Goal: Task Accomplishment & Management: Manage account settings

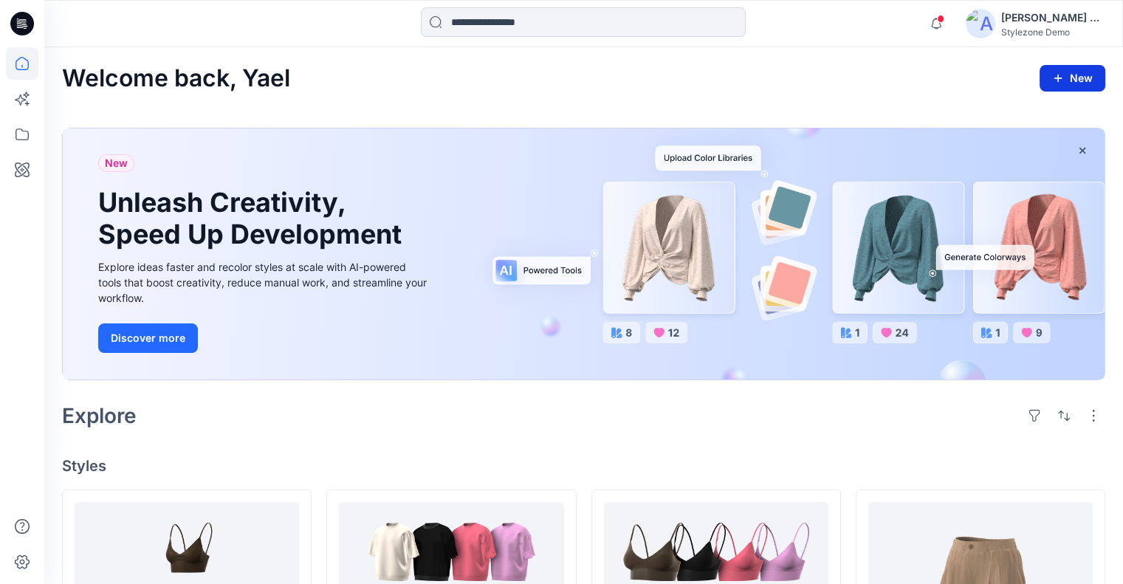
click at [1056, 73] on icon "button" at bounding box center [1058, 78] width 12 height 12
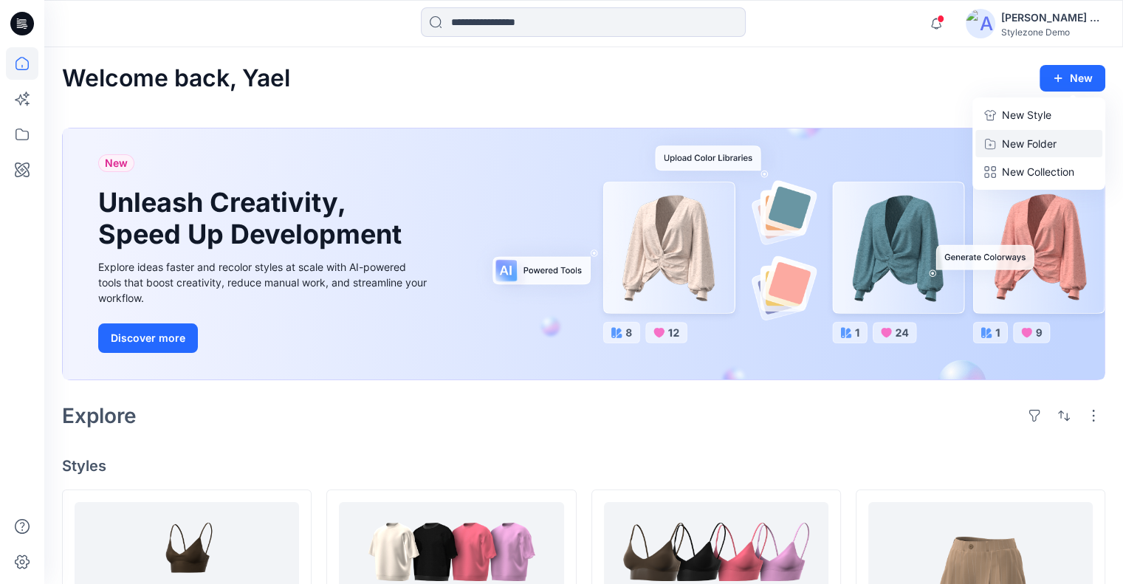
click at [1012, 133] on button "New Folder" at bounding box center [1038, 143] width 127 height 27
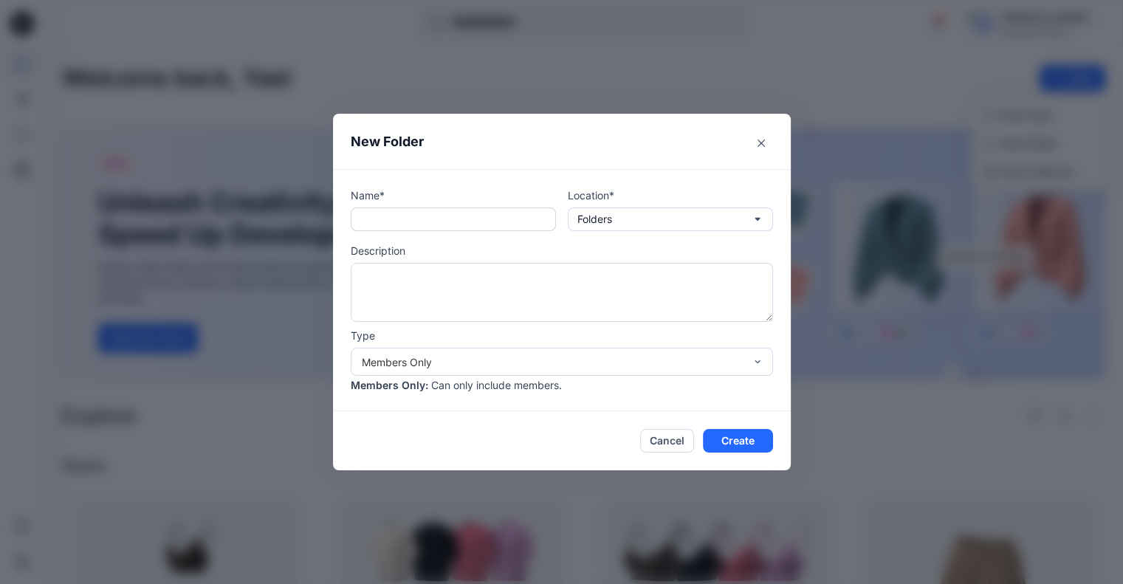
click at [420, 227] on input "text" at bounding box center [453, 219] width 205 height 24
type input "*********"
click at [746, 433] on button "Create" at bounding box center [738, 441] width 70 height 24
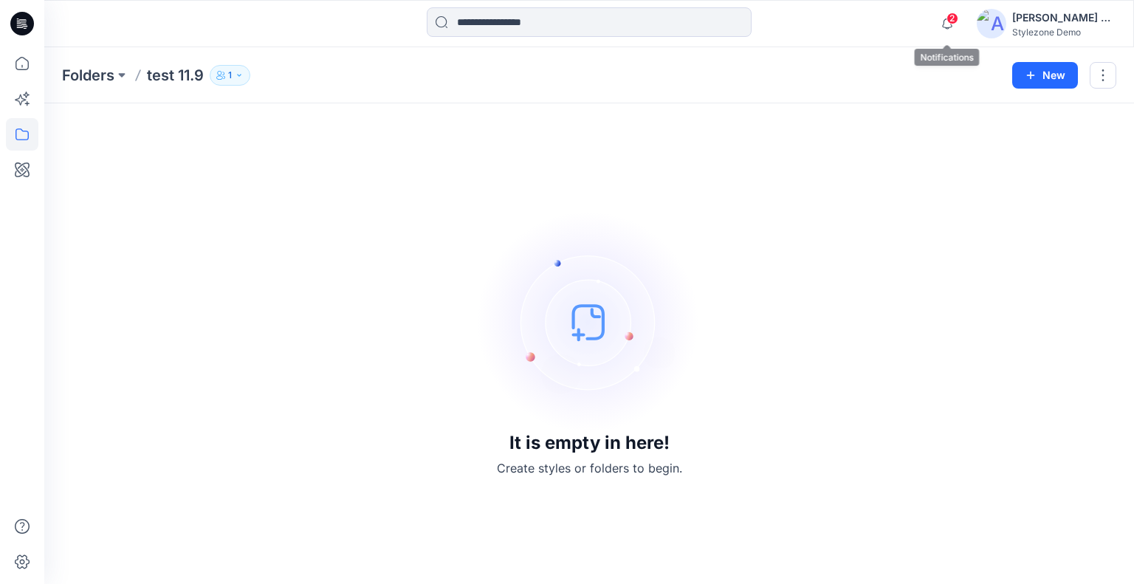
click at [952, 16] on span "2" at bounding box center [953, 19] width 12 height 12
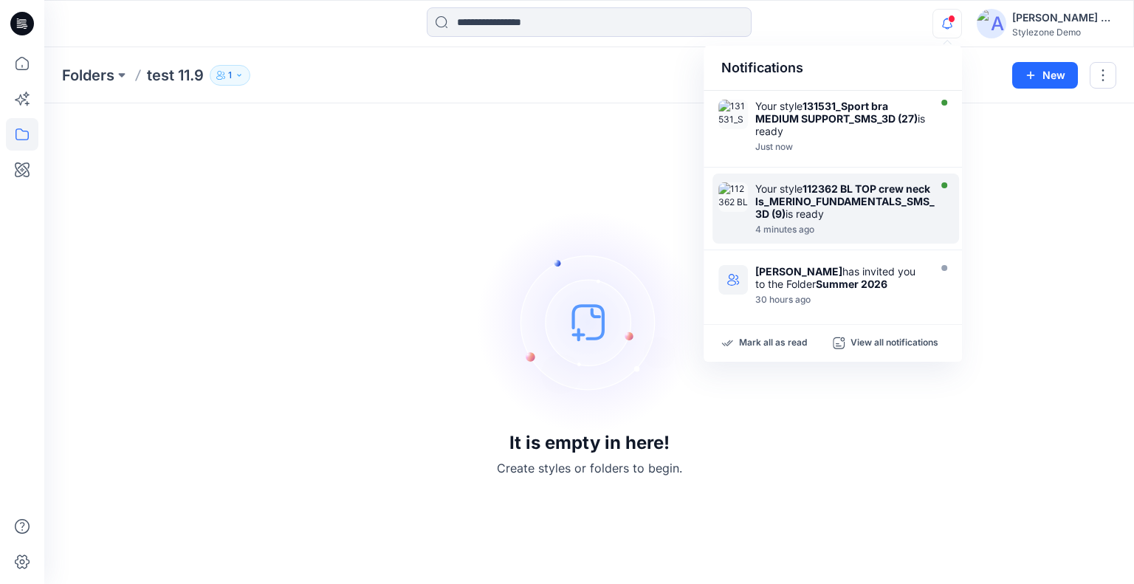
click at [805, 190] on div "Your style 112362 BL TOP crew neck ls_MERINO_FUNDAMENTALS_SMS_3D (9) is ready" at bounding box center [846, 201] width 183 height 38
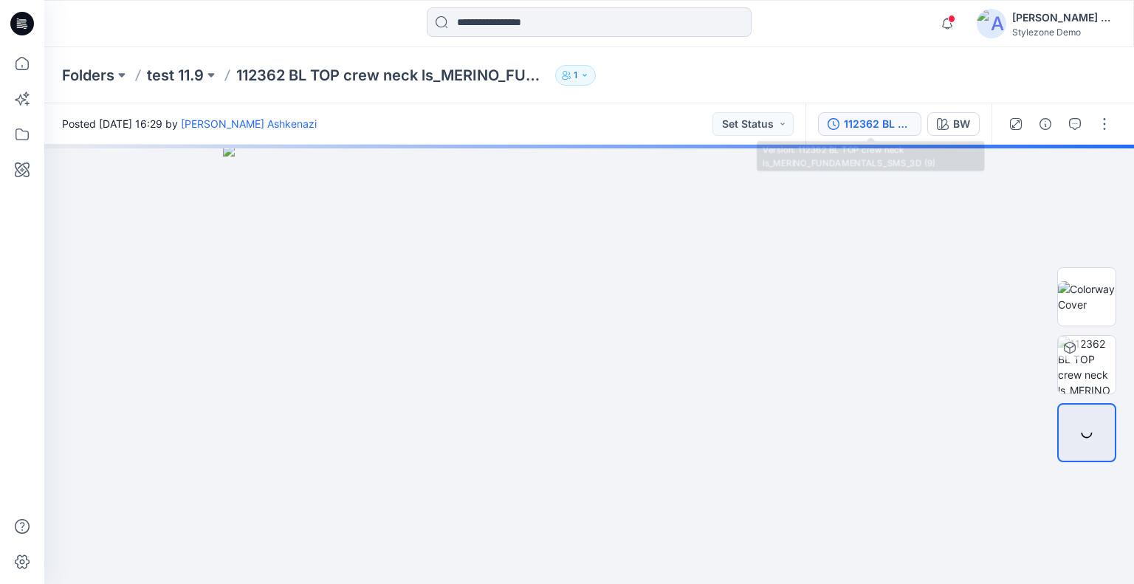
click at [857, 119] on div "112362 BL TOP crew neck ls_MERINO_FUNDAMENTALS_SMS_3D (9)" at bounding box center [878, 124] width 68 height 16
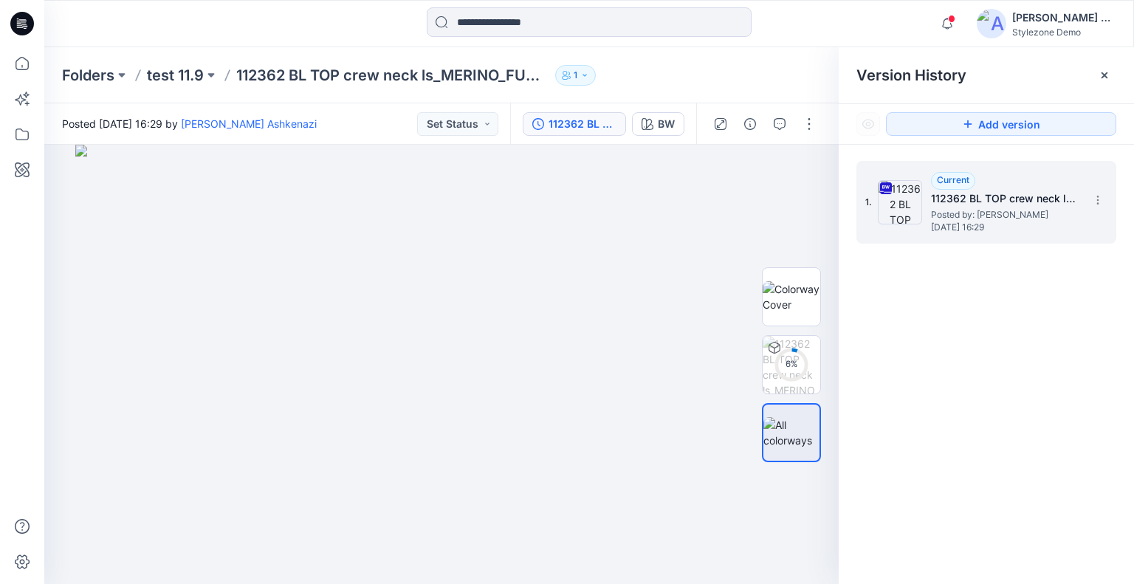
click at [1111, 193] on div "1. Current 112362 BL TOP crew neck ls_MERINO_FUNDAMENTALS_SMS_3D (9) Posted by:…" at bounding box center [986, 202] width 260 height 83
click at [1099, 201] on icon at bounding box center [1098, 200] width 12 height 12
click at [746, 71] on div "Folders test 11.9 112362 BL TOP crew neck ls_MERINO_FUNDAMENTALS_SMS_3D (9) 1" at bounding box center [531, 75] width 939 height 21
click at [166, 76] on p "test 11.9" at bounding box center [175, 75] width 57 height 21
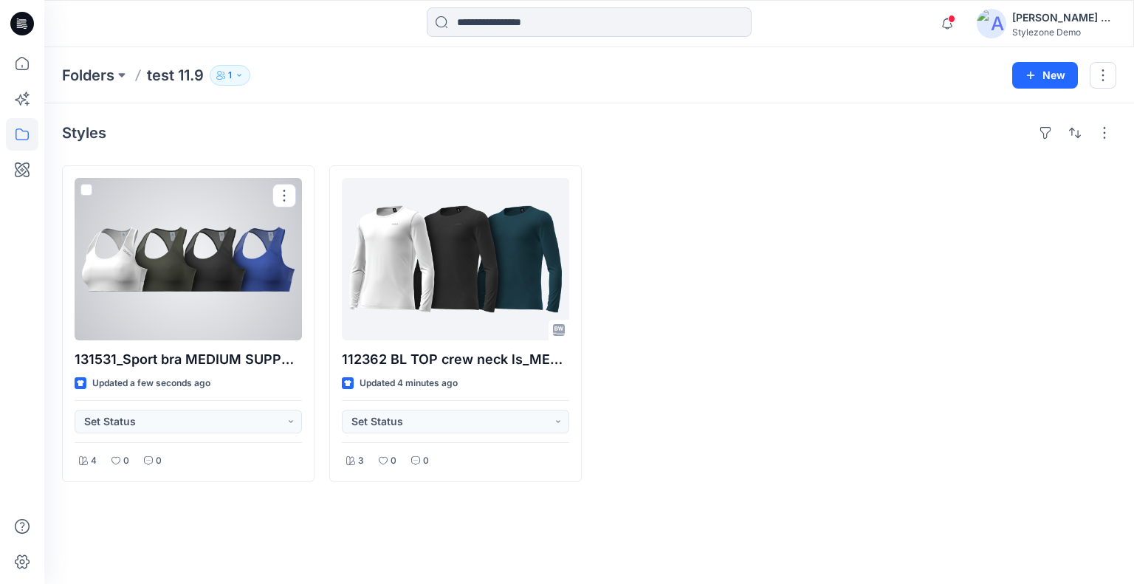
drag, startPoint x: 188, startPoint y: 229, endPoint x: 564, endPoint y: 218, distance: 376.7
click at [188, 228] on div at bounding box center [188, 259] width 227 height 162
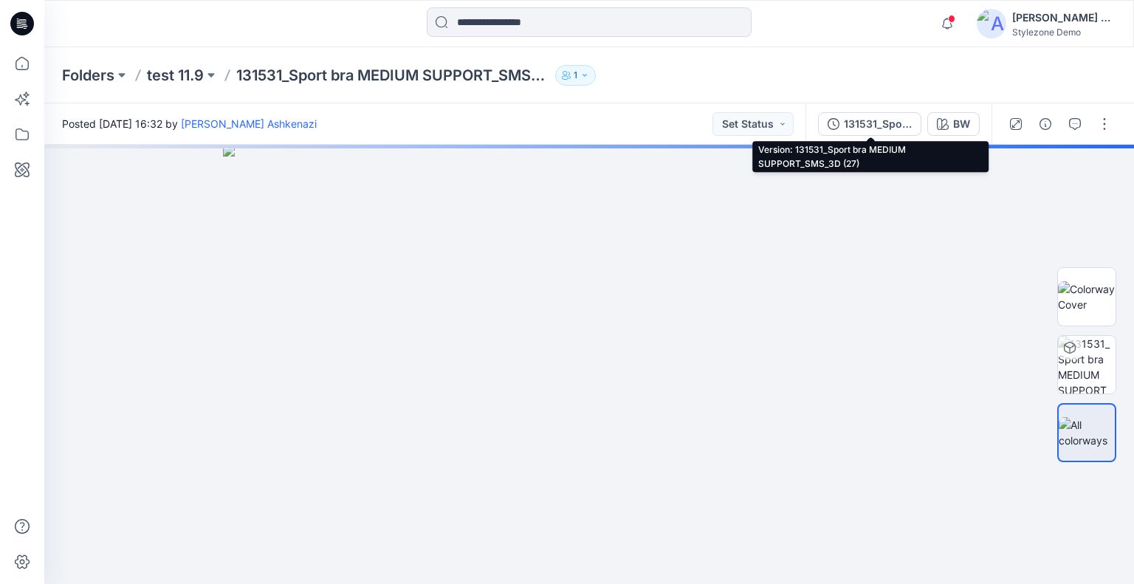
drag, startPoint x: 859, startPoint y: 124, endPoint x: 907, endPoint y: 133, distance: 48.8
click at [862, 123] on div "131531_Sport bra MEDIUM SUPPORT_SMS_3D (27)" at bounding box center [878, 124] width 68 height 16
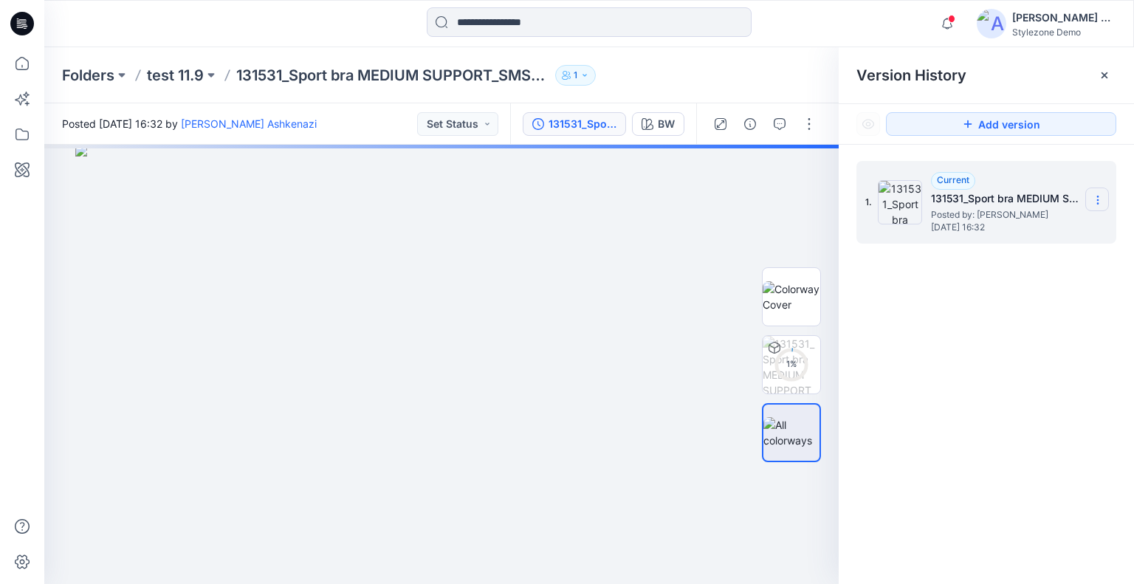
click at [1102, 194] on icon at bounding box center [1098, 200] width 12 height 12
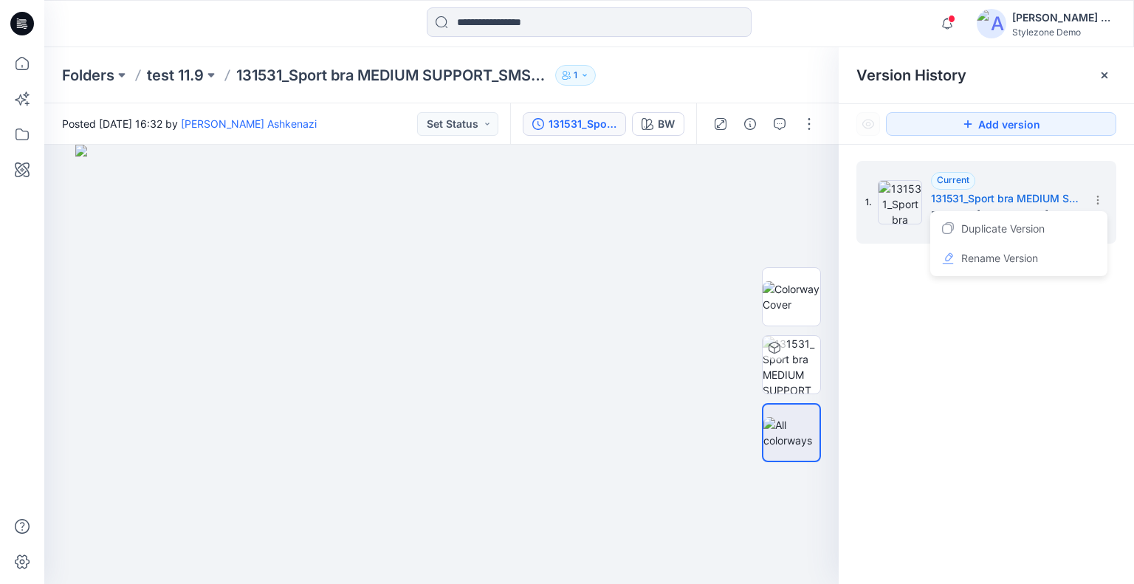
click at [1040, 27] on div "Stylezone Demo" at bounding box center [1063, 32] width 103 height 11
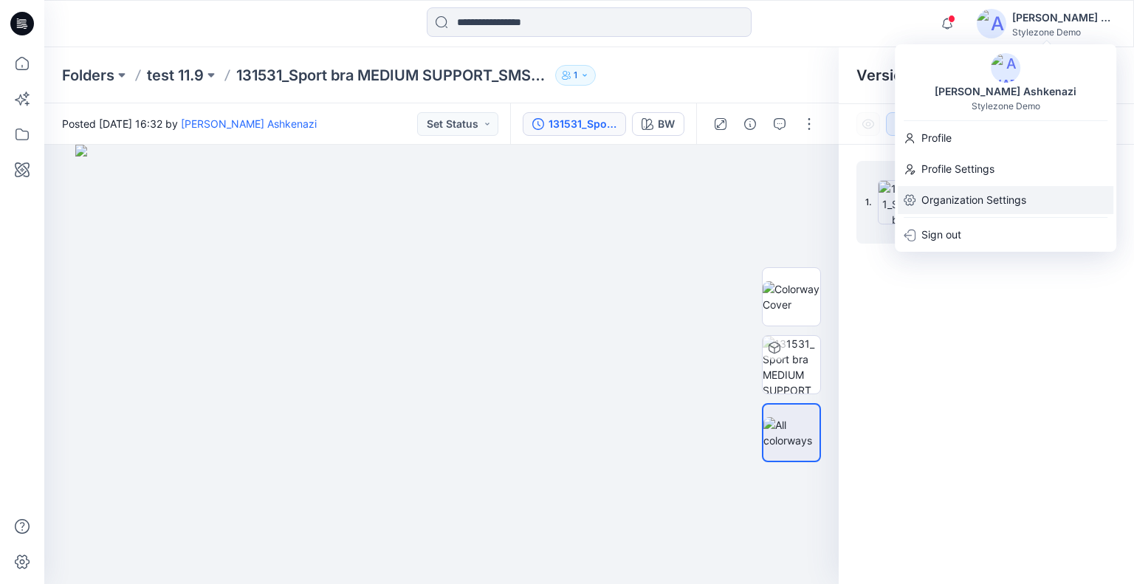
click at [963, 195] on p "Organization Settings" at bounding box center [973, 200] width 105 height 28
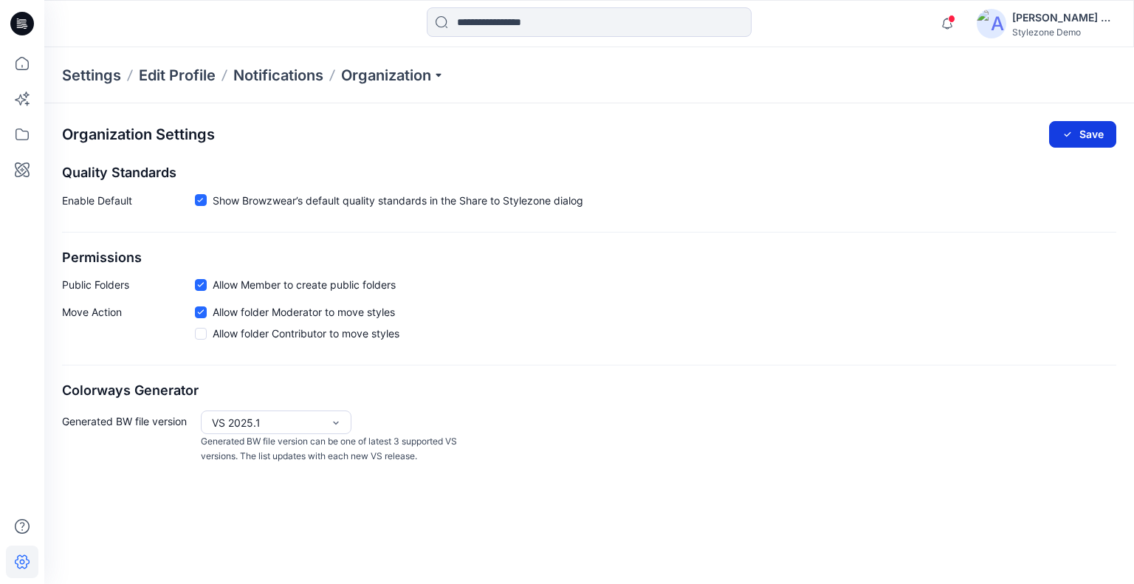
click at [1082, 141] on button "Save" at bounding box center [1082, 134] width 67 height 27
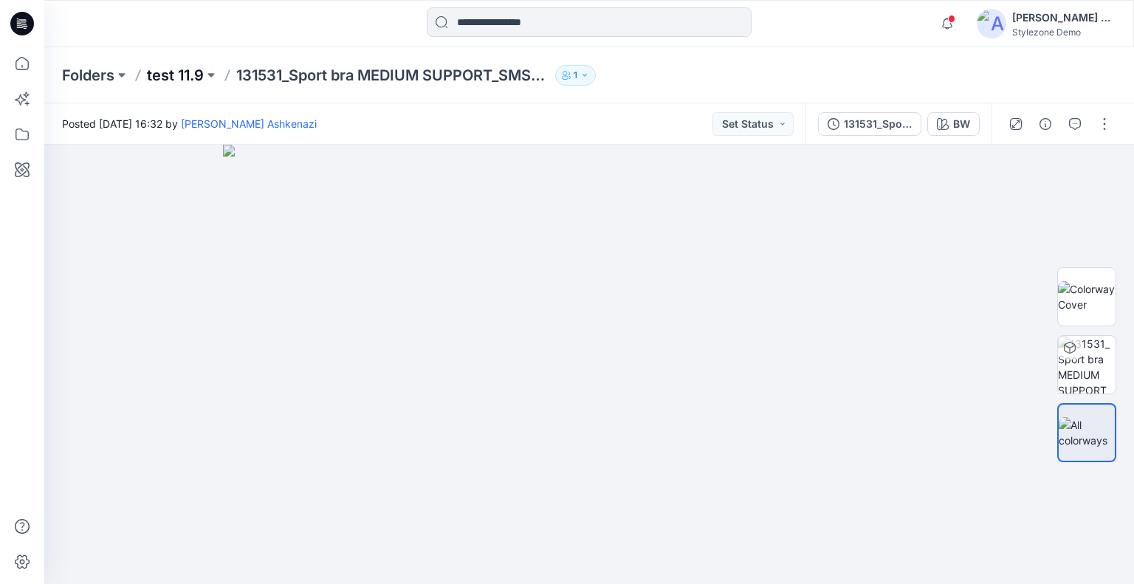
click at [176, 79] on p "test 11.9" at bounding box center [175, 75] width 57 height 21
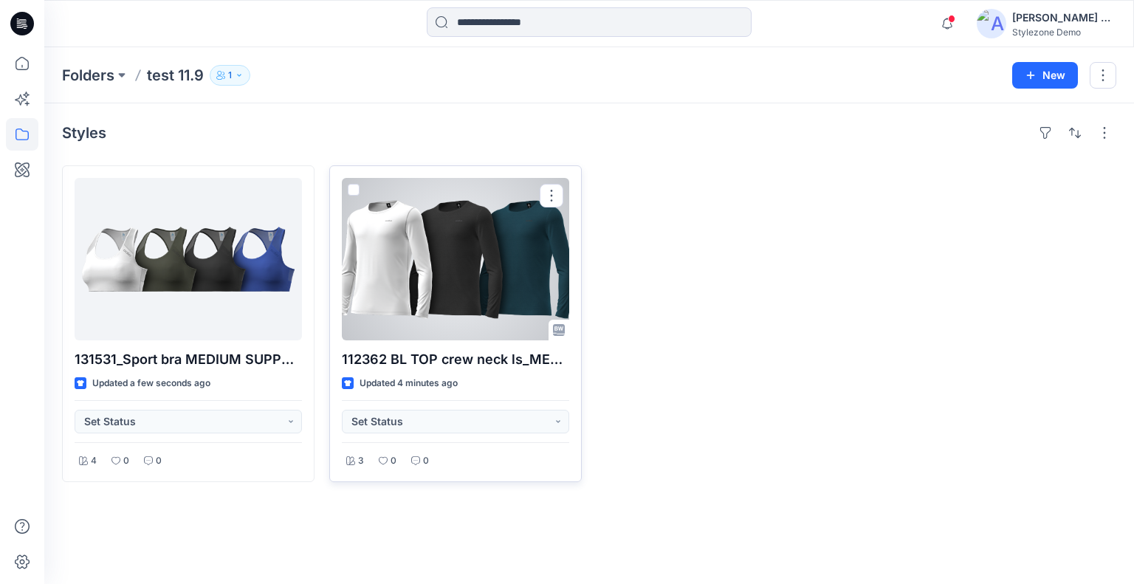
click at [353, 182] on div at bounding box center [455, 259] width 227 height 162
click at [354, 188] on span at bounding box center [354, 190] width 12 height 12
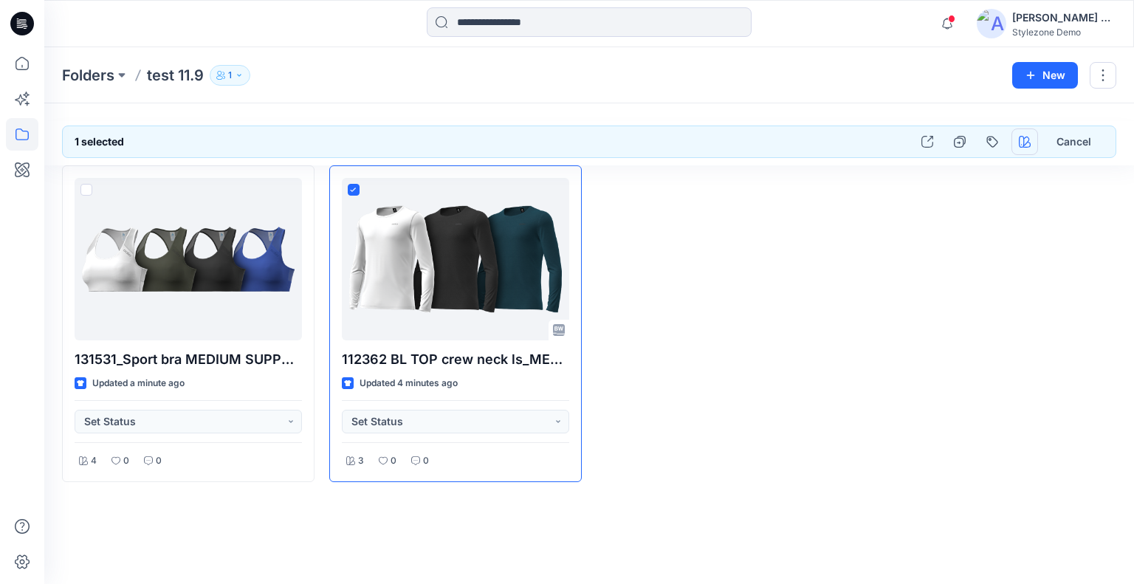
click at [1023, 139] on icon "button" at bounding box center [1025, 142] width 12 height 12
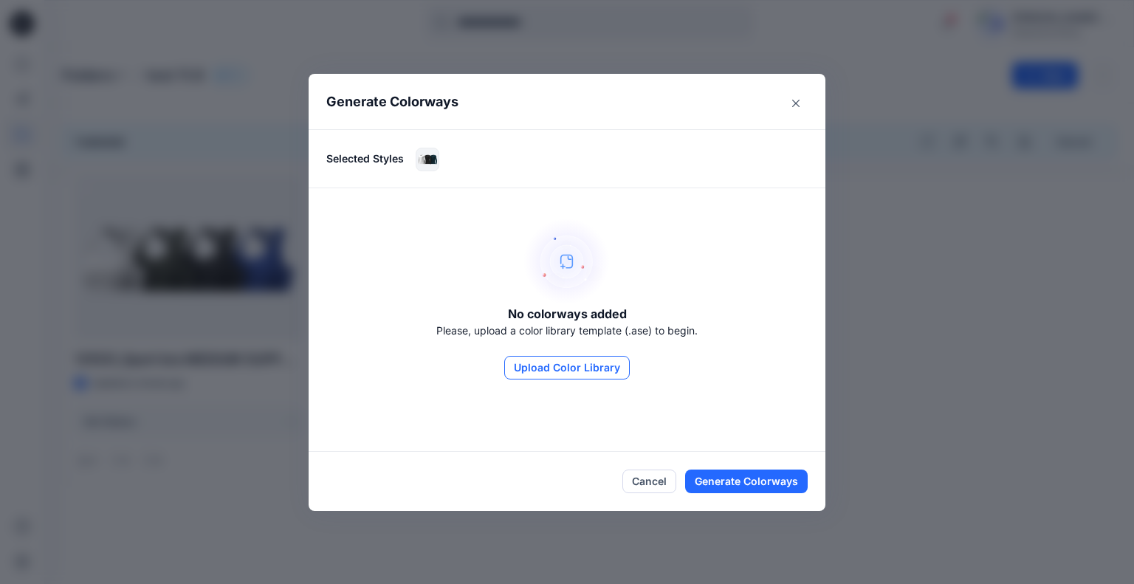
click at [559, 365] on button "Upload Color Library" at bounding box center [567, 368] width 126 height 24
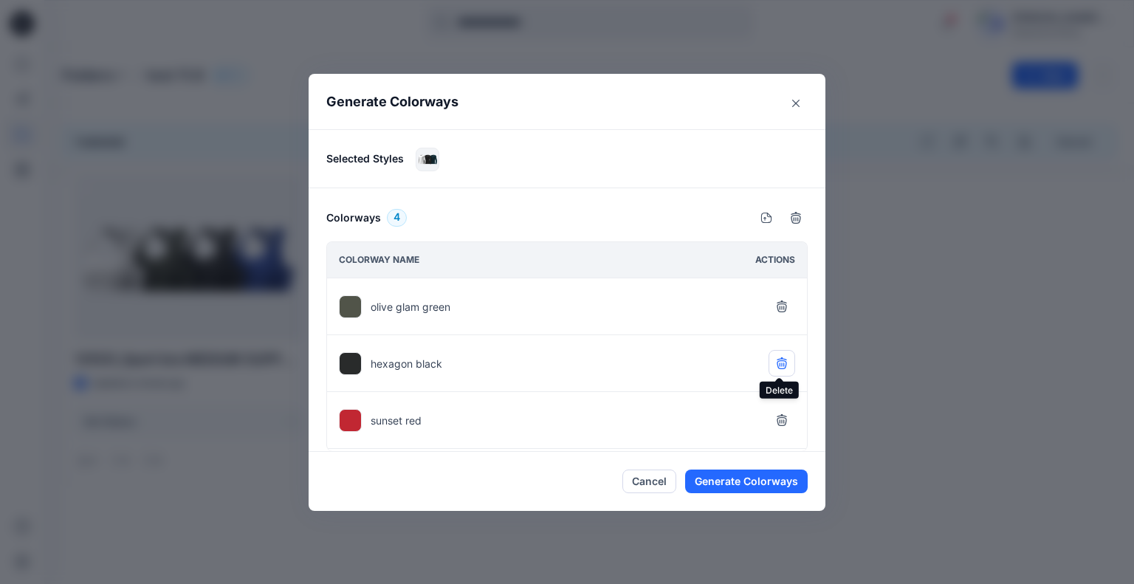
click at [777, 366] on icon "button" at bounding box center [782, 363] width 12 height 12
click at [773, 417] on button "button" at bounding box center [782, 420] width 27 height 27
click at [780, 481] on button "Generate Colorways" at bounding box center [746, 482] width 123 height 24
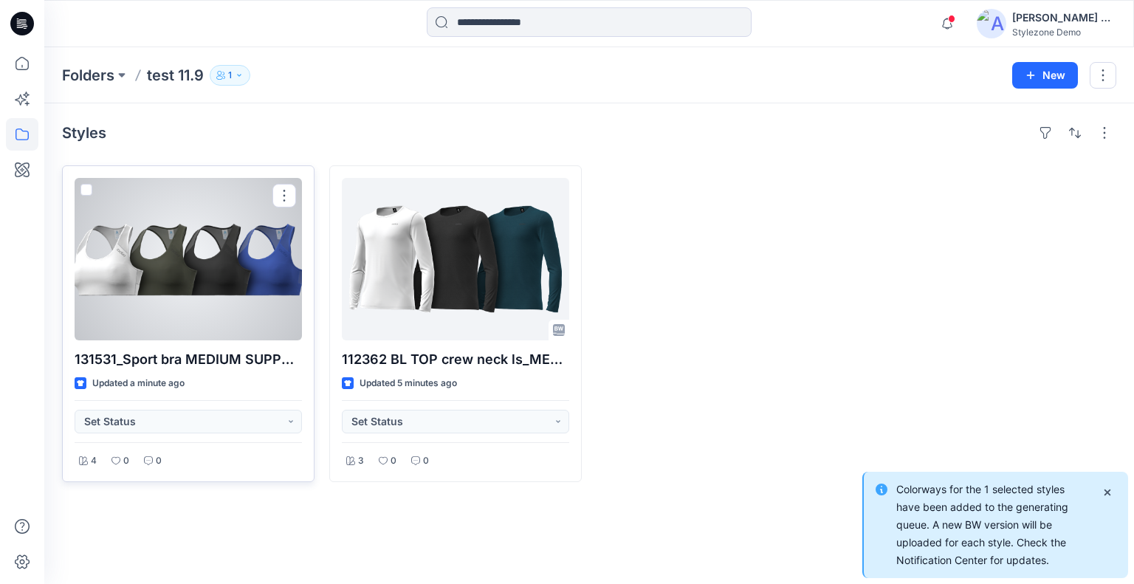
click at [163, 230] on div at bounding box center [188, 259] width 227 height 162
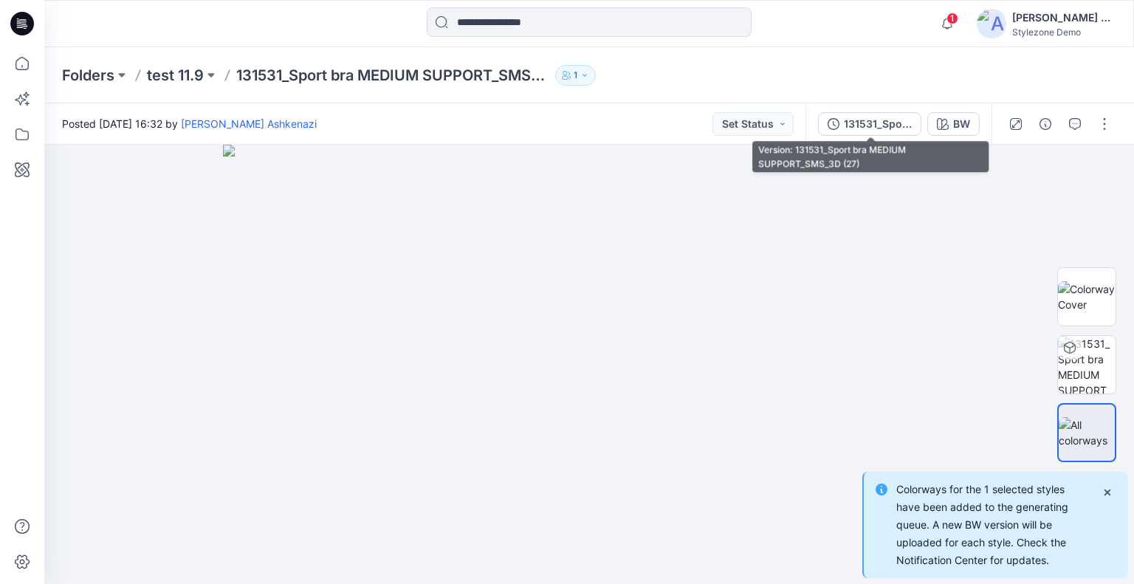
click at [875, 125] on div "131531_Sport bra MEDIUM SUPPORT_SMS_3D (27)" at bounding box center [878, 124] width 68 height 16
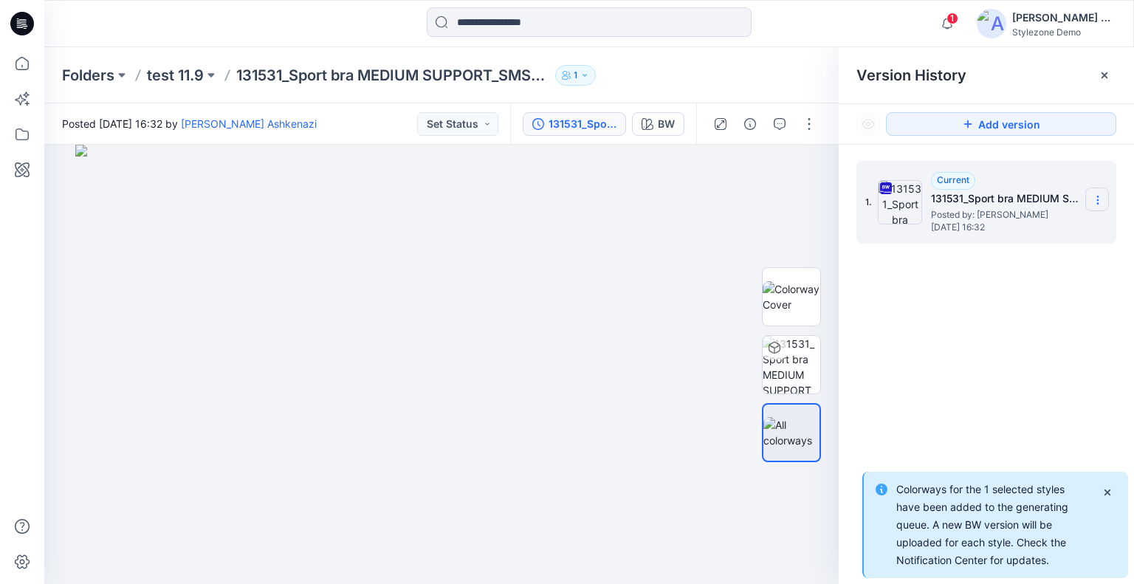
click at [1106, 202] on section at bounding box center [1097, 200] width 24 height 24
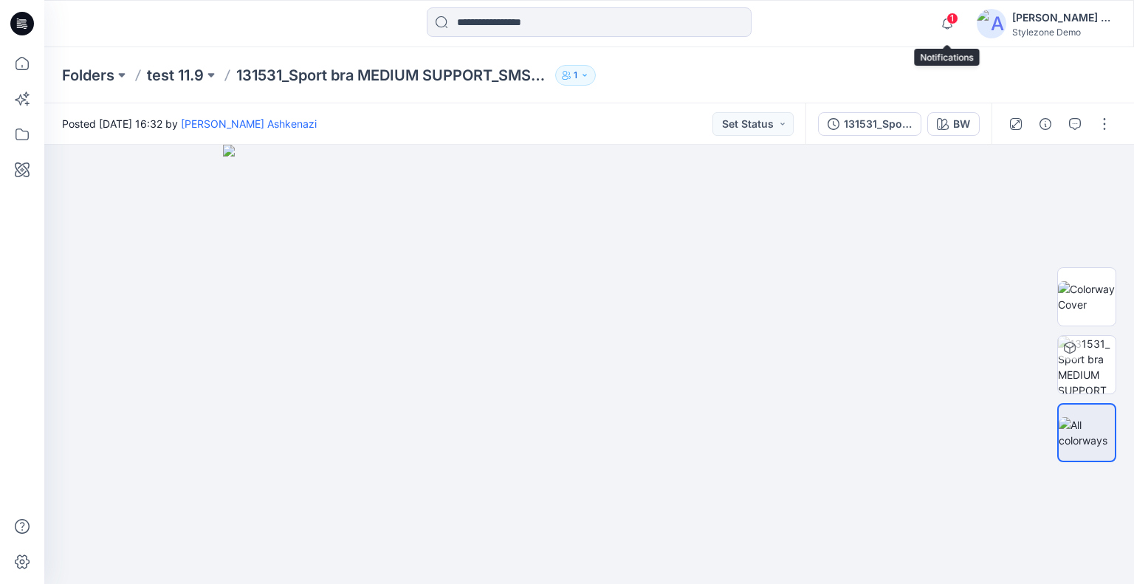
click at [953, 17] on span "1" at bounding box center [953, 19] width 12 height 12
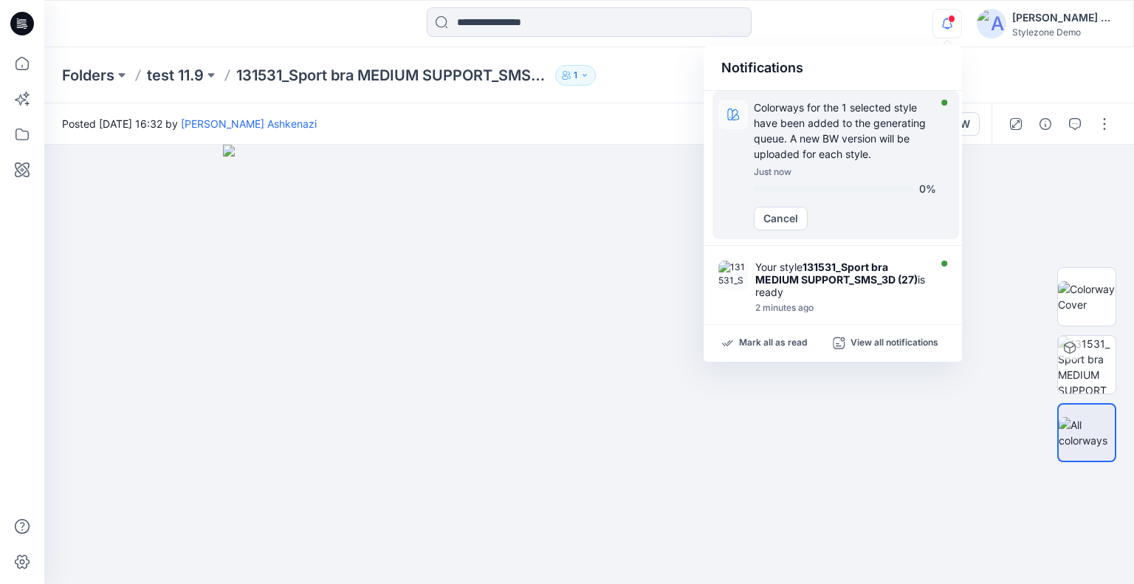
click at [837, 125] on p "Colorways for the 1 selected style have been added to the generating queue. A n…" at bounding box center [845, 131] width 182 height 62
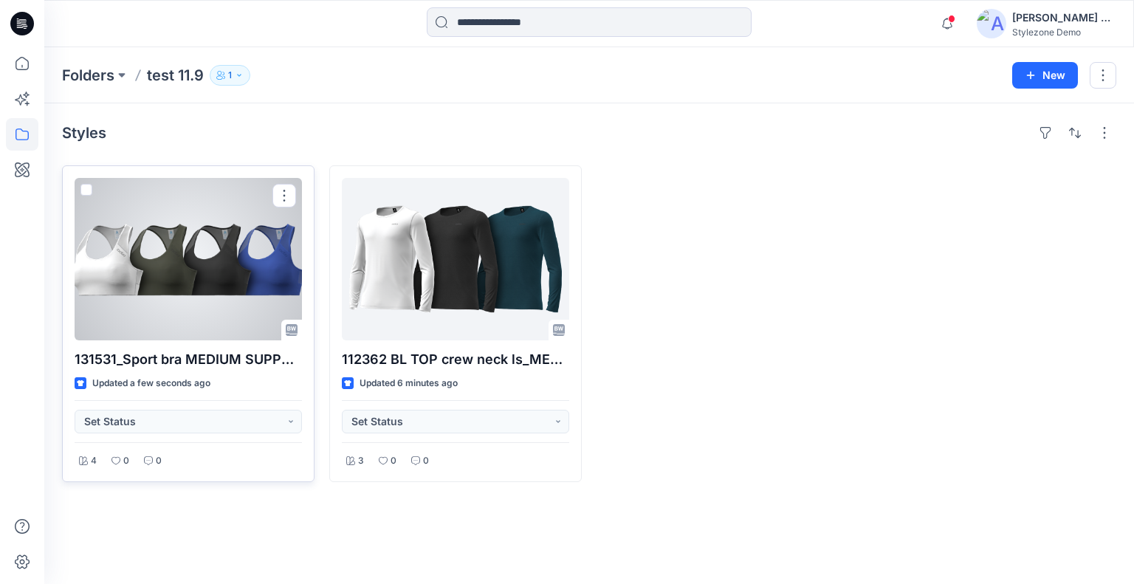
click at [183, 270] on div at bounding box center [188, 259] width 227 height 162
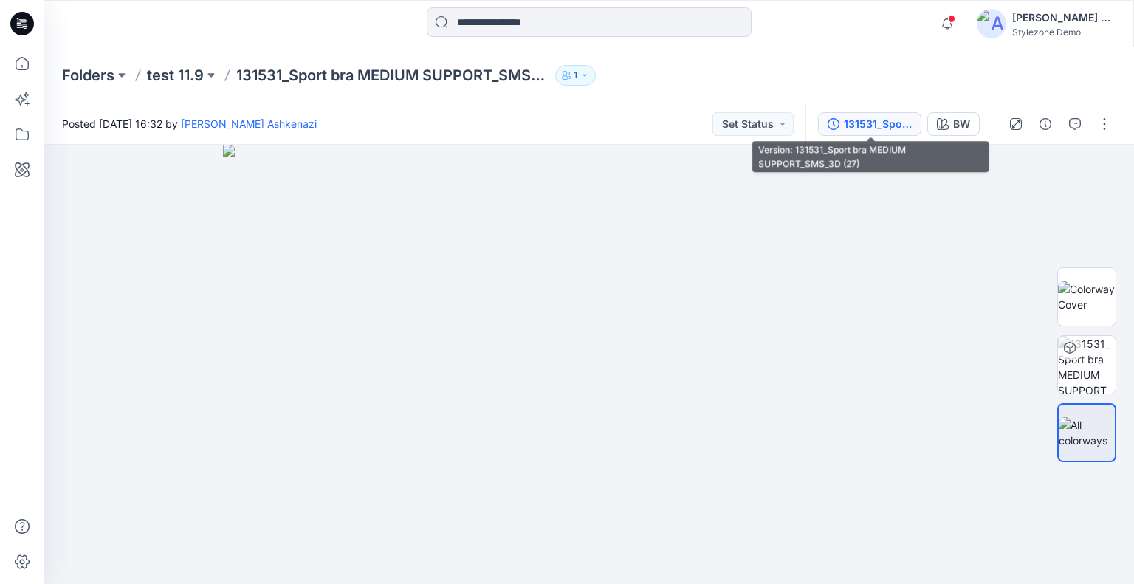
click at [878, 130] on div "131531_Sport bra MEDIUM SUPPORT_SMS_3D (27)" at bounding box center [878, 124] width 68 height 16
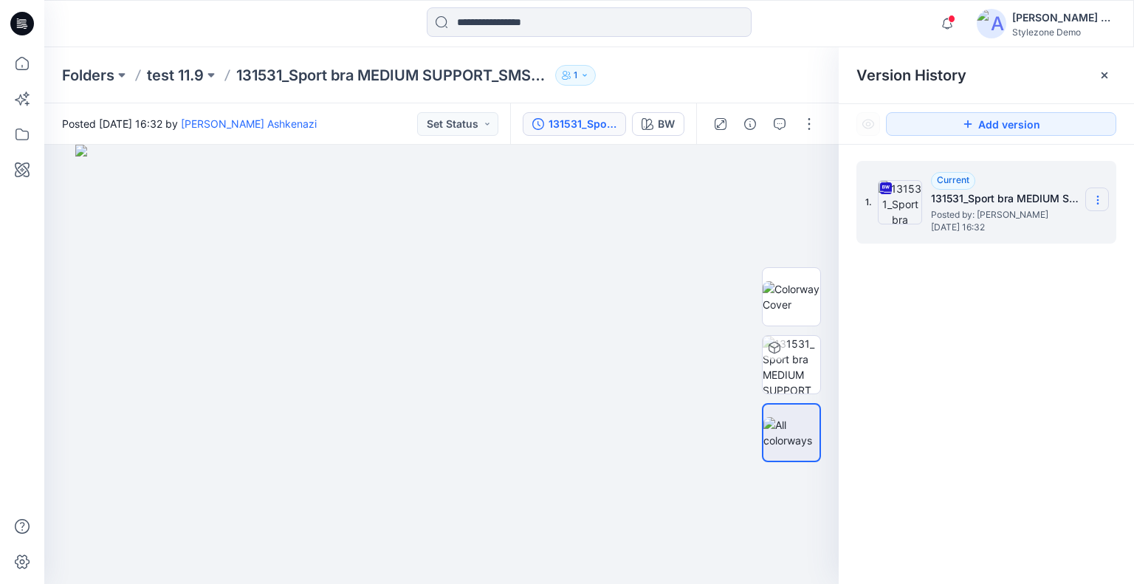
click at [1102, 202] on icon at bounding box center [1098, 200] width 12 height 12
drag, startPoint x: 700, startPoint y: 63, endPoint x: 176, endPoint y: 66, distance: 524.2
click at [699, 63] on div "Folders test 11.9 131531_Sport bra MEDIUM SUPPORT_SMS_3D (27) 1" at bounding box center [589, 75] width 1090 height 56
click at [150, 67] on p "test 11.9" at bounding box center [175, 75] width 57 height 21
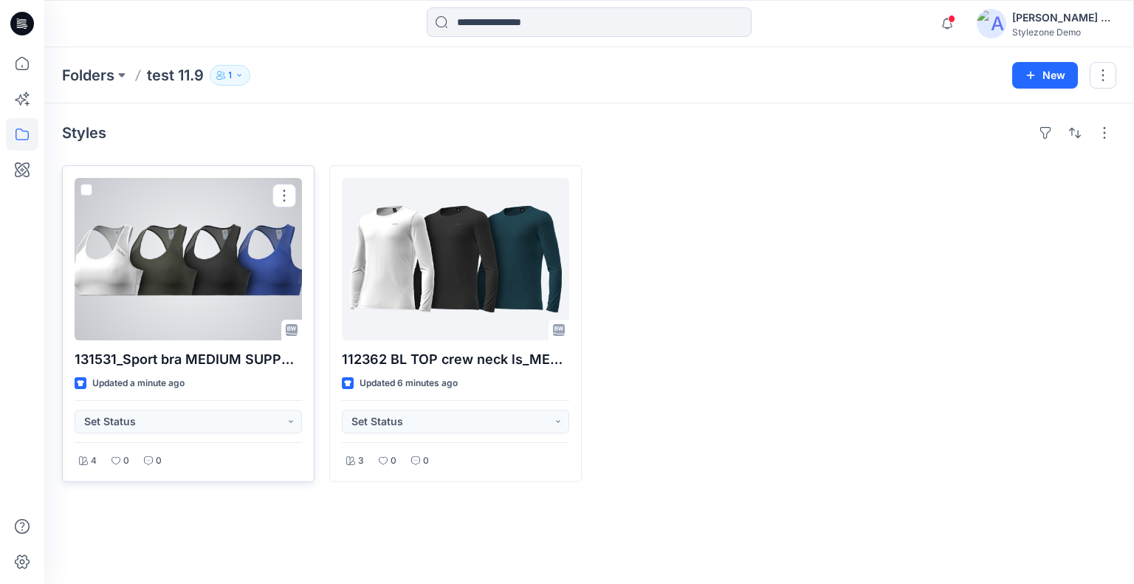
click at [80, 184] on span at bounding box center [86, 190] width 12 height 12
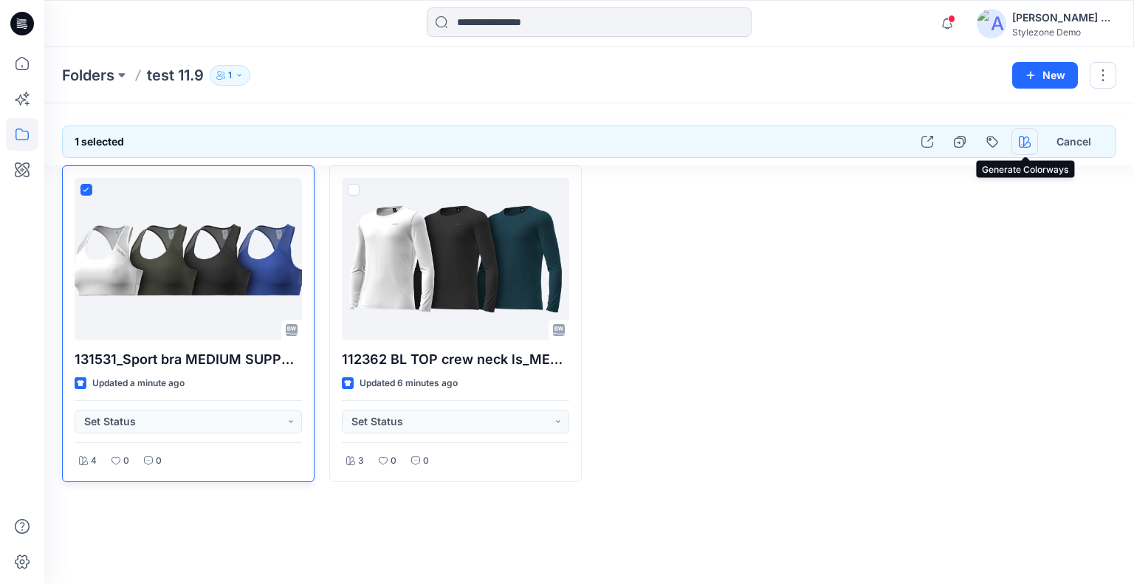
click at [1025, 146] on icon "button" at bounding box center [1025, 142] width 12 height 12
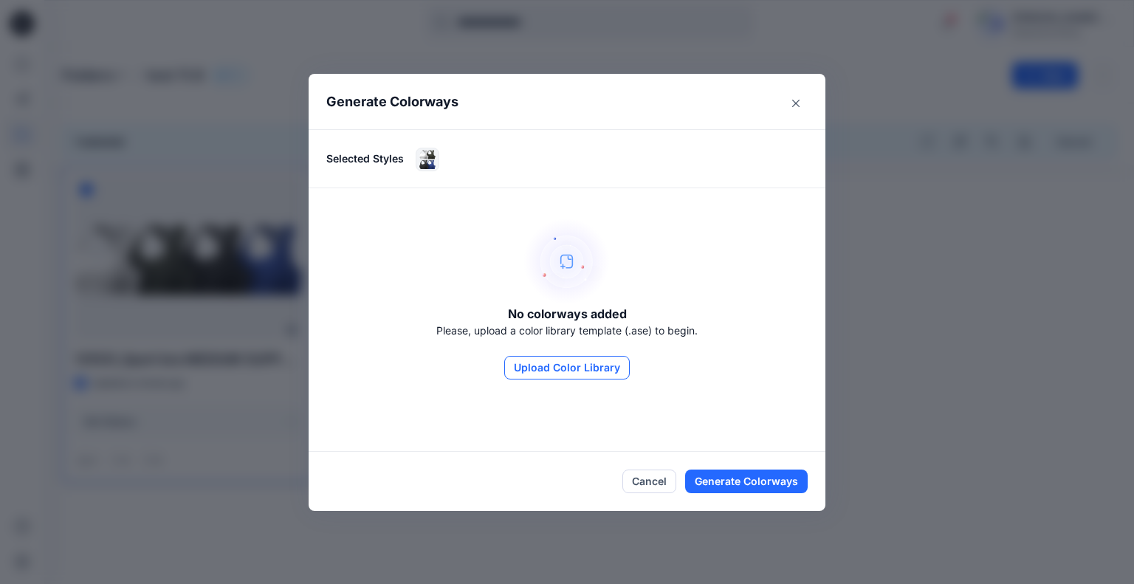
click at [601, 371] on button "Upload Color Library" at bounding box center [567, 368] width 126 height 24
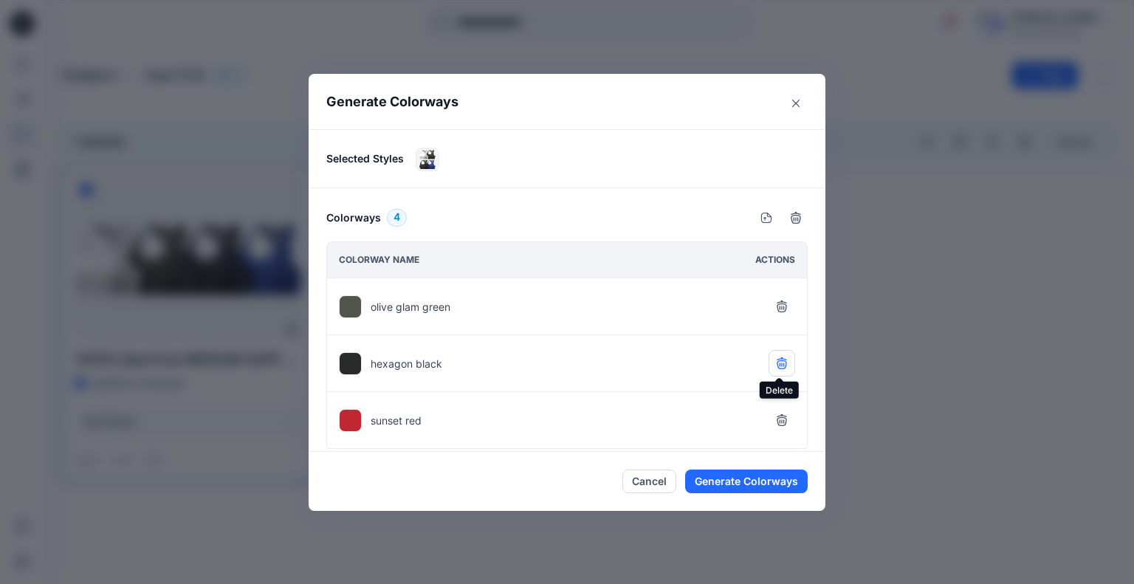
click at [778, 359] on icon "button" at bounding box center [782, 363] width 12 height 12
click at [775, 422] on button "button" at bounding box center [782, 420] width 27 height 27
click at [783, 483] on button "Generate Colorways" at bounding box center [746, 482] width 123 height 24
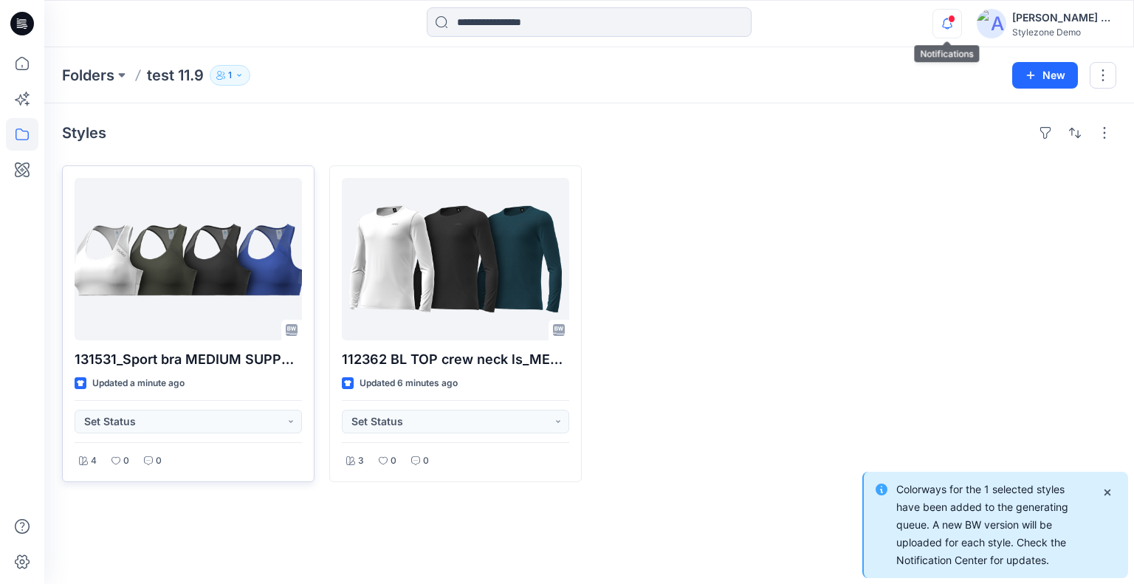
click at [940, 30] on icon "button" at bounding box center [947, 24] width 28 height 30
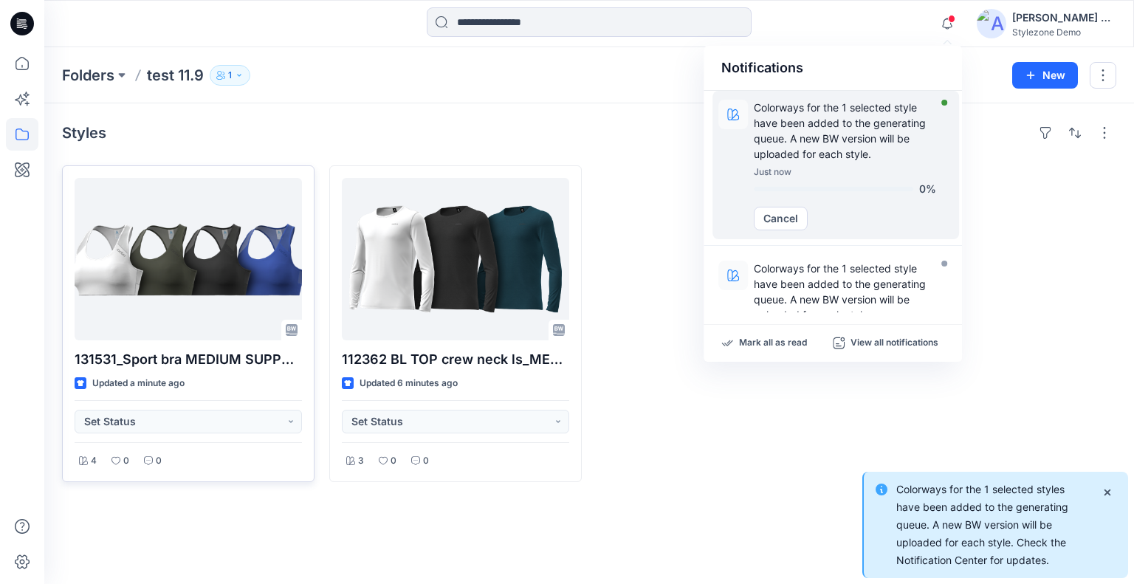
drag, startPoint x: 856, startPoint y: 123, endPoint x: 773, endPoint y: 147, distance: 86.7
click at [856, 122] on p "Colorways for the 1 selected style have been added to the generating queue. A n…" at bounding box center [845, 131] width 182 height 62
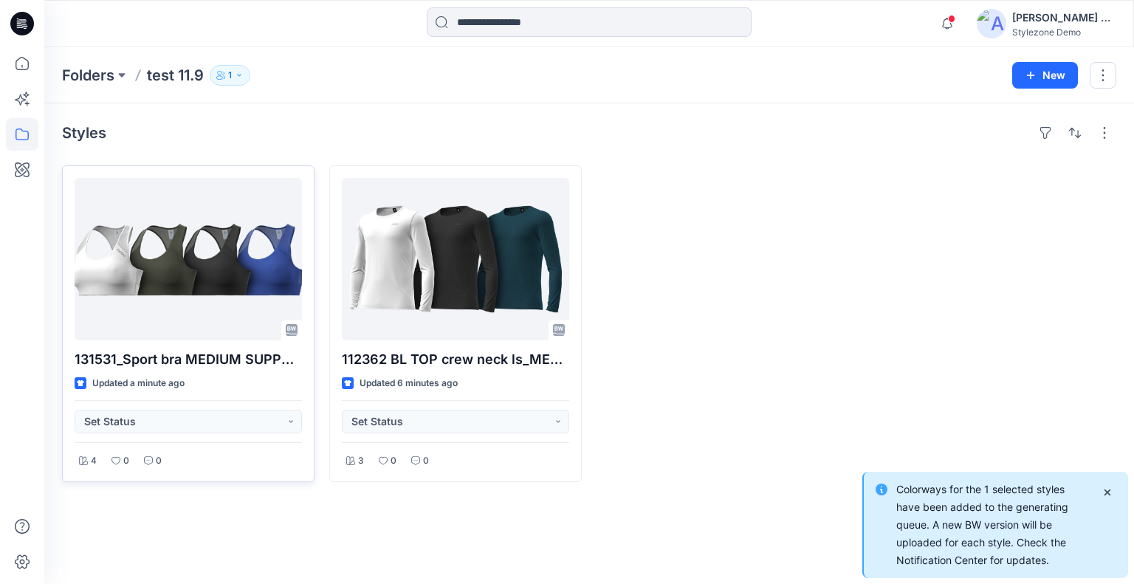
click at [636, 114] on div "Styles 131531_Sport bra MEDIUM SUPPORT_SMS_3D (27) Updated a minute ago Set Sta…" at bounding box center [589, 343] width 1090 height 481
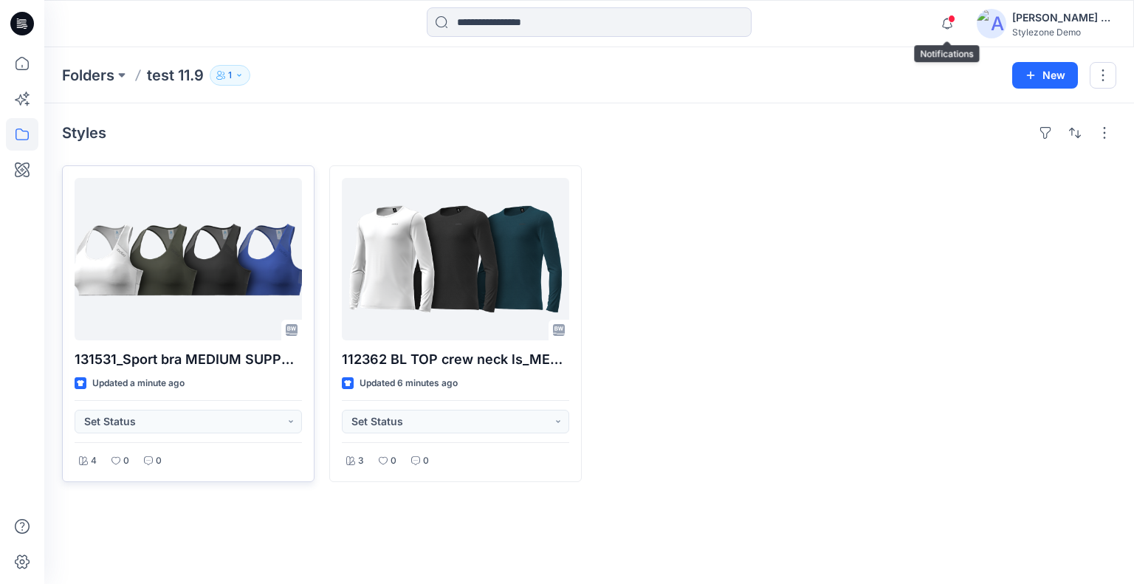
click at [949, 22] on span at bounding box center [951, 19] width 7 height 8
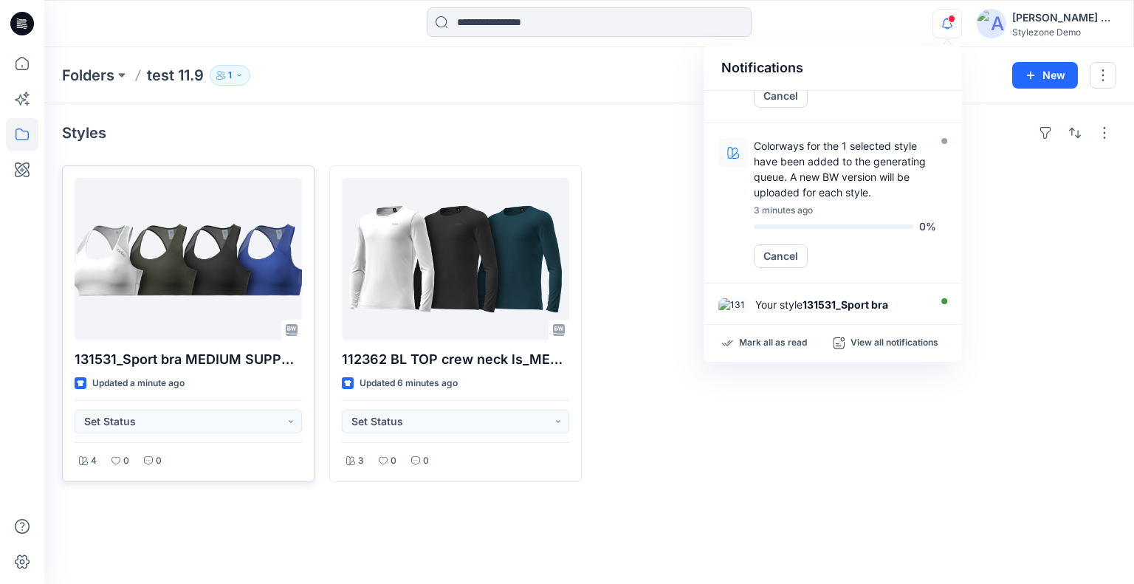
scroll to position [148, 0]
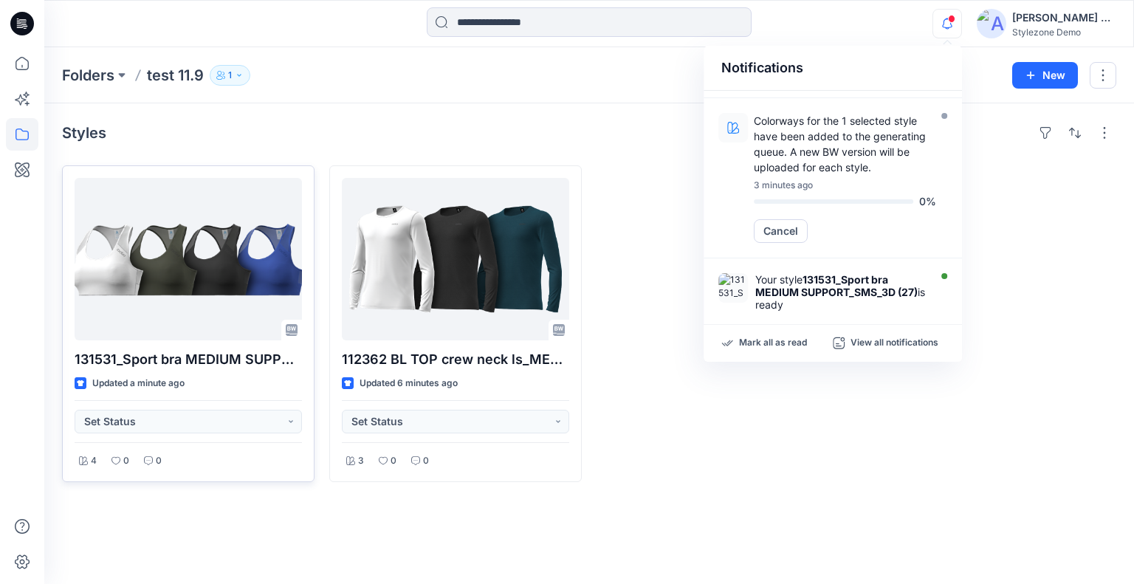
click at [605, 119] on div "Styles 131531_Sport bra MEDIUM SUPPORT_SMS_3D (27) Updated a minute ago Set Sta…" at bounding box center [589, 343] width 1090 height 481
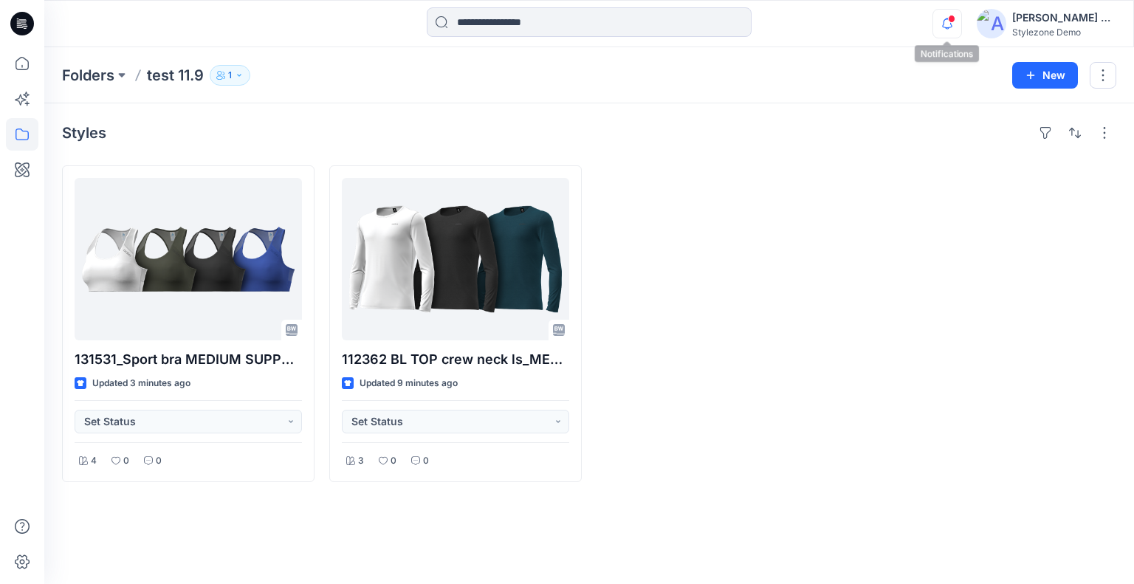
click at [936, 23] on icon "button" at bounding box center [947, 24] width 28 height 30
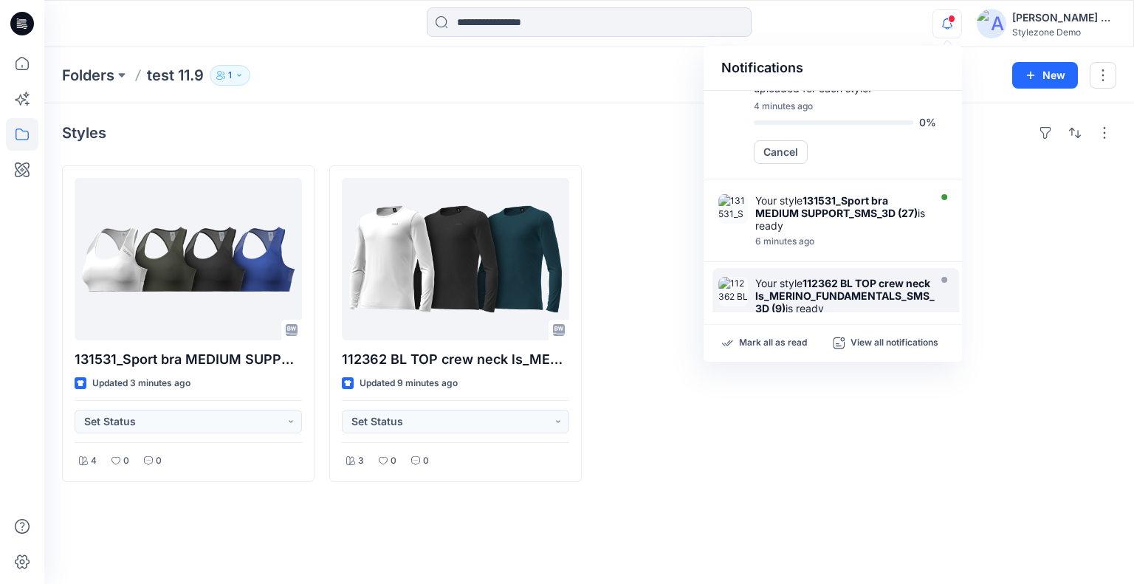
scroll to position [148, 0]
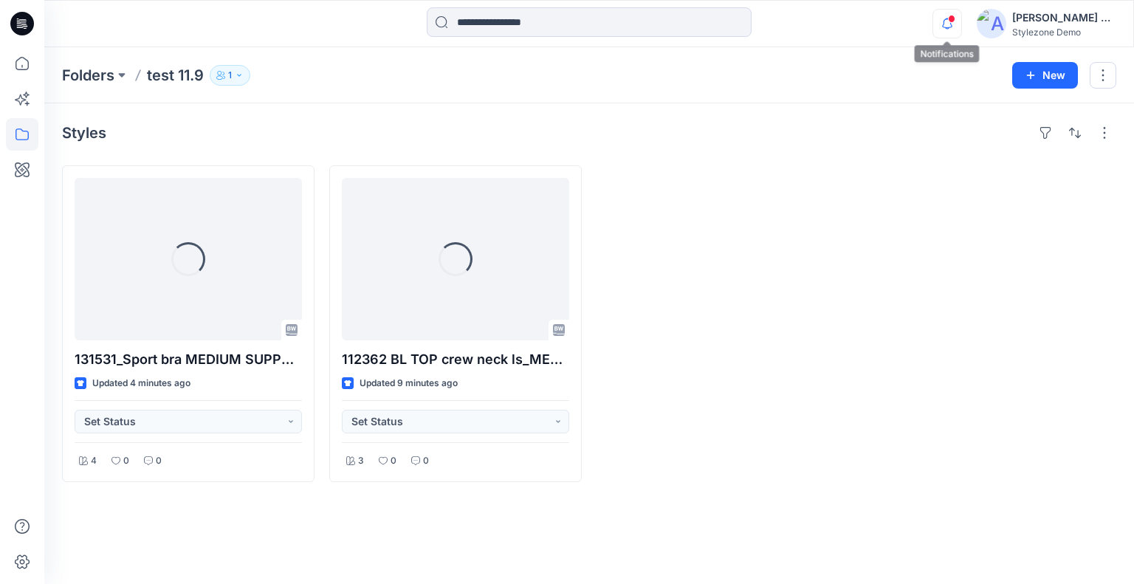
click at [942, 25] on icon "button" at bounding box center [947, 24] width 28 height 30
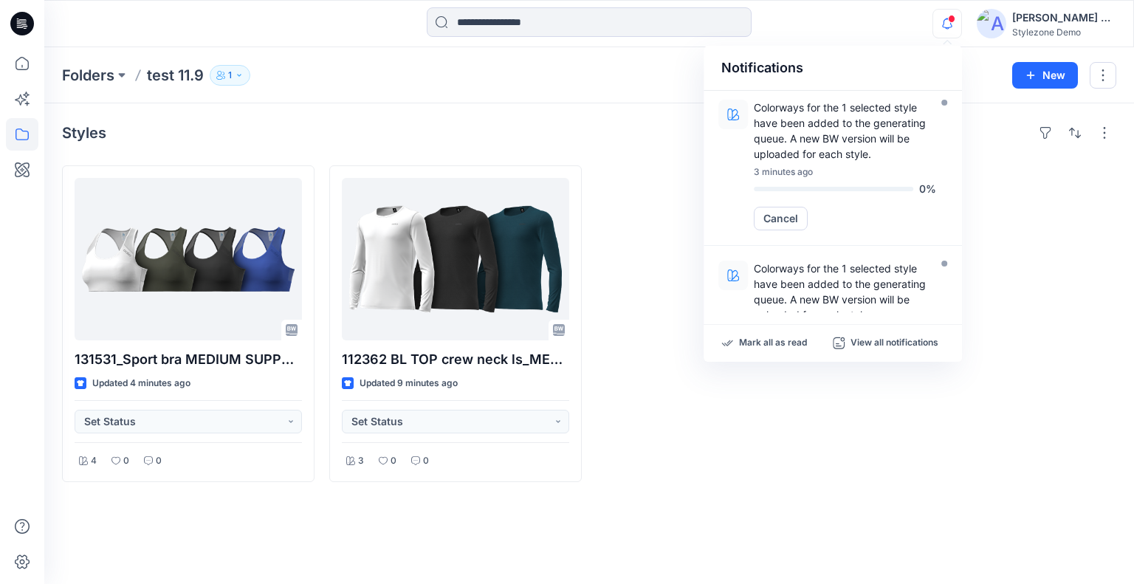
click at [477, 96] on div "Folders test 11.9 1 New" at bounding box center [589, 75] width 1090 height 56
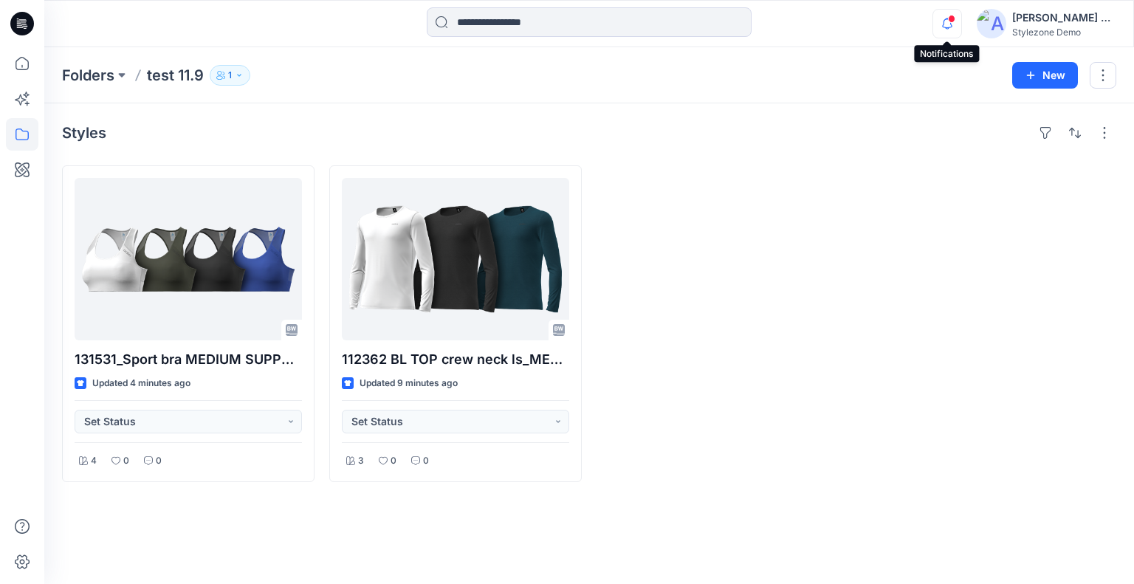
click at [943, 17] on icon "button" at bounding box center [947, 24] width 28 height 30
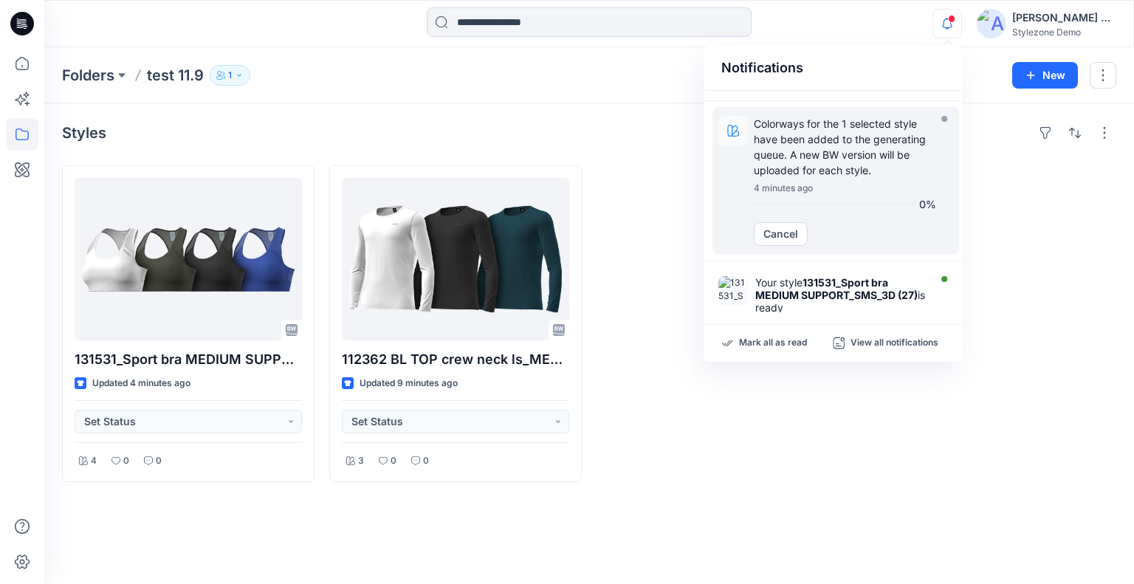
scroll to position [148, 0]
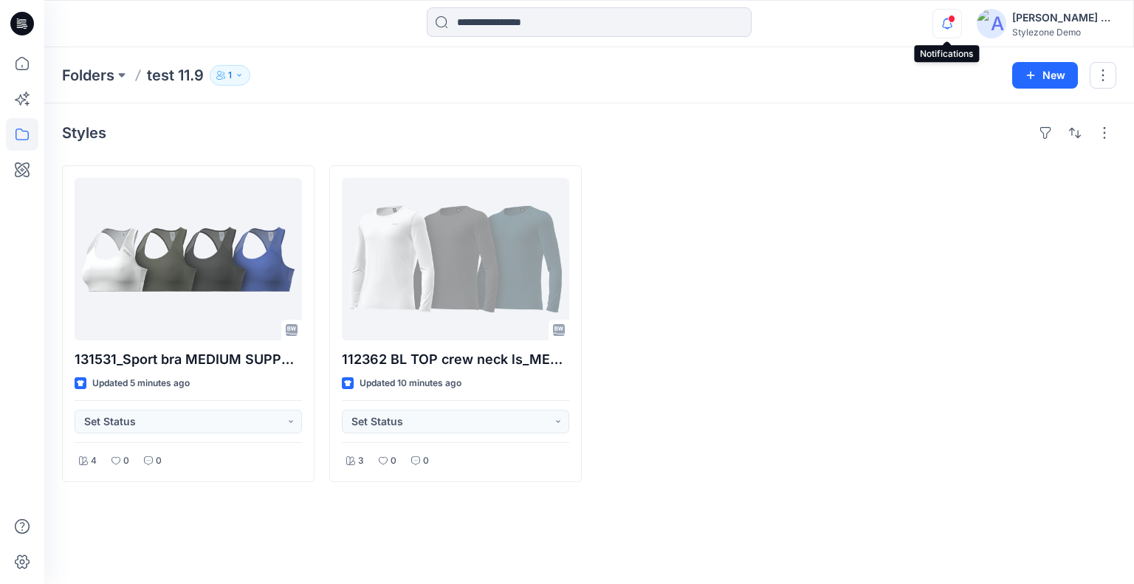
click at [944, 29] on icon "button" at bounding box center [947, 24] width 28 height 30
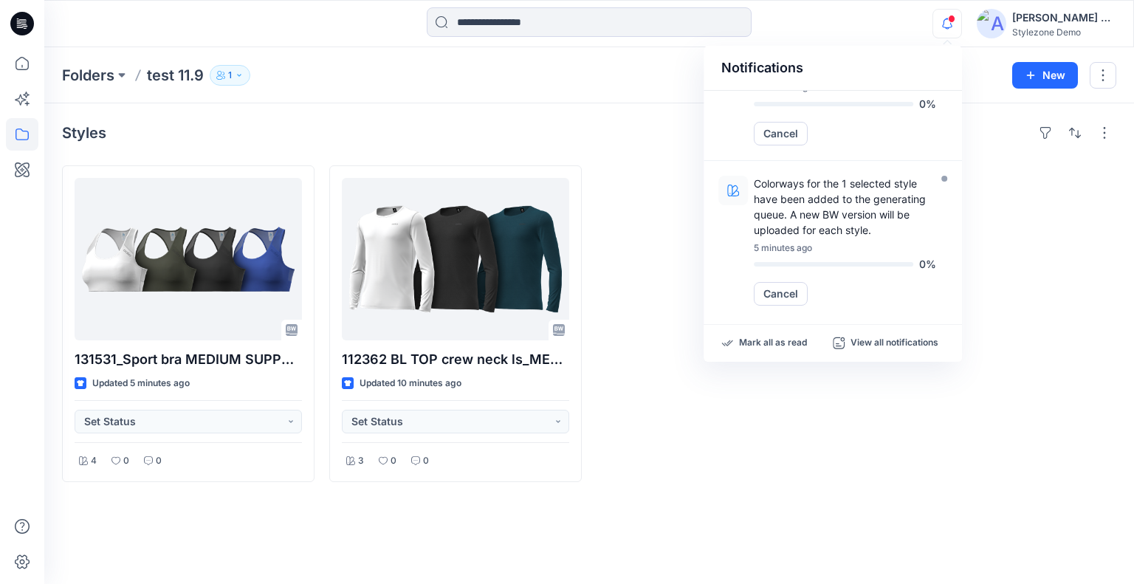
scroll to position [74, 0]
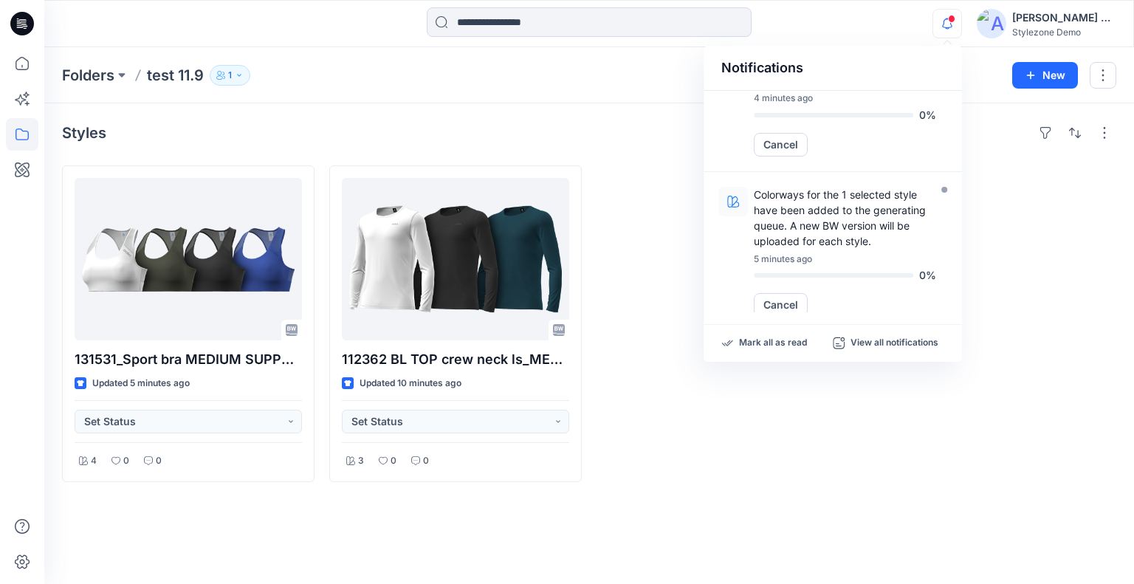
click at [610, 118] on div "Styles 131531_Sport bra MEDIUM SUPPORT_SMS_3D (27) Updated 5 minutes ago Set St…" at bounding box center [589, 343] width 1090 height 481
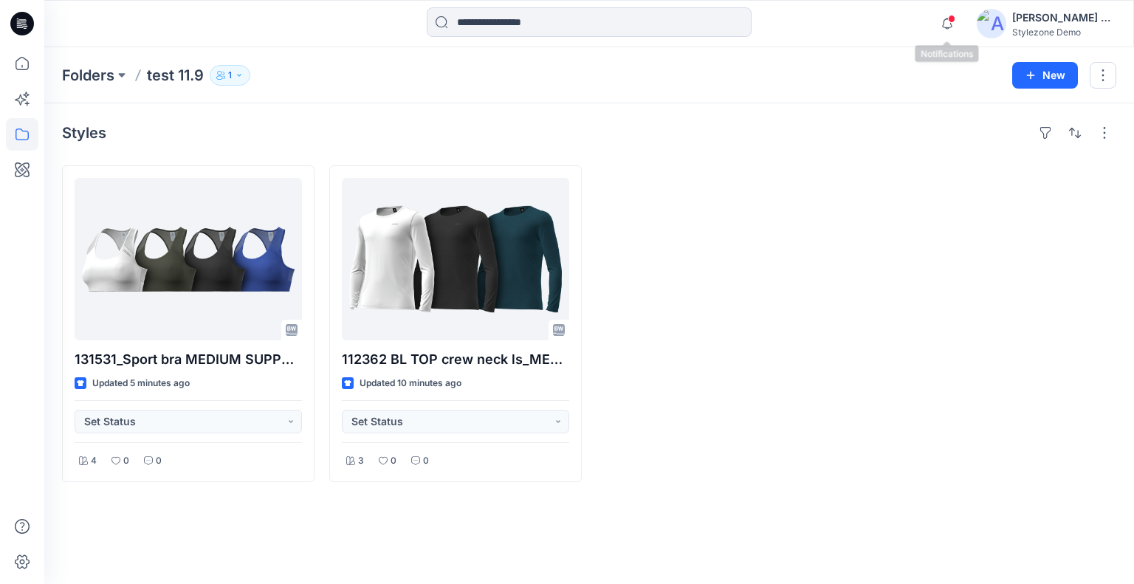
drag, startPoint x: 949, startPoint y: 23, endPoint x: 897, endPoint y: 47, distance: 57.5
click at [950, 23] on icon "button" at bounding box center [947, 24] width 28 height 30
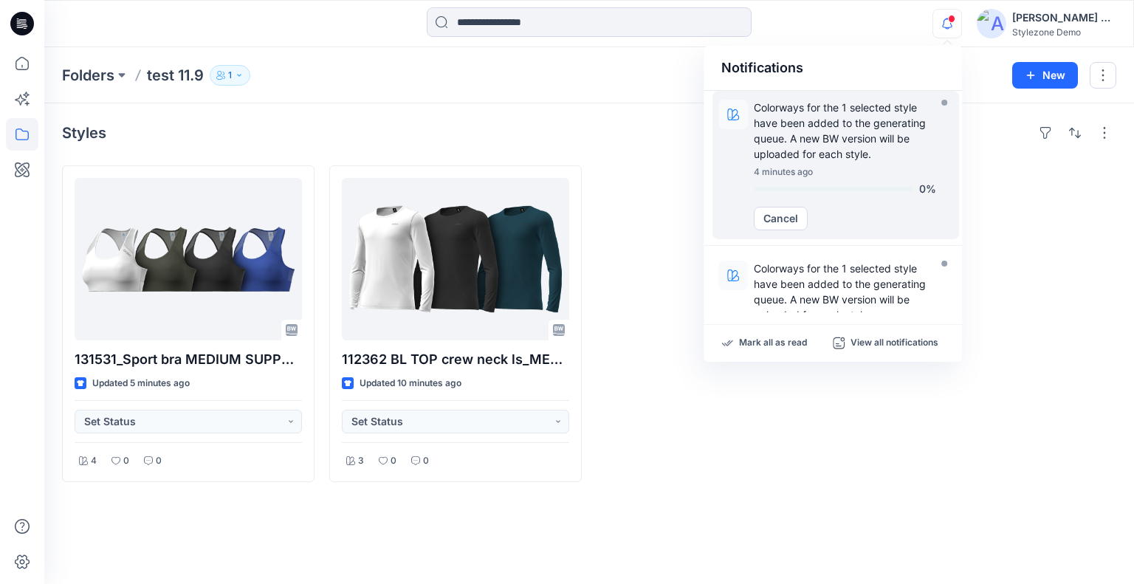
scroll to position [0, 0]
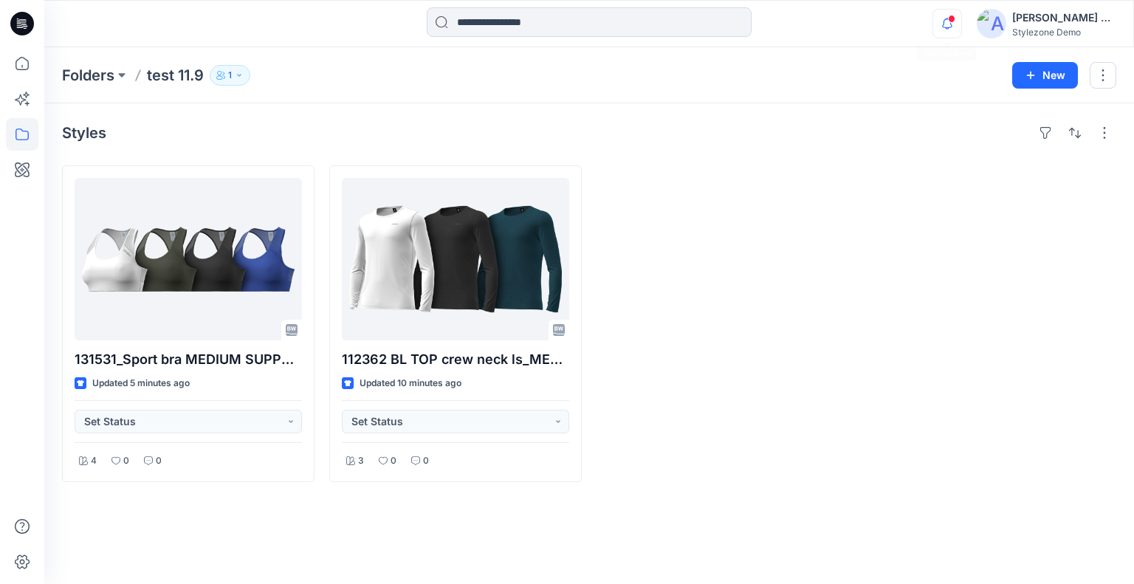
click at [957, 30] on icon "button" at bounding box center [947, 24] width 28 height 30
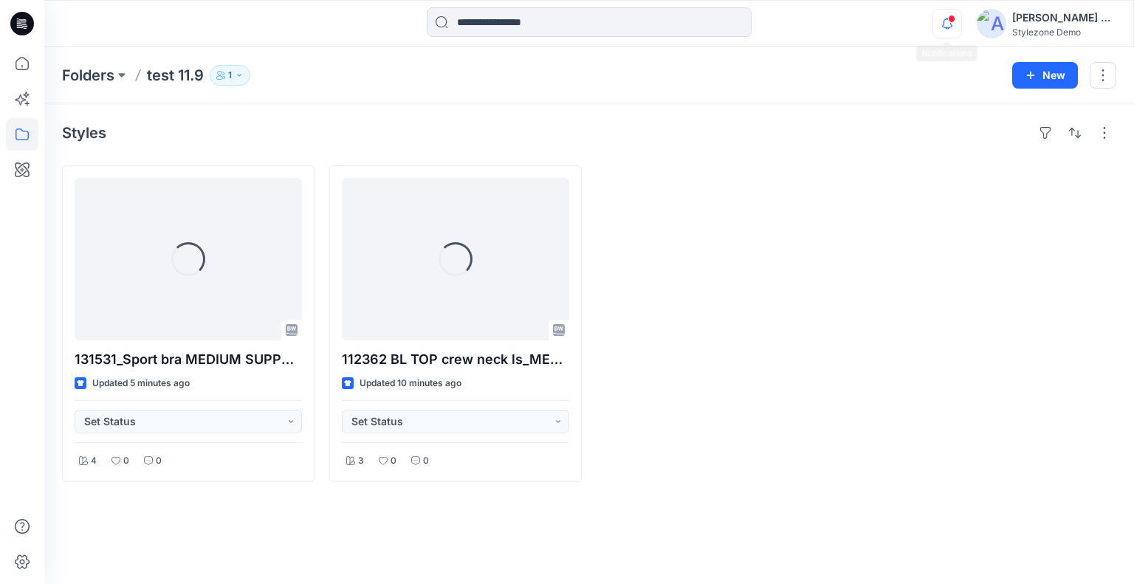
click at [950, 23] on icon "button" at bounding box center [947, 24] width 28 height 30
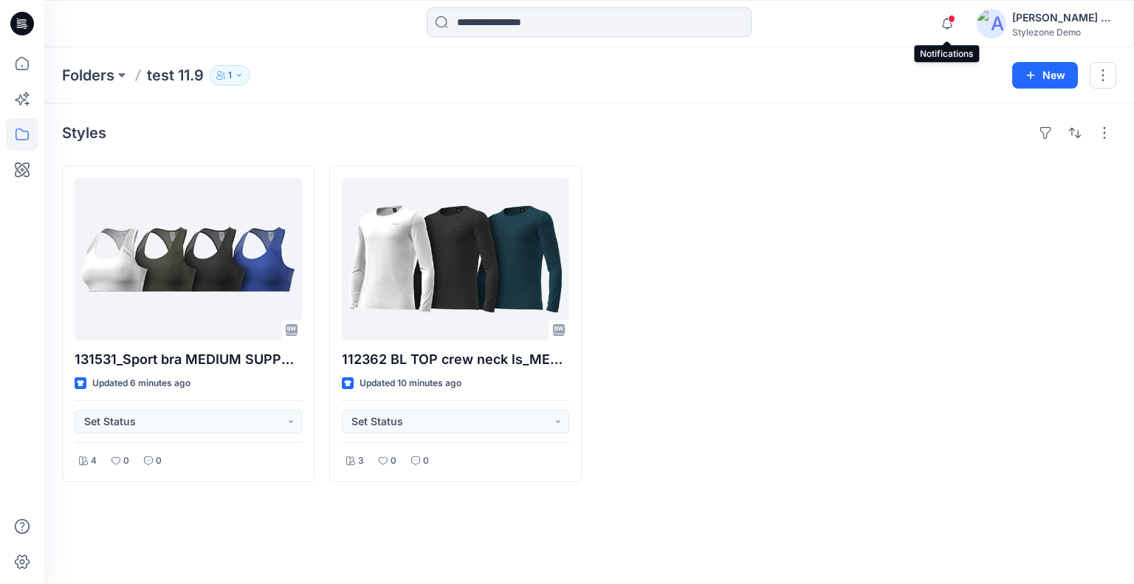
drag, startPoint x: 947, startPoint y: 32, endPoint x: 939, endPoint y: 48, distance: 18.2
click at [947, 32] on icon "button" at bounding box center [947, 24] width 28 height 30
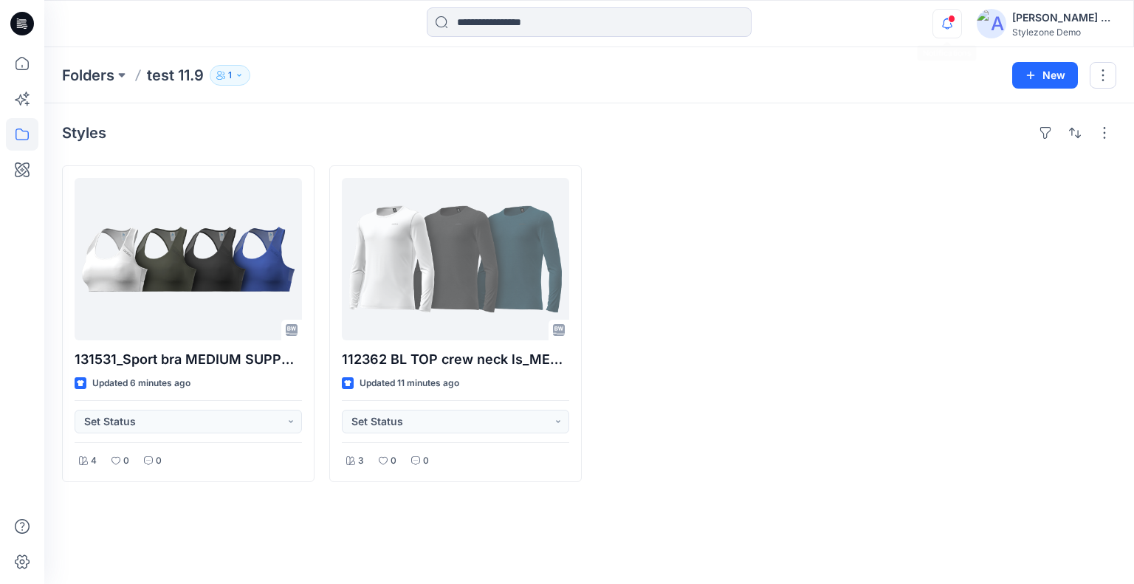
click at [945, 25] on icon "button" at bounding box center [947, 24] width 28 height 30
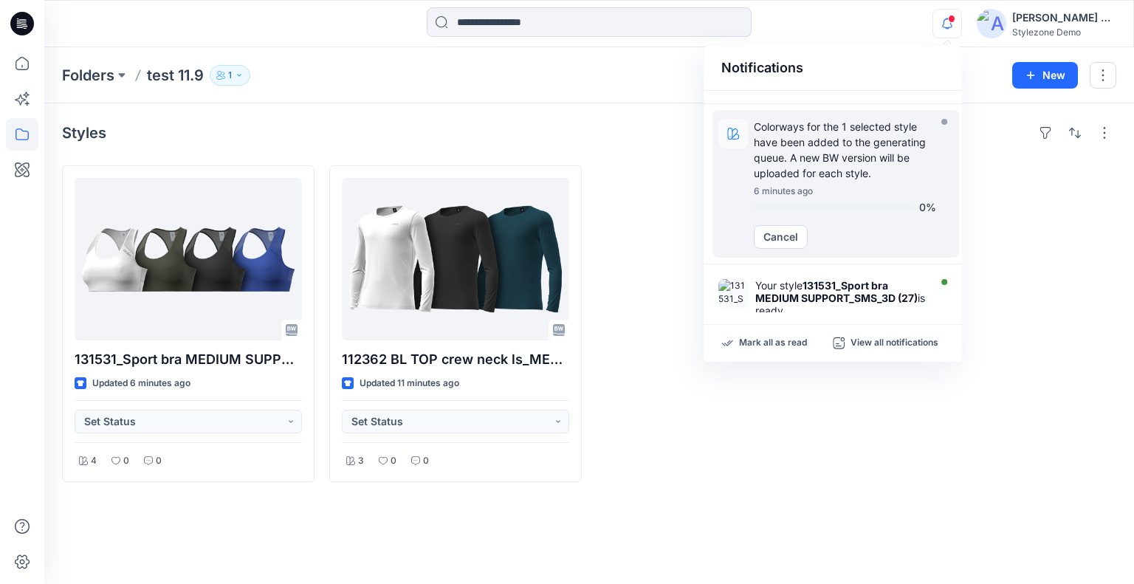
scroll to position [148, 0]
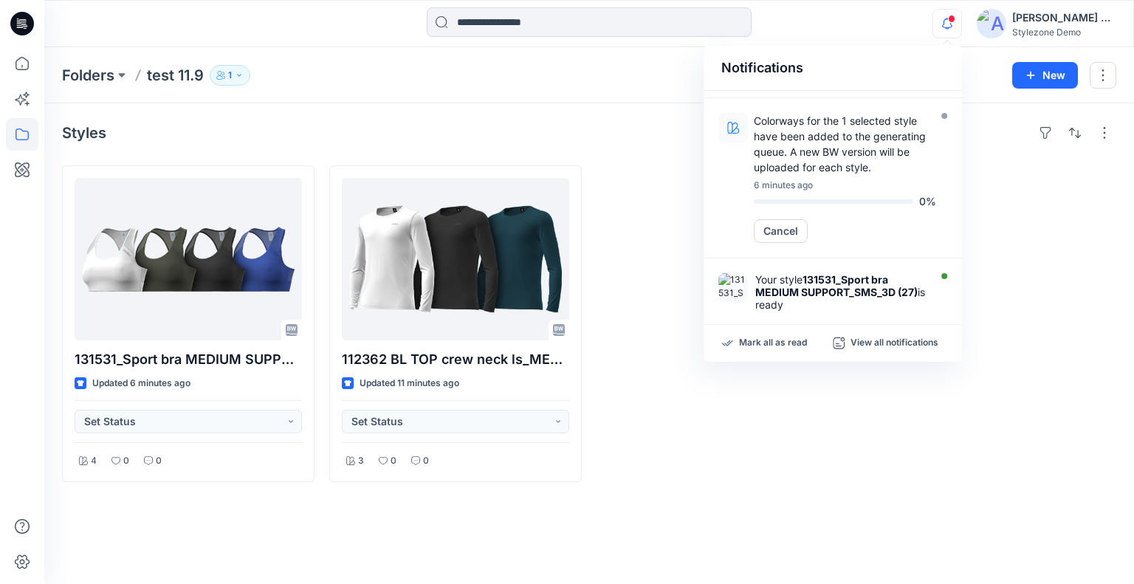
click at [579, 111] on div "Styles 131531_Sport bra MEDIUM SUPPORT_SMS_3D (27) Updated 6 minutes ago Set St…" at bounding box center [589, 343] width 1090 height 481
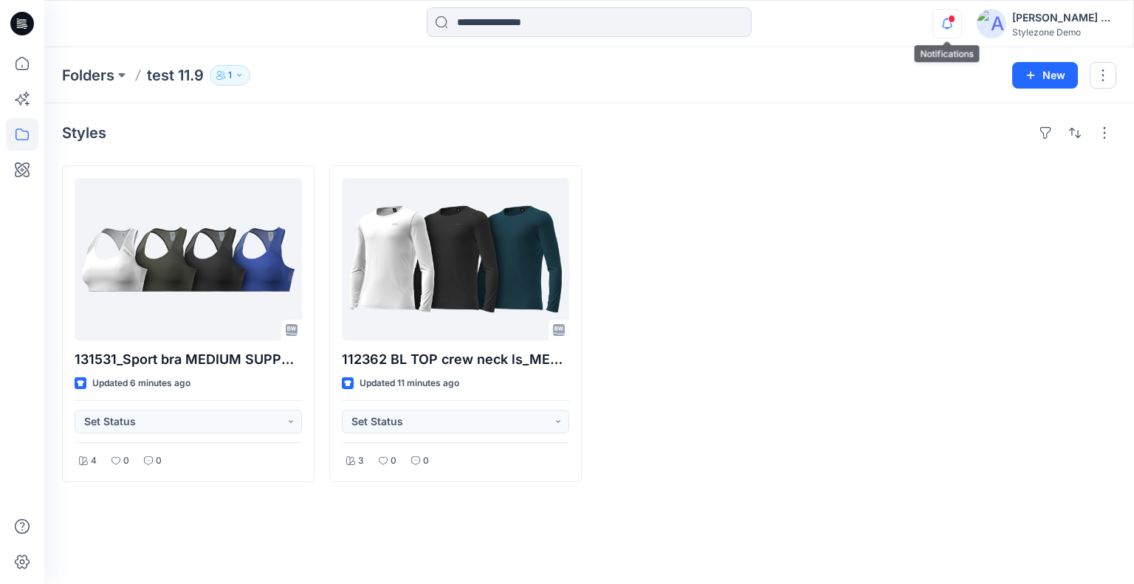
click at [954, 24] on icon "button" at bounding box center [947, 24] width 28 height 30
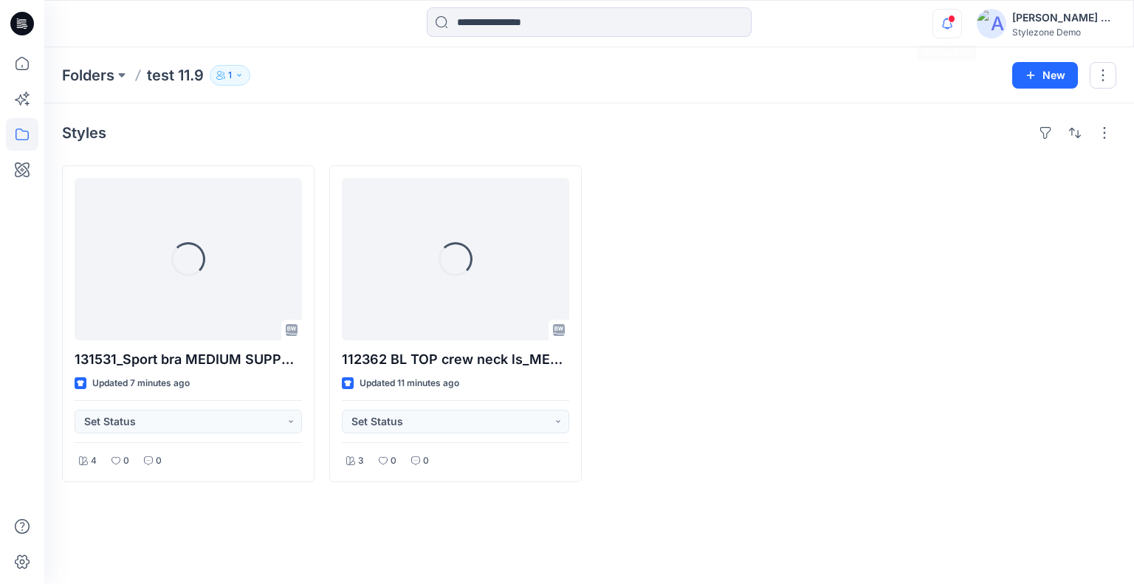
click at [939, 28] on icon "button" at bounding box center [947, 24] width 28 height 30
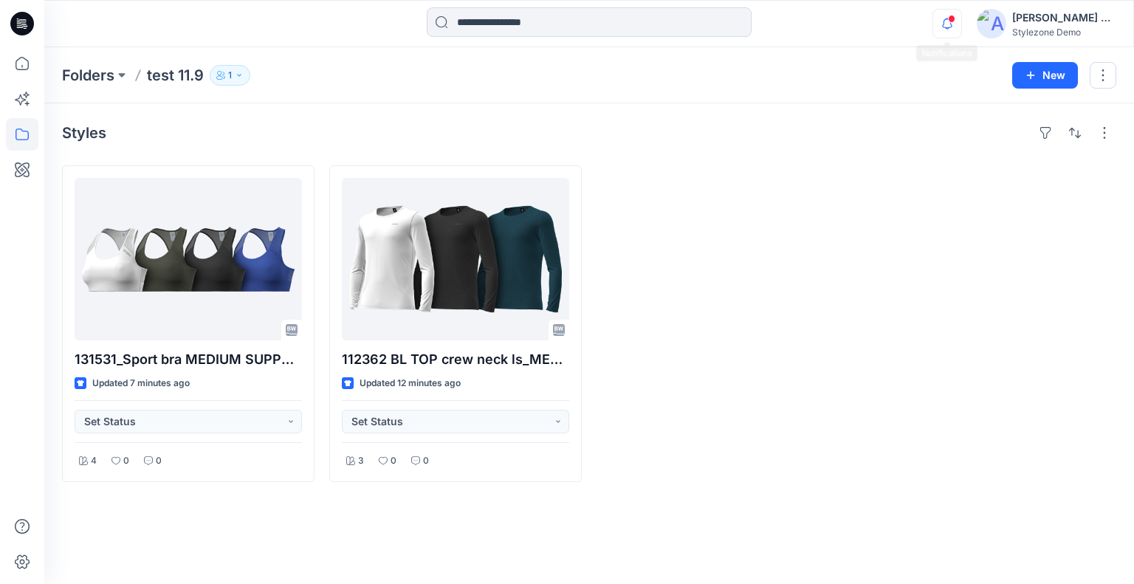
click at [943, 32] on icon "button" at bounding box center [947, 24] width 28 height 30
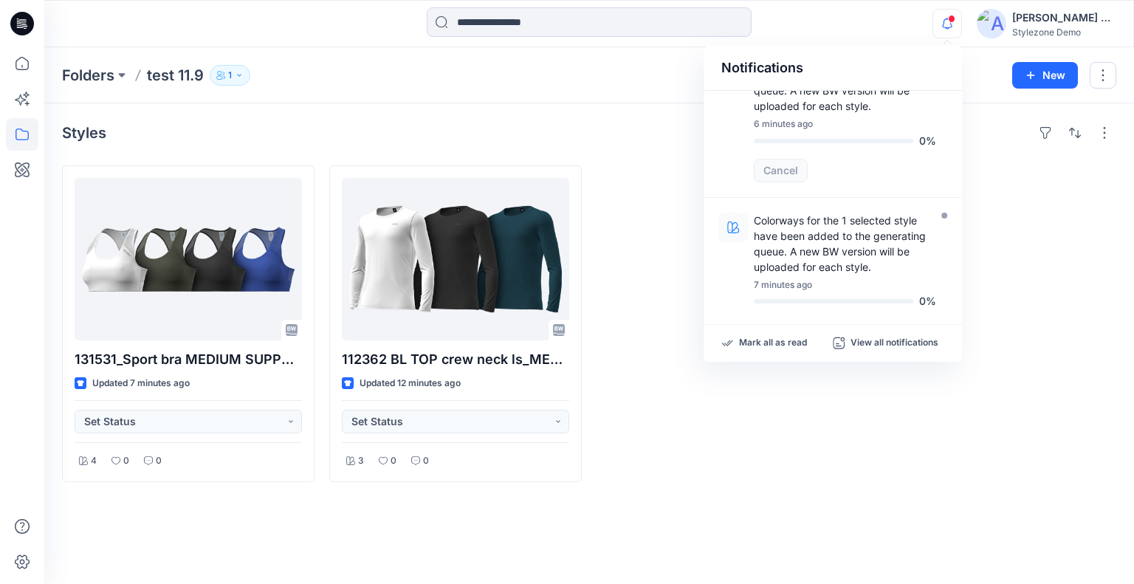
scroll to position [74, 0]
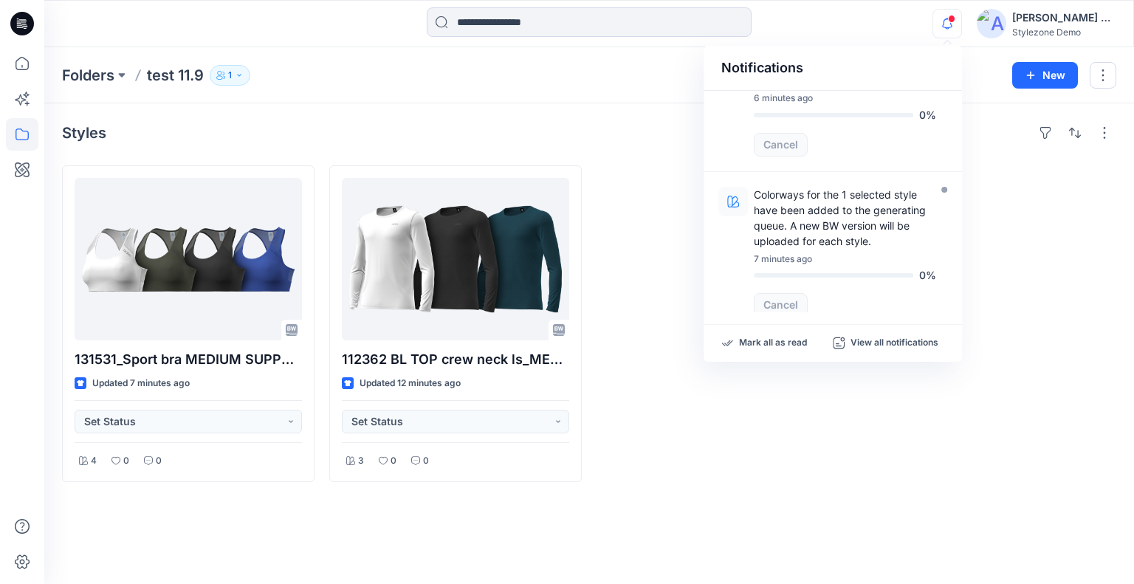
click at [620, 121] on div "Styles" at bounding box center [589, 133] width 1054 height 24
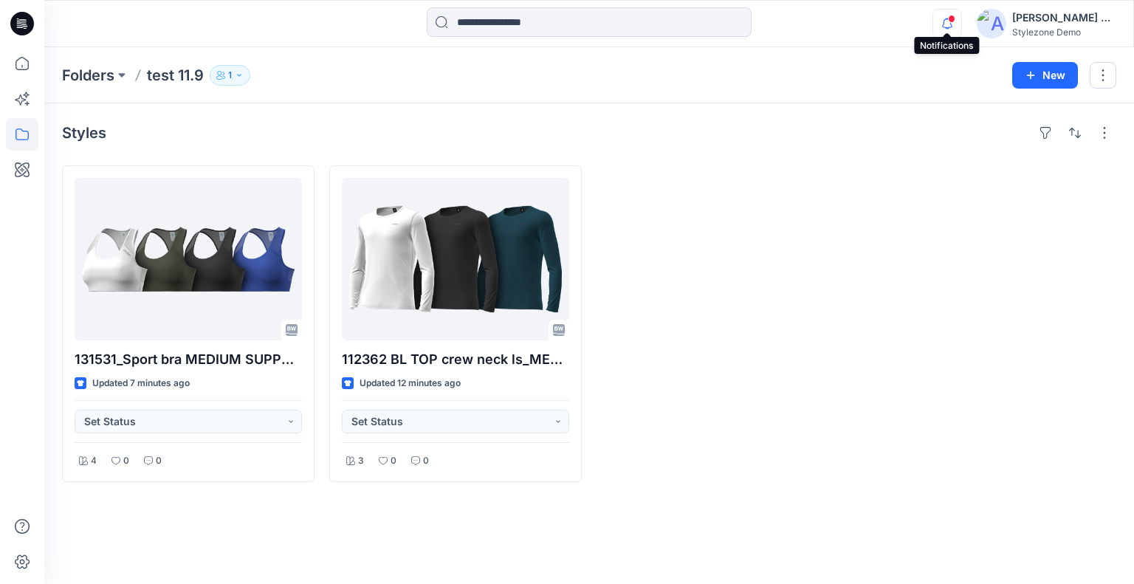
click at [940, 23] on icon "button" at bounding box center [947, 24] width 28 height 30
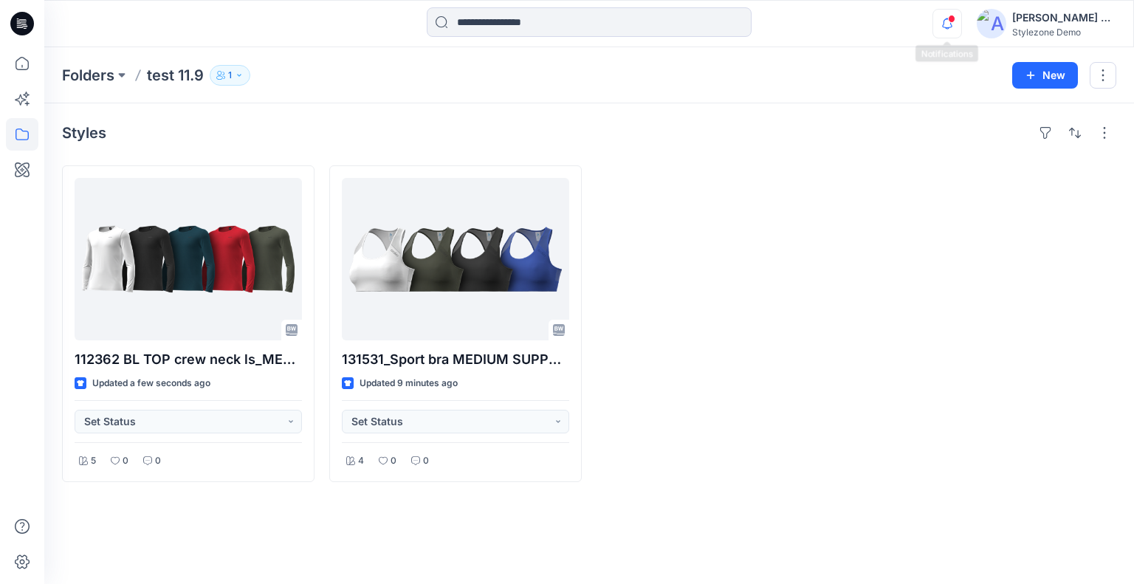
click at [952, 26] on icon "button" at bounding box center [947, 23] width 10 height 10
click at [949, 23] on icon "button" at bounding box center [947, 24] width 28 height 30
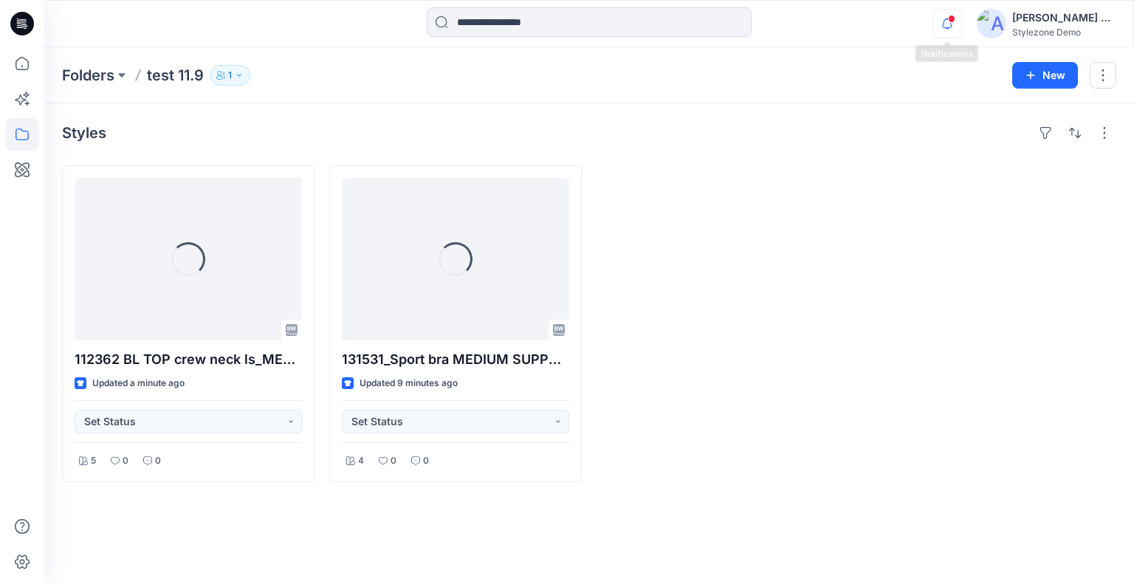
click at [949, 25] on icon "button" at bounding box center [947, 24] width 28 height 30
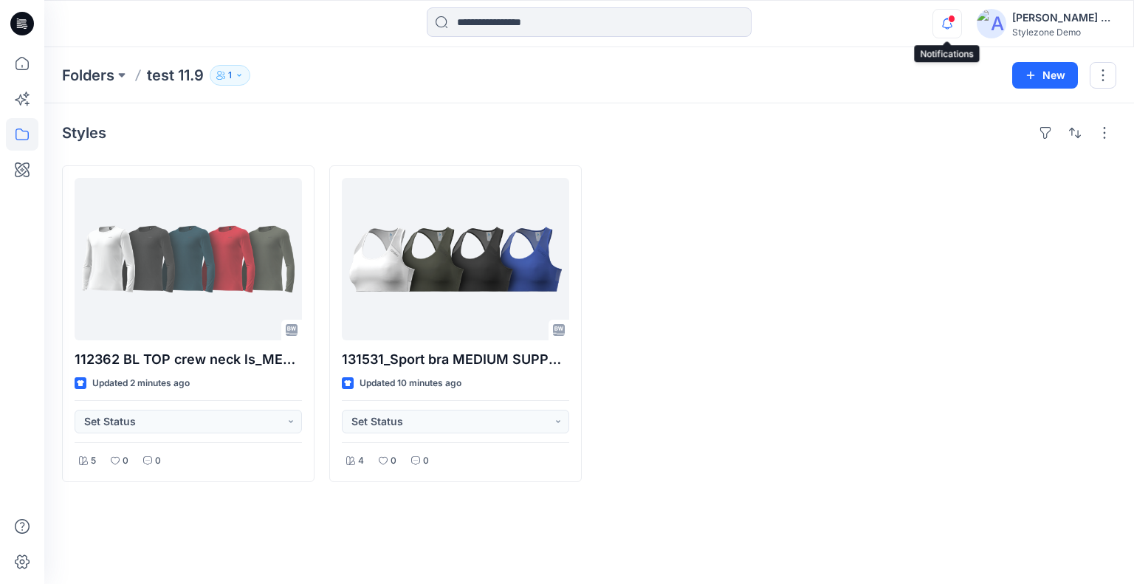
click at [944, 21] on icon "button" at bounding box center [947, 23] width 10 height 10
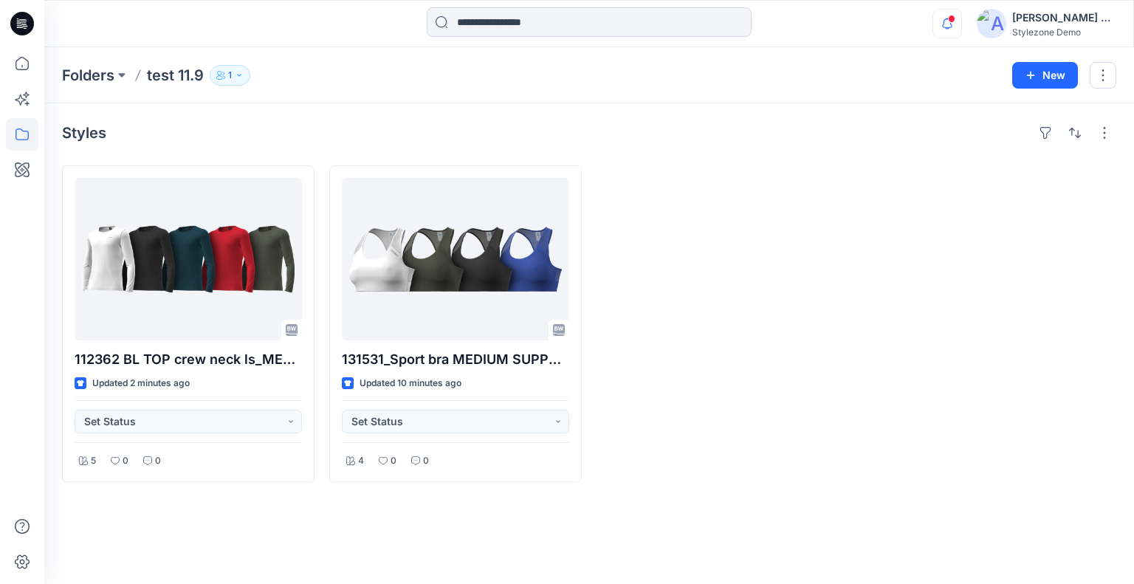
click at [949, 28] on icon "button" at bounding box center [947, 24] width 28 height 30
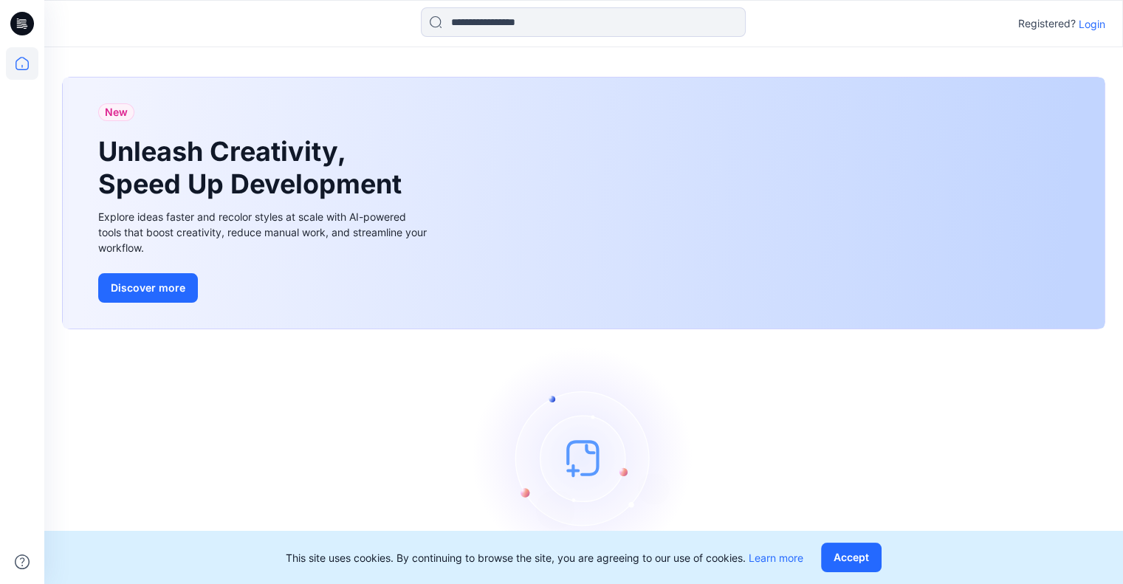
click at [1090, 24] on p "Login" at bounding box center [1092, 24] width 27 height 16
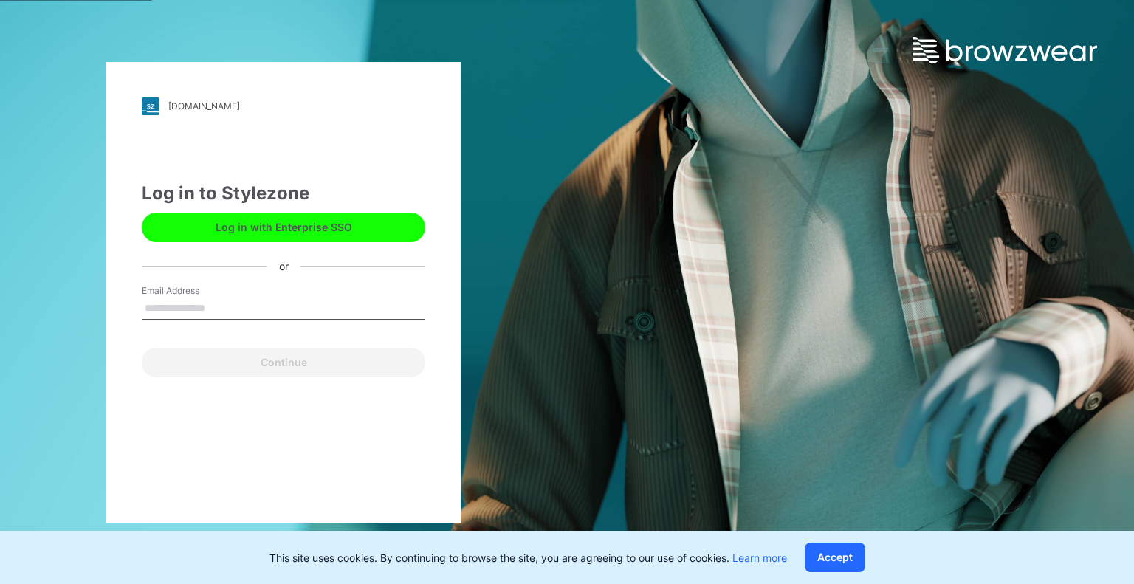
click at [227, 309] on input "Email Address" at bounding box center [284, 309] width 284 height 22
type input "**********"
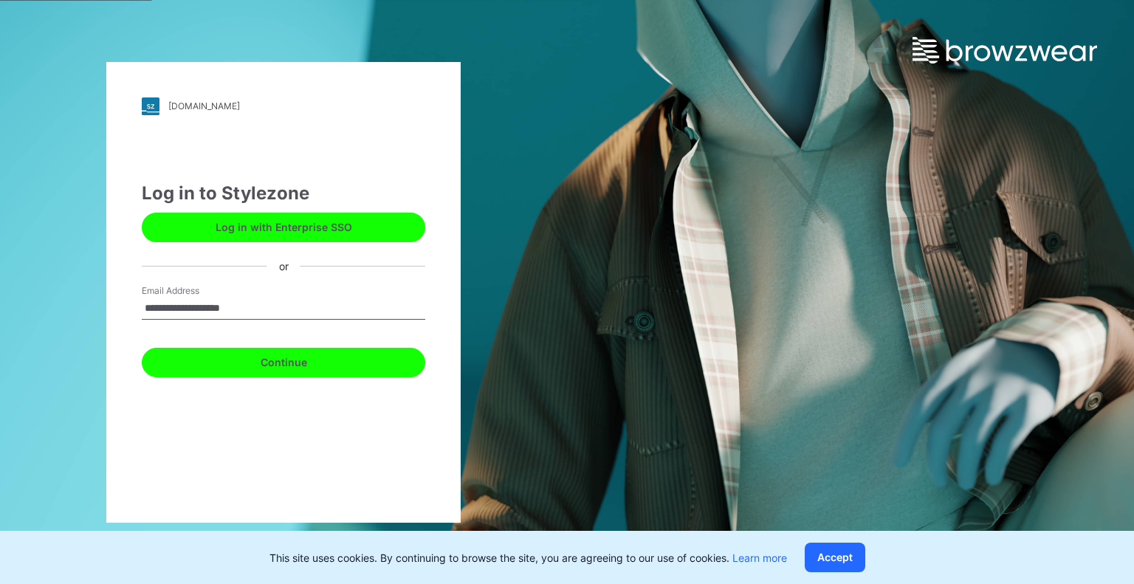
click at [233, 363] on button "Continue" at bounding box center [284, 363] width 284 height 30
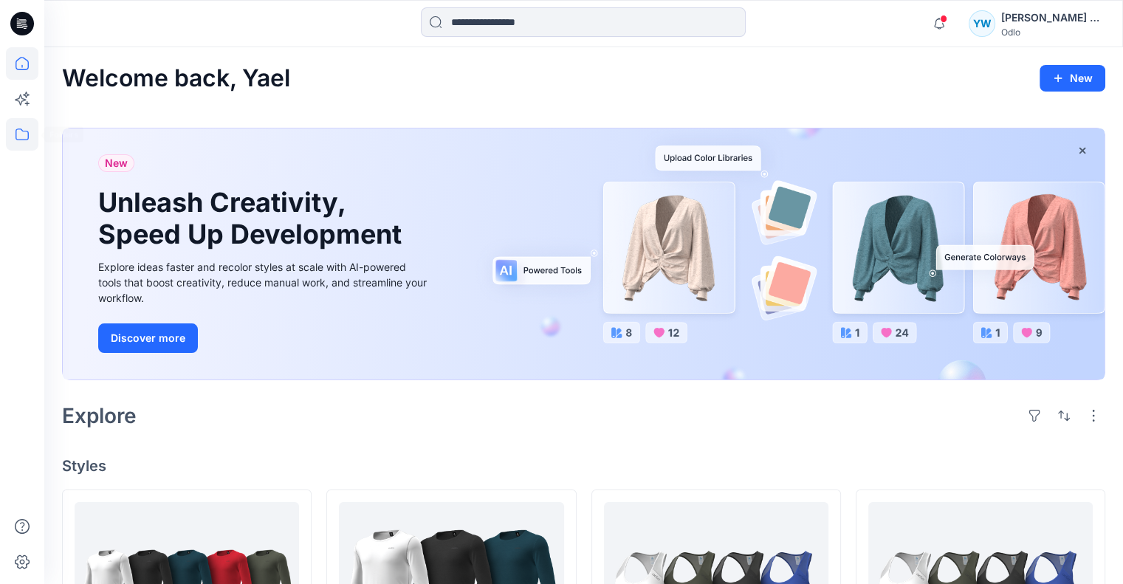
click at [18, 140] on icon at bounding box center [22, 134] width 32 height 32
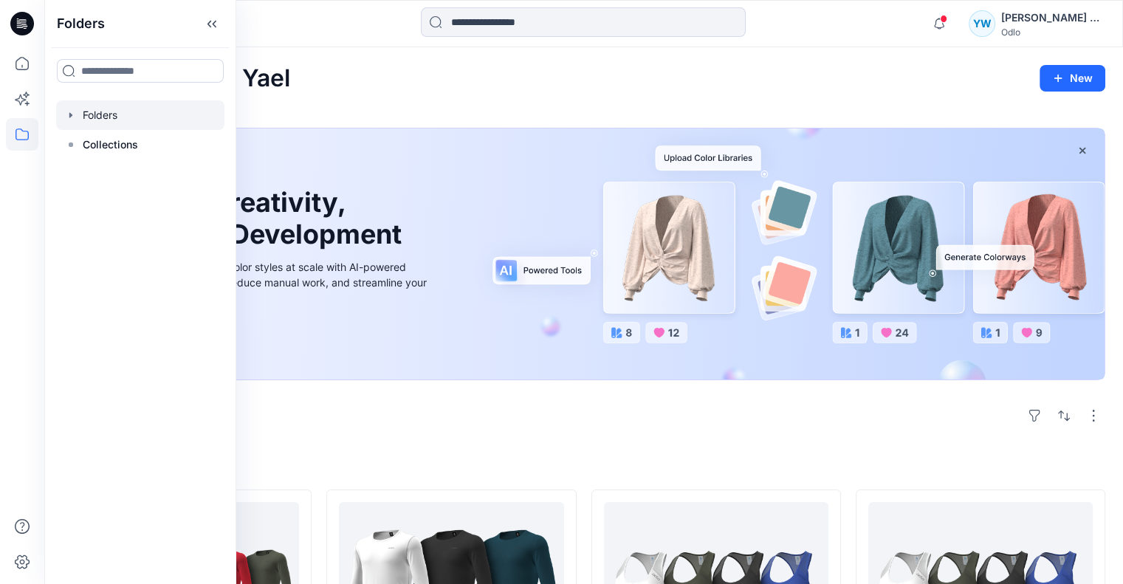
drag, startPoint x: 124, startPoint y: 123, endPoint x: 134, endPoint y: 115, distance: 12.7
click at [124, 122] on div at bounding box center [140, 115] width 168 height 30
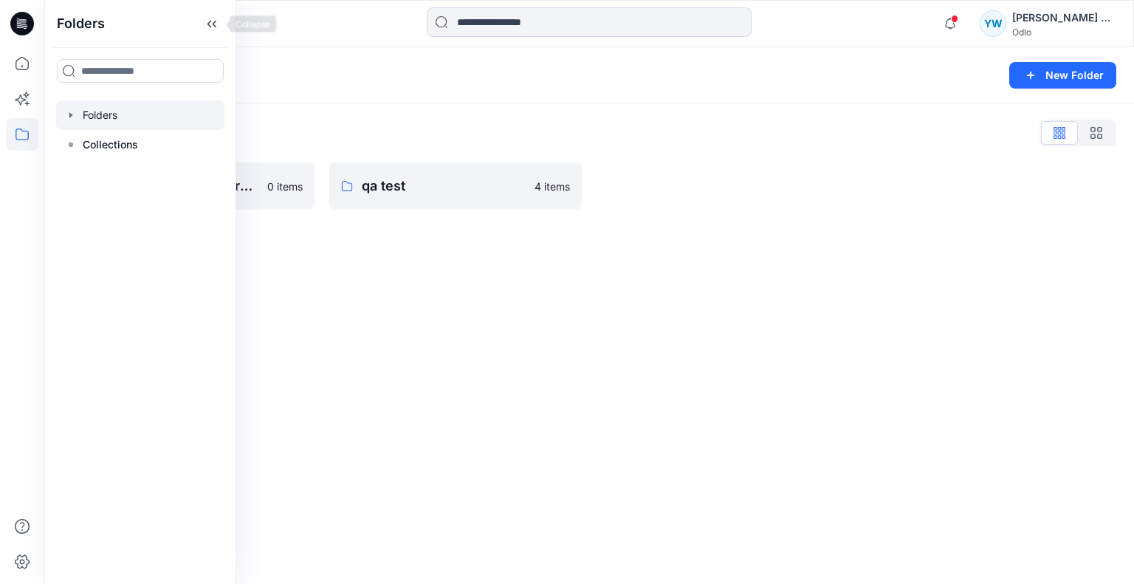
click at [224, 27] on div "Folders" at bounding box center [140, 23] width 190 height 47
click at [216, 21] on icon at bounding box center [212, 24] width 24 height 24
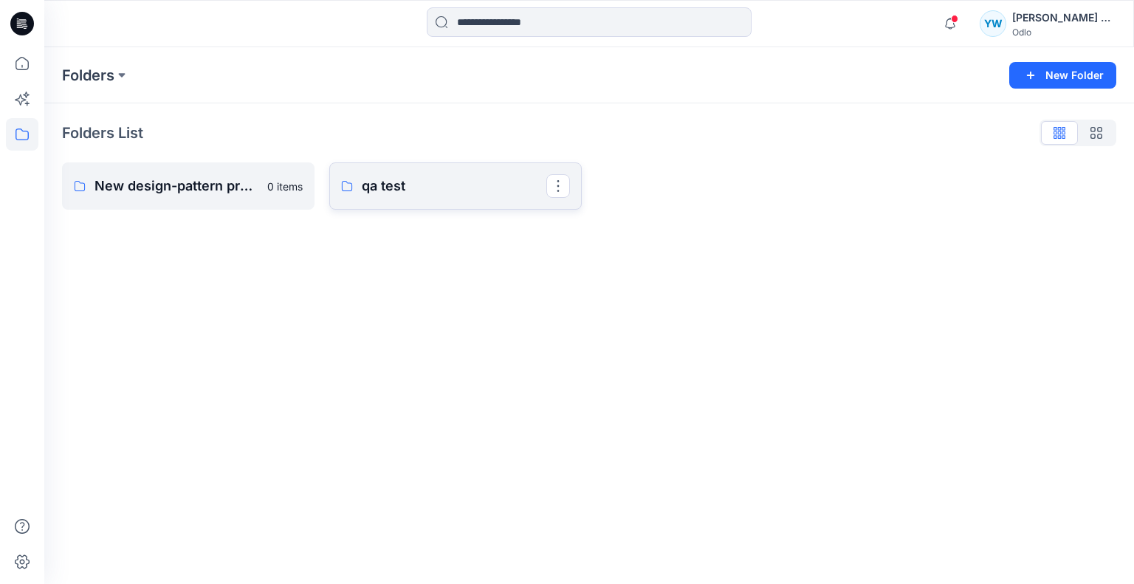
click at [386, 185] on p "qa test" at bounding box center [454, 186] width 185 height 21
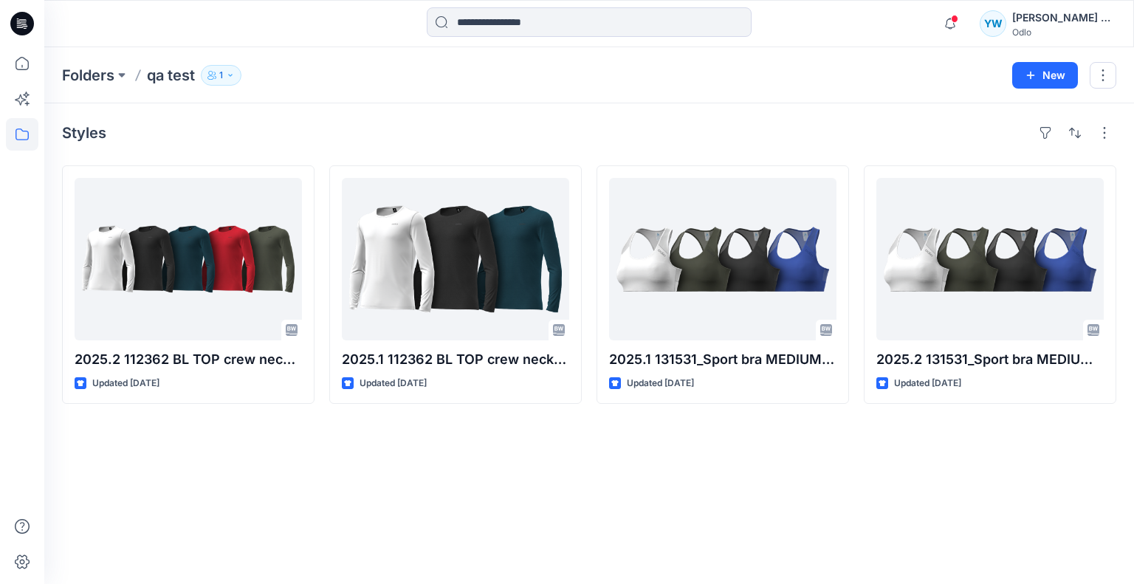
click at [1045, 18] on div "[PERSON_NAME] Ashkenazi" at bounding box center [1063, 18] width 103 height 18
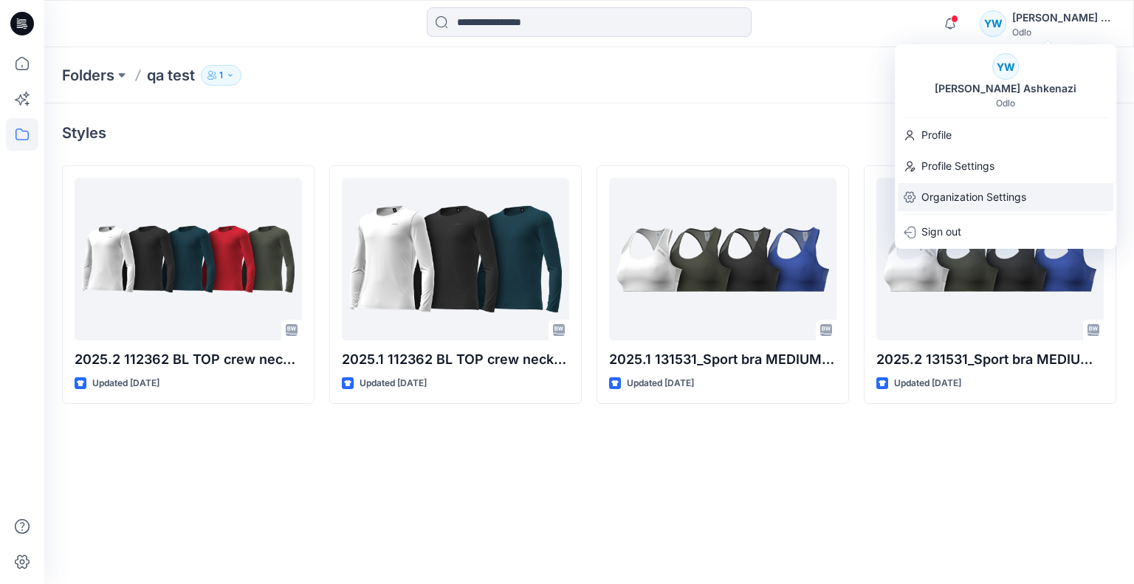
click at [963, 199] on p "Organization Settings" at bounding box center [973, 197] width 105 height 28
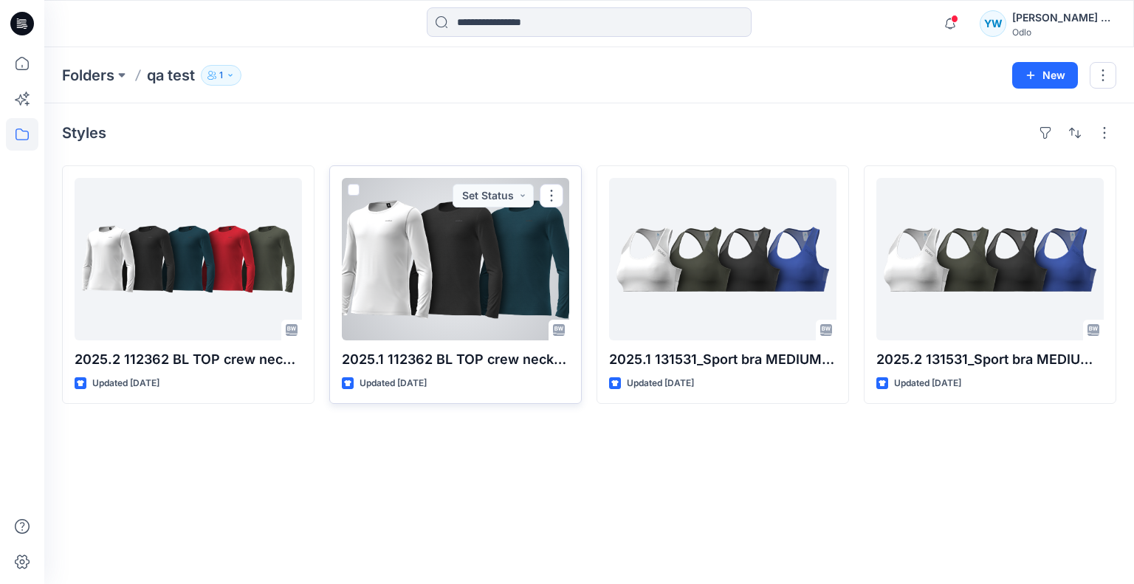
click at [353, 188] on span at bounding box center [354, 190] width 12 height 12
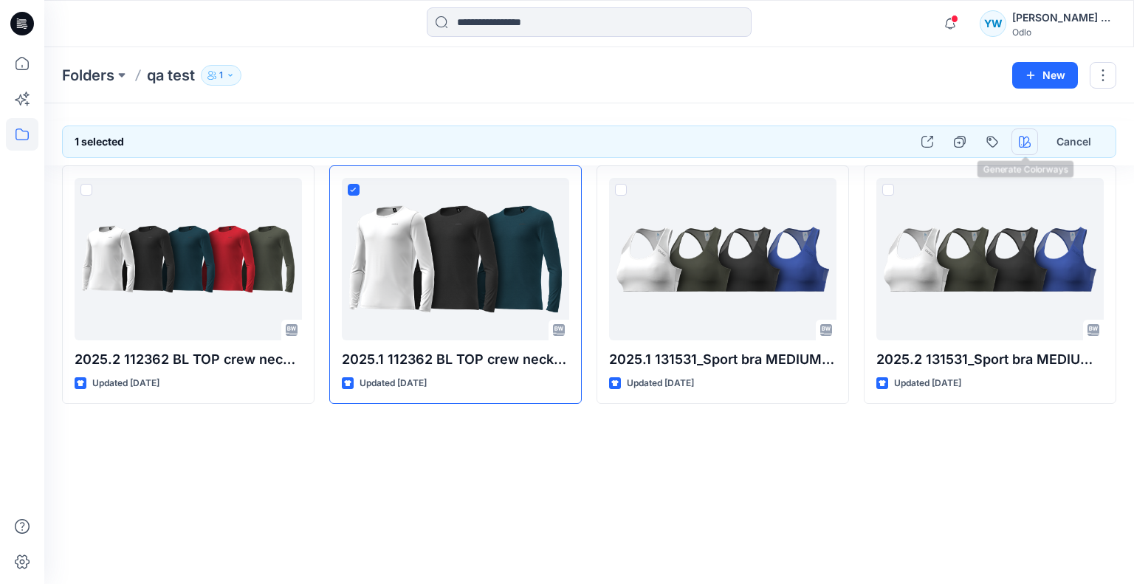
click at [1025, 141] on icon "button" at bounding box center [1025, 142] width 12 height 12
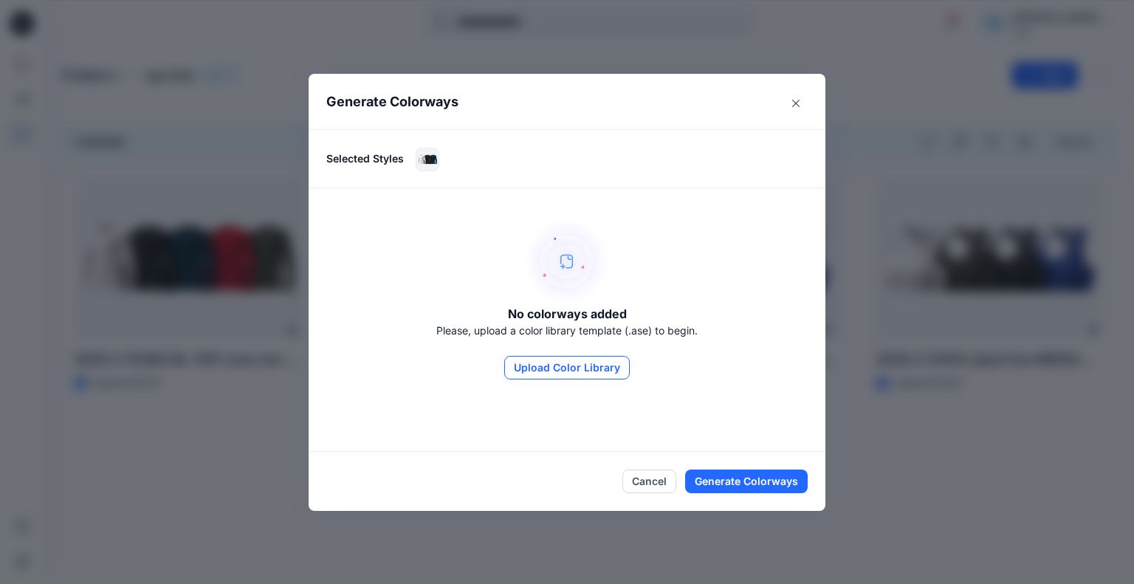
click at [554, 374] on button "Upload Color Library" at bounding box center [567, 368] width 126 height 24
click at [645, 474] on button "Cancel" at bounding box center [649, 482] width 54 height 24
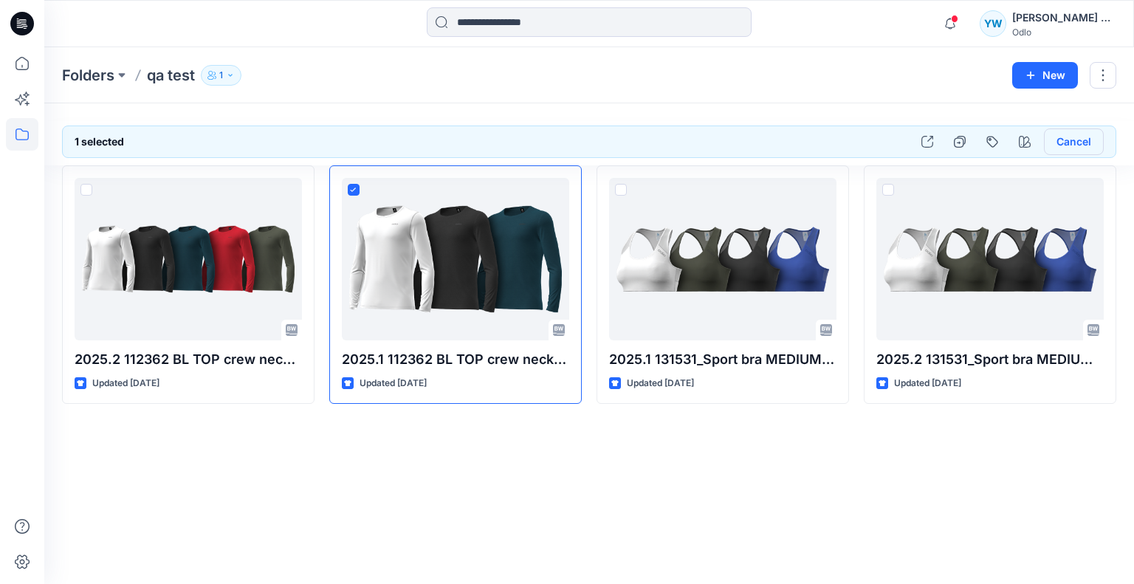
click at [1074, 137] on button "Cancel" at bounding box center [1074, 141] width 60 height 27
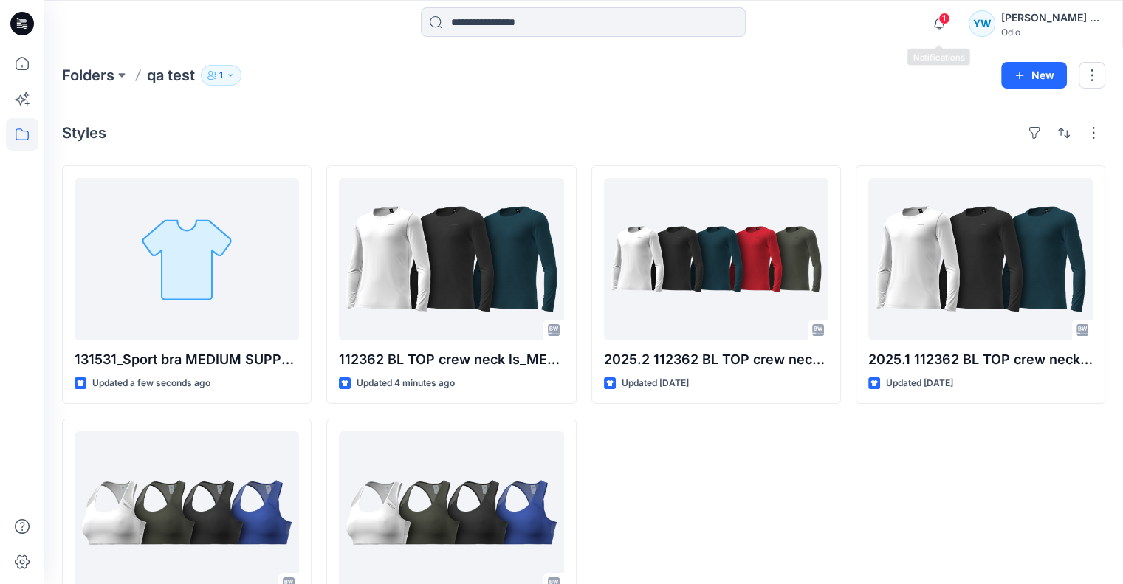
click at [946, 16] on span "1" at bounding box center [944, 19] width 12 height 12
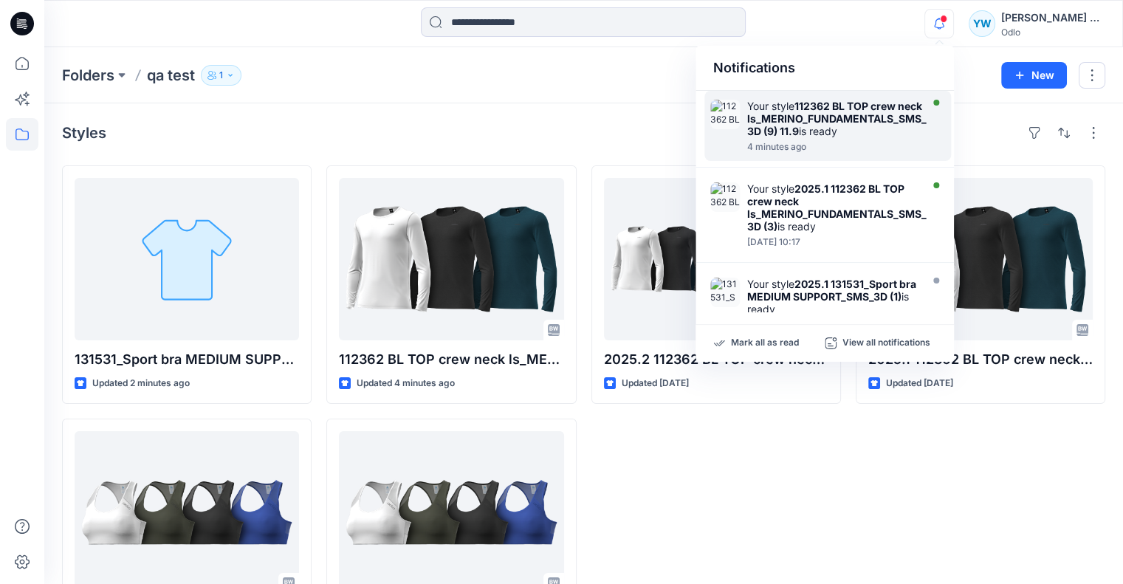
click at [857, 108] on strong "112362 BL TOP crew neck ls_MERINO_FUNDAMENTALS_SMS_3D (9) 11.9" at bounding box center [836, 119] width 179 height 38
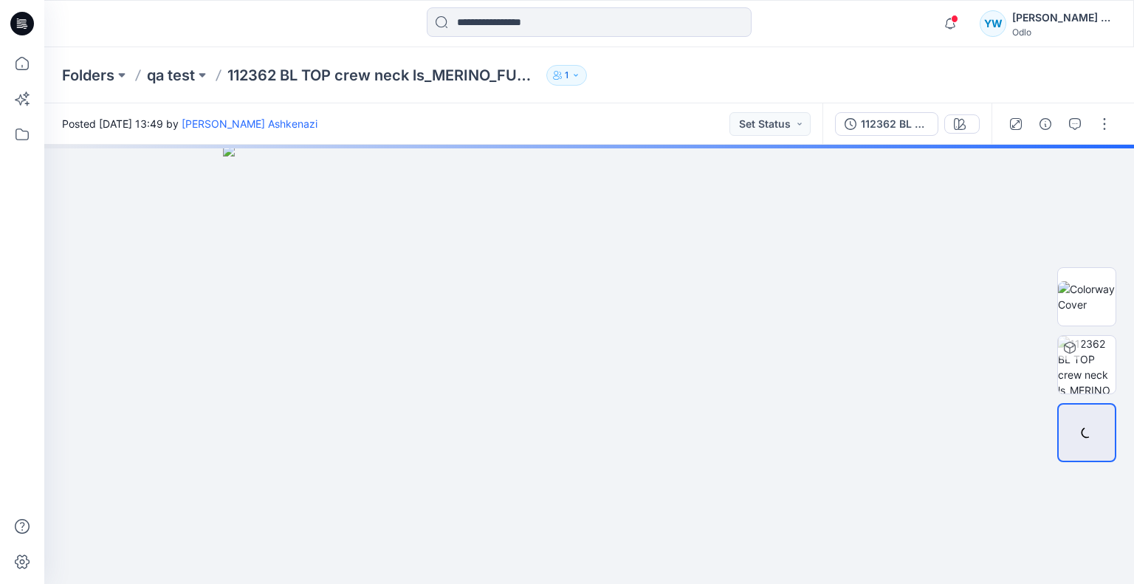
drag, startPoint x: 224, startPoint y: 53, endPoint x: 207, endPoint y: 58, distance: 18.5
click at [222, 54] on div "Folders qa test 112362 BL TOP crew neck ls_MERINO_FUNDAMENTALS_SMS_3D (9) 11.9 1" at bounding box center [589, 75] width 1090 height 56
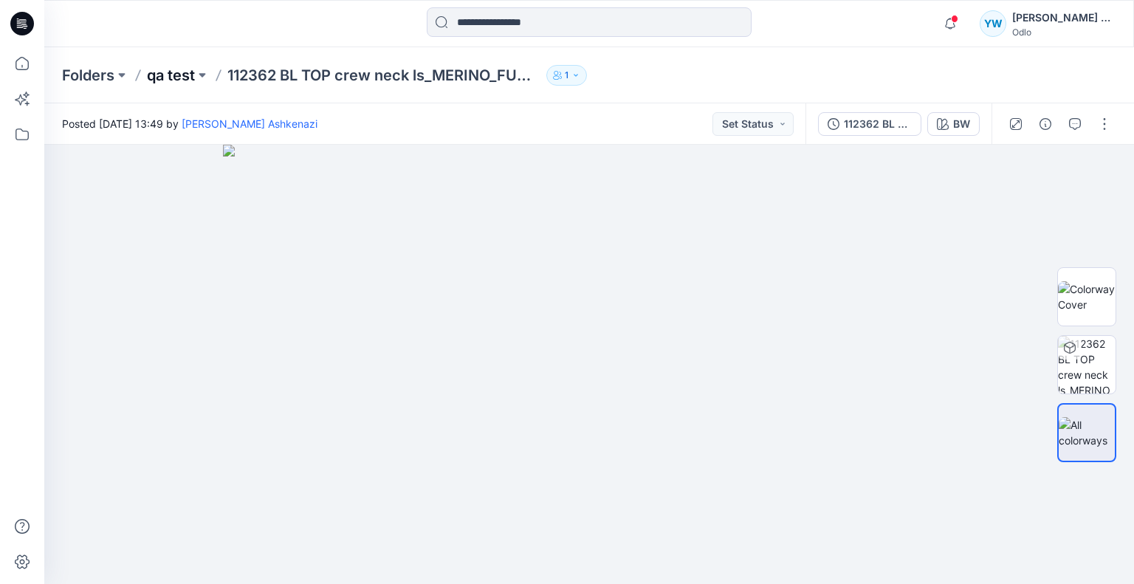
click at [163, 70] on p "qa test" at bounding box center [171, 75] width 48 height 21
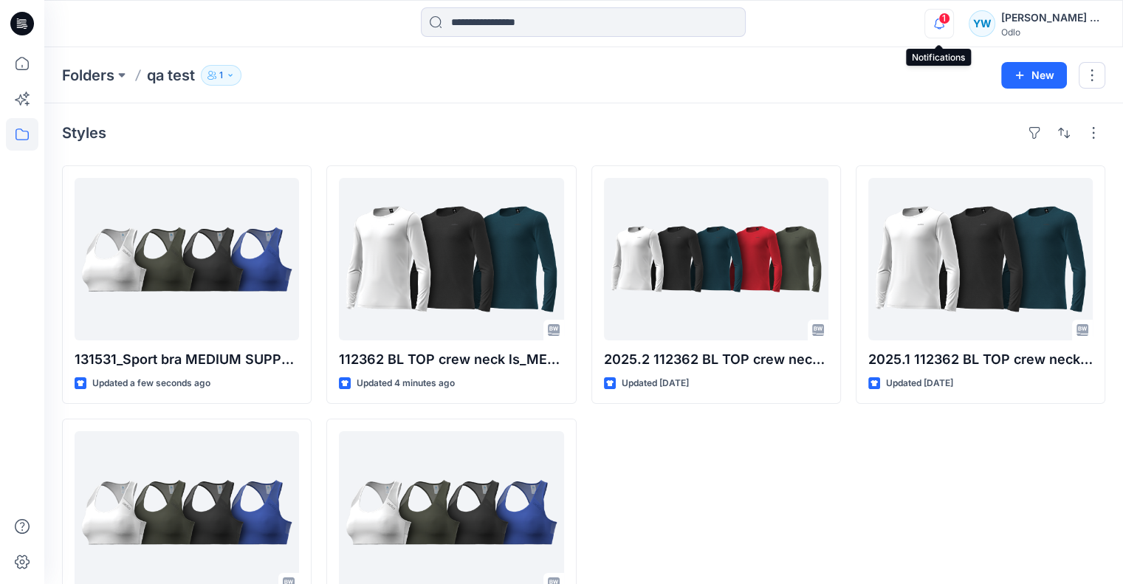
click at [937, 21] on icon "button" at bounding box center [939, 24] width 28 height 30
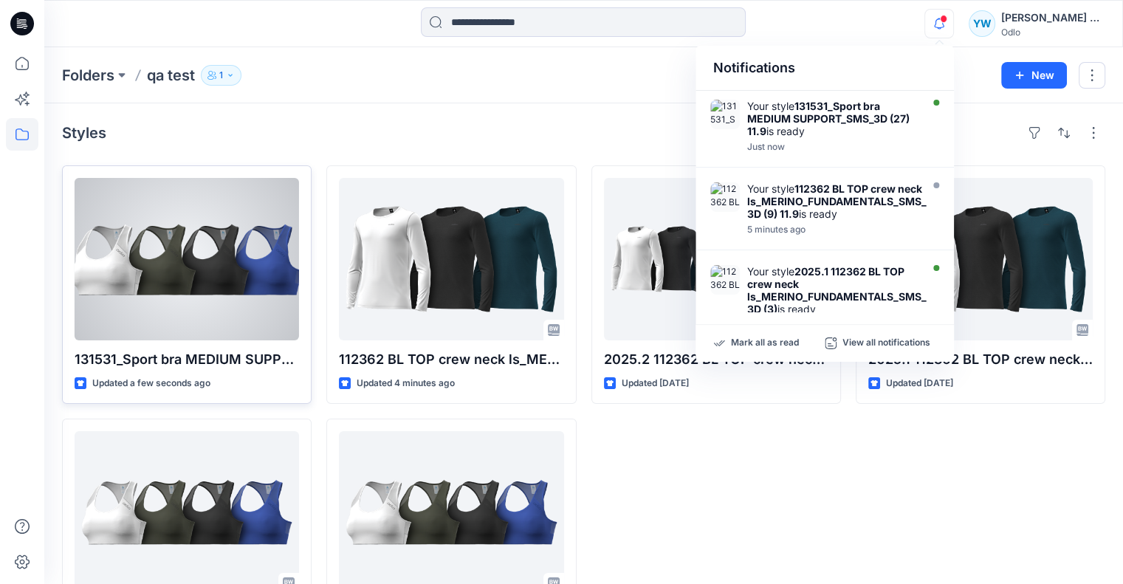
click at [215, 267] on div at bounding box center [187, 259] width 224 height 162
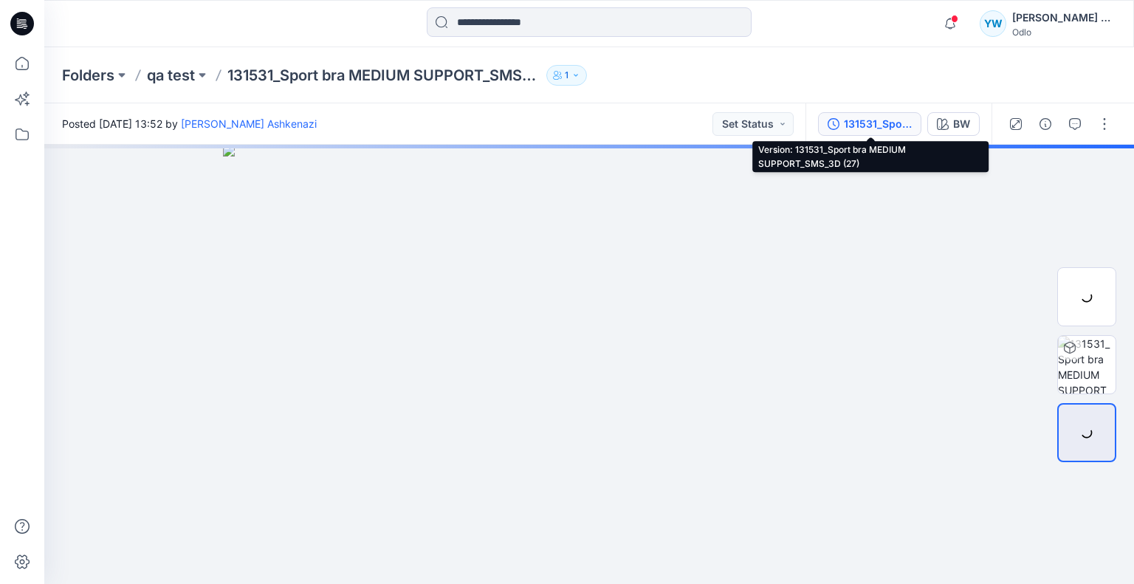
click at [840, 118] on button "131531_Sport bra MEDIUM SUPPORT_SMS_3D (27)" at bounding box center [869, 124] width 103 height 24
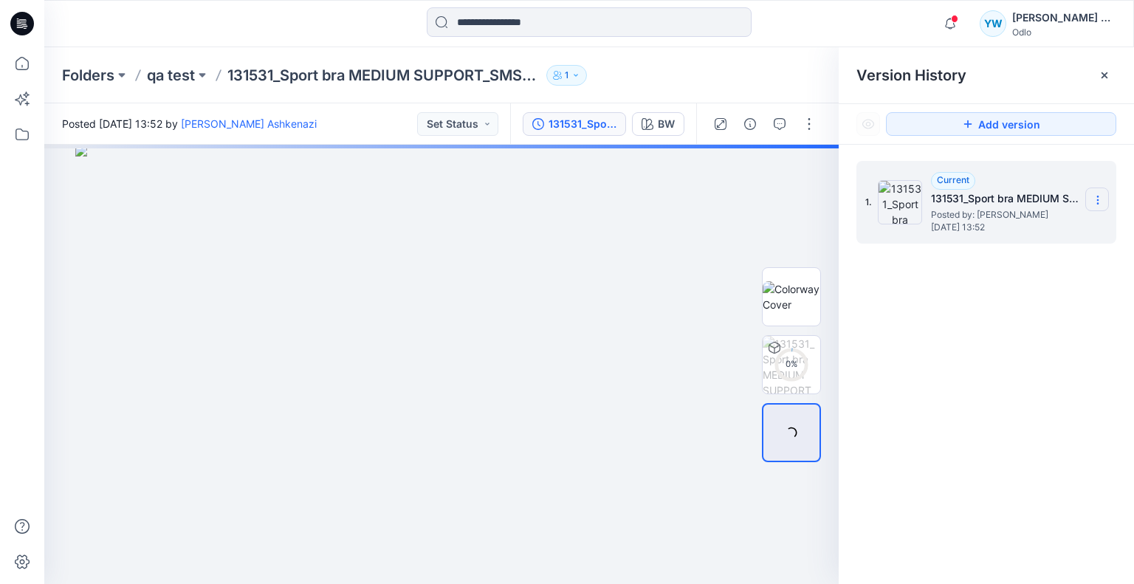
click at [1090, 197] on section at bounding box center [1097, 200] width 24 height 24
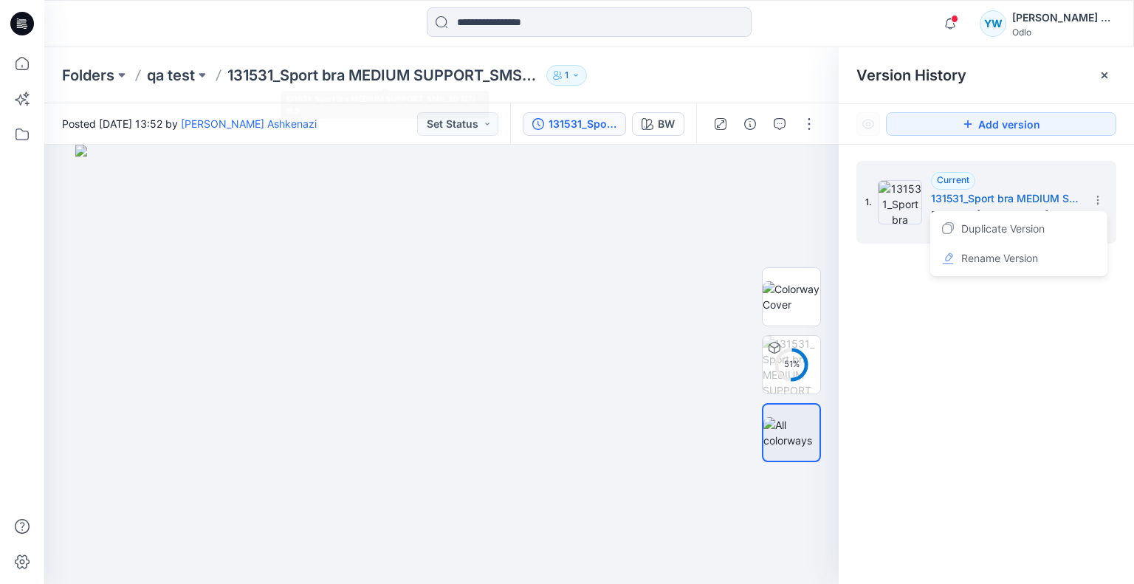
click at [143, 65] on div at bounding box center [138, 75] width 12 height 21
click at [163, 77] on p "qa test" at bounding box center [171, 75] width 48 height 21
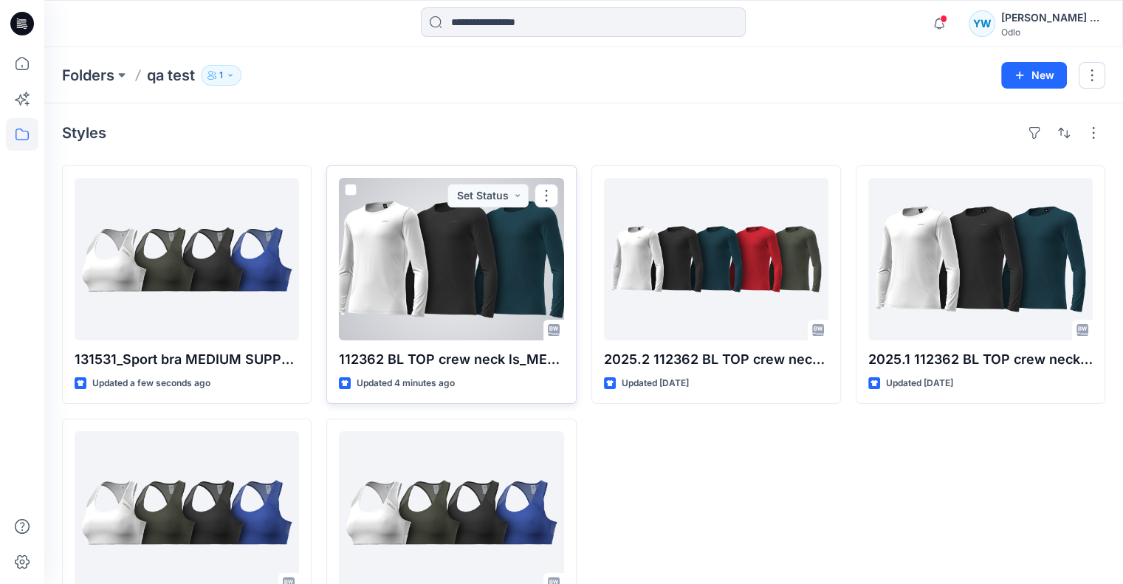
click at [365, 209] on div at bounding box center [451, 259] width 224 height 162
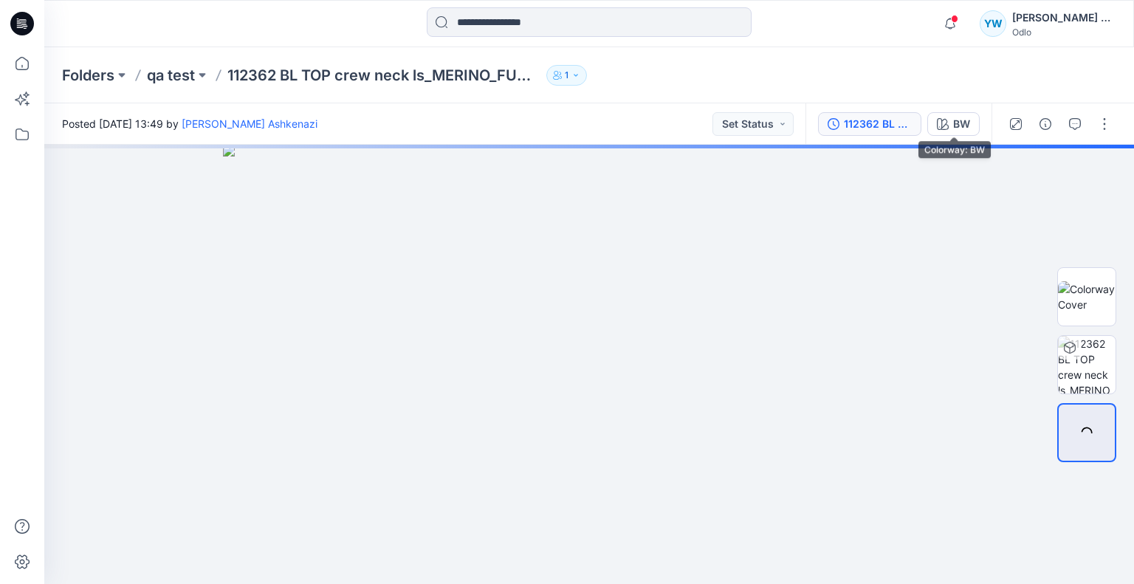
click at [890, 127] on div "112362 BL TOP crew neck ls_MERINO_FUNDAMENTALS_SMS_3D (9)" at bounding box center [878, 124] width 68 height 16
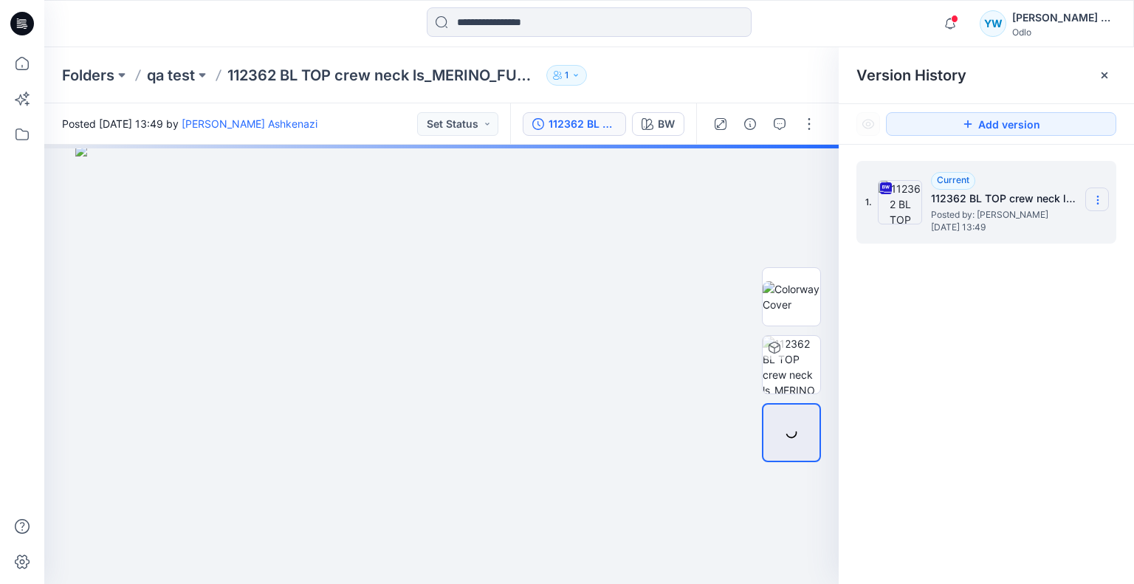
click at [1095, 197] on icon at bounding box center [1098, 200] width 12 height 12
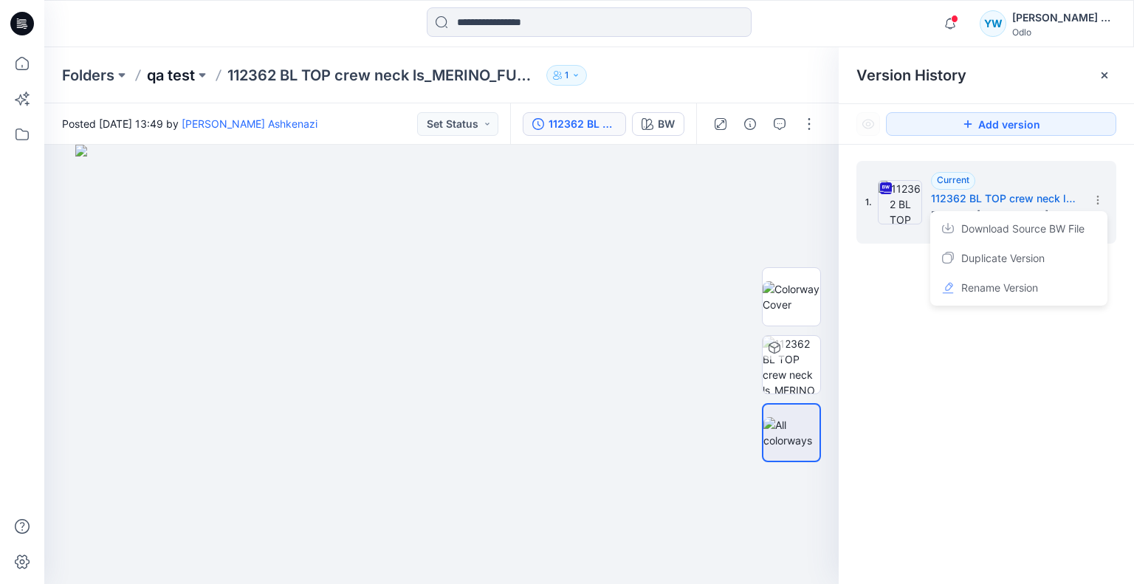
click at [184, 79] on p "qa test" at bounding box center [171, 75] width 48 height 21
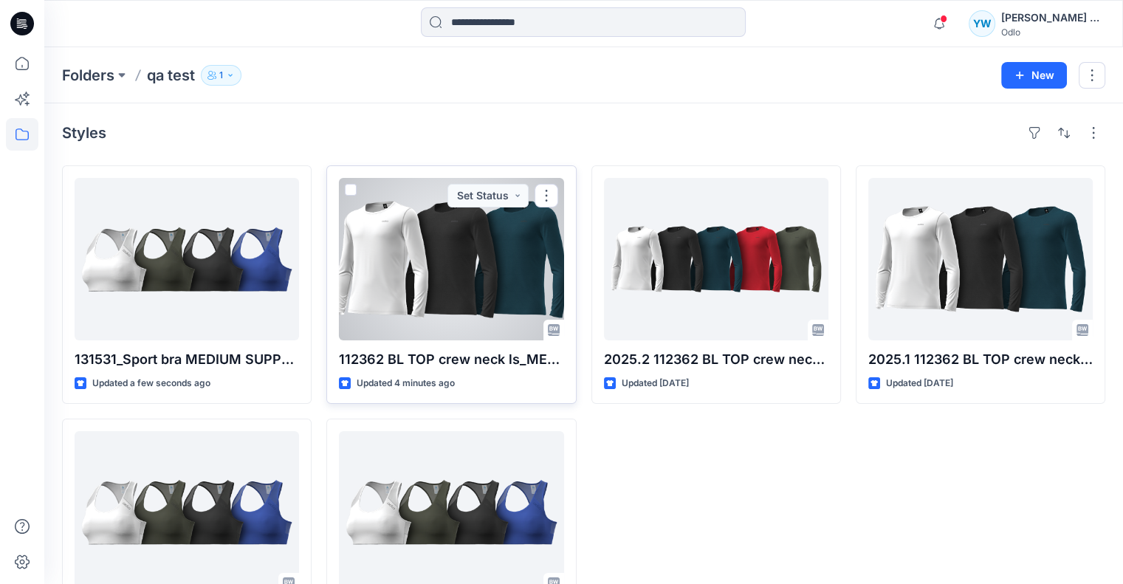
drag, startPoint x: 354, startPoint y: 191, endPoint x: 415, endPoint y: 187, distance: 60.7
click at [354, 191] on span at bounding box center [351, 190] width 12 height 12
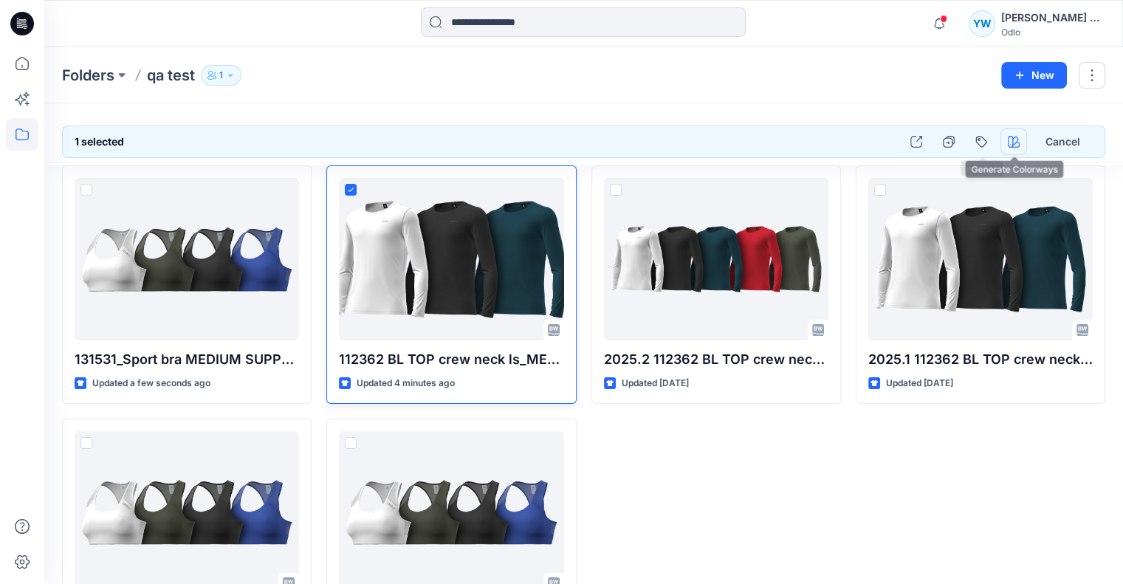
click at [1011, 140] on icon "button" at bounding box center [1014, 142] width 12 height 12
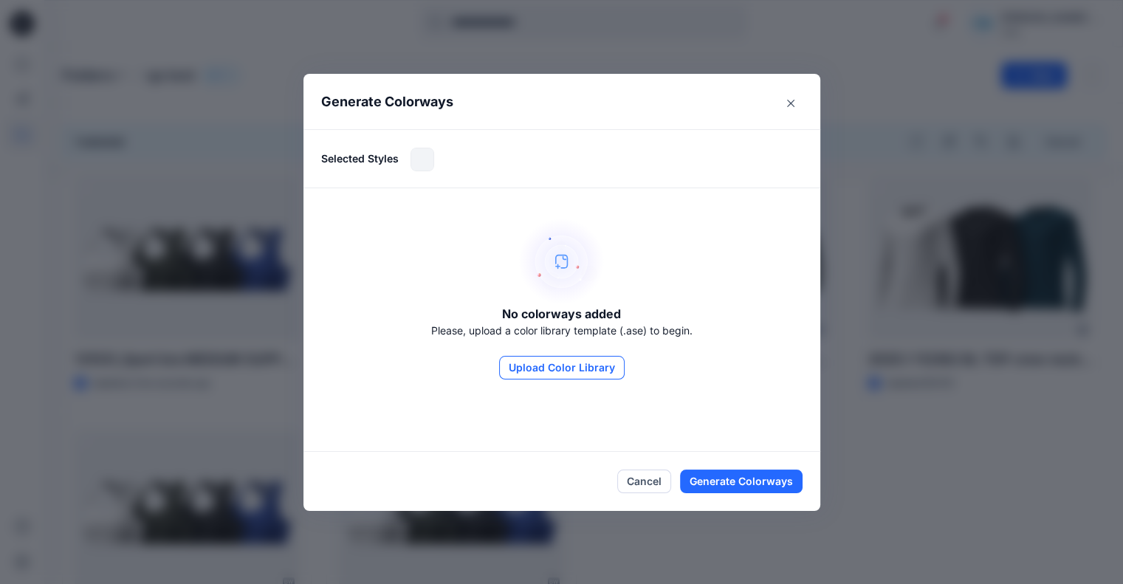
click at [524, 370] on button "Upload Color Library" at bounding box center [562, 368] width 126 height 24
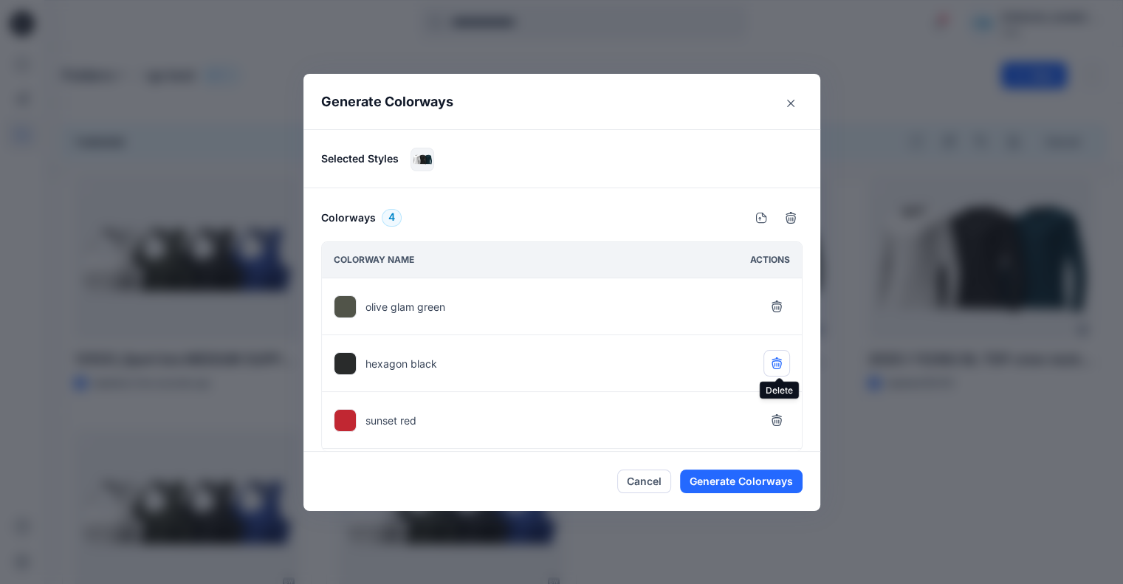
click at [778, 354] on button "button" at bounding box center [776, 363] width 27 height 27
click at [778, 411] on button "button" at bounding box center [776, 420] width 27 height 27
click at [750, 481] on button "Generate Colorways" at bounding box center [741, 482] width 123 height 24
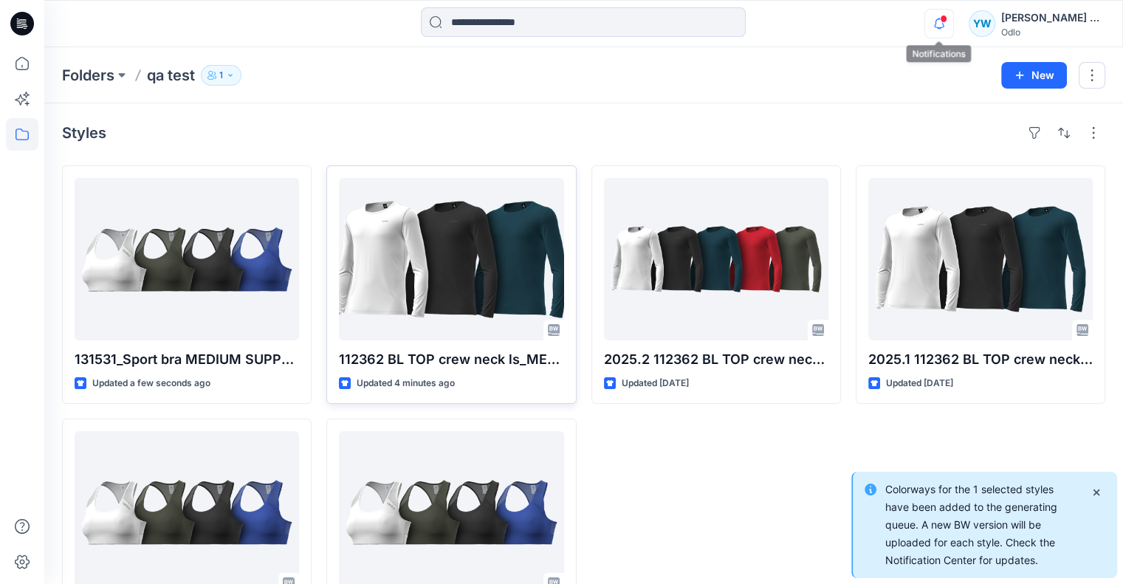
click at [939, 24] on icon "button" at bounding box center [939, 24] width 28 height 30
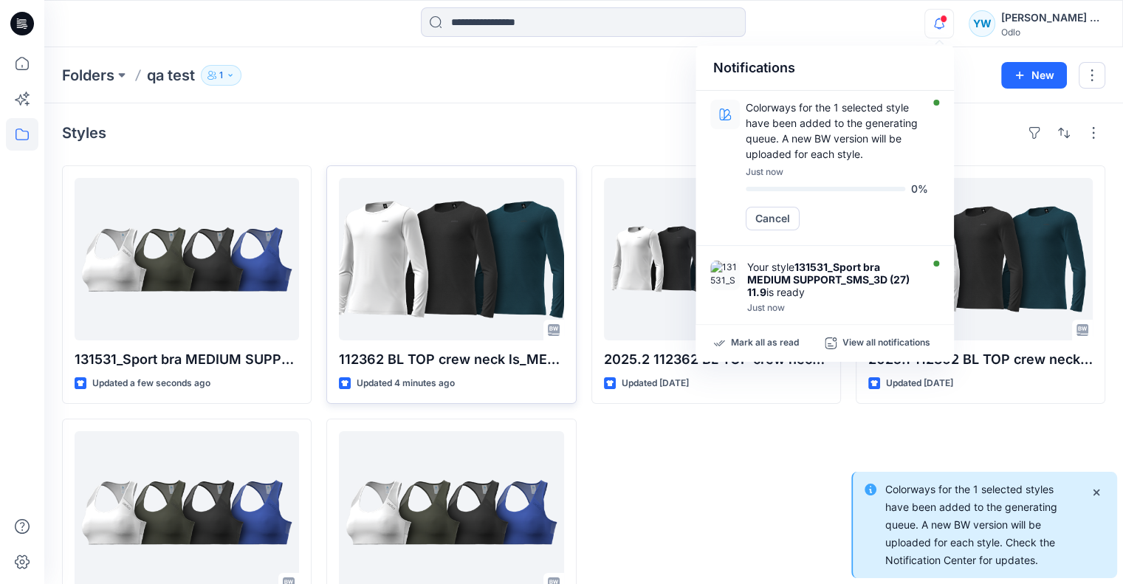
click at [629, 125] on div "Styles" at bounding box center [583, 133] width 1043 height 24
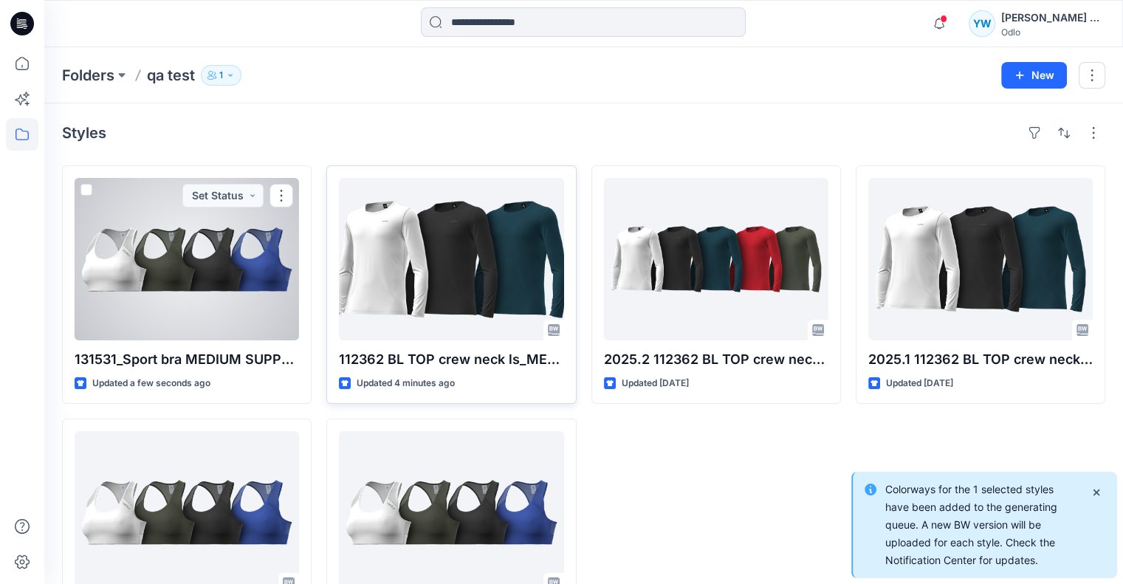
click at [124, 268] on div at bounding box center [187, 259] width 224 height 162
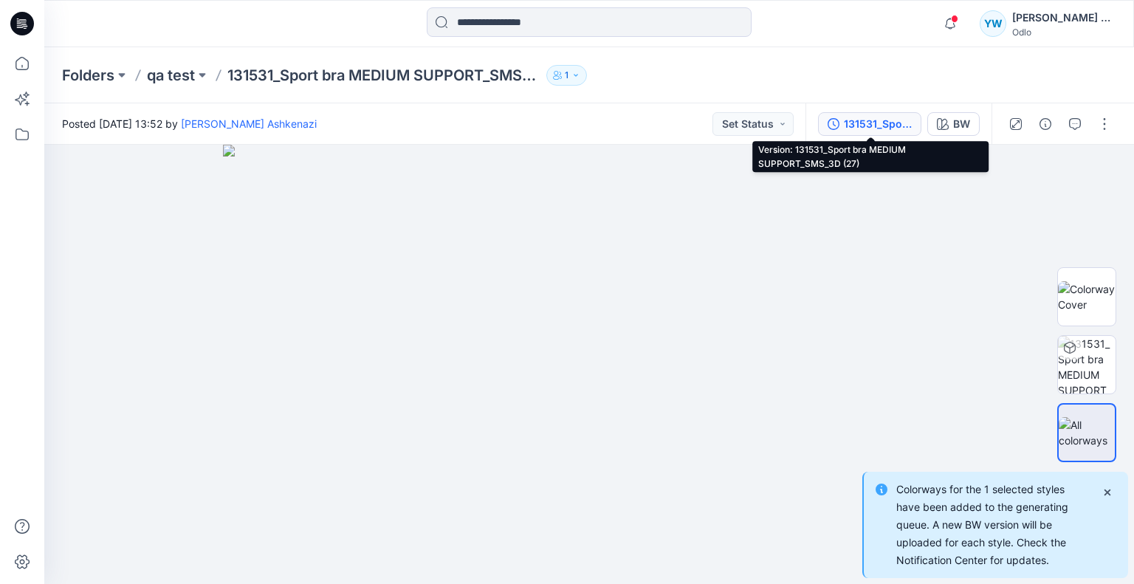
click at [855, 119] on div "131531_Sport bra MEDIUM SUPPORT_SMS_3D (27)" at bounding box center [878, 124] width 68 height 16
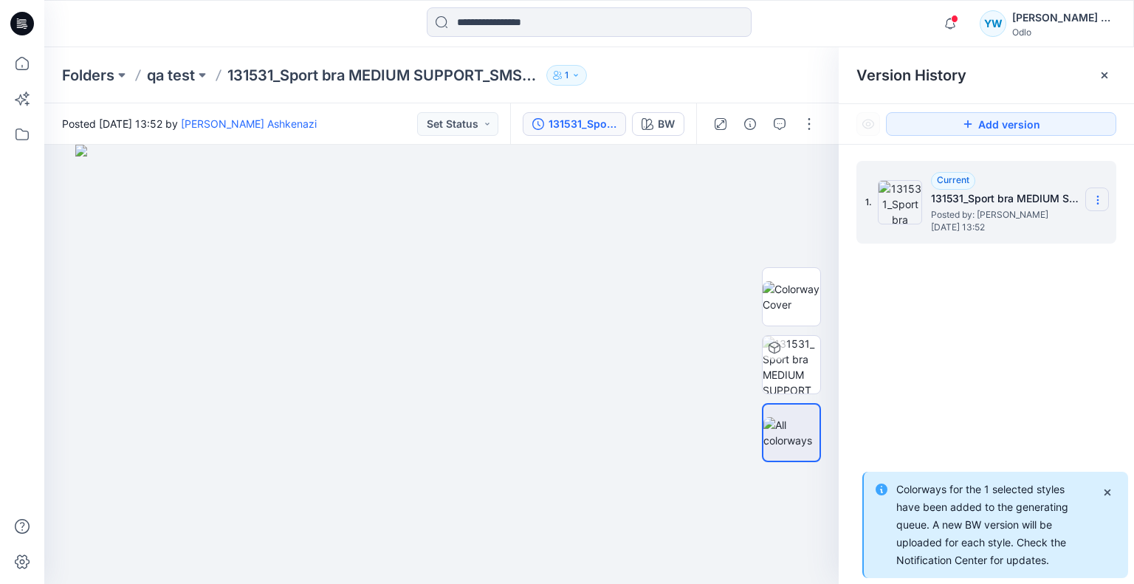
click at [1090, 191] on section at bounding box center [1097, 200] width 24 height 24
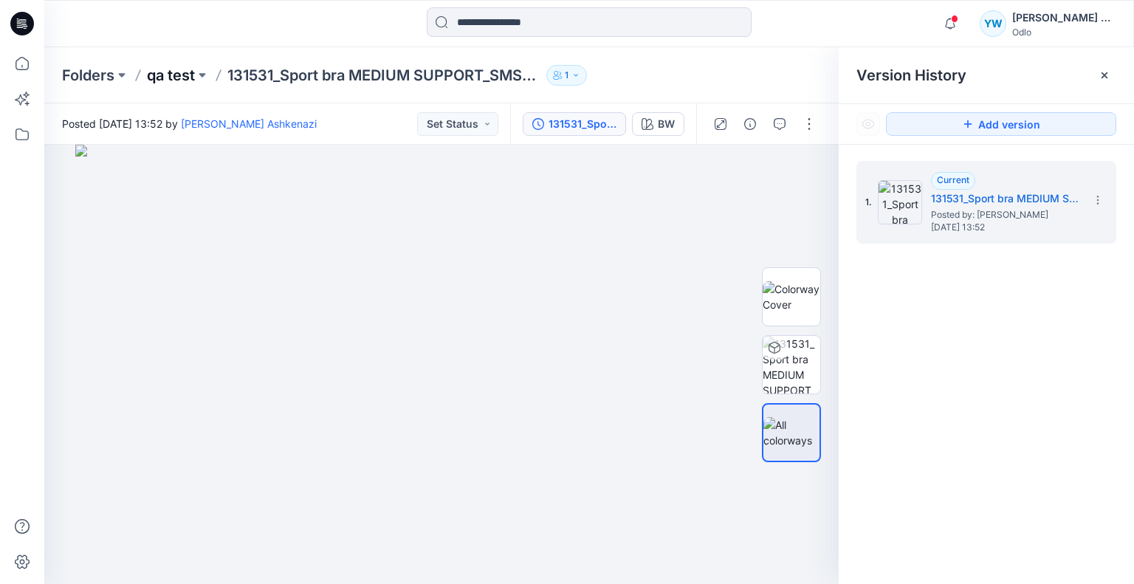
click at [153, 75] on p "qa test" at bounding box center [171, 75] width 48 height 21
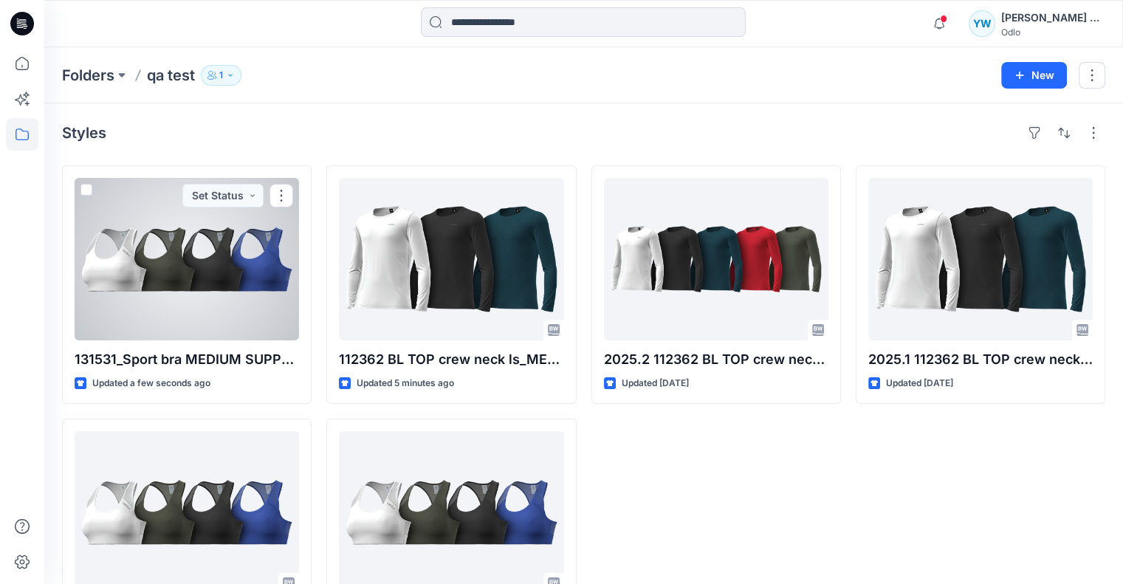
click at [112, 242] on div at bounding box center [187, 259] width 224 height 162
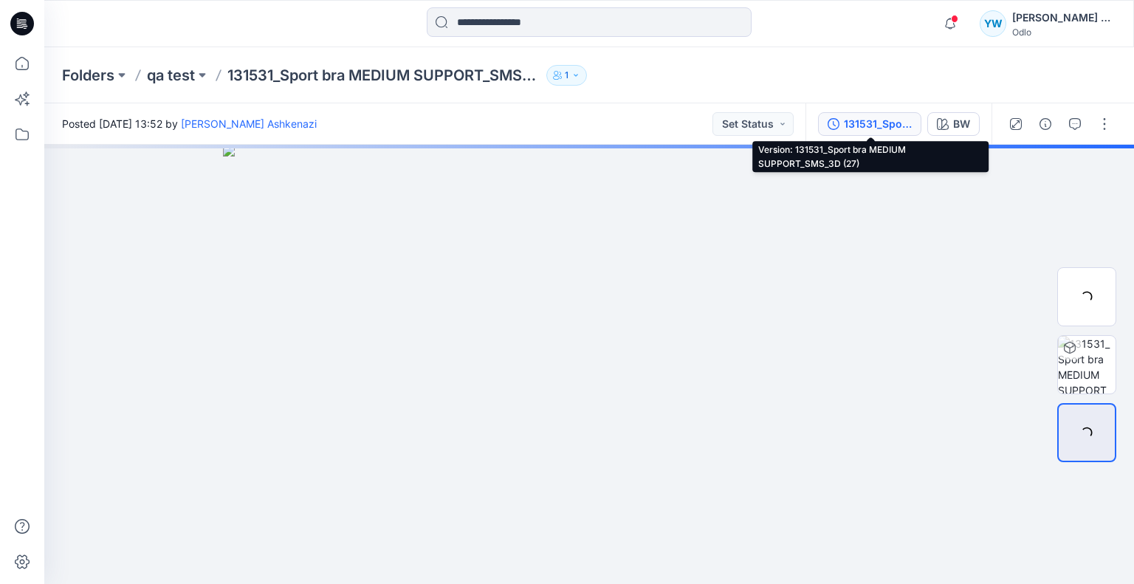
click at [865, 117] on div "131531_Sport bra MEDIUM SUPPORT_SMS_3D (27)" at bounding box center [878, 124] width 68 height 16
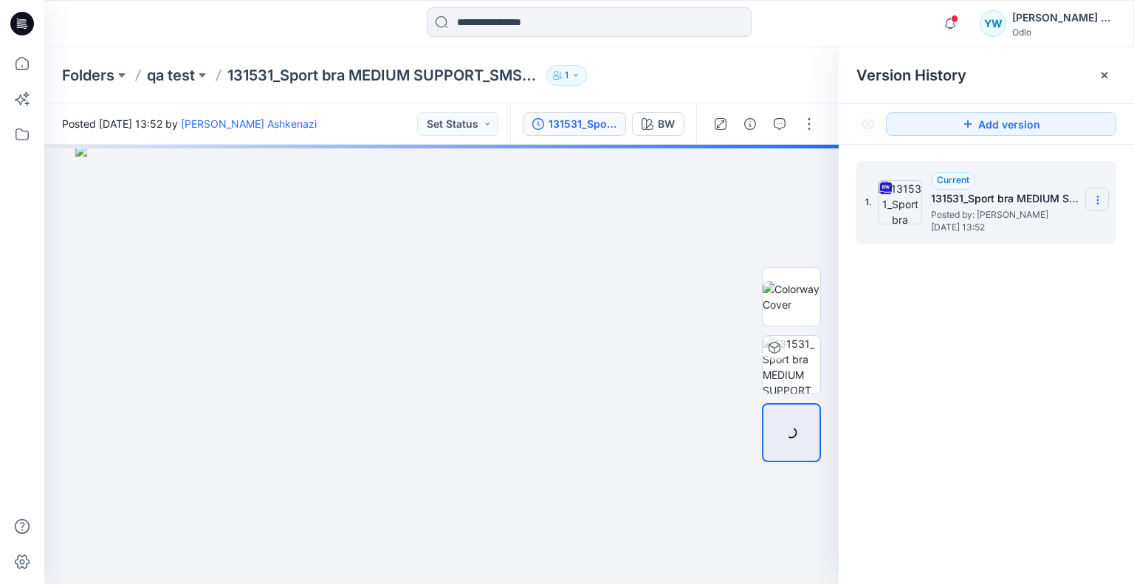
click at [1100, 194] on icon at bounding box center [1098, 200] width 12 height 12
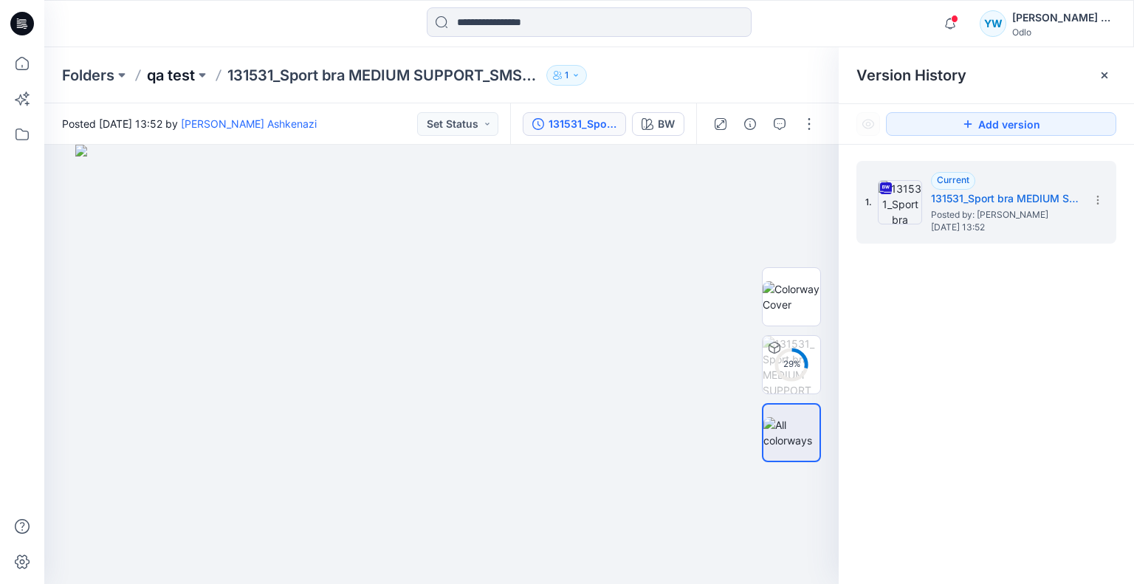
click at [178, 74] on p "qa test" at bounding box center [171, 75] width 48 height 21
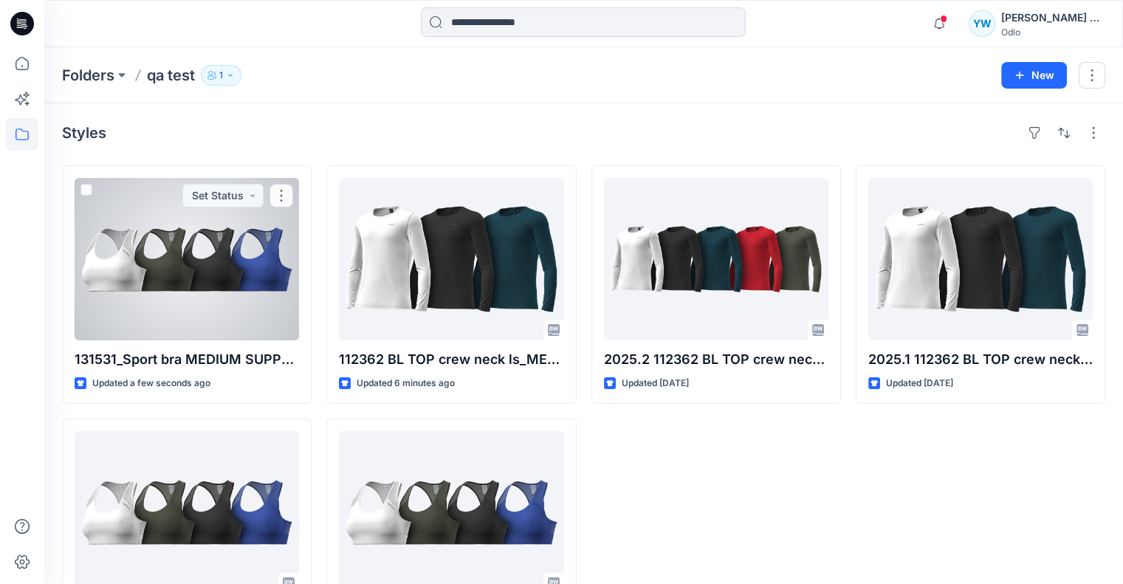
drag, startPoint x: 201, startPoint y: 251, endPoint x: 419, endPoint y: 256, distance: 217.9
click at [201, 252] on div at bounding box center [187, 259] width 224 height 162
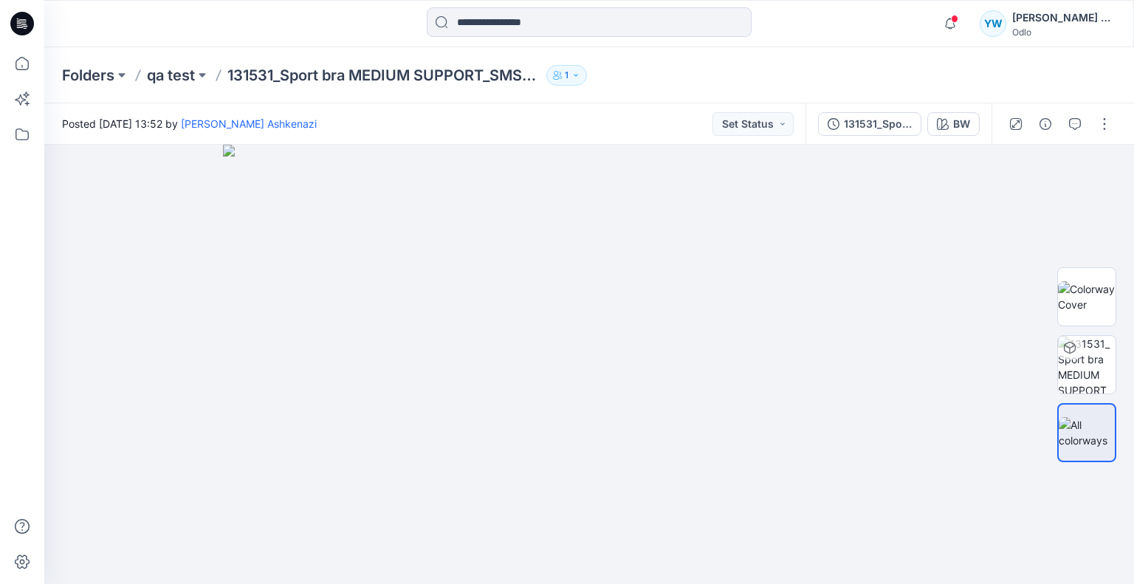
click at [886, 130] on div "131531_Sport bra MEDIUM SUPPORT_SMS_3D (27)" at bounding box center [878, 124] width 68 height 16
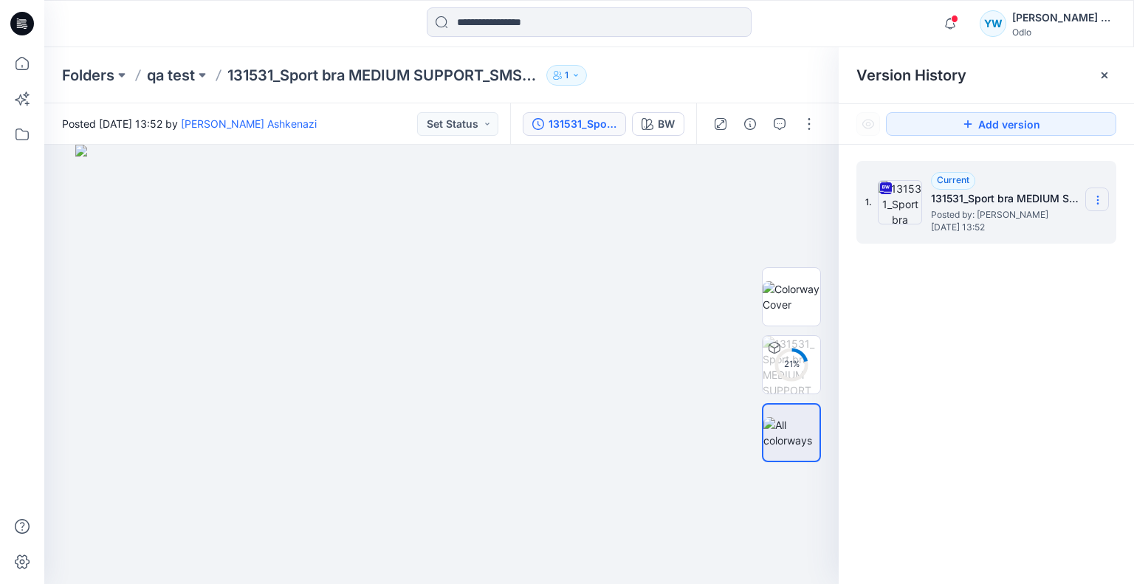
click at [1092, 199] on icon at bounding box center [1098, 200] width 12 height 12
click at [766, 75] on div "Folders qa test 131531_Sport bra MEDIUM SUPPORT_SMS_3D (27) 11.9 1" at bounding box center [531, 75] width 939 height 21
drag, startPoint x: 779, startPoint y: 62, endPoint x: 779, endPoint y: 71, distance: 8.9
click at [778, 62] on div "Folders qa test 131531_Sport bra MEDIUM SUPPORT_SMS_3D (27) 11.9 1" at bounding box center [589, 75] width 1090 height 56
click at [1114, 215] on div "1. Current 131531_Sport bra MEDIUM SUPPORT_SMS_3D (27) Posted by: [PERSON_NAME]…" at bounding box center [986, 202] width 260 height 83
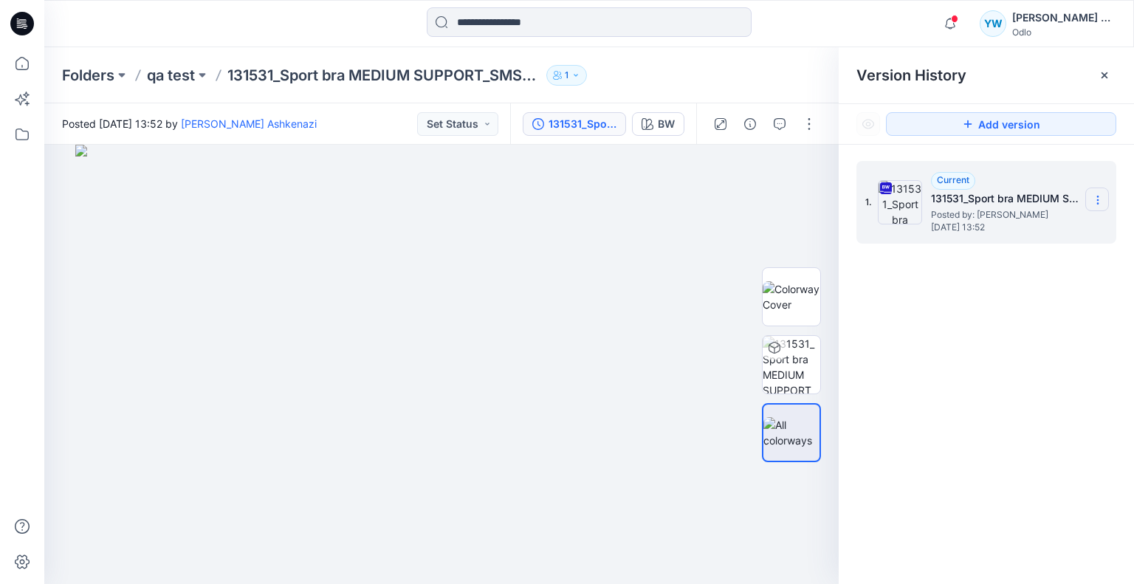
click at [1104, 206] on section at bounding box center [1097, 200] width 24 height 24
click at [992, 354] on div "1. Current 131531_Sport bra MEDIUM SUPPORT_SMS_3D (27) Posted by: [PERSON_NAME]…" at bounding box center [986, 375] width 295 height 461
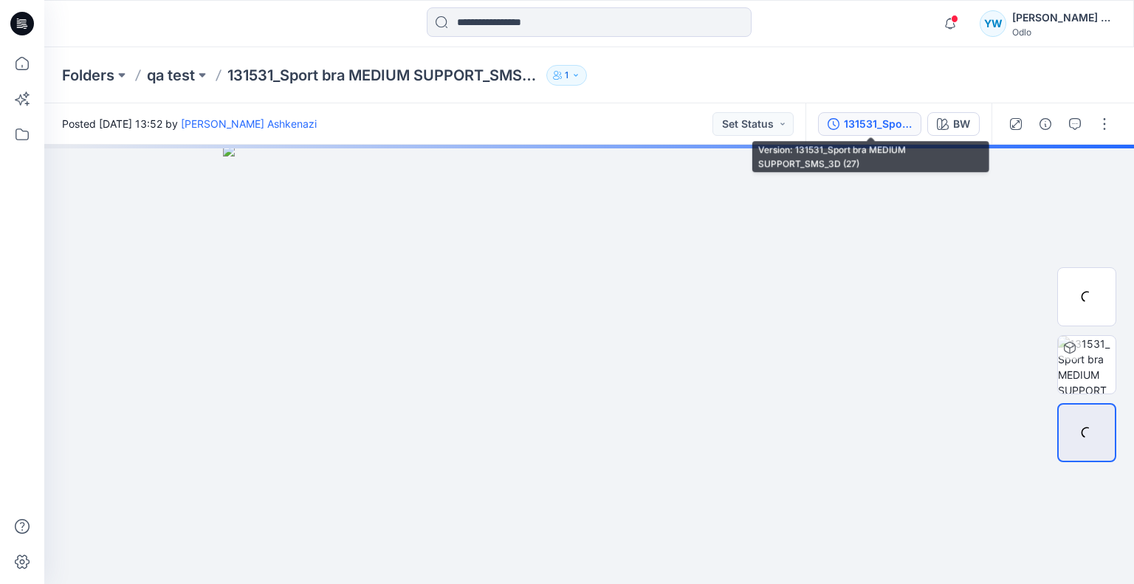
click at [870, 130] on div "131531_Sport bra MEDIUM SUPPORT_SMS_3D (27)" at bounding box center [878, 124] width 68 height 16
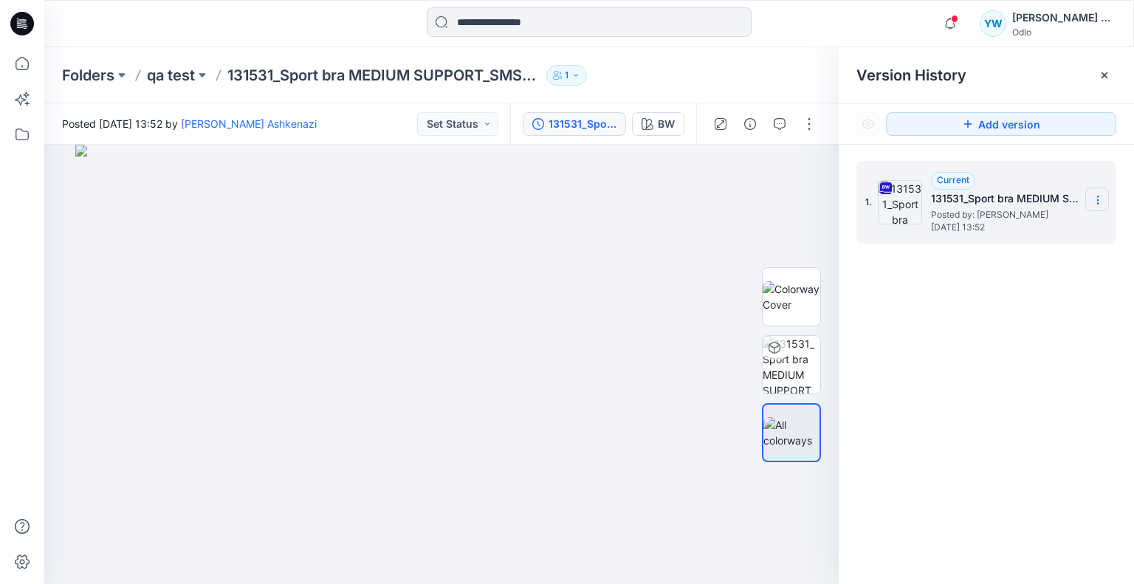
click at [1099, 198] on icon at bounding box center [1098, 200] width 12 height 12
click at [951, 405] on div "1. Current 131531_Sport bra MEDIUM SUPPORT_SMS_3D (27) Posted by: [PERSON_NAME]…" at bounding box center [986, 375] width 295 height 461
click at [955, 17] on span at bounding box center [954, 19] width 7 height 8
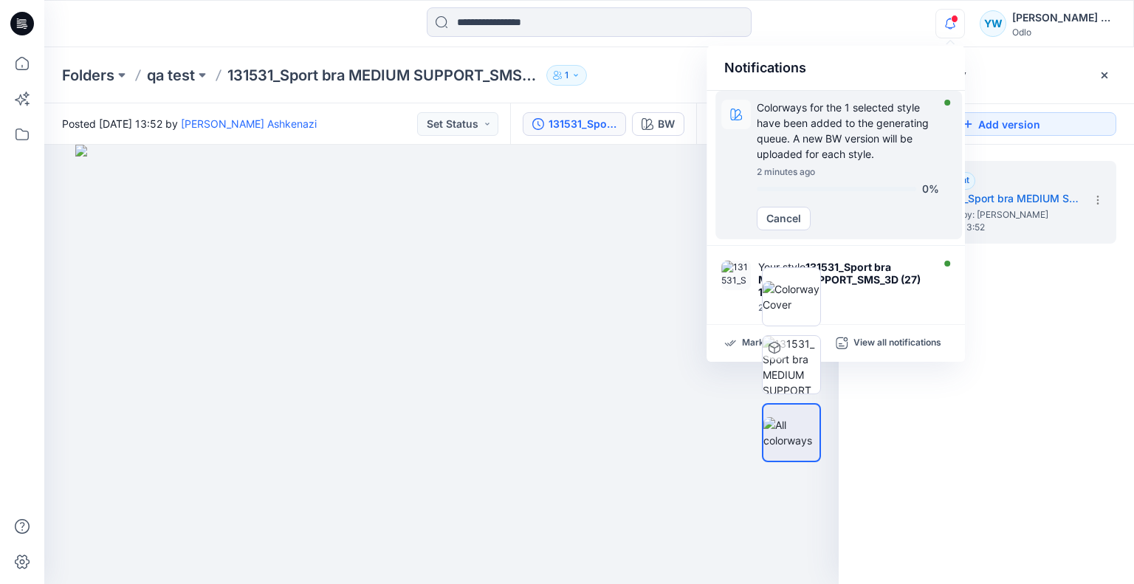
click at [859, 103] on p "Colorways for the 1 selected style have been added to the generating queue. A n…" at bounding box center [848, 131] width 182 height 62
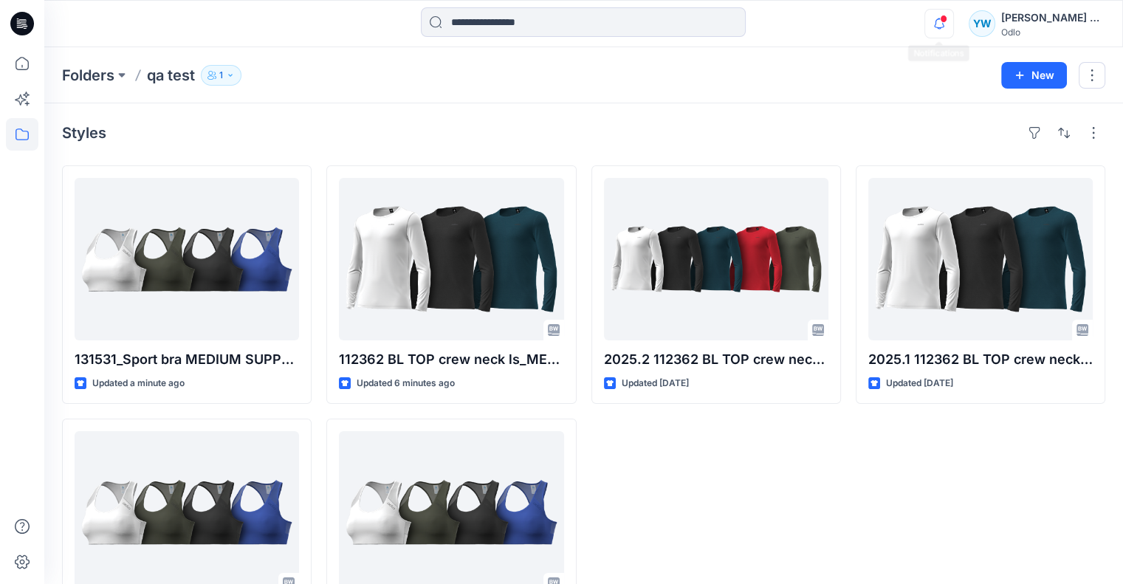
click at [939, 25] on icon "button" at bounding box center [939, 24] width 28 height 30
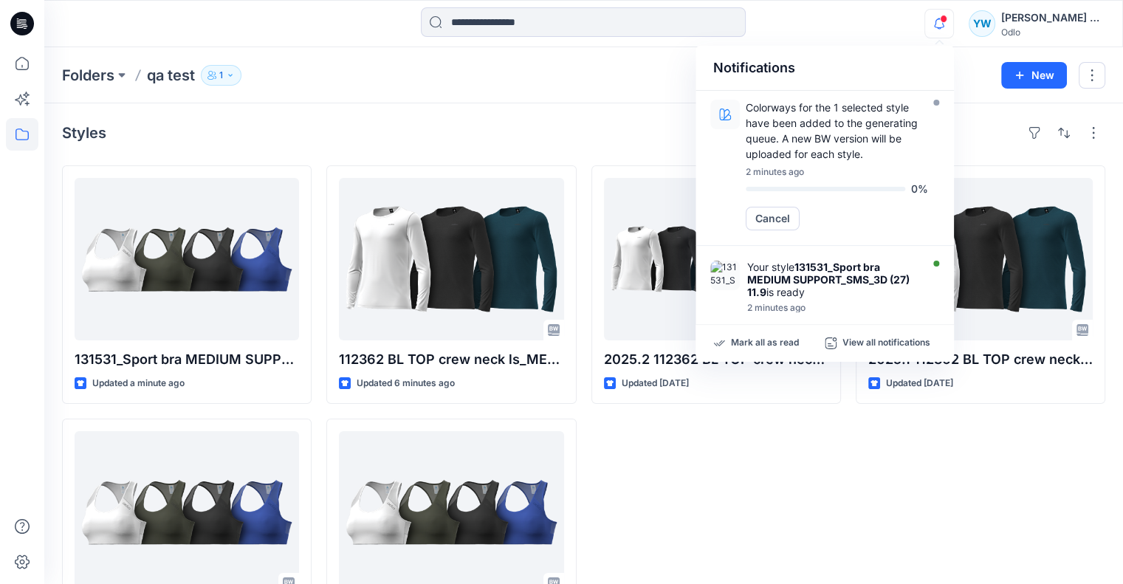
click at [658, 123] on div "Styles" at bounding box center [583, 133] width 1043 height 24
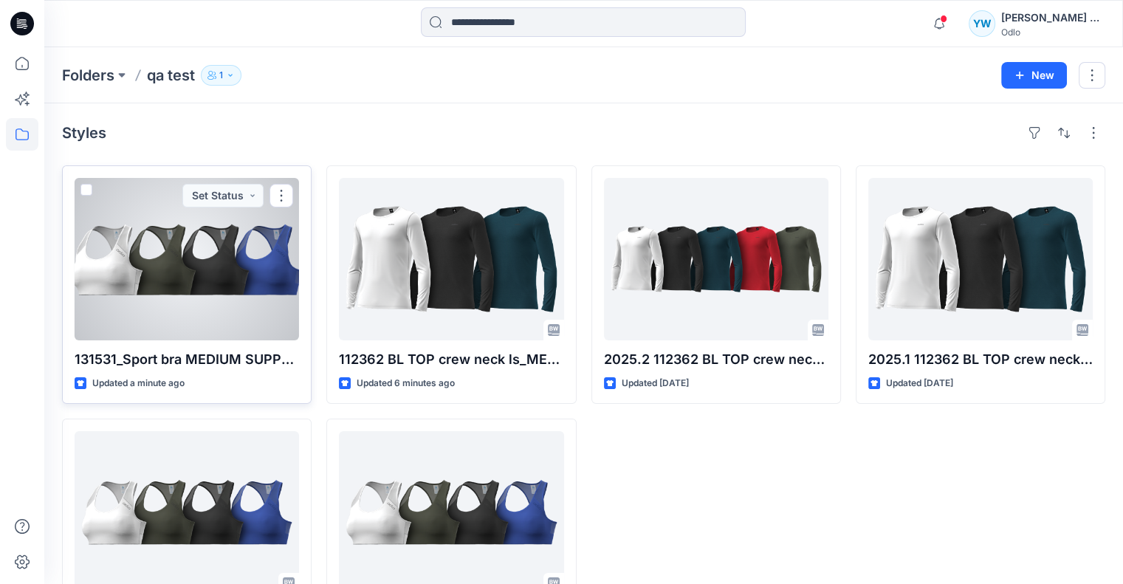
click at [139, 263] on div at bounding box center [187, 259] width 224 height 162
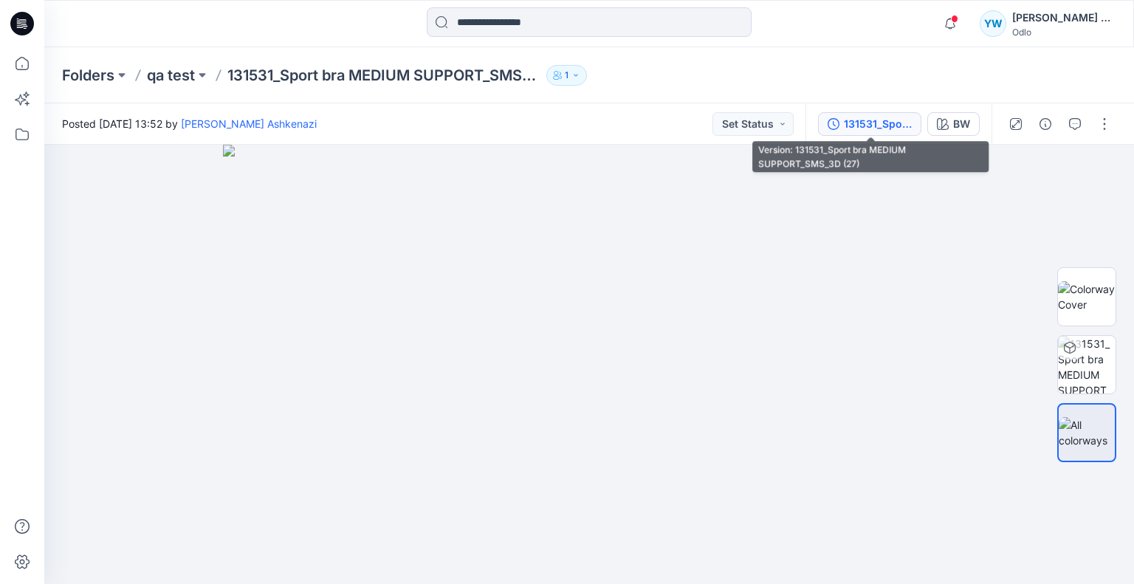
click at [877, 123] on div "131531_Sport bra MEDIUM SUPPORT_SMS_3D (27)" at bounding box center [878, 124] width 68 height 16
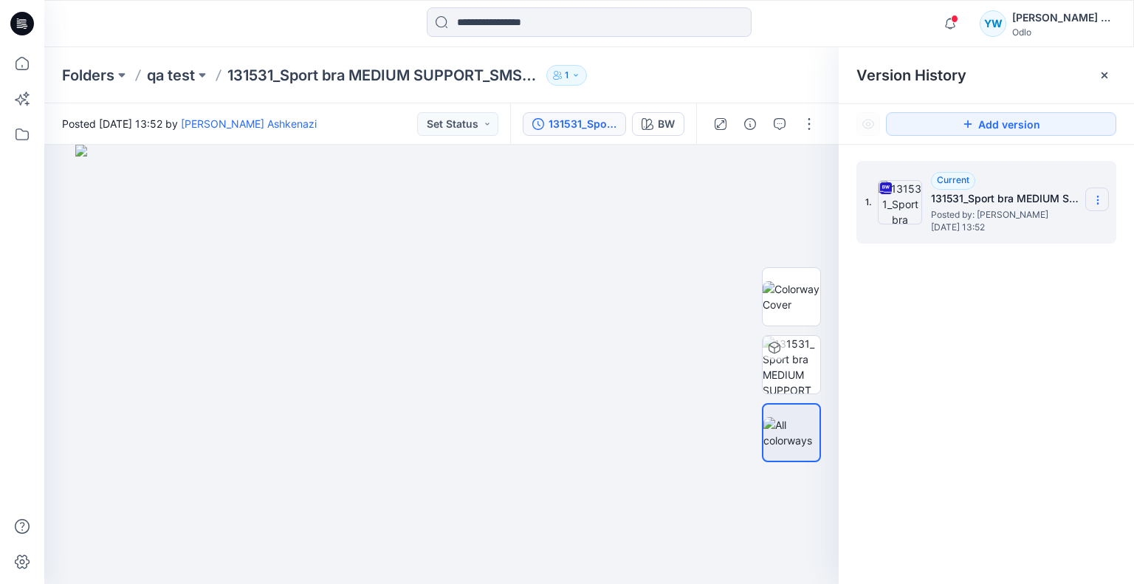
click at [1099, 194] on icon at bounding box center [1098, 200] width 12 height 12
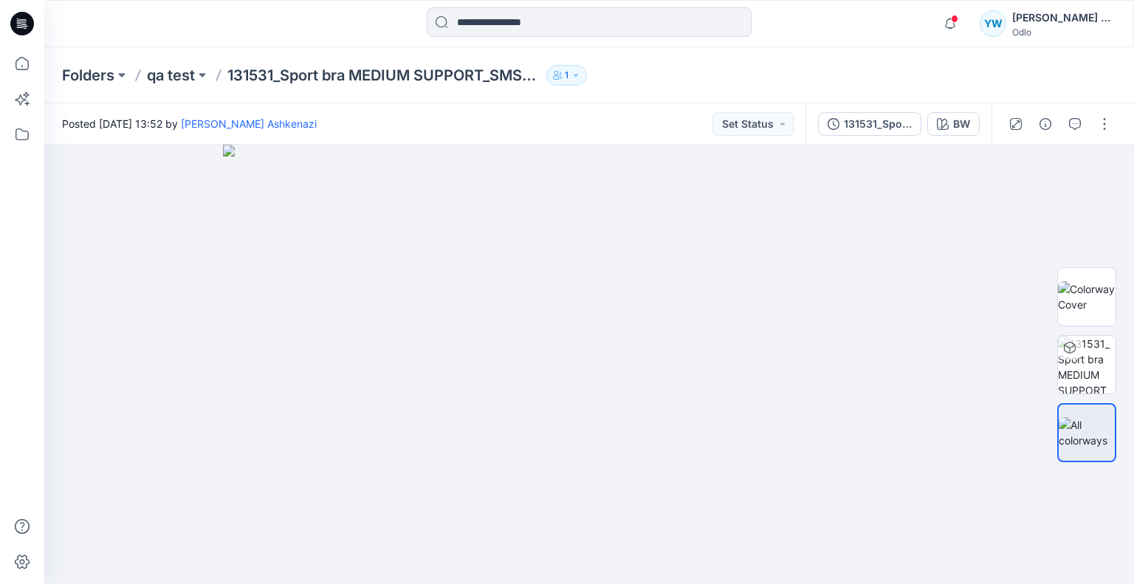
click at [896, 85] on div "Folders qa test 131531_Sport bra MEDIUM SUPPORT_SMS_3D (27) 11.9 1" at bounding box center [589, 75] width 1090 height 56
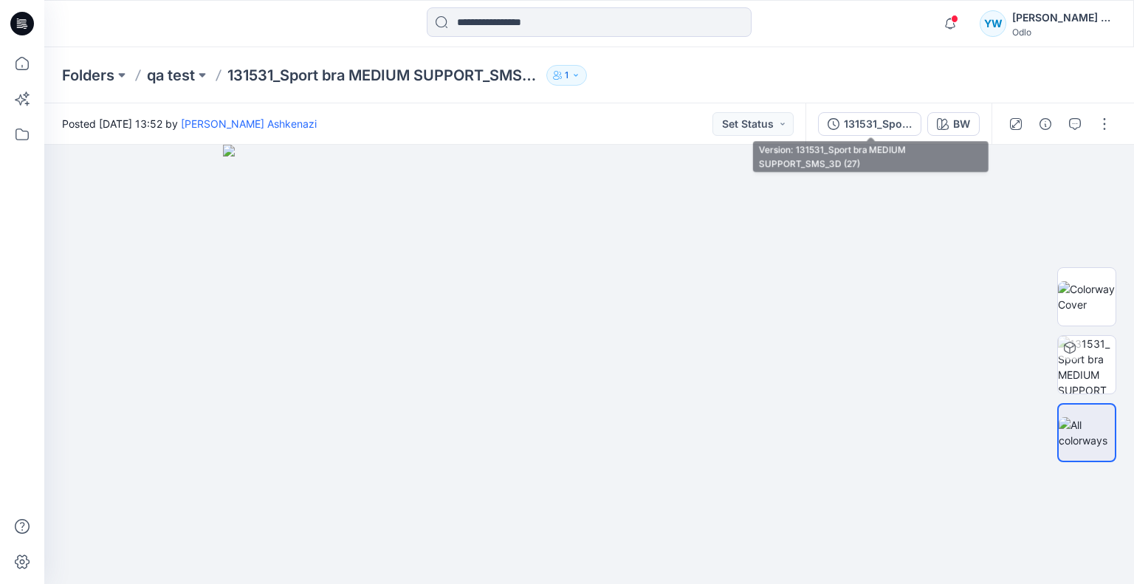
click at [874, 118] on div "131531_Sport bra MEDIUM SUPPORT_SMS_3D (27)" at bounding box center [878, 124] width 68 height 16
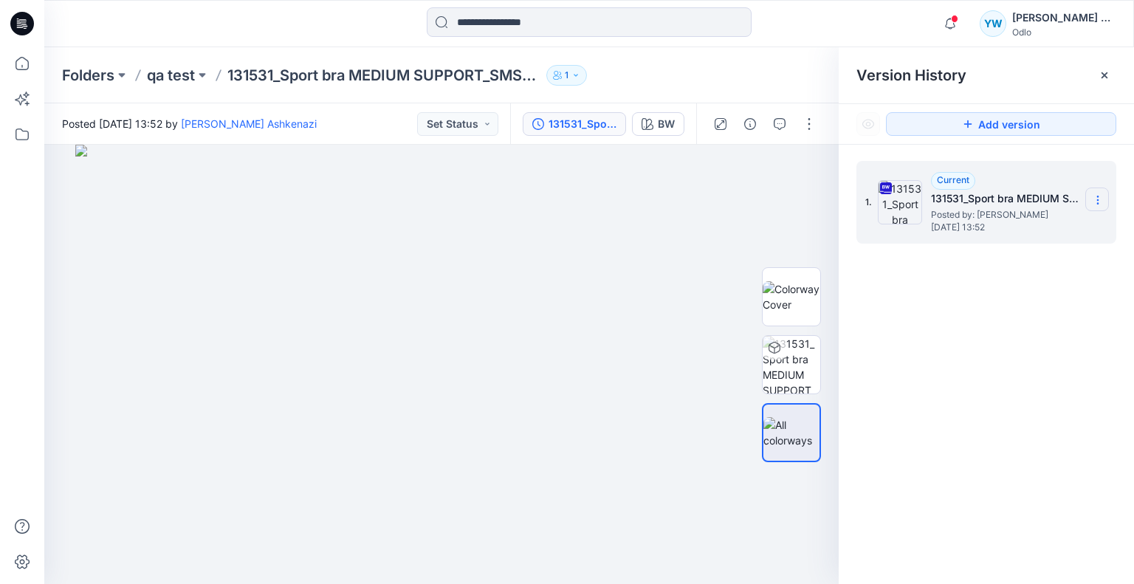
click at [1093, 202] on icon at bounding box center [1098, 200] width 12 height 12
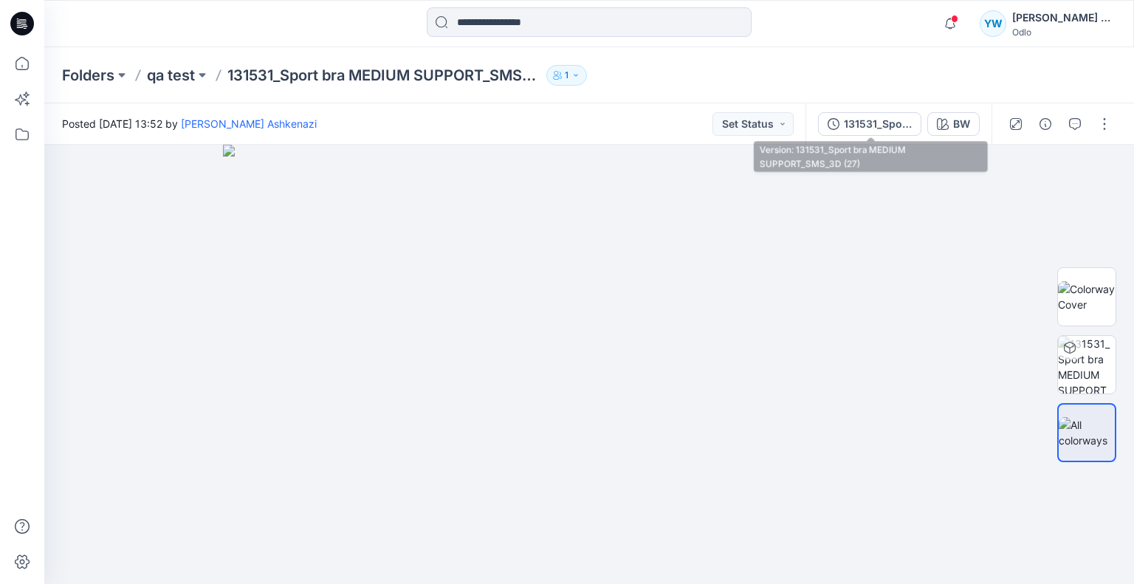
drag, startPoint x: 848, startPoint y: 117, endPoint x: 950, endPoint y: 137, distance: 104.7
click at [849, 117] on div "131531_Sport bra MEDIUM SUPPORT_SMS_3D (27)" at bounding box center [878, 124] width 68 height 16
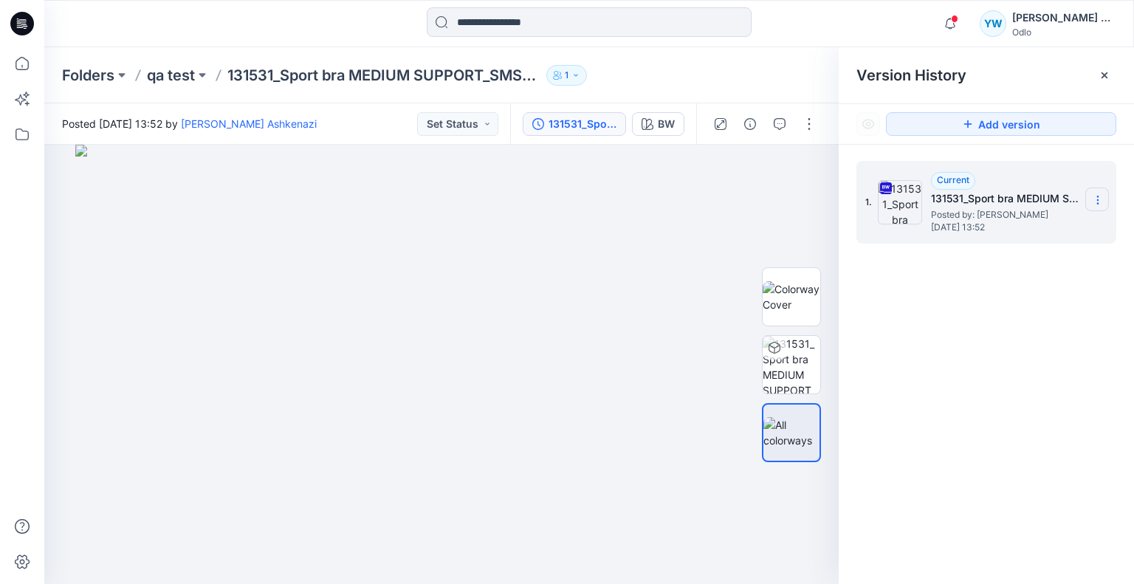
click at [1100, 194] on icon at bounding box center [1098, 200] width 12 height 12
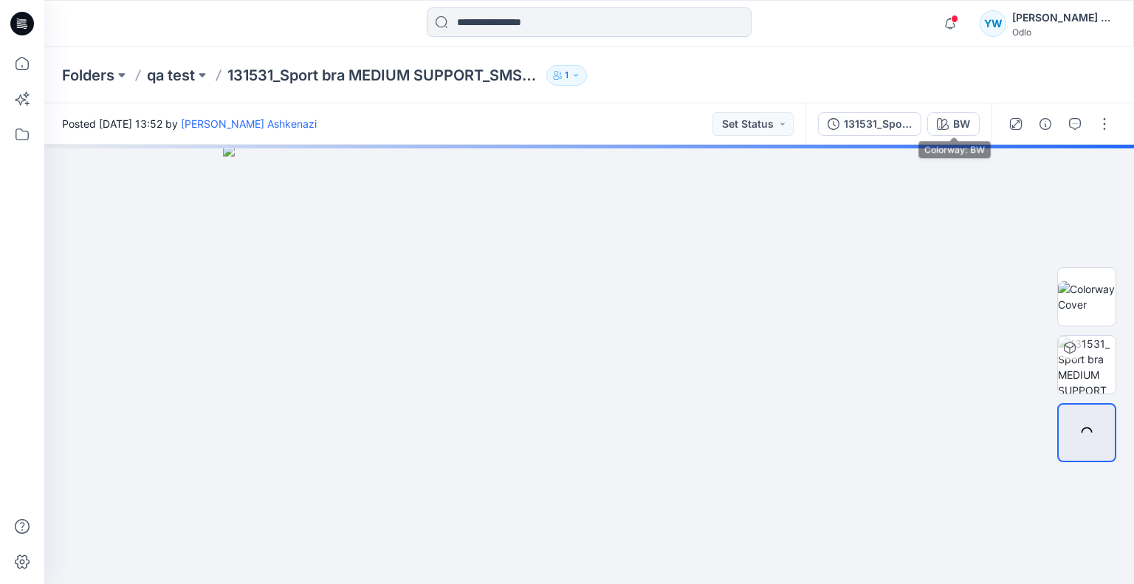
click at [919, 125] on button "131531_Sport bra MEDIUM SUPPORT_SMS_3D (27)" at bounding box center [869, 124] width 103 height 24
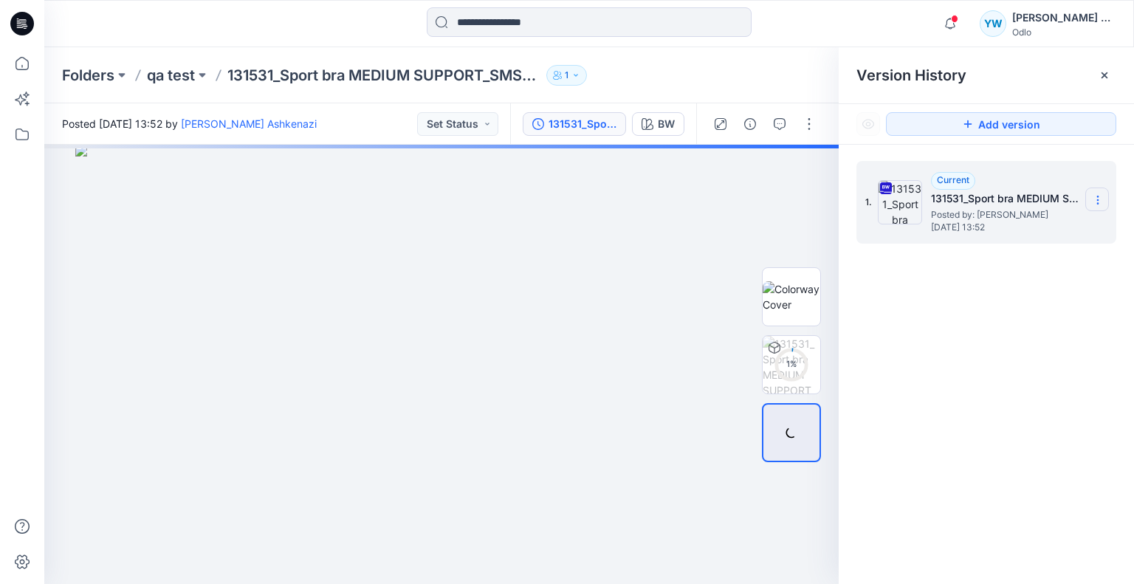
click at [1107, 204] on section at bounding box center [1097, 200] width 24 height 24
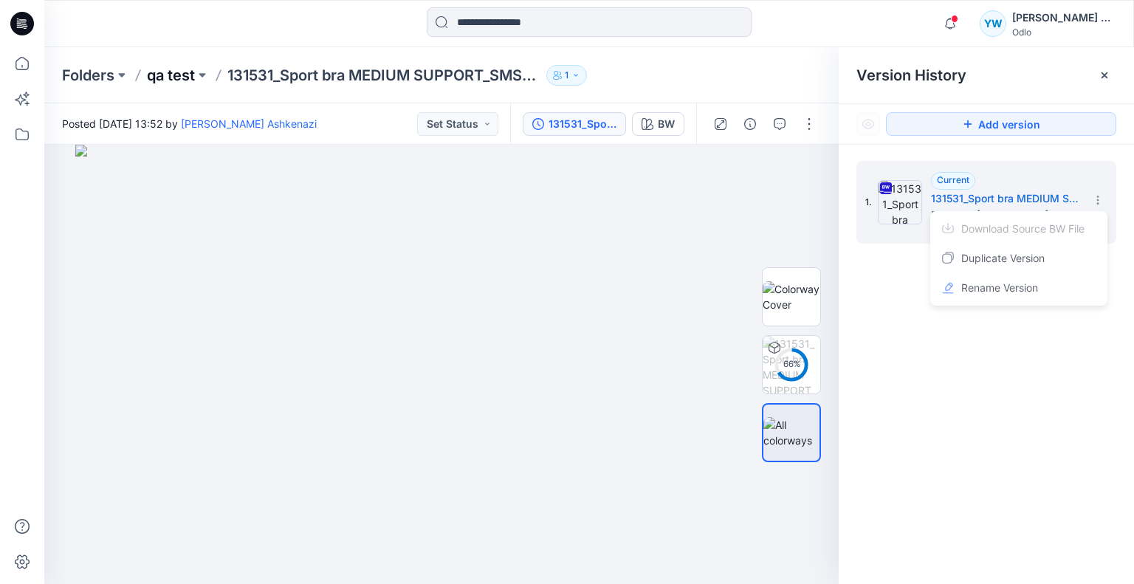
click at [179, 83] on p "qa test" at bounding box center [171, 75] width 48 height 21
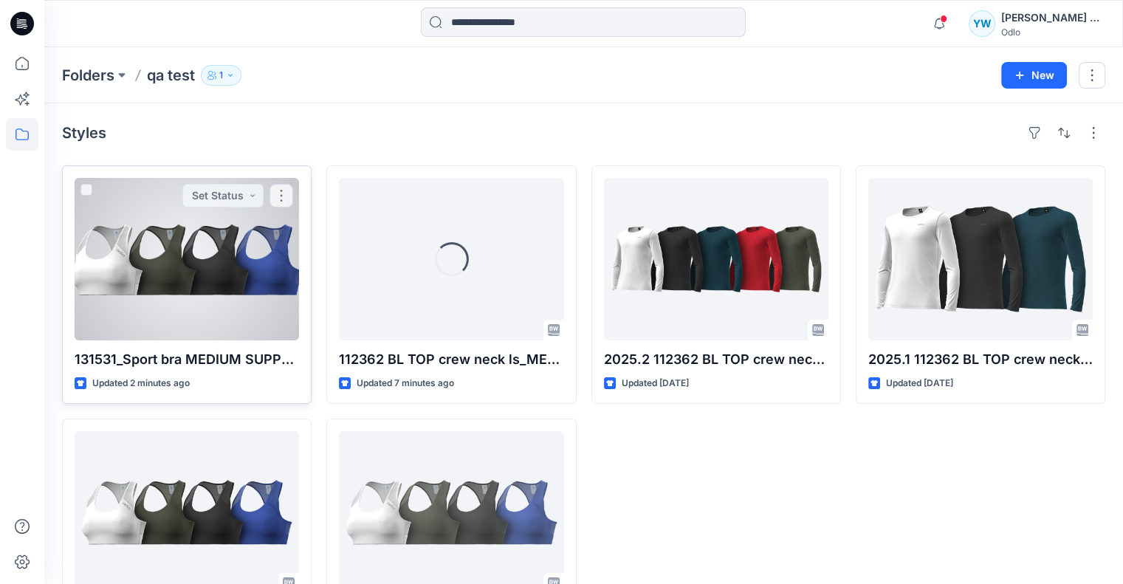
click at [245, 266] on div at bounding box center [187, 259] width 224 height 162
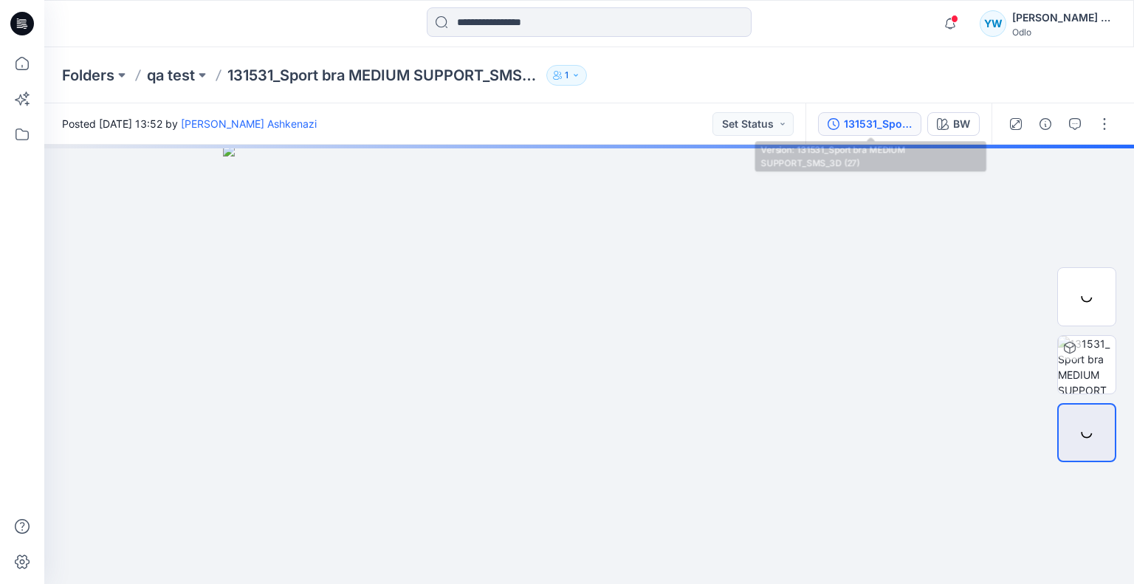
drag, startPoint x: 880, startPoint y: 129, endPoint x: 1099, endPoint y: 187, distance: 226.0
click at [881, 128] on div "131531_Sport bra MEDIUM SUPPORT_SMS_3D (27)" at bounding box center [878, 124] width 68 height 16
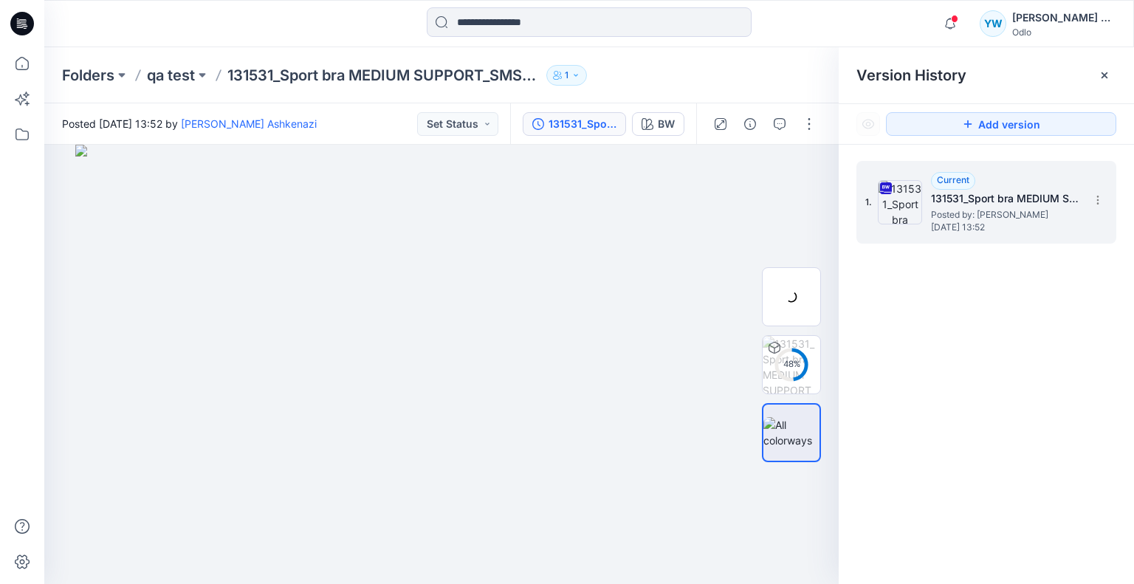
click at [1098, 212] on div "1. Current 131531_Sport bra MEDIUM SUPPORT_SMS_3D (27) Posted by: Yael Waitz As…" at bounding box center [986, 202] width 260 height 83
click at [1099, 201] on icon at bounding box center [1098, 200] width 12 height 12
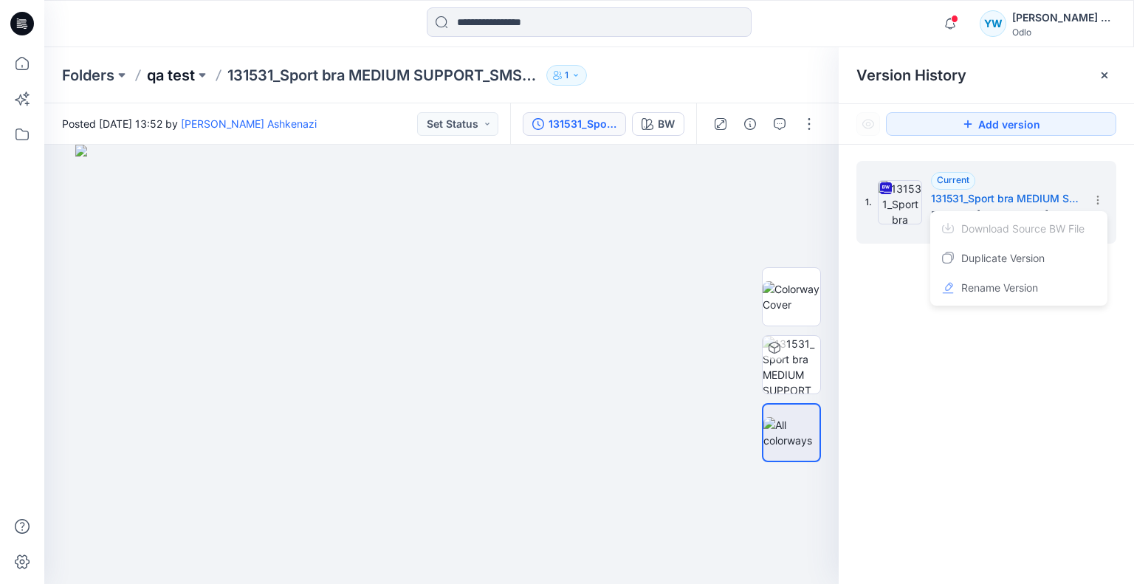
click at [177, 67] on p "qa test" at bounding box center [171, 75] width 48 height 21
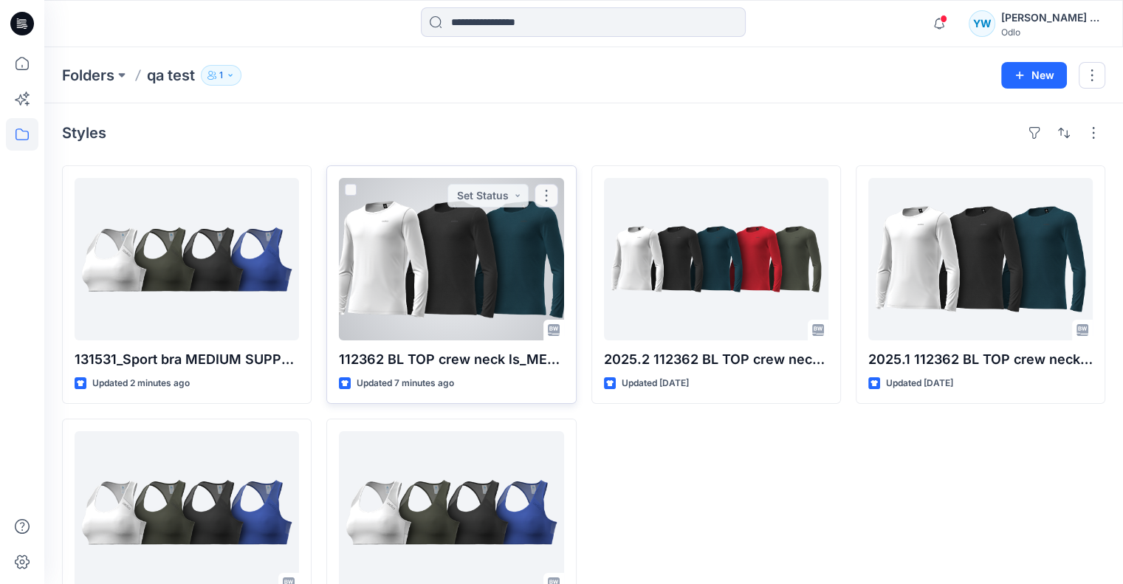
click at [498, 269] on div at bounding box center [451, 259] width 224 height 162
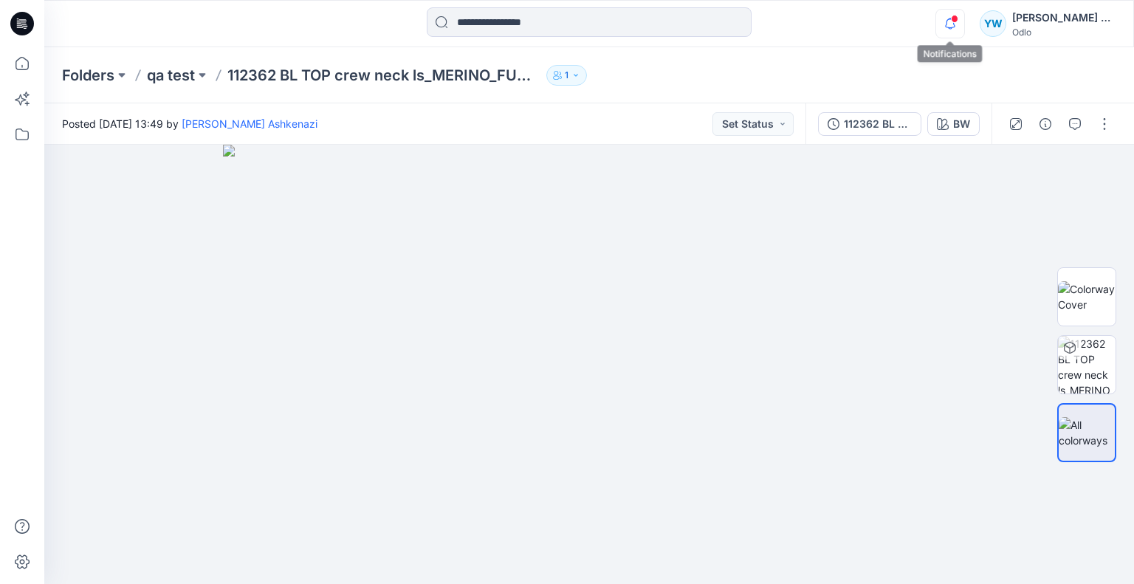
click at [944, 26] on icon "button" at bounding box center [950, 24] width 28 height 30
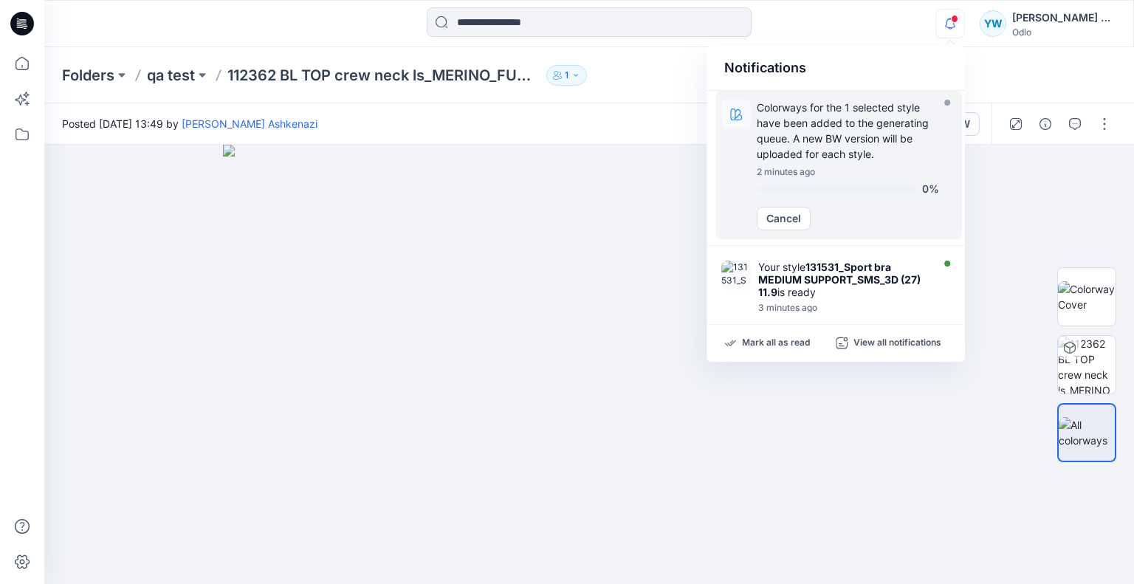
click at [847, 123] on p "Colorways for the 1 selected style have been added to the generating queue. A n…" at bounding box center [848, 131] width 182 height 62
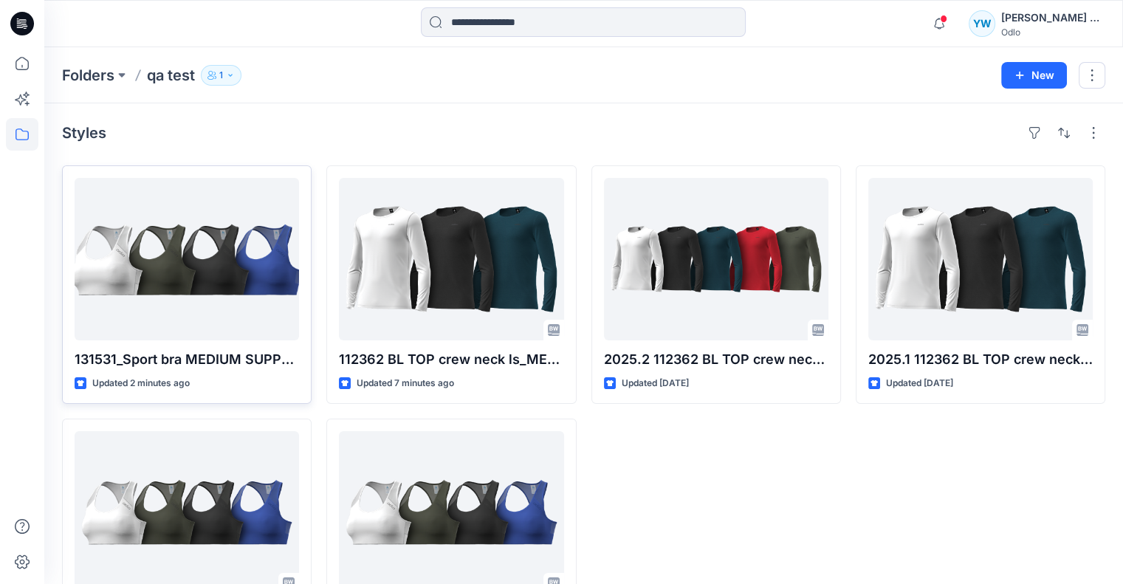
click at [172, 258] on div at bounding box center [187, 259] width 224 height 162
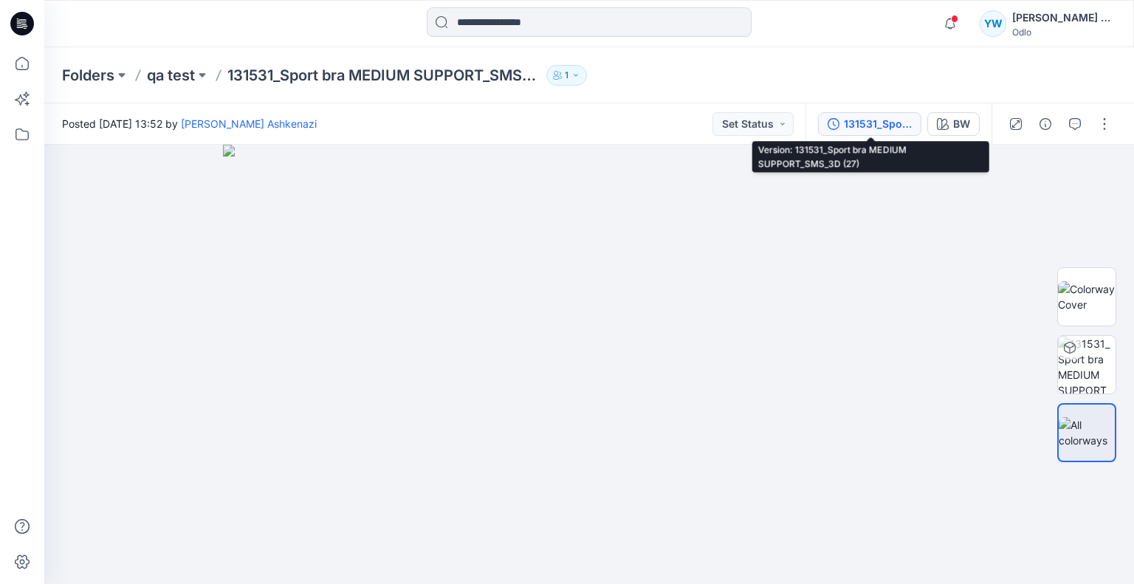
click at [859, 117] on div "131531_Sport bra MEDIUM SUPPORT_SMS_3D (27)" at bounding box center [878, 124] width 68 height 16
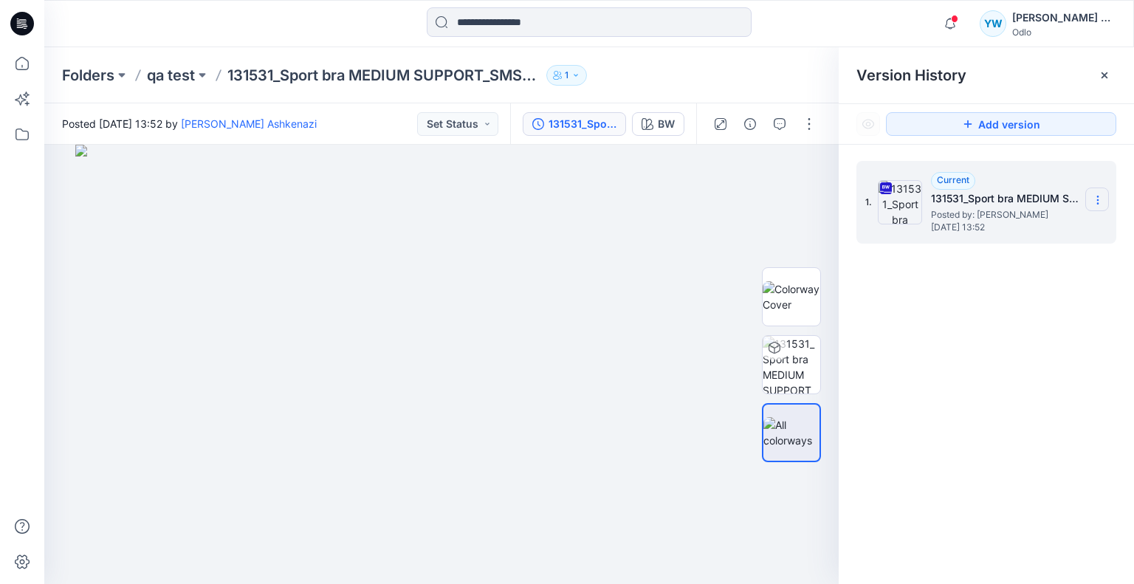
click at [1090, 193] on section at bounding box center [1097, 200] width 24 height 24
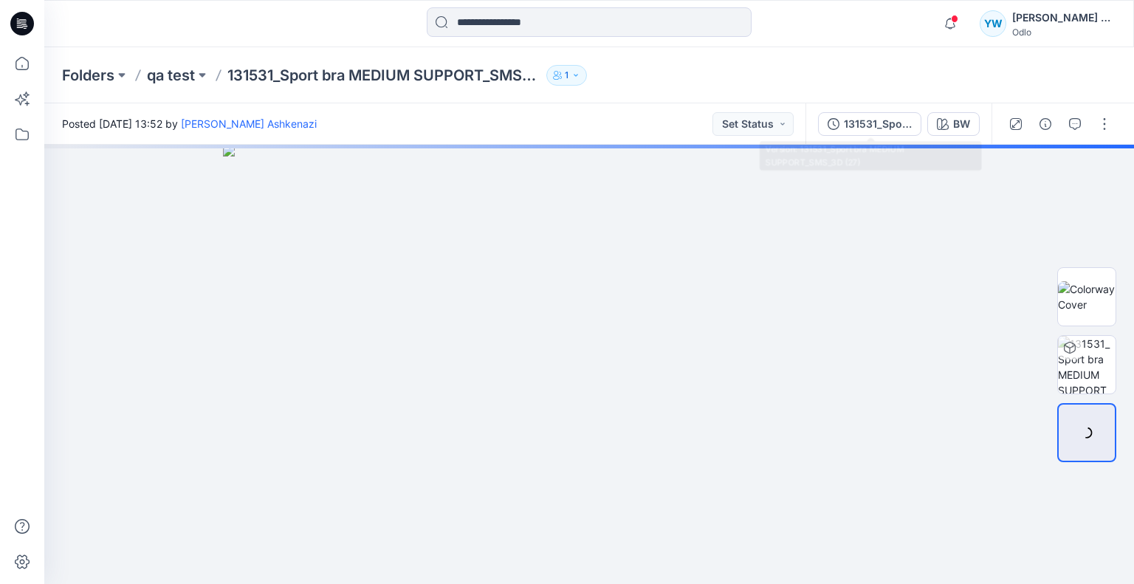
click at [894, 117] on div "131531_Sport bra MEDIUM SUPPORT_SMS_3D (27)" at bounding box center [878, 124] width 68 height 16
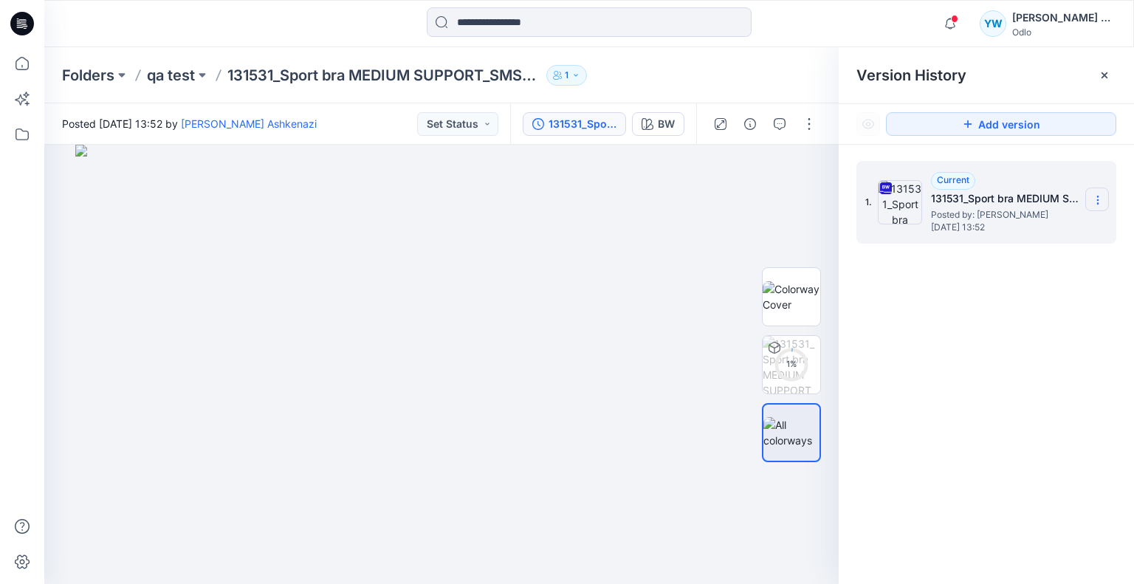
click at [1094, 192] on section at bounding box center [1097, 200] width 24 height 24
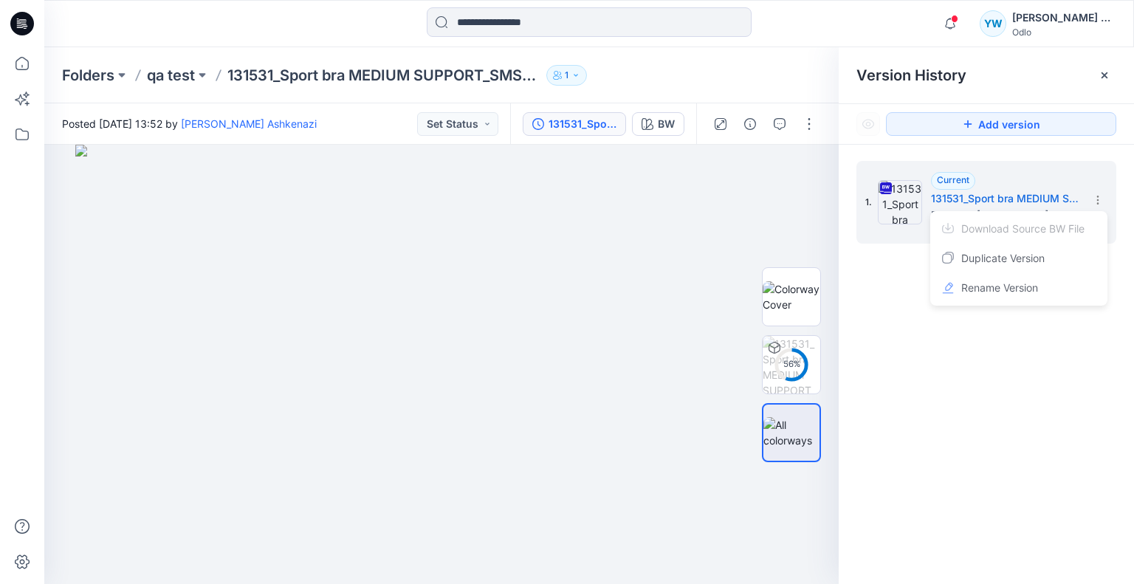
click at [157, 72] on p "qa test" at bounding box center [171, 75] width 48 height 21
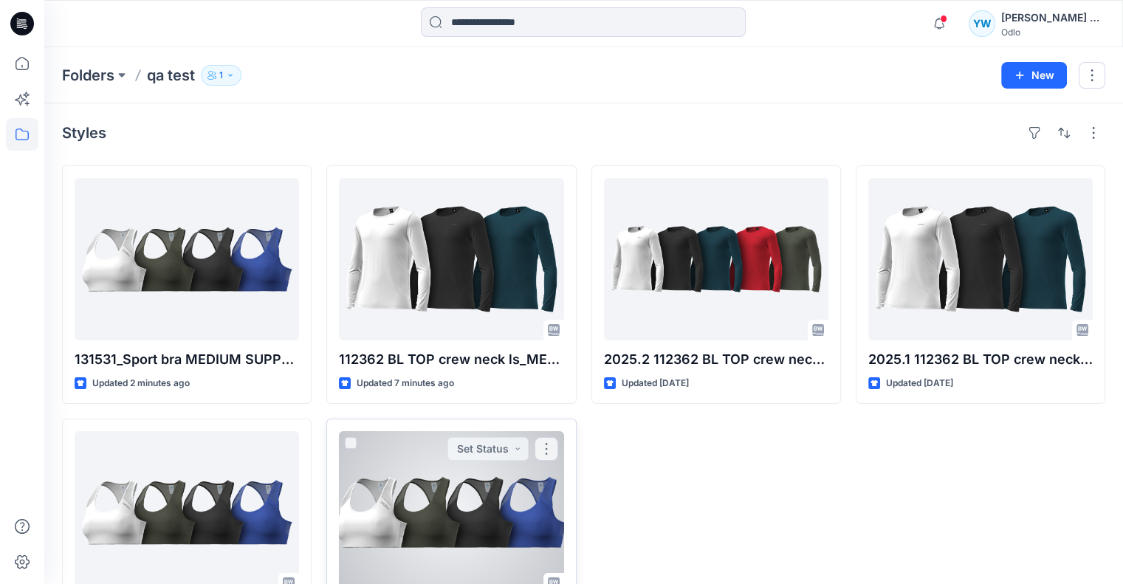
click at [517, 472] on div at bounding box center [451, 512] width 224 height 162
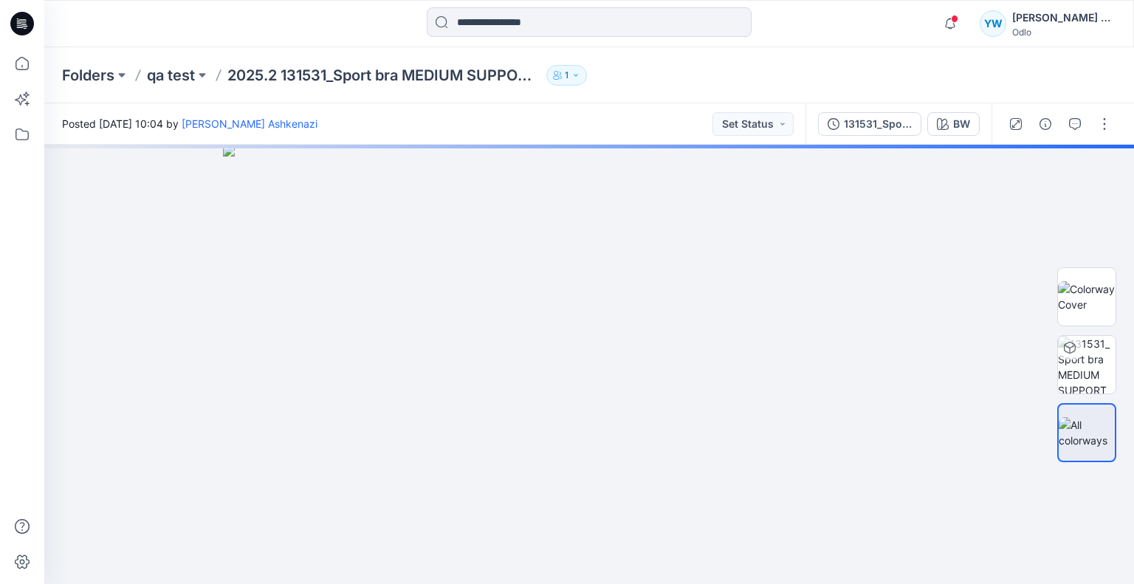
click at [854, 116] on div "131531_Sport bra MEDIUM SUPPORT_SMS_3D" at bounding box center [878, 124] width 68 height 16
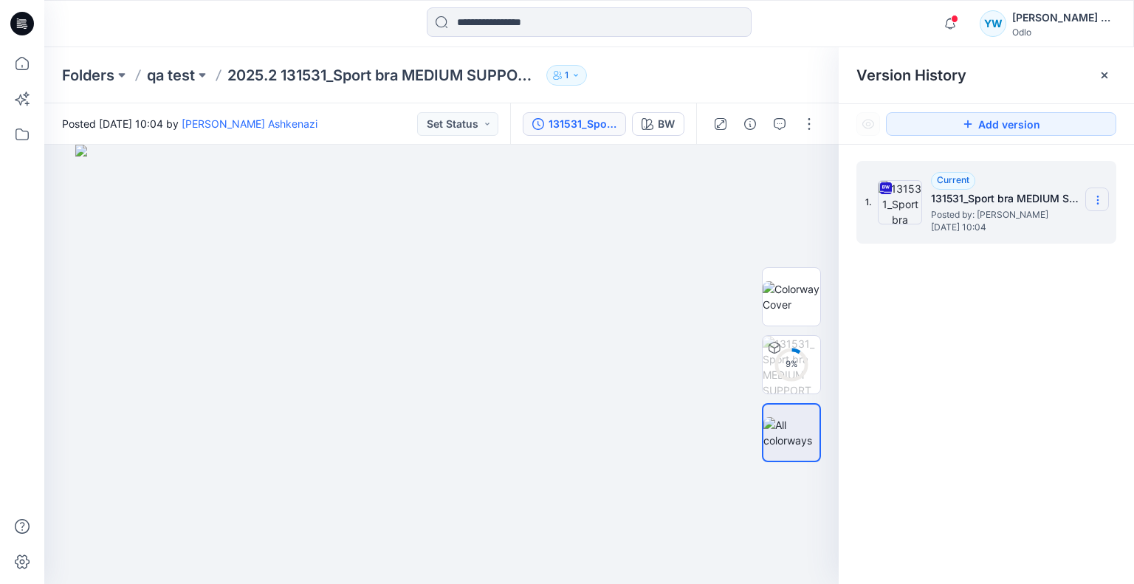
click at [1102, 203] on icon at bounding box center [1098, 200] width 12 height 12
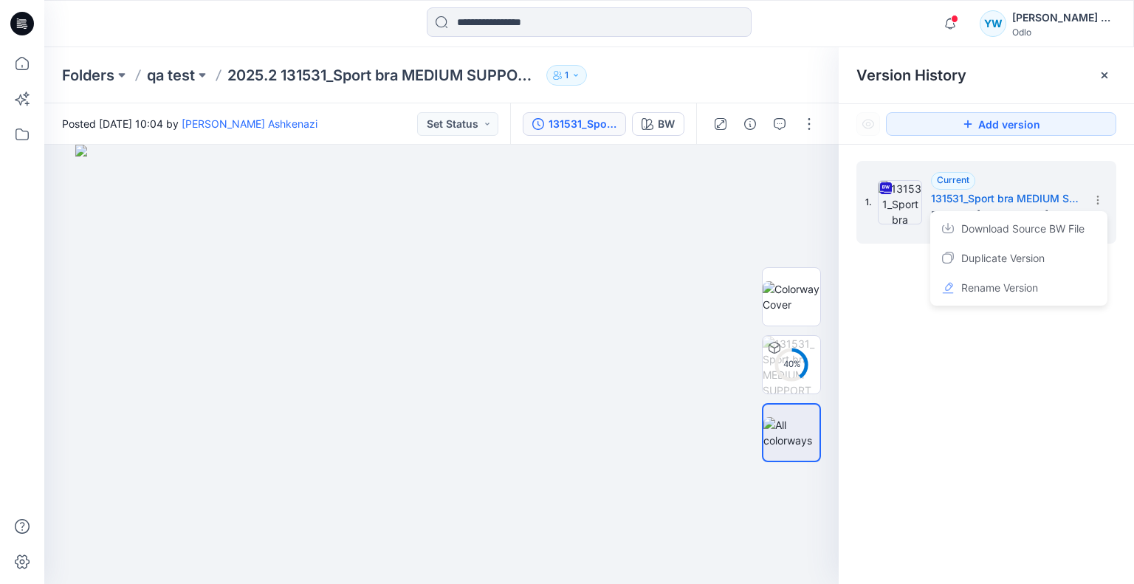
click at [662, 55] on div "Folders qa test 2025.2 131531_Sport bra MEDIUM SUPPORT_SMS_3D 1" at bounding box center [589, 75] width 1090 height 56
click at [164, 70] on p "qa test" at bounding box center [171, 75] width 48 height 21
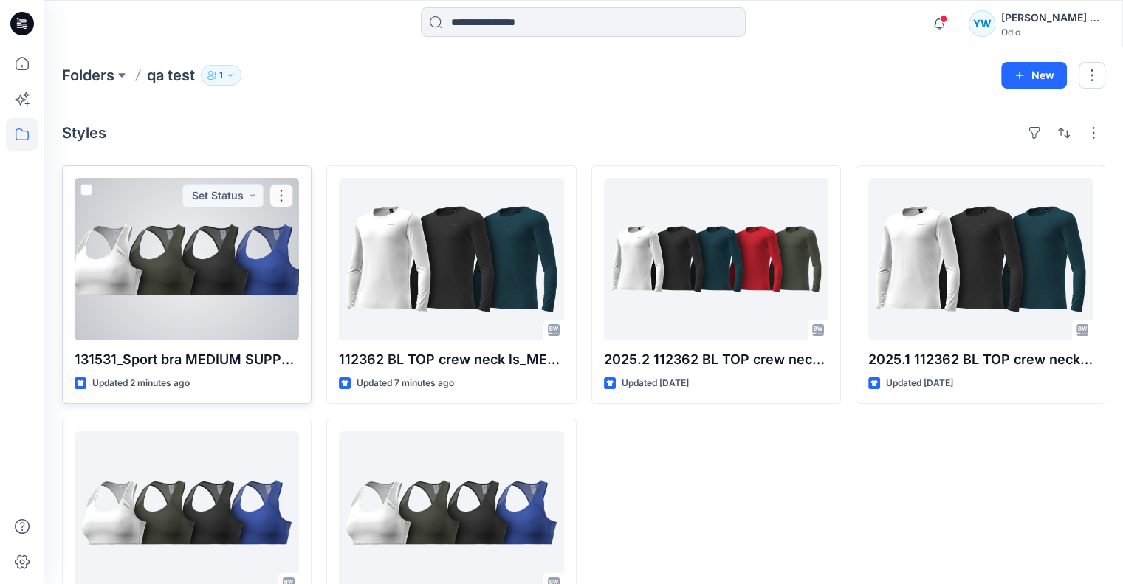
click at [202, 272] on div at bounding box center [187, 259] width 224 height 162
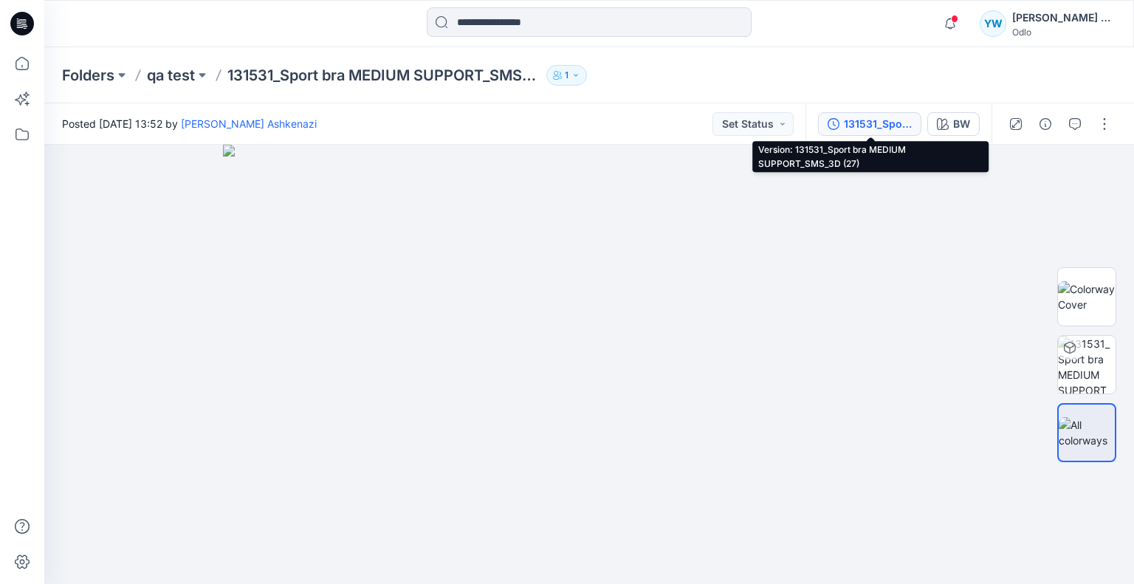
drag, startPoint x: 871, startPoint y: 123, endPoint x: 1026, endPoint y: 168, distance: 160.5
click at [871, 123] on div "131531_Sport bra MEDIUM SUPPORT_SMS_3D (27)" at bounding box center [878, 124] width 68 height 16
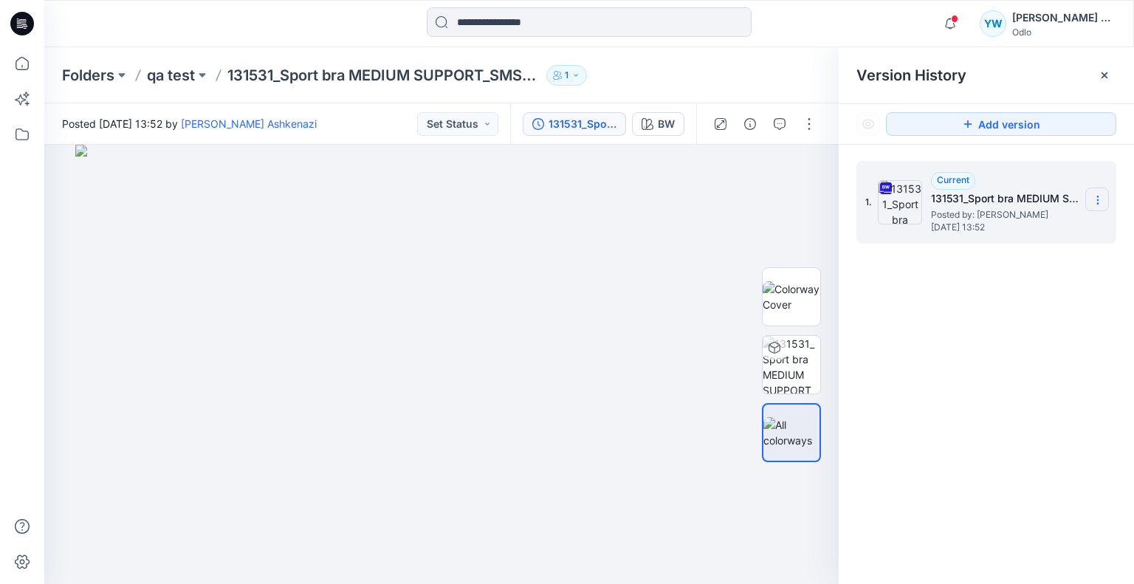
click at [1090, 193] on section at bounding box center [1097, 200] width 24 height 24
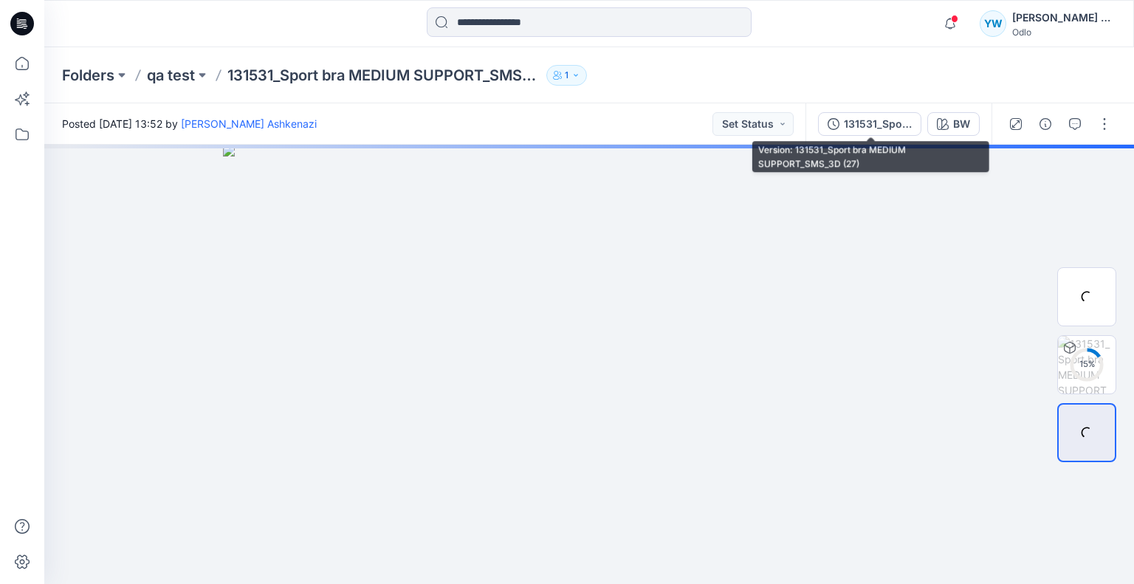
click div "131531_Sport bra MEDIUM SUPPORT_SMS_3D (27)"
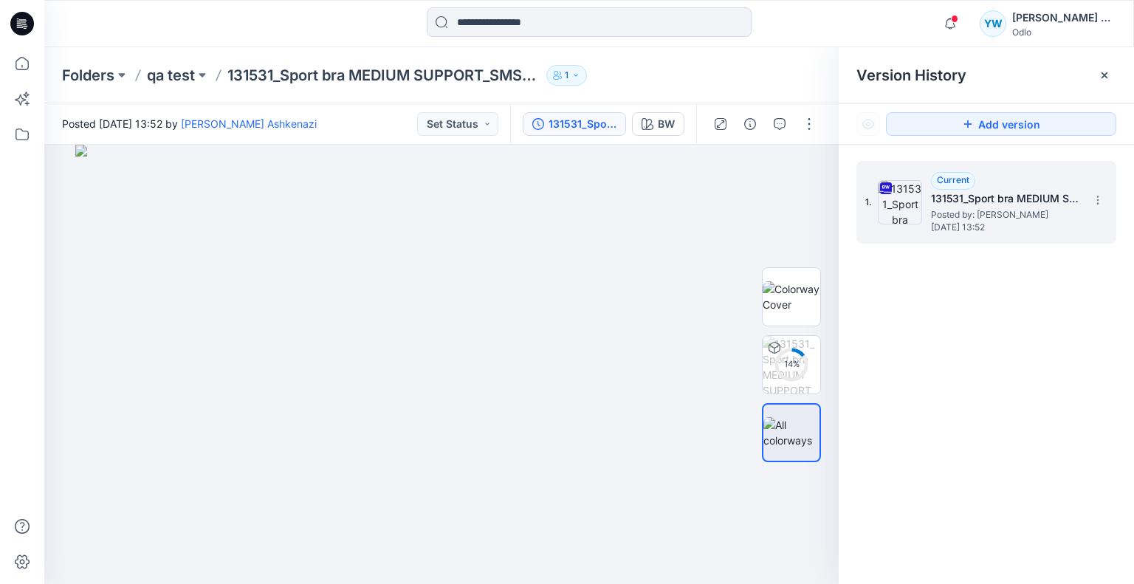
click div "1. Current 131531_Sport bra MEDIUM SUPPORT_SMS_3D (27) Posted by: Yael Waitz As…"
click icon
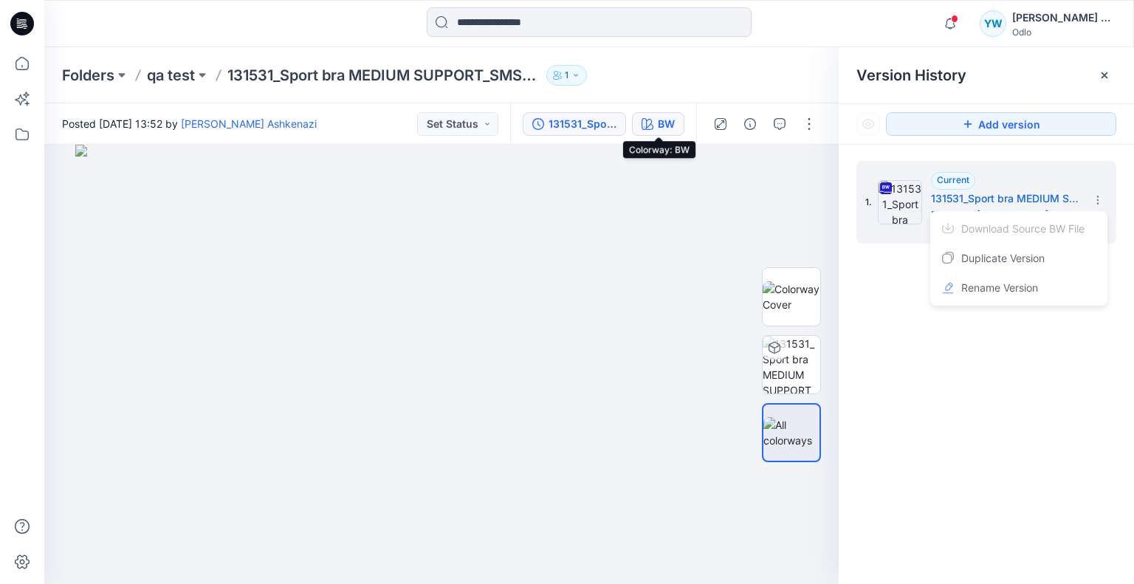
click icon "button"
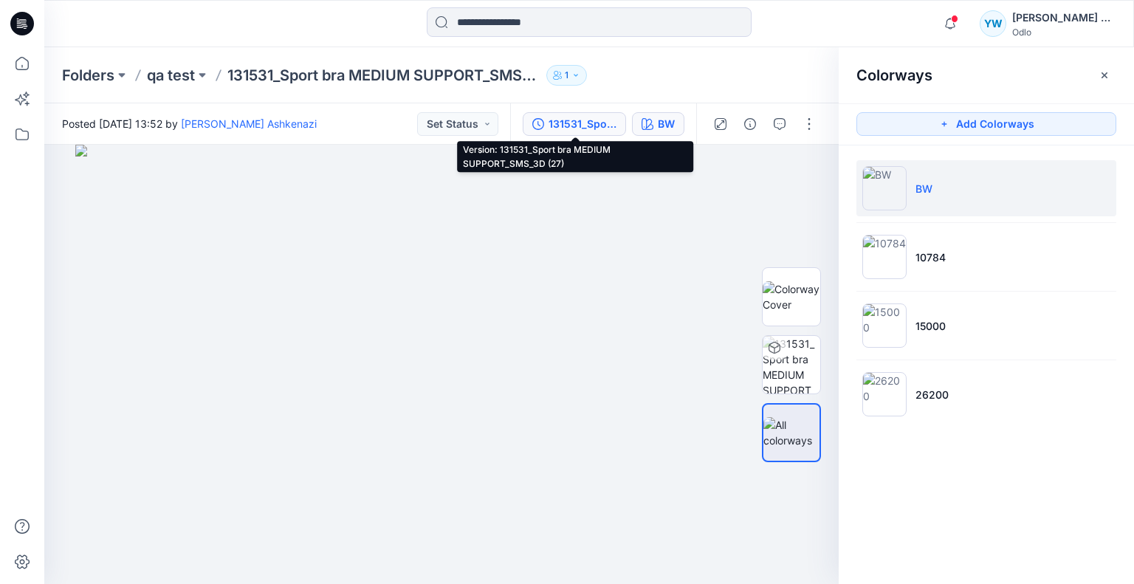
click div "131531_Sport bra MEDIUM SUPPORT_SMS_3D (27)"
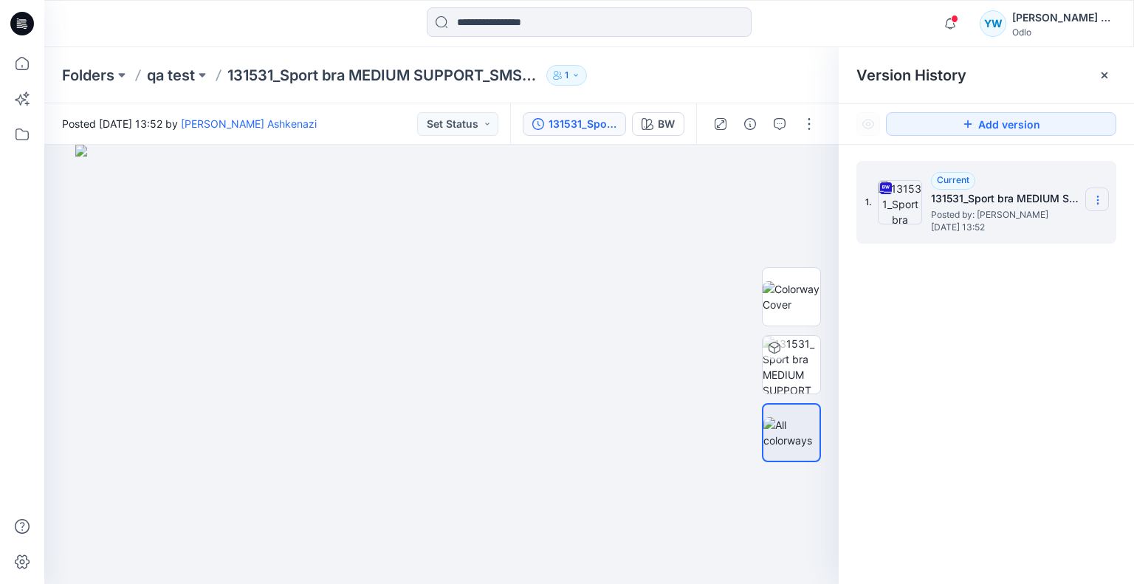
click section
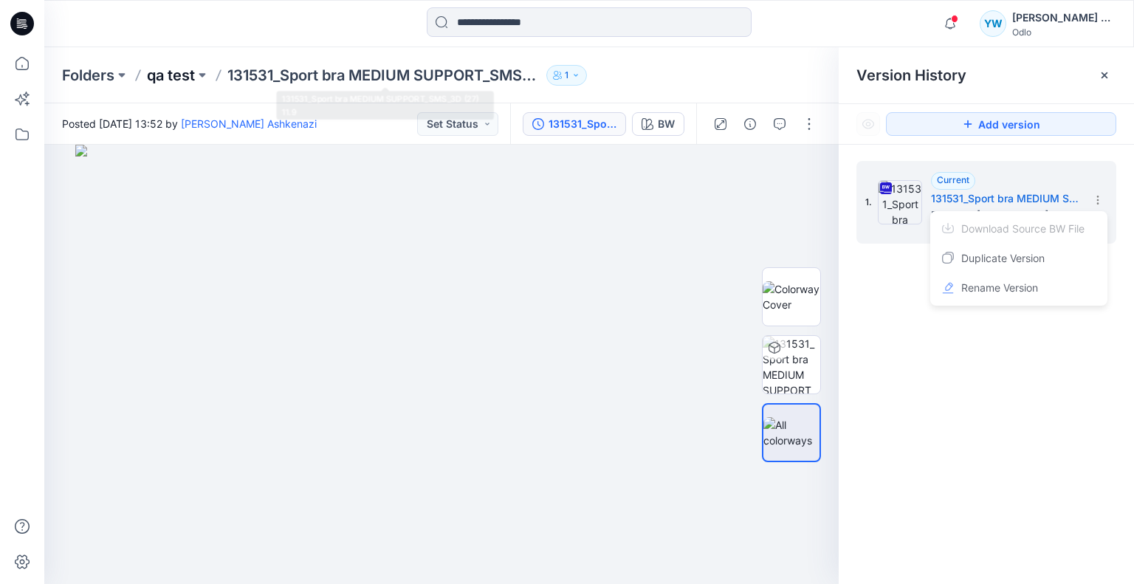
click p "qa test"
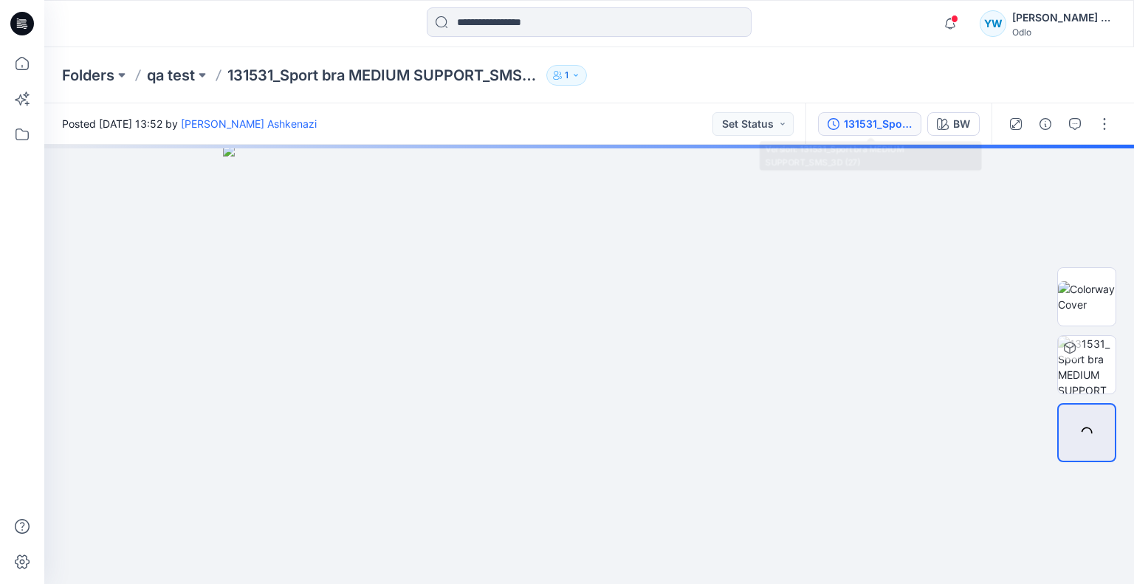
click at [876, 121] on div "131531_Sport bra MEDIUM SUPPORT_SMS_3D (27)" at bounding box center [878, 124] width 68 height 16
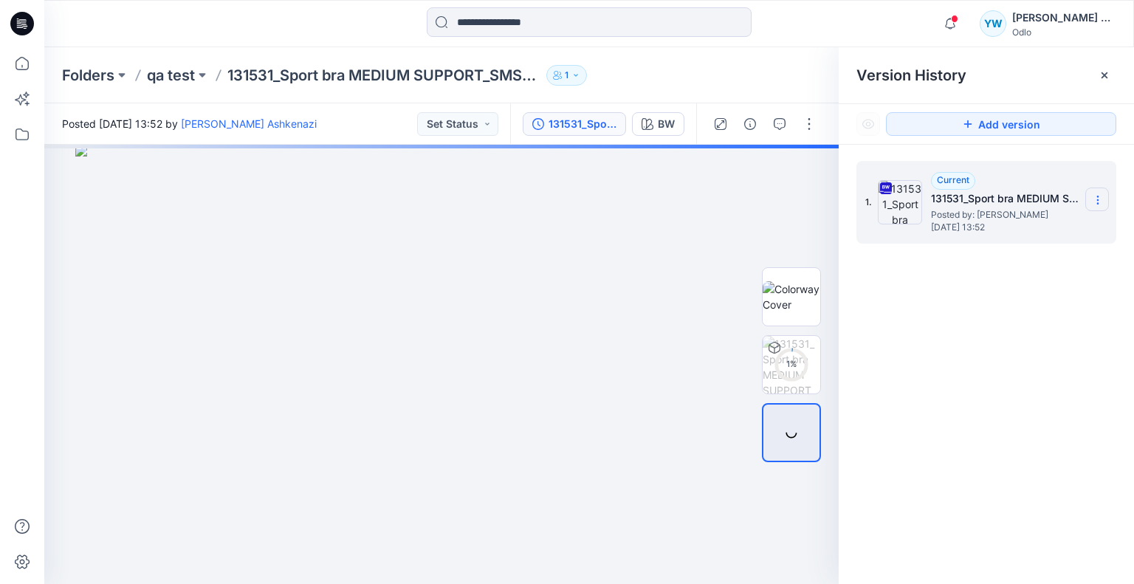
click at [1099, 197] on icon at bounding box center [1098, 200] width 12 height 12
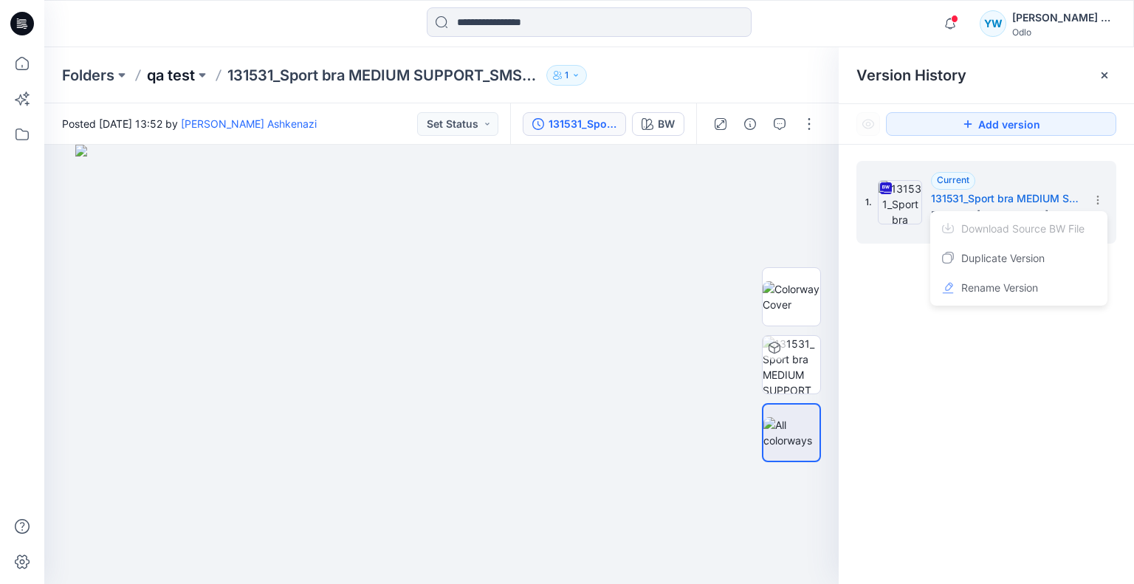
click at [169, 68] on p "qa test" at bounding box center [171, 75] width 48 height 21
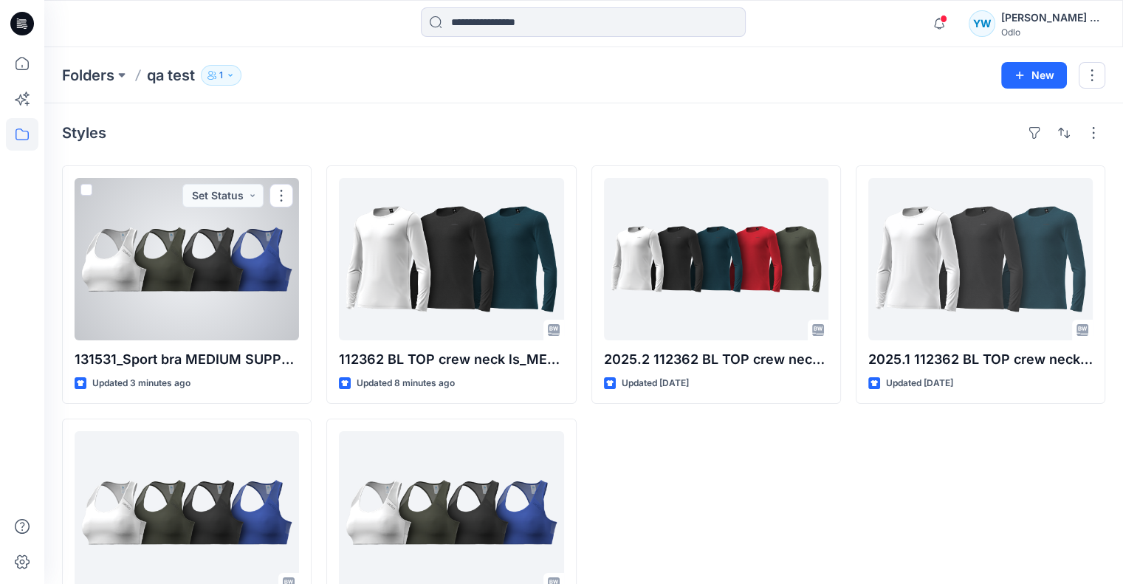
drag, startPoint x: 227, startPoint y: 303, endPoint x: 587, endPoint y: 221, distance: 368.8
click at [227, 302] on div at bounding box center [187, 259] width 224 height 162
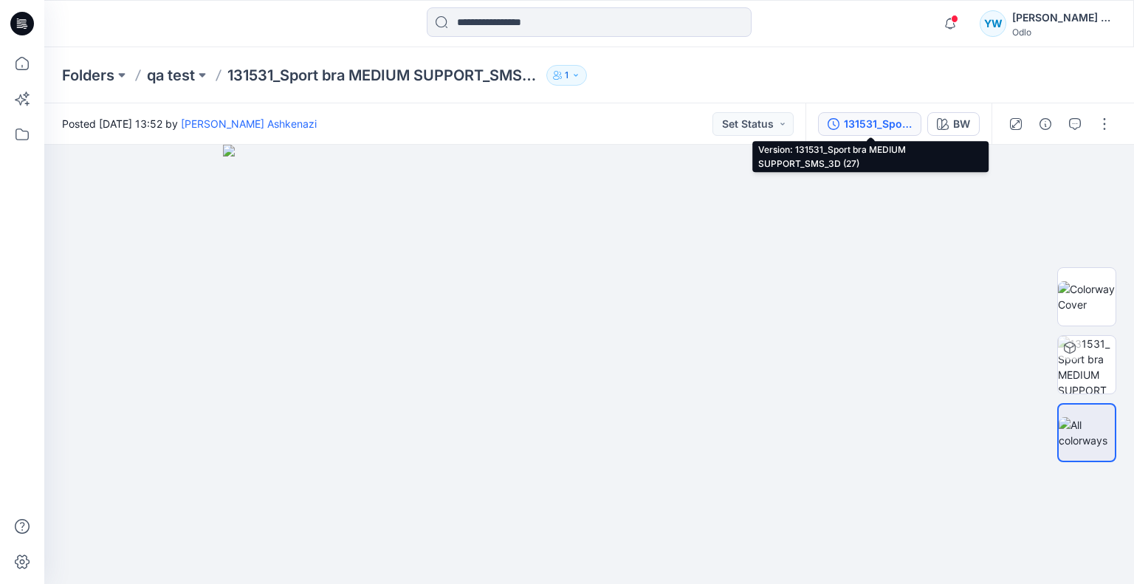
click at [880, 123] on div "131531_Sport bra MEDIUM SUPPORT_SMS_3D (27)" at bounding box center [878, 124] width 68 height 16
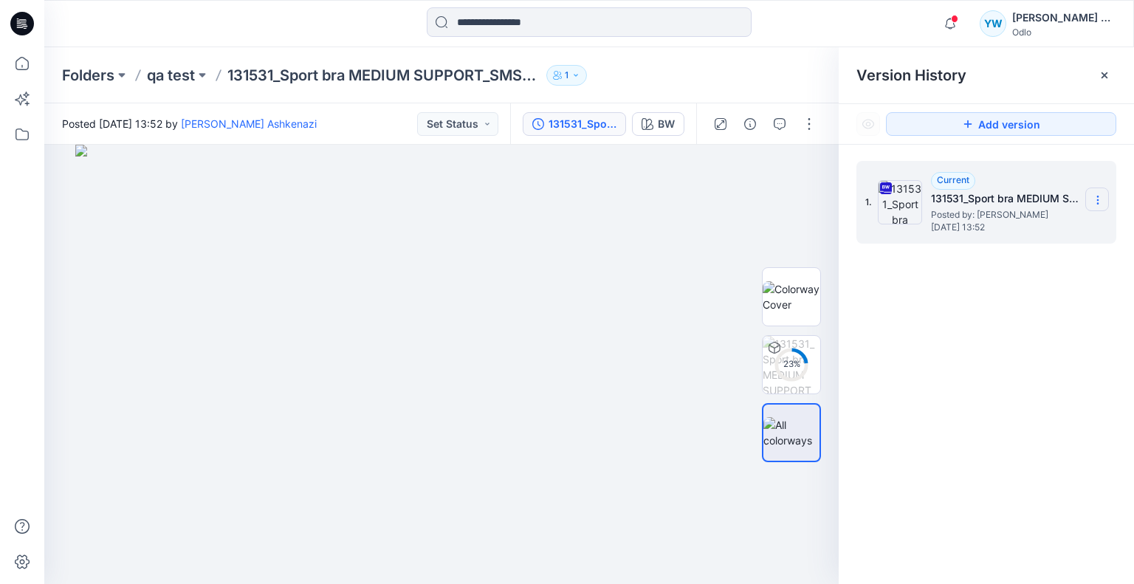
click at [1104, 206] on section at bounding box center [1097, 200] width 24 height 24
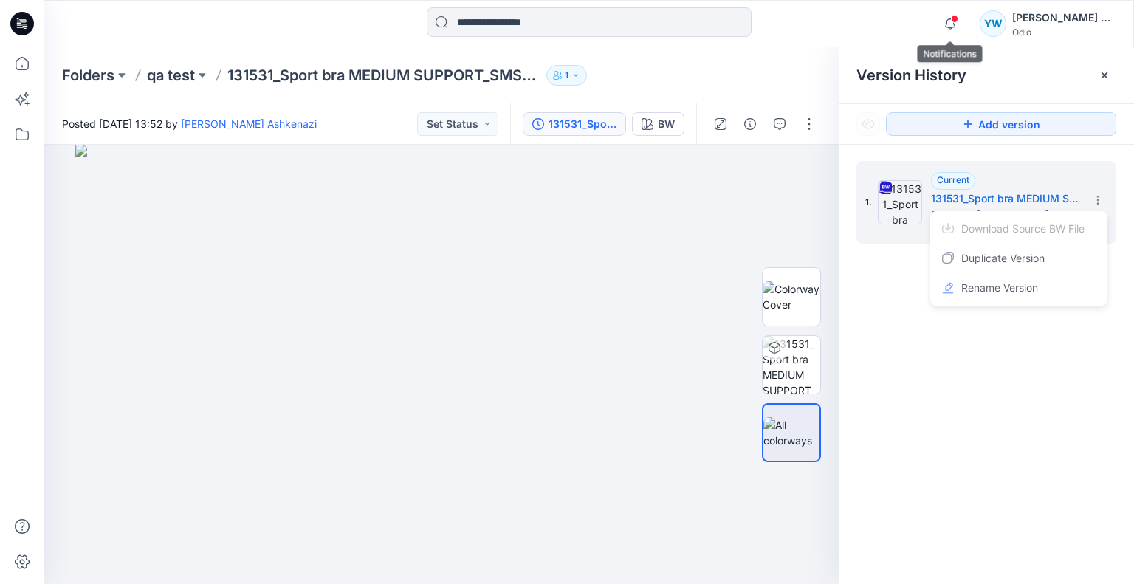
click at [935, 20] on div "Notifications Colorways for the 1 selected style have been added to the generat…" at bounding box center [588, 23] width 1089 height 32
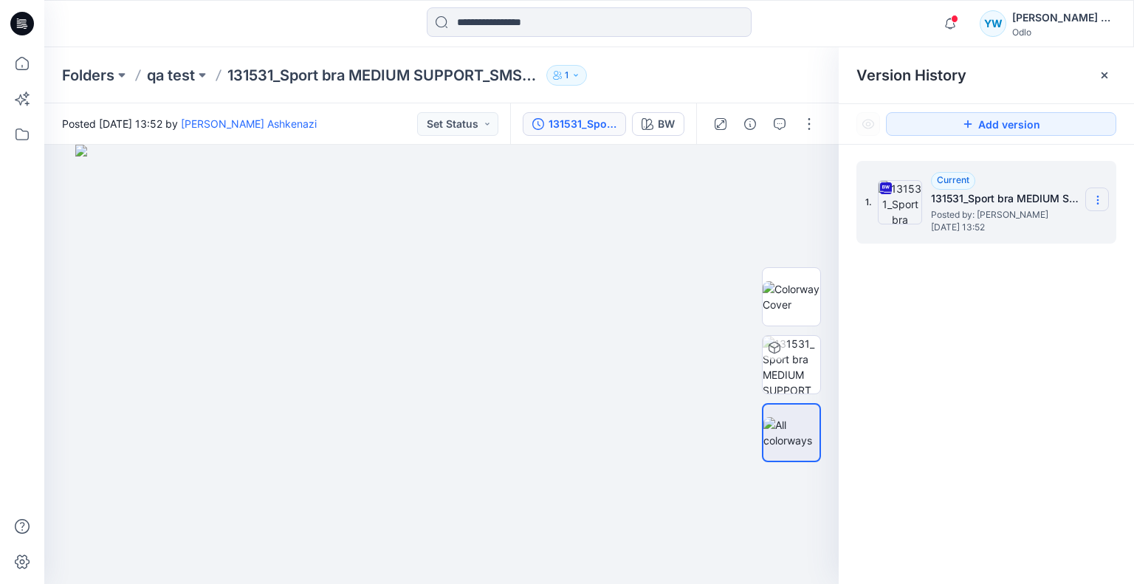
click at [1088, 191] on section at bounding box center [1097, 200] width 24 height 24
click at [672, 72] on div "Folders qa test 131531_Sport bra MEDIUM SUPPORT_SMS_3D (27) 11.9 1" at bounding box center [531, 75] width 939 height 21
click at [179, 72] on p "qa test" at bounding box center [171, 75] width 48 height 21
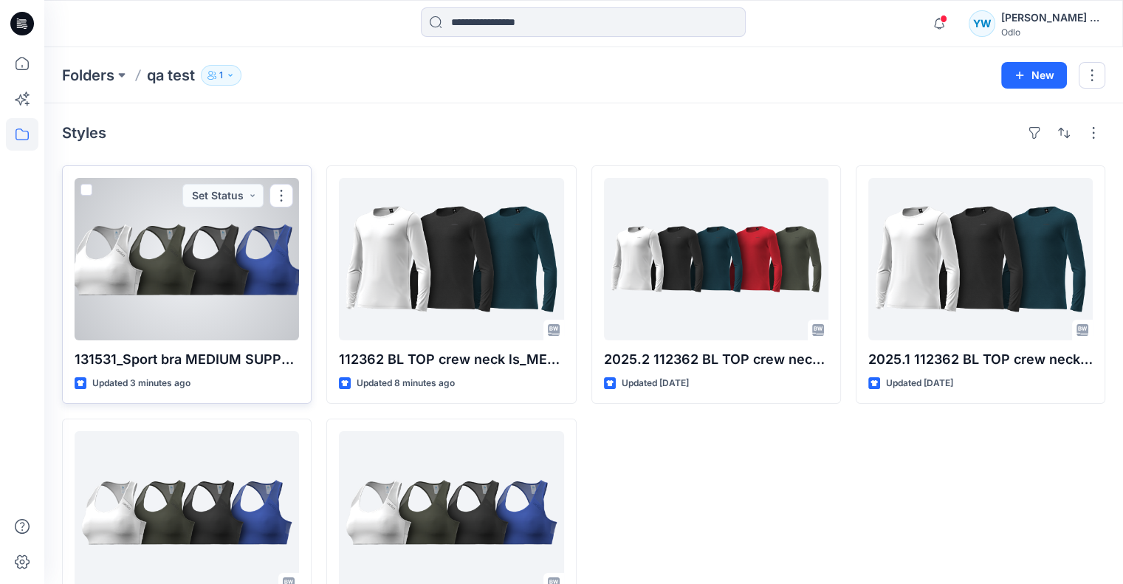
click at [240, 271] on div at bounding box center [187, 259] width 224 height 162
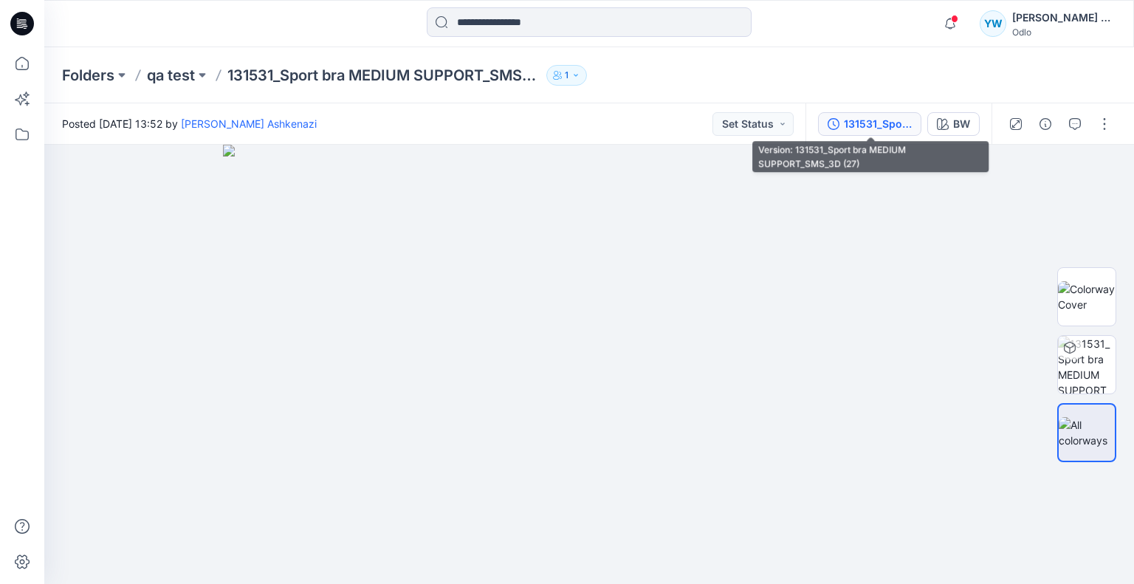
click at [869, 114] on button "131531_Sport bra MEDIUM SUPPORT_SMS_3D (27)" at bounding box center [869, 124] width 103 height 24
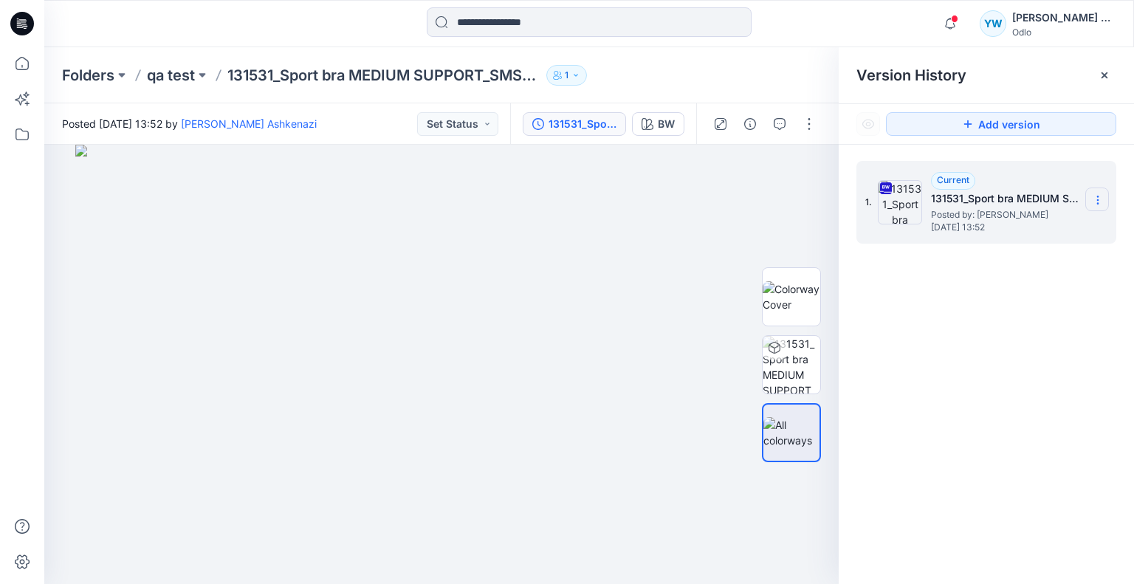
click at [1094, 196] on icon at bounding box center [1098, 200] width 12 height 12
click at [791, 70] on div "Folders qa test 131531_Sport bra MEDIUM SUPPORT_SMS_3D (27) 11.9 1" at bounding box center [531, 75] width 939 height 21
click at [1089, 197] on section at bounding box center [1097, 200] width 24 height 24
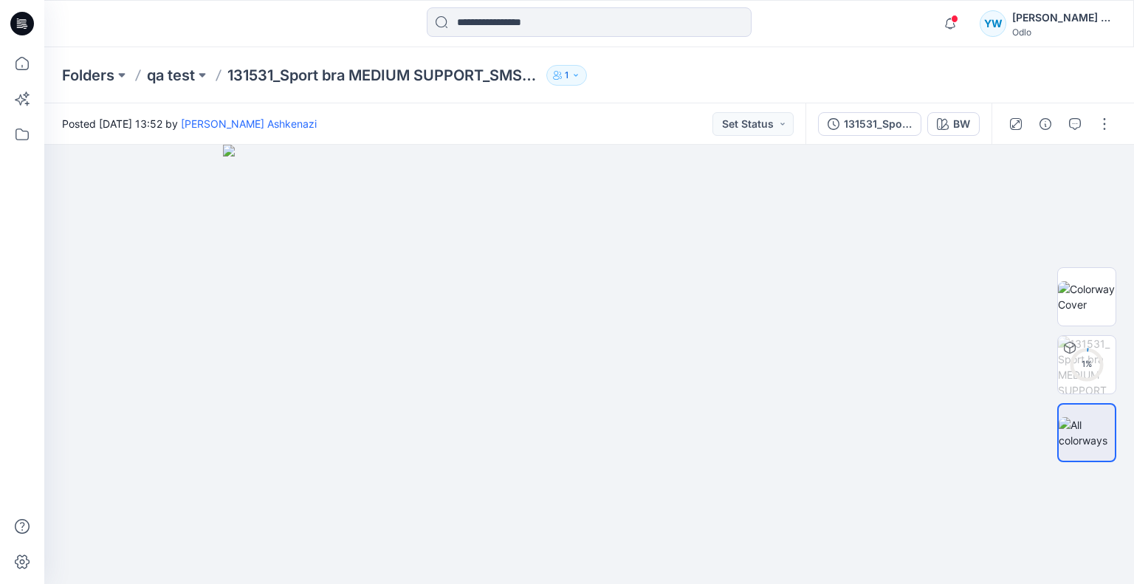
click at [848, 126] on div "131531_Sport bra MEDIUM SUPPORT_SMS_3D (27)" at bounding box center [878, 124] width 68 height 16
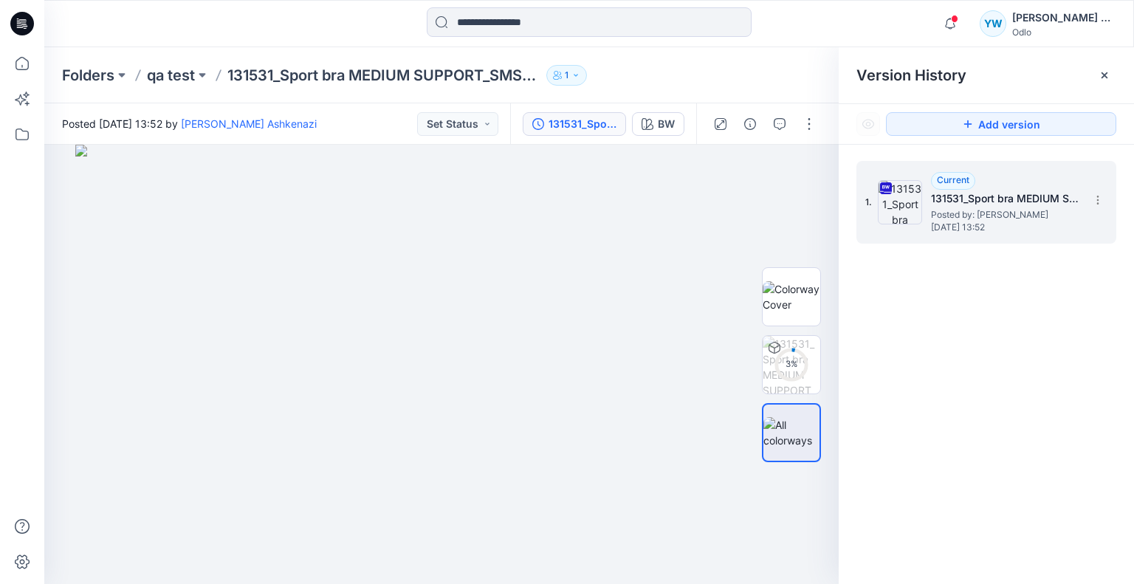
click at [1079, 200] on div "Current 131531_Sport bra MEDIUM SUPPORT_SMS_3D (27) Posted by: [PERSON_NAME] As…" at bounding box center [1005, 202] width 148 height 61
click at [1093, 197] on icon at bounding box center [1098, 200] width 12 height 12
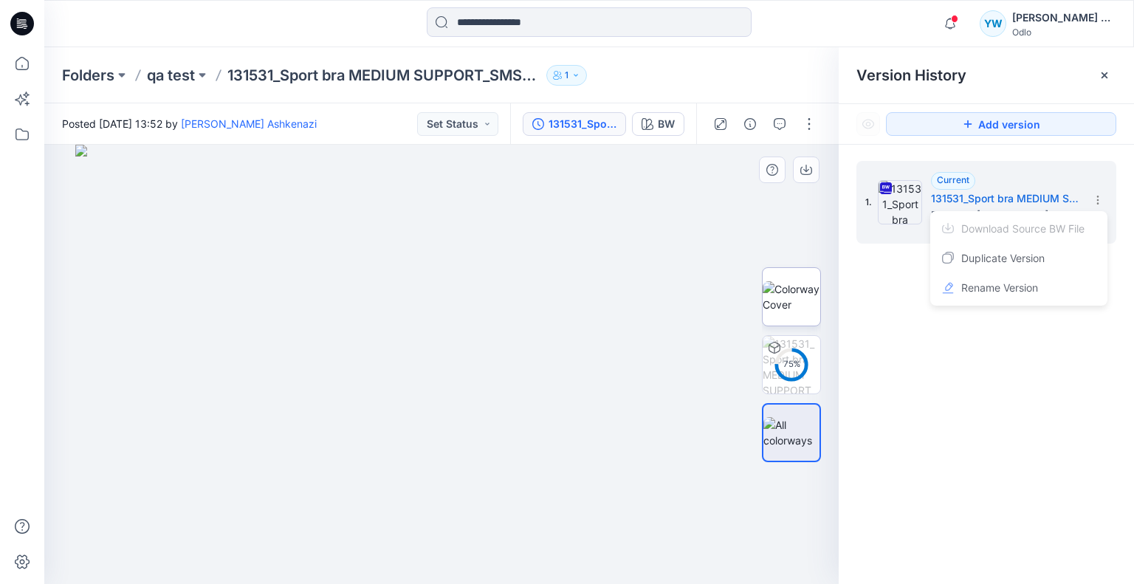
click at [807, 297] on img at bounding box center [792, 296] width 58 height 31
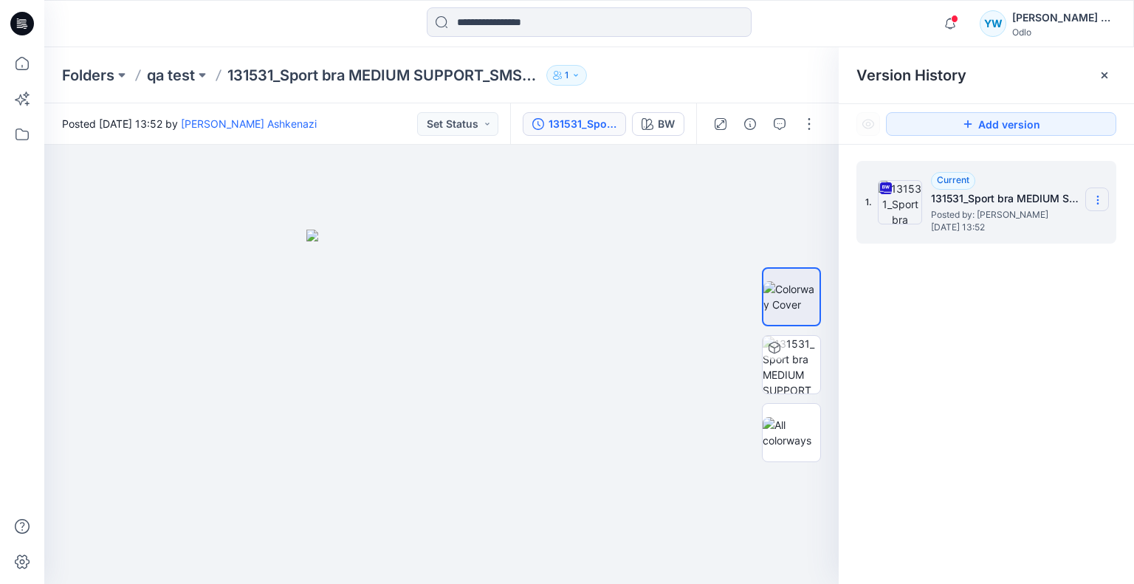
click at [1099, 199] on icon at bounding box center [1098, 200] width 12 height 12
click at [180, 66] on p "qa test" at bounding box center [171, 75] width 48 height 21
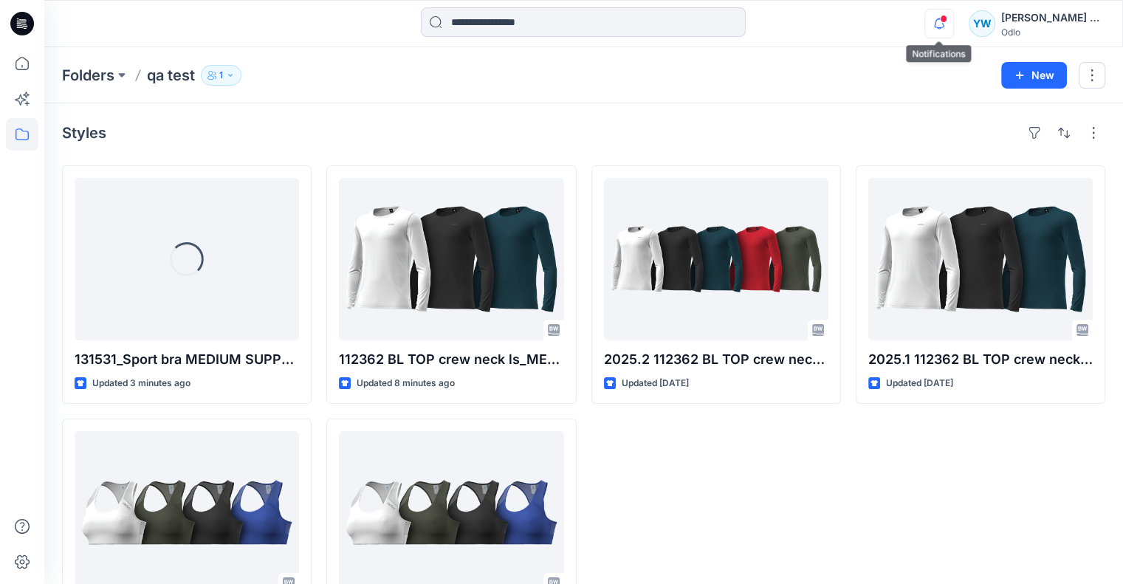
drag, startPoint x: 946, startPoint y: 14, endPoint x: 938, endPoint y: 20, distance: 10.0
click at [946, 14] on icon "button" at bounding box center [939, 24] width 28 height 30
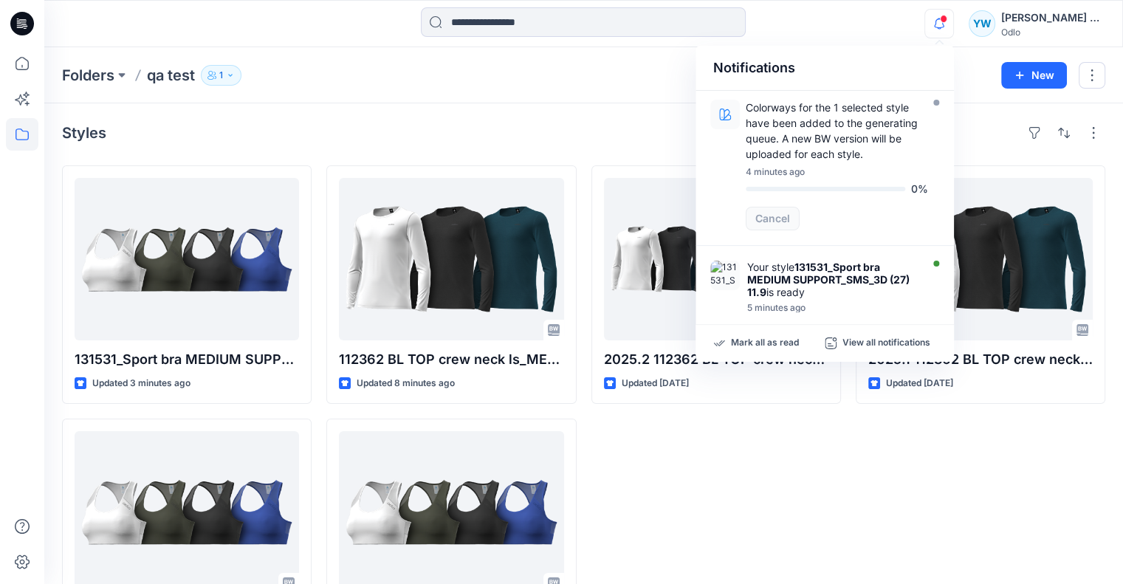
click at [495, 131] on div "Styles" at bounding box center [583, 133] width 1043 height 24
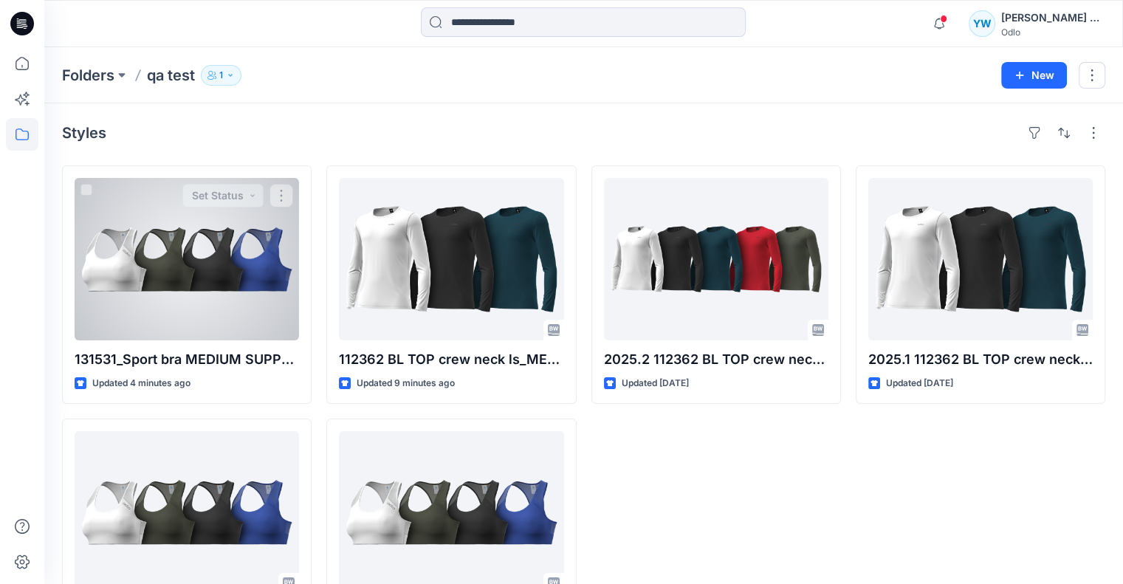
click at [180, 267] on div at bounding box center [187, 259] width 224 height 162
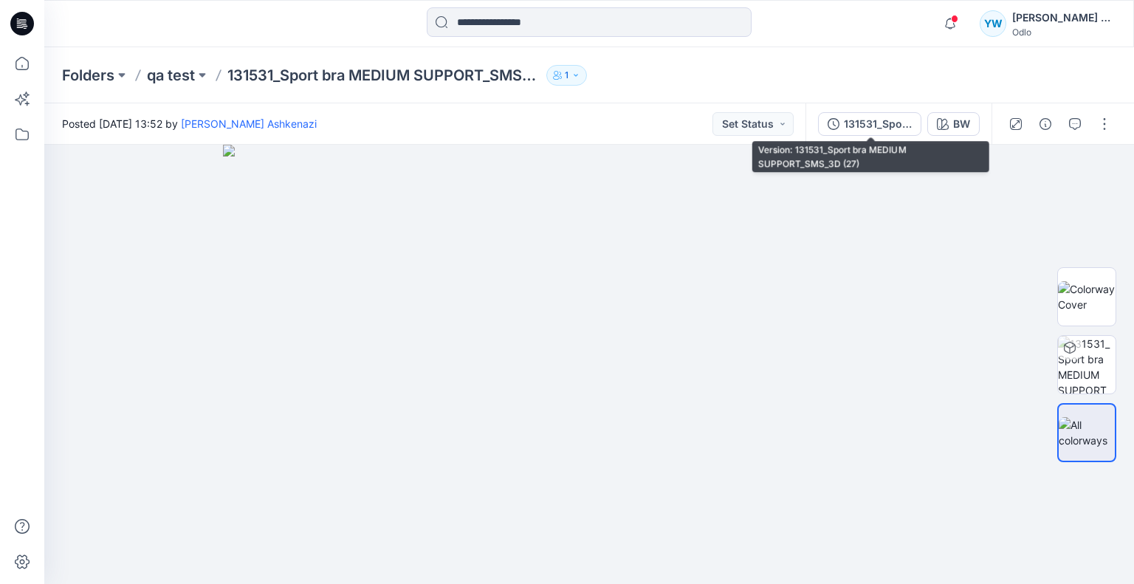
drag, startPoint x: 862, startPoint y: 117, endPoint x: 927, endPoint y: 144, distance: 70.2
click at [862, 117] on div "131531_Sport bra MEDIUM SUPPORT_SMS_3D (27)" at bounding box center [878, 124] width 68 height 16
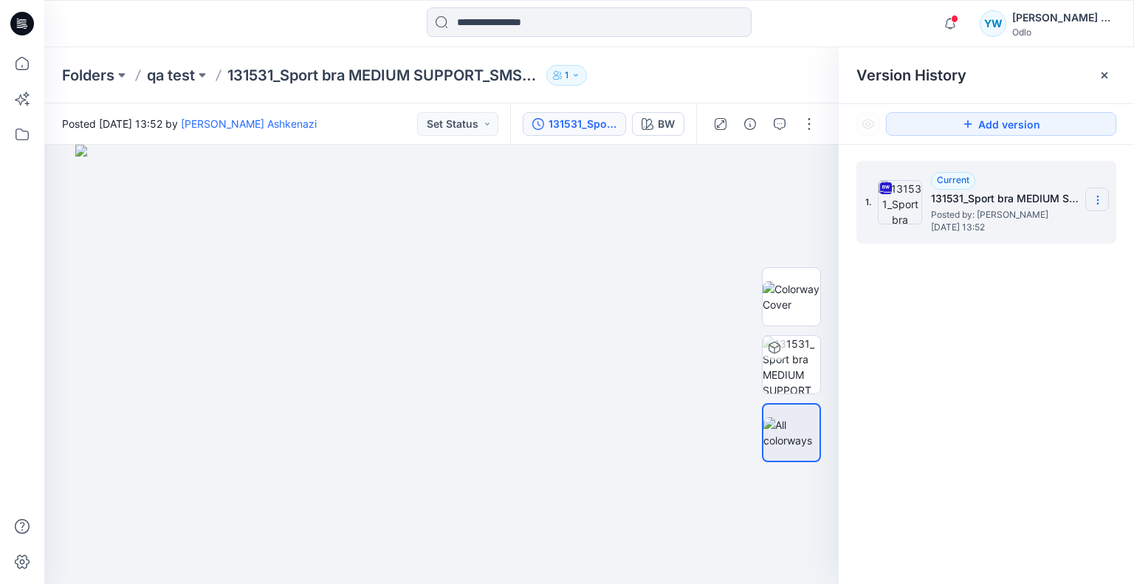
click at [1092, 198] on icon at bounding box center [1098, 200] width 12 height 12
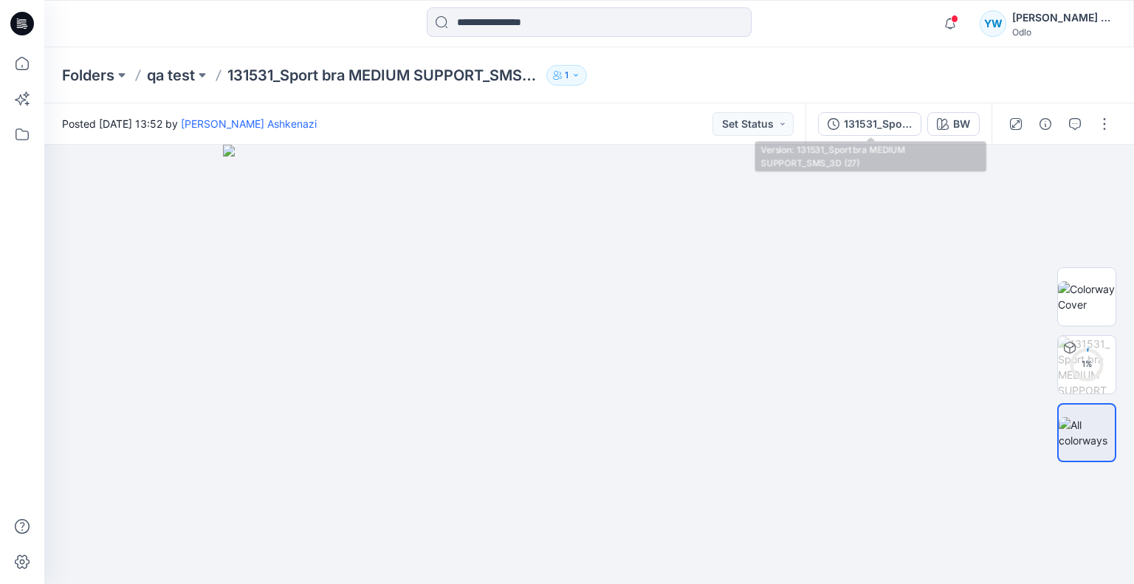
click at [871, 122] on div "131531_Sport bra MEDIUM SUPPORT_SMS_3D (27)" at bounding box center [878, 124] width 68 height 16
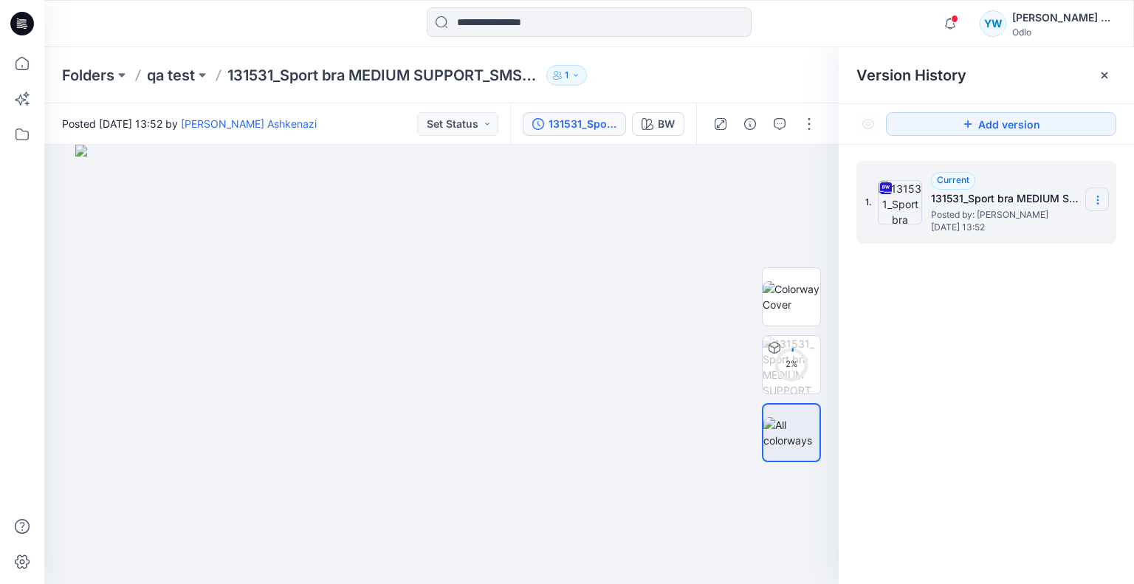
click at [1089, 196] on section at bounding box center [1097, 200] width 24 height 24
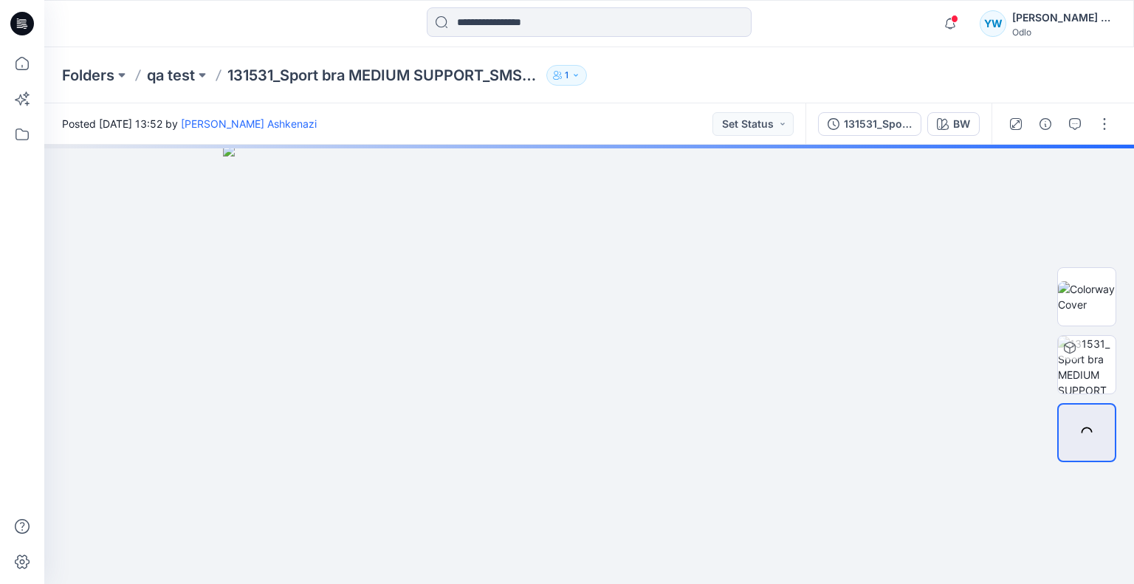
click at [886, 122] on div "131531_Sport bra MEDIUM SUPPORT_SMS_3D (27)" at bounding box center [878, 124] width 68 height 16
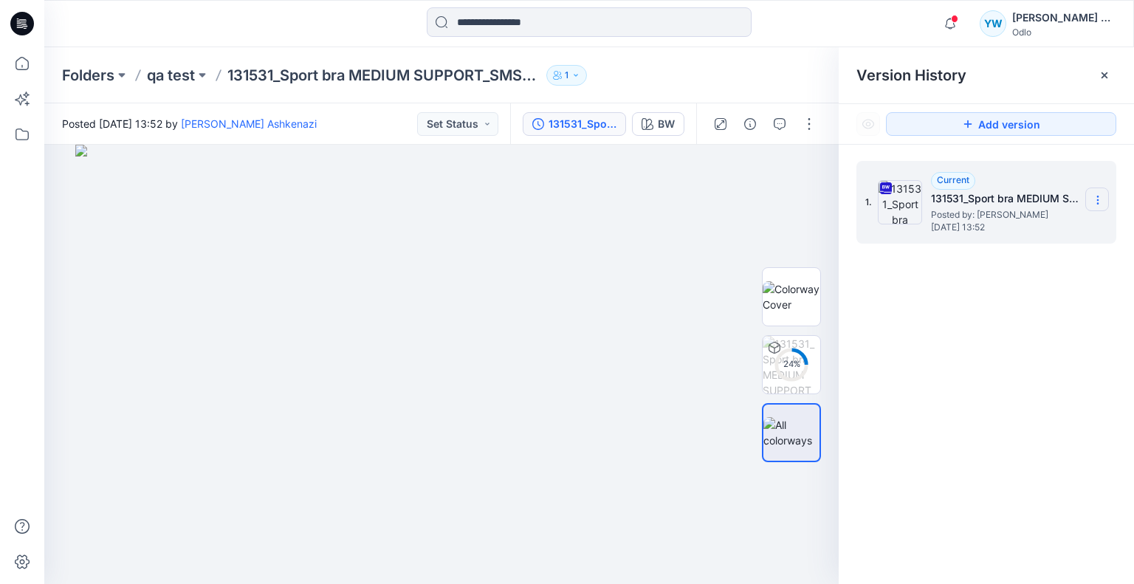
click at [1093, 205] on icon at bounding box center [1098, 200] width 12 height 12
click at [907, 472] on div "1. Current 131531_Sport bra MEDIUM SUPPORT_SMS_3D (27) Posted by: Yael Waitz As…" at bounding box center [986, 375] width 295 height 461
click at [183, 80] on p "qa test" at bounding box center [171, 75] width 48 height 21
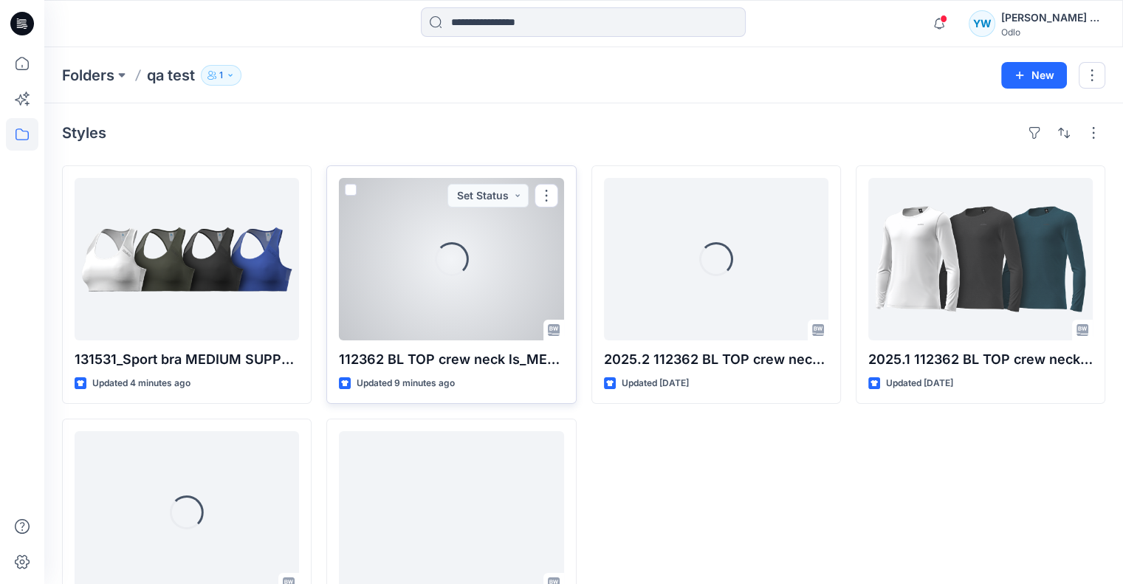
click at [411, 270] on div at bounding box center [451, 259] width 224 height 162
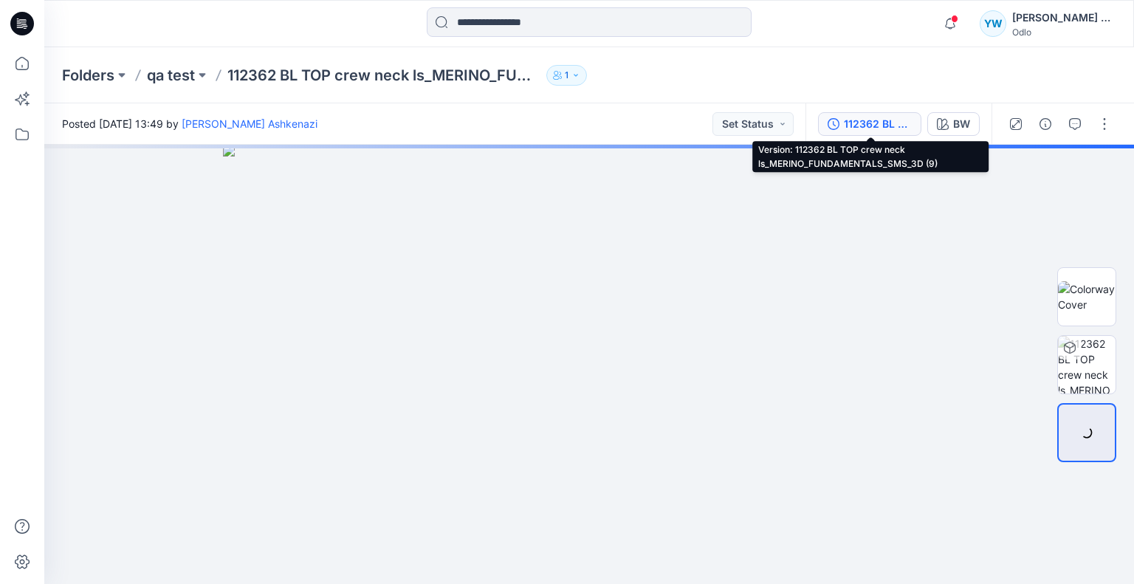
click at [871, 121] on div "112362 BL TOP crew neck ls_MERINO_FUNDAMENTALS_SMS_3D (9)" at bounding box center [878, 124] width 68 height 16
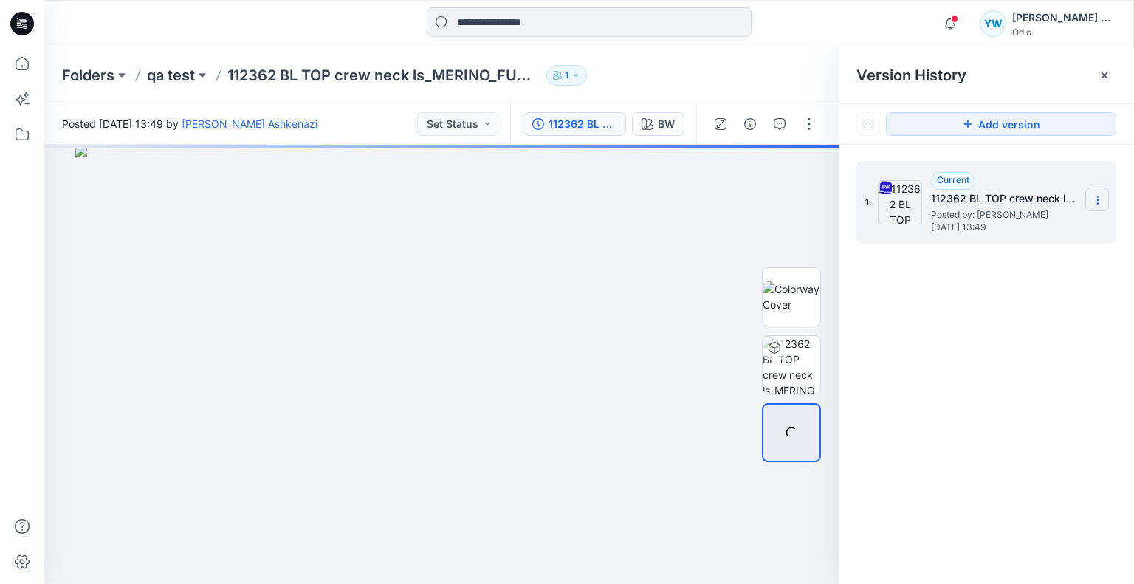
click at [1092, 197] on icon at bounding box center [1098, 200] width 12 height 12
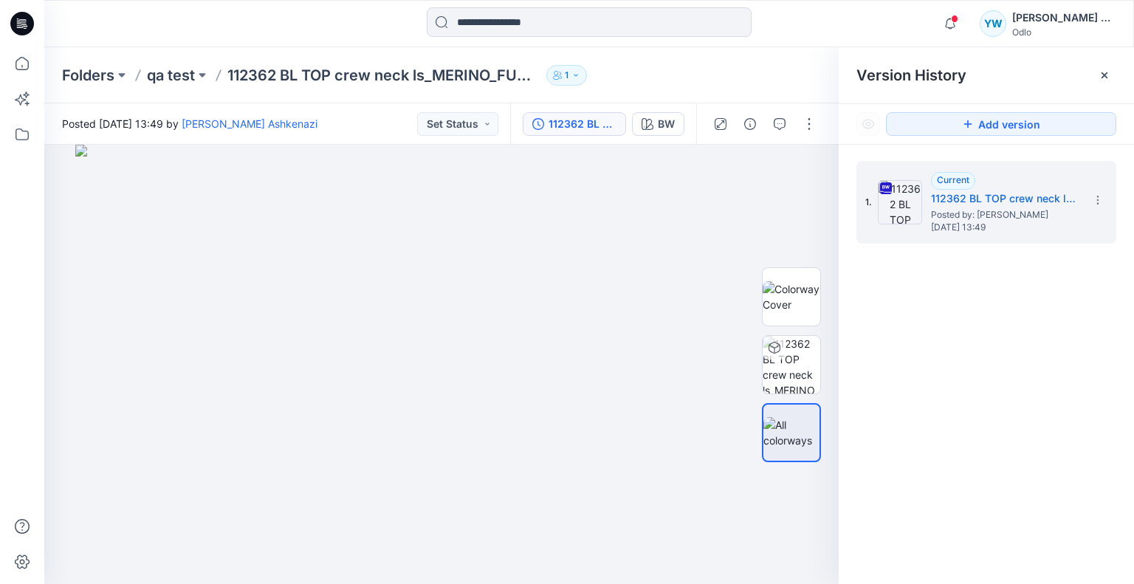
click at [968, 427] on div "1. Current 112362 BL TOP crew neck ls_MERINO_FUNDAMENTALS_SMS_3D (9) Posted by:…" at bounding box center [986, 375] width 295 height 461
click at [954, 23] on icon "button" at bounding box center [950, 24] width 28 height 30
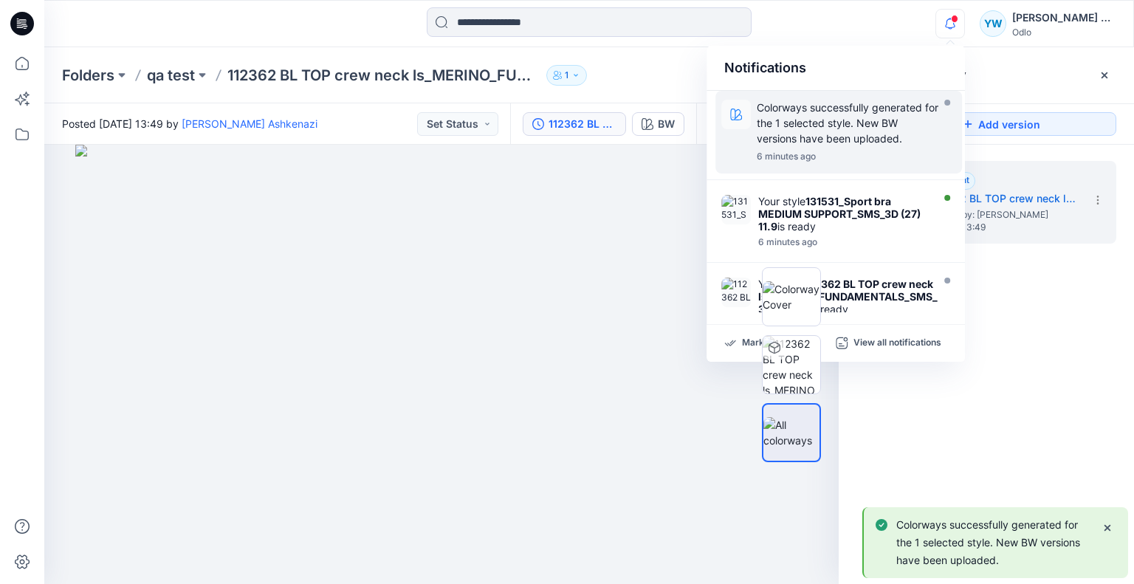
drag, startPoint x: 878, startPoint y: 140, endPoint x: 826, endPoint y: 158, distance: 54.9
click at [878, 139] on p "Colorways successfully generated for the 1 selected style. New BW versions have…" at bounding box center [848, 123] width 182 height 47
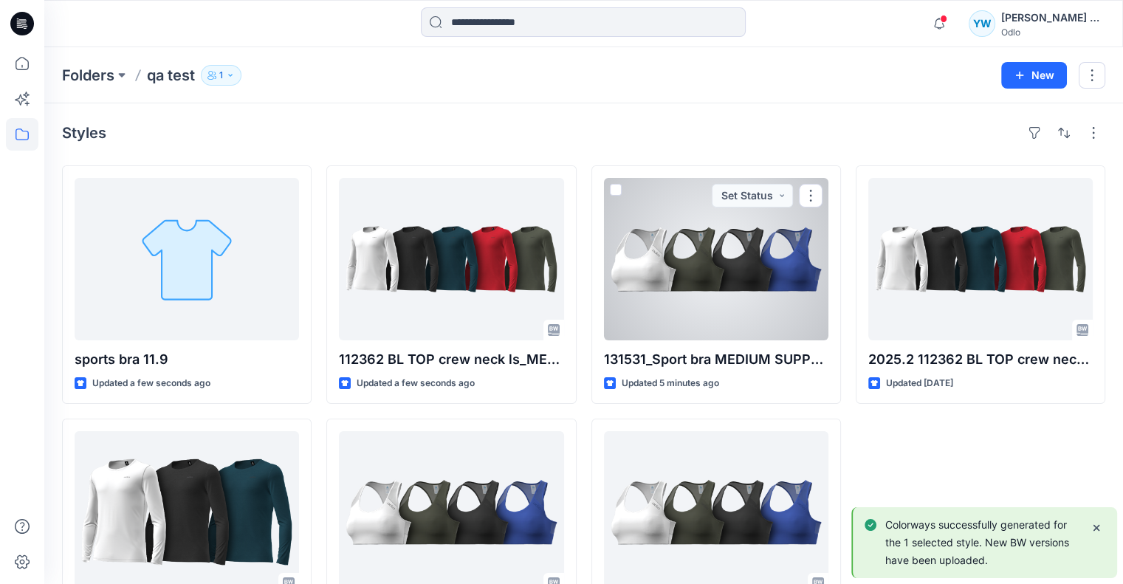
click at [694, 267] on div at bounding box center [716, 259] width 224 height 162
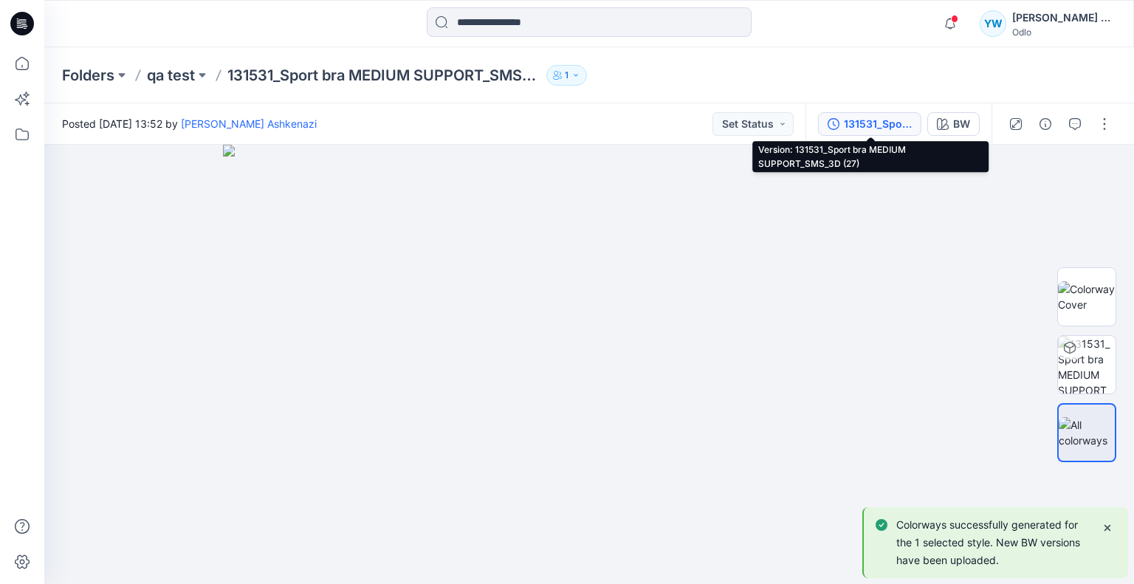
click at [891, 129] on div "131531_Sport bra MEDIUM SUPPORT_SMS_3D (27)" at bounding box center [878, 124] width 68 height 16
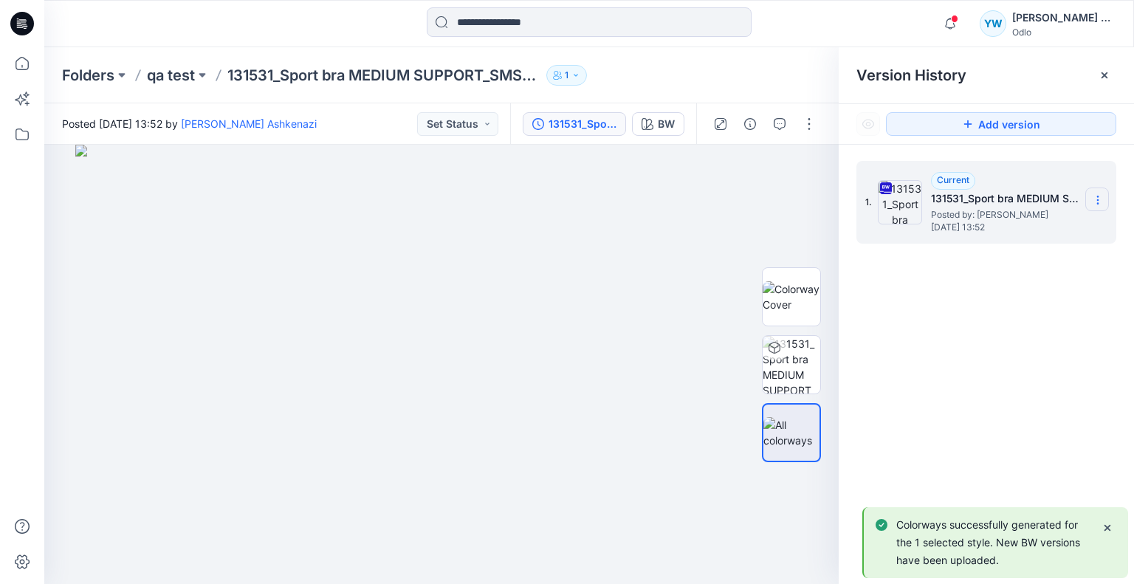
click at [1105, 190] on section at bounding box center [1097, 200] width 24 height 24
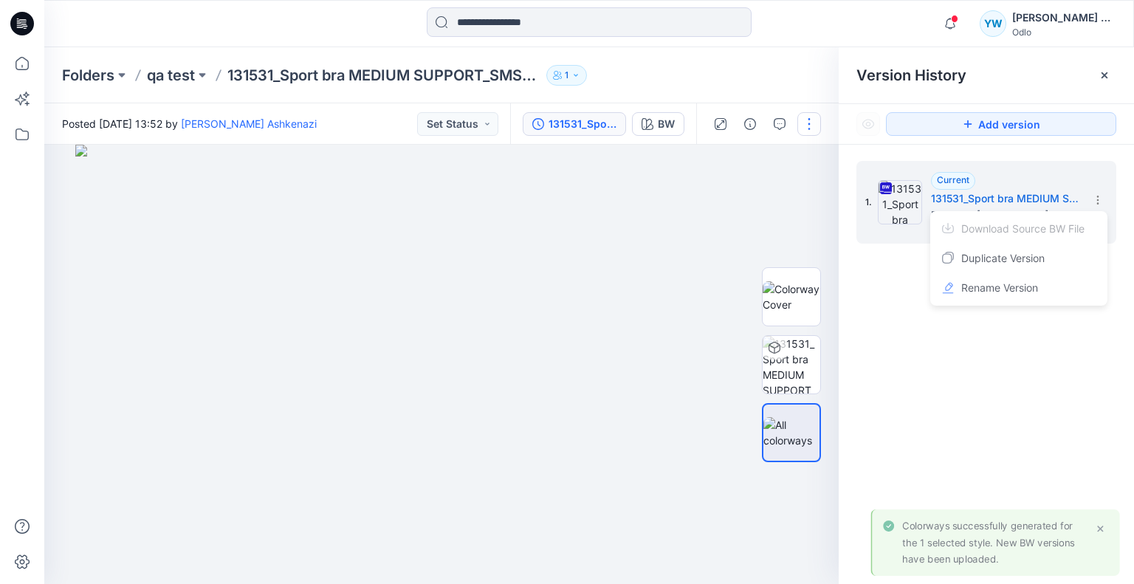
click at [812, 123] on button "button" at bounding box center [809, 124] width 24 height 24
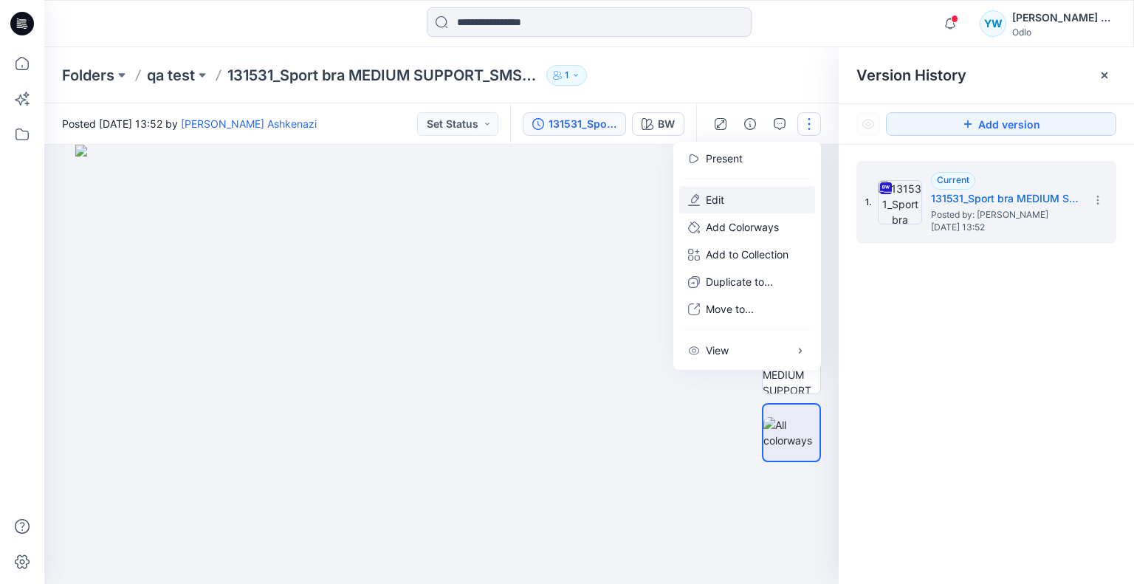
click at [745, 194] on button "Edit" at bounding box center [747, 199] width 136 height 27
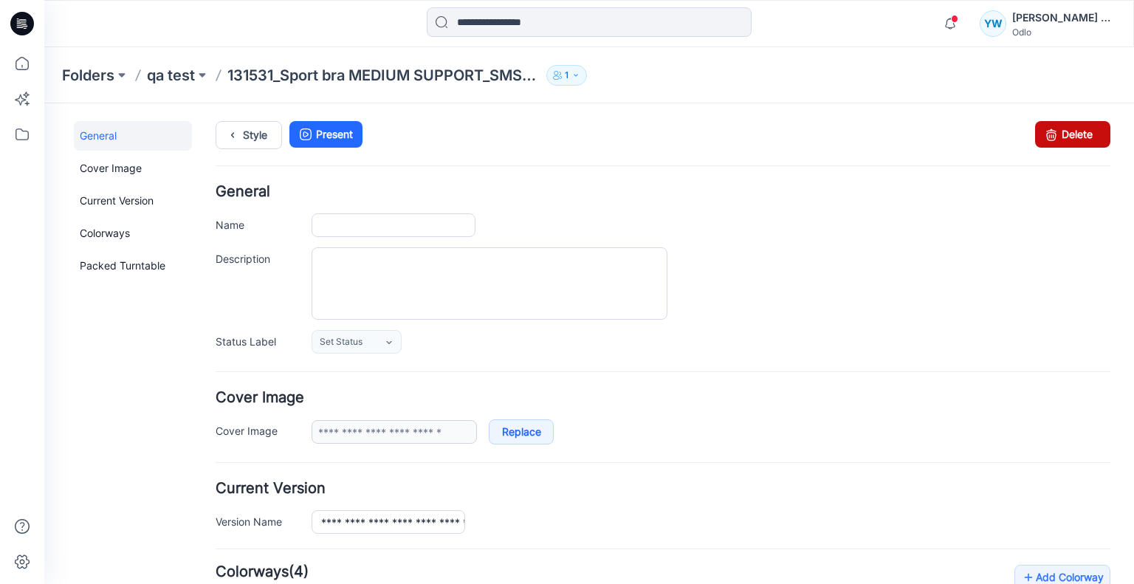
type input "**********"
type input "**"
type input "**********"
drag, startPoint x: 1080, startPoint y: 139, endPoint x: 685, endPoint y: 179, distance: 397.1
click at [1080, 139] on link "Delete" at bounding box center [1072, 134] width 75 height 27
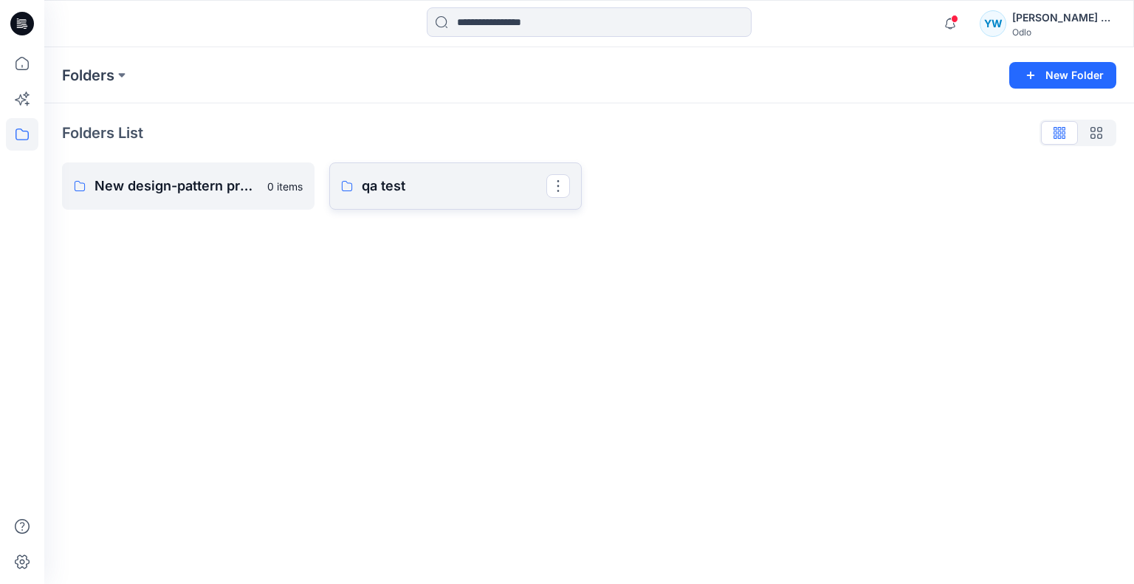
click at [343, 190] on icon at bounding box center [347, 186] width 10 height 10
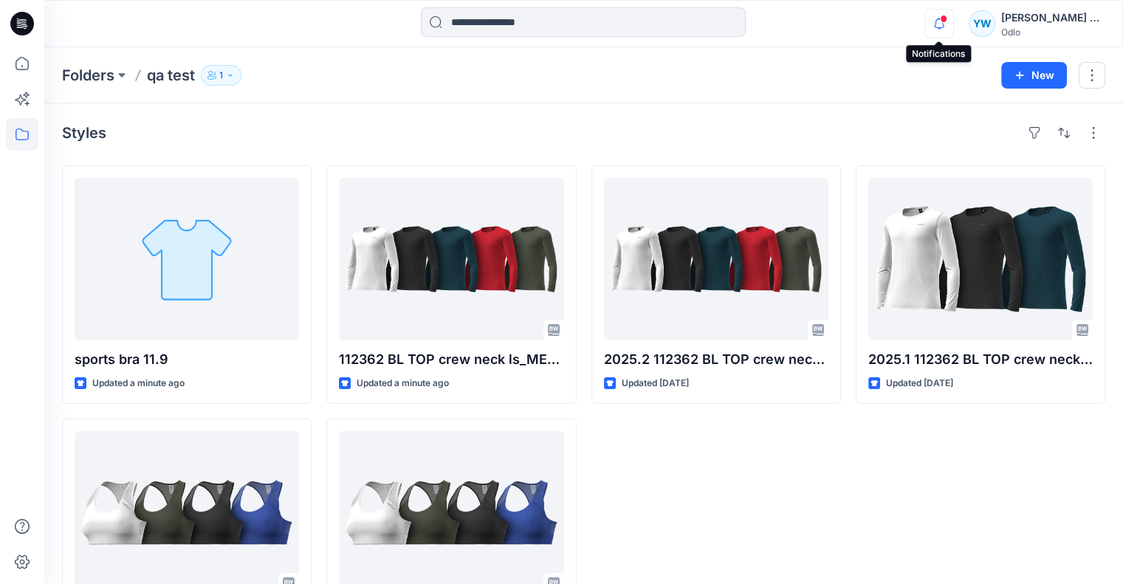
click at [936, 21] on icon "button" at bounding box center [939, 24] width 28 height 30
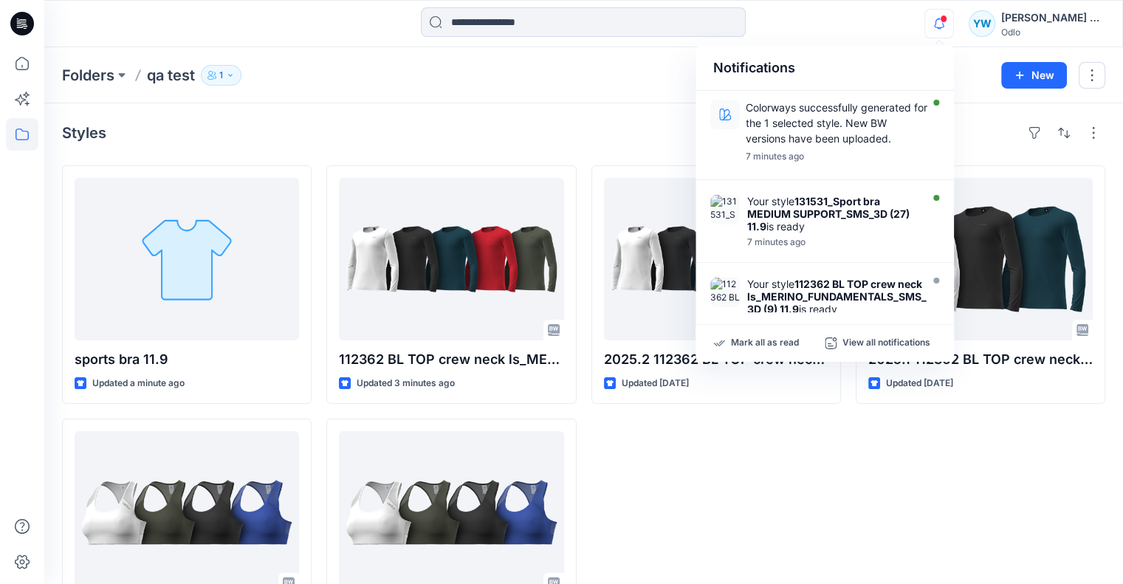
drag, startPoint x: 514, startPoint y: 134, endPoint x: 487, endPoint y: 114, distance: 33.7
click at [514, 134] on div "Styles" at bounding box center [583, 133] width 1043 height 24
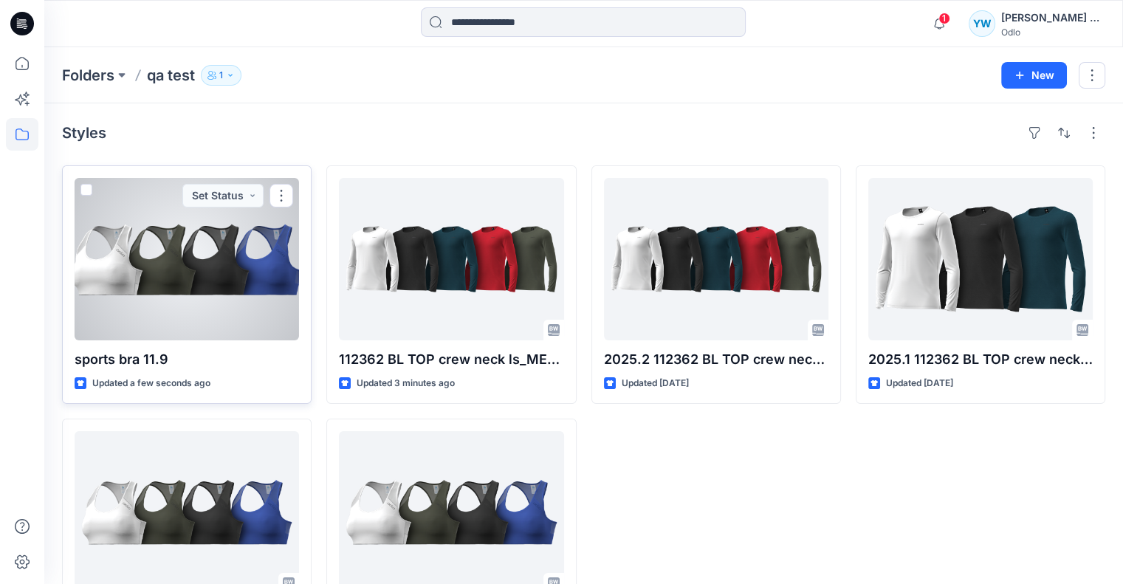
click at [237, 301] on div at bounding box center [187, 259] width 224 height 162
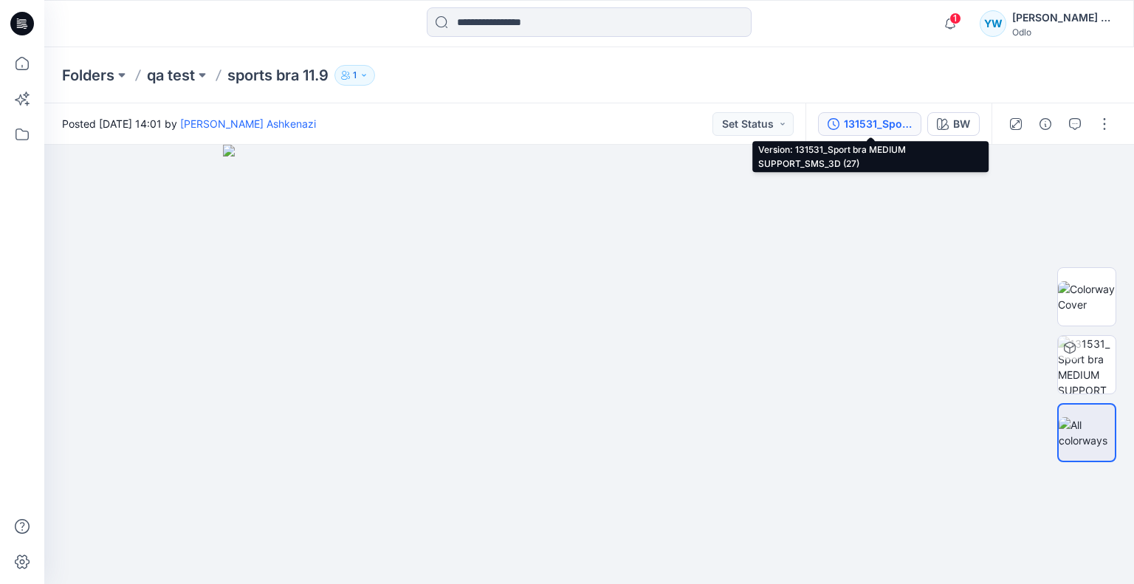
click at [880, 126] on div "131531_Sport bra MEDIUM SUPPORT_SMS_3D (27)" at bounding box center [878, 124] width 68 height 16
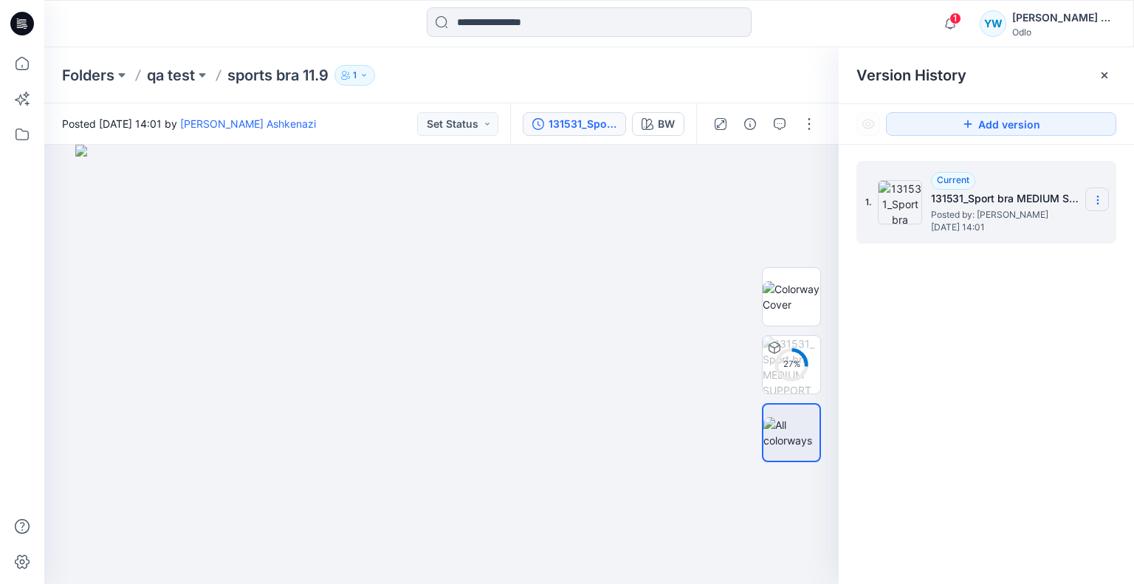
click at [1088, 199] on section at bounding box center [1097, 200] width 24 height 24
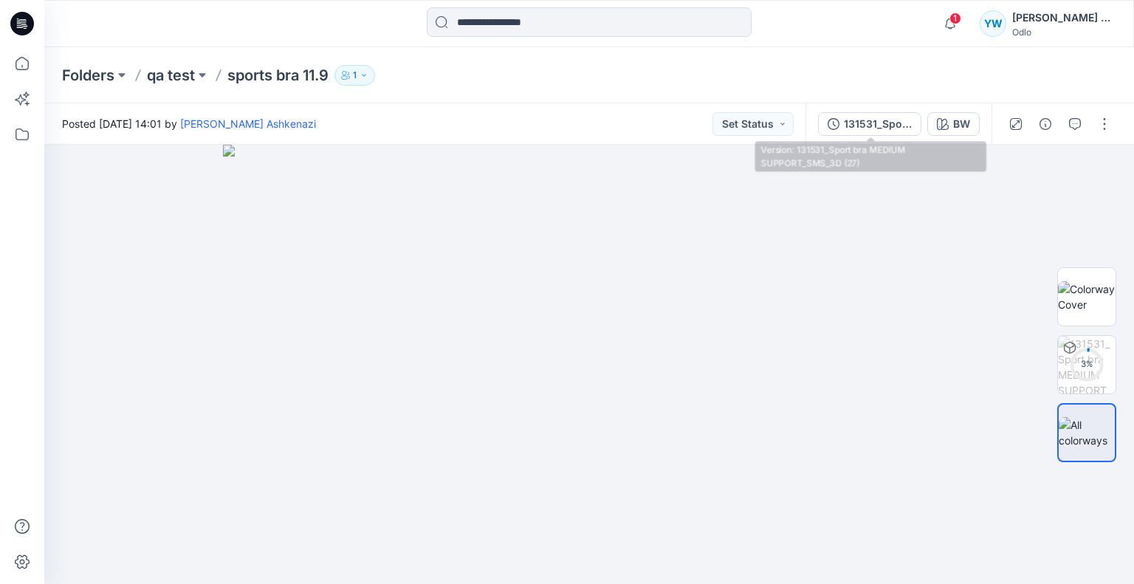
drag, startPoint x: 887, startPoint y: 129, endPoint x: 972, endPoint y: 159, distance: 89.2
click at [887, 129] on div "131531_Sport bra MEDIUM SUPPORT_SMS_3D (27)" at bounding box center [878, 124] width 68 height 16
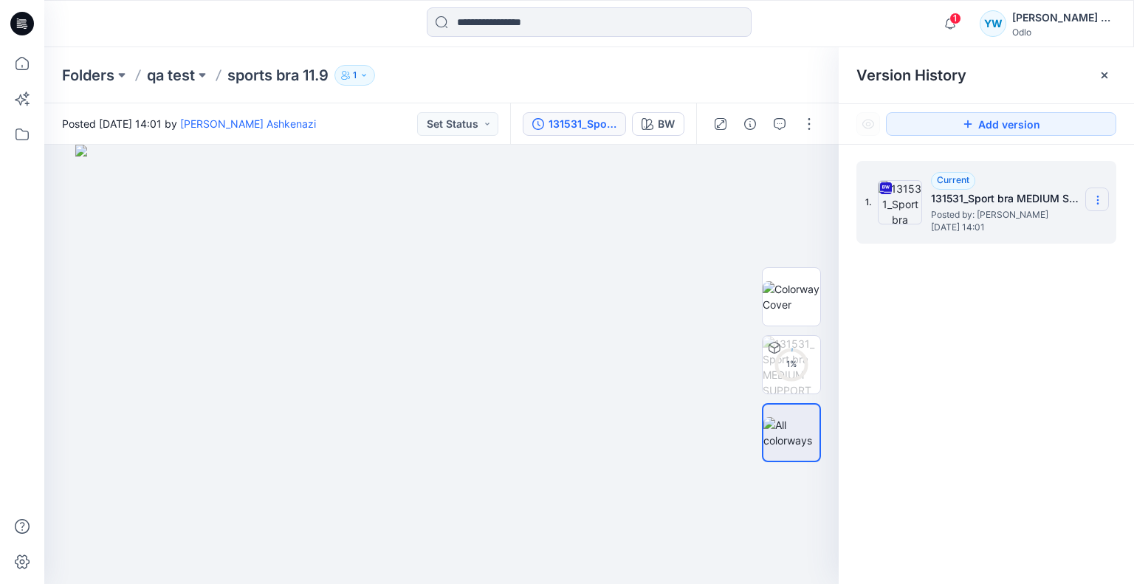
click at [1097, 200] on icon at bounding box center [1097, 200] width 1 height 1
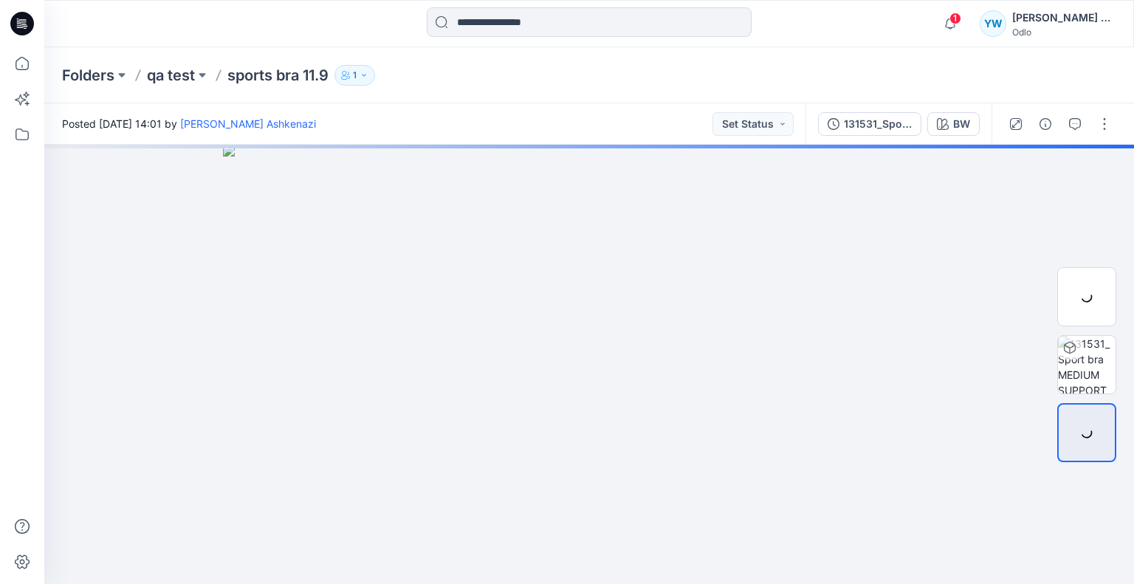
click at [878, 117] on div "131531_Sport bra MEDIUM SUPPORT_SMS_3D (27)" at bounding box center [878, 124] width 68 height 16
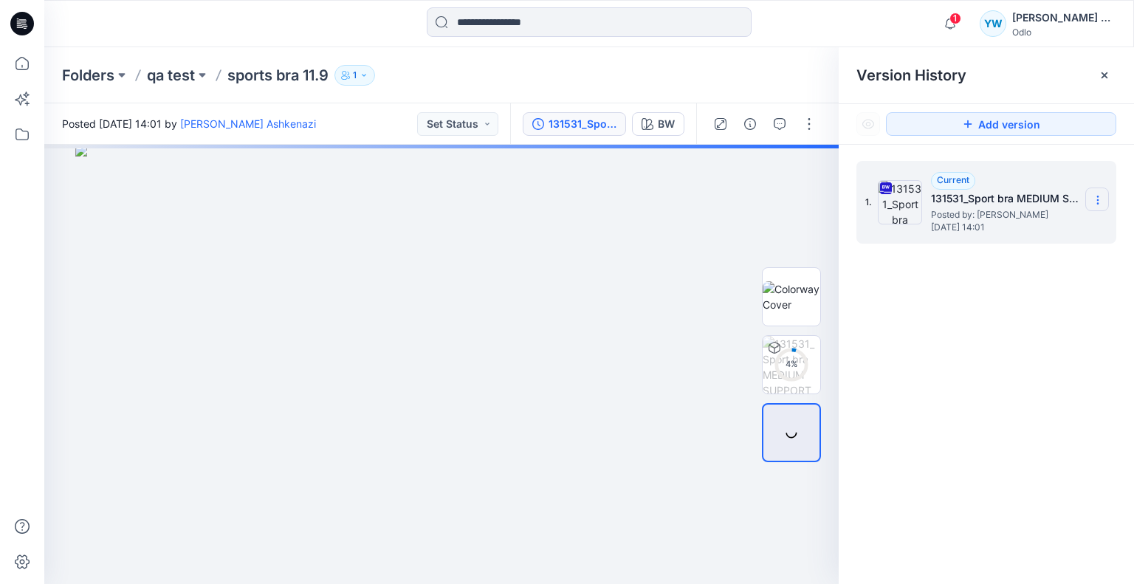
click at [1096, 196] on icon at bounding box center [1098, 200] width 12 height 12
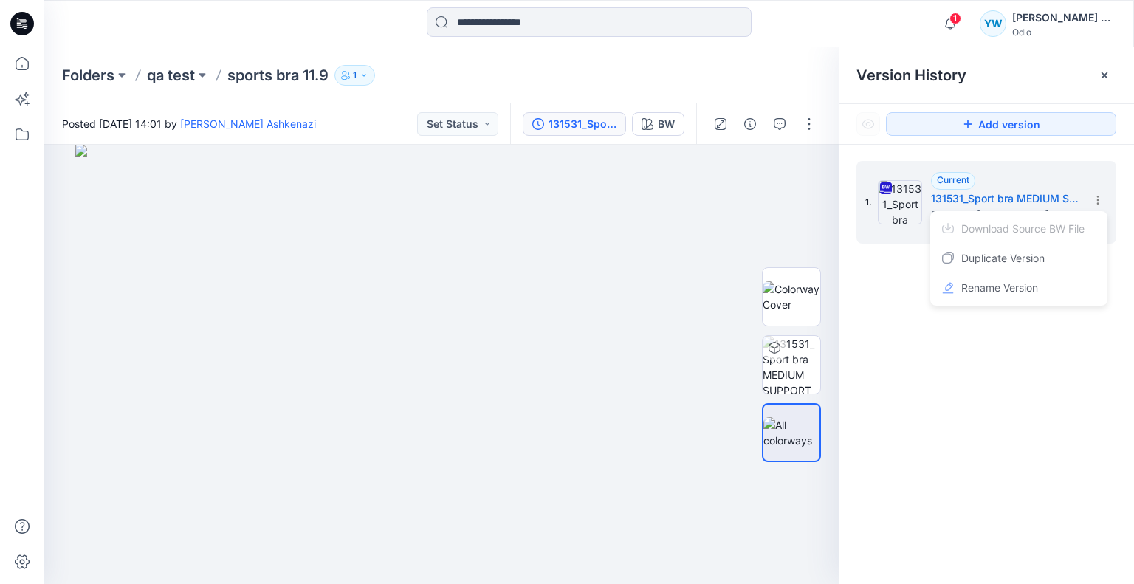
drag, startPoint x: 801, startPoint y: 80, endPoint x: 823, endPoint y: 96, distance: 27.5
click at [801, 79] on div "Folders qa test sports bra 11.9 1" at bounding box center [531, 75] width 939 height 21
click at [1092, 201] on icon at bounding box center [1098, 200] width 12 height 12
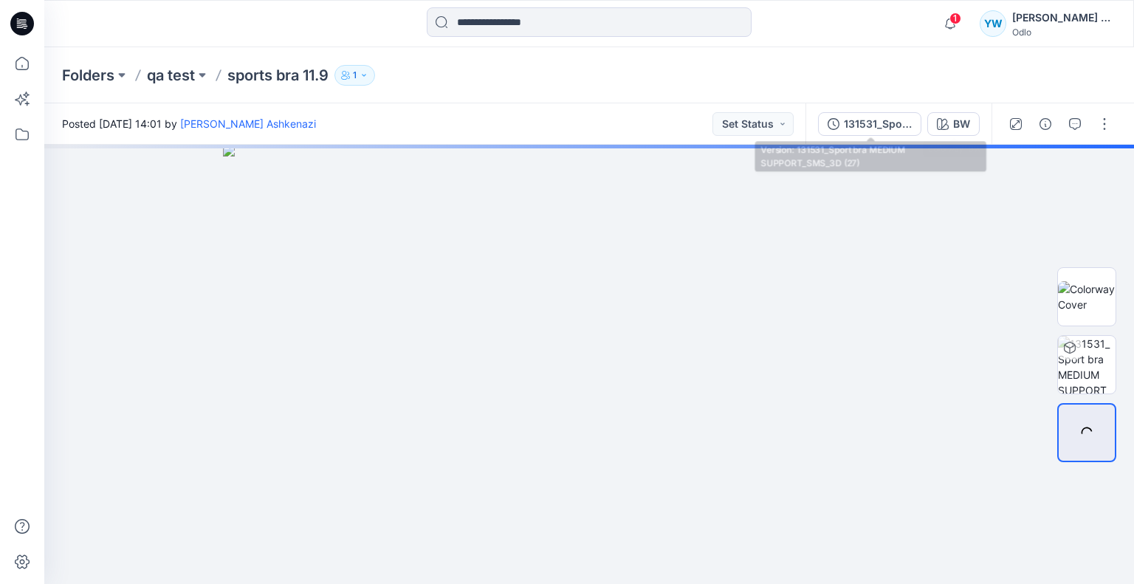
click at [869, 114] on button "131531_Sport bra MEDIUM SUPPORT_SMS_3D (27)" at bounding box center [869, 124] width 103 height 24
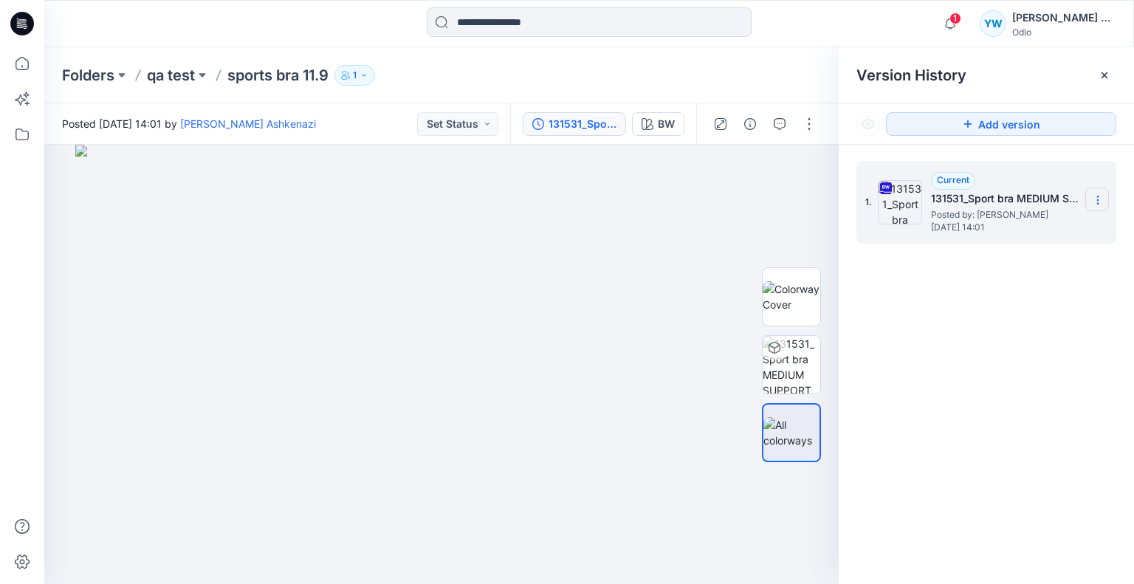
click at [1093, 196] on icon at bounding box center [1098, 200] width 12 height 12
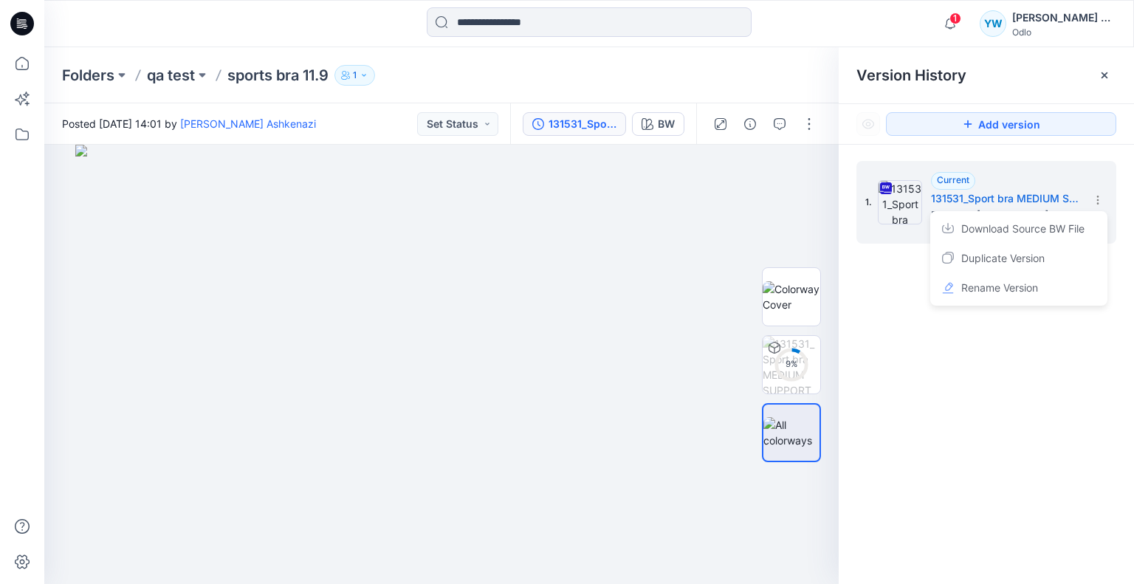
click at [568, 88] on div "Folders qa test sports bra 11.9 1" at bounding box center [589, 75] width 1090 height 56
click at [155, 78] on p "qa test" at bounding box center [171, 75] width 48 height 21
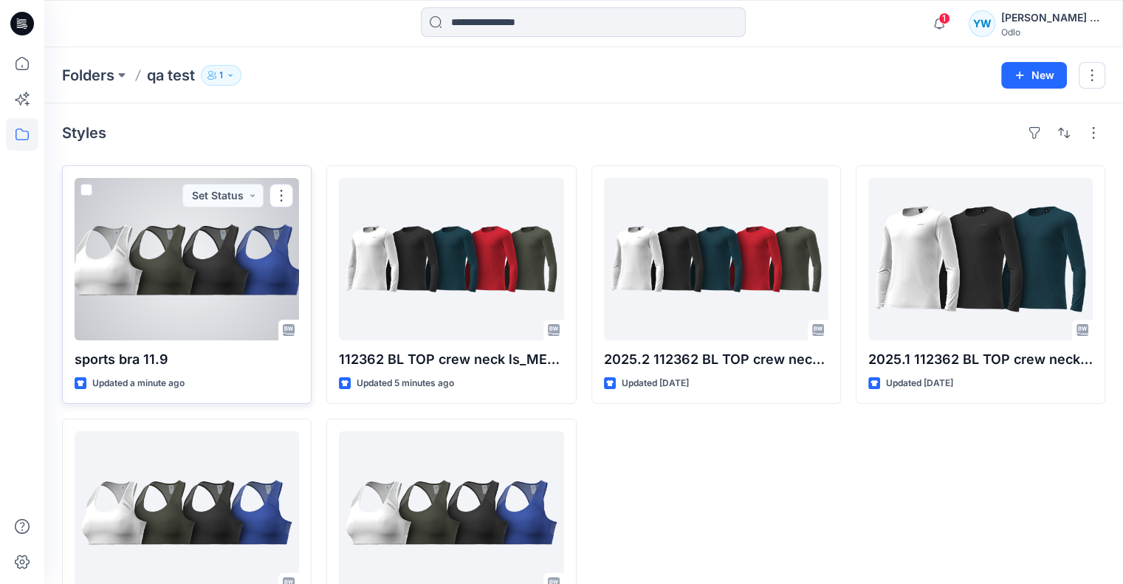
click at [89, 188] on span at bounding box center [86, 190] width 12 height 12
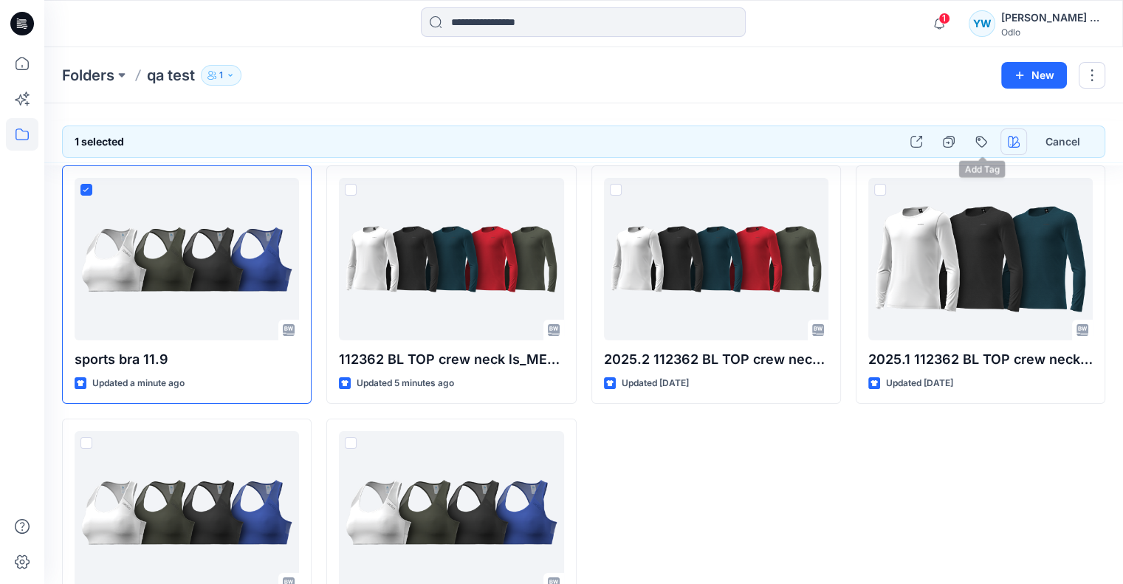
click at [1009, 138] on icon "button" at bounding box center [1014, 142] width 12 height 12
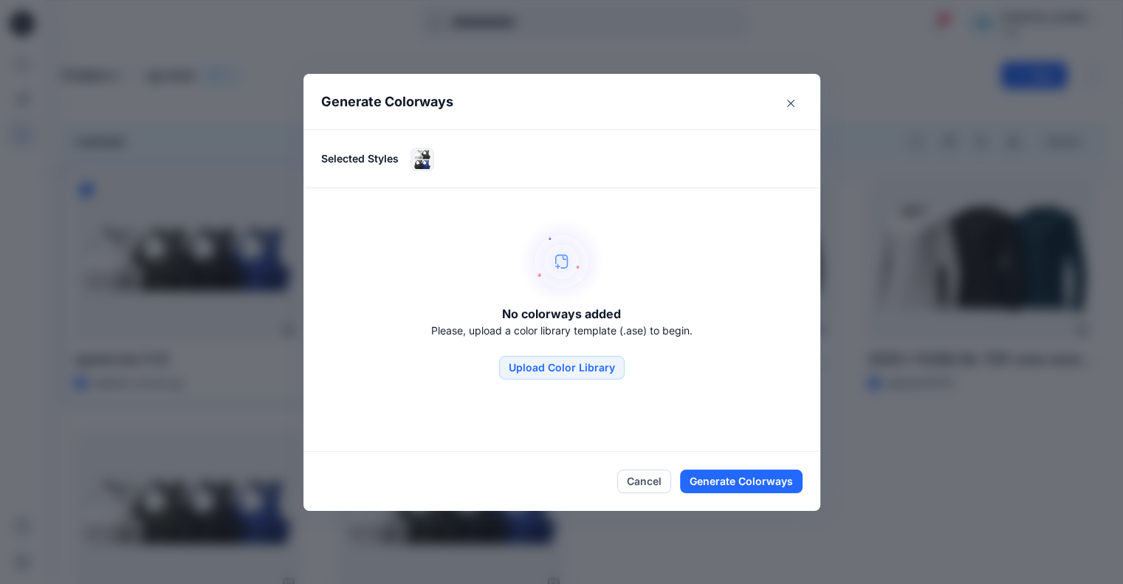
click at [567, 382] on div "No colorways added Please, upload a color library template (.ase) to begin. Upl…" at bounding box center [561, 298] width 517 height 221
click at [571, 371] on button "Upload Color Library" at bounding box center [562, 368] width 126 height 24
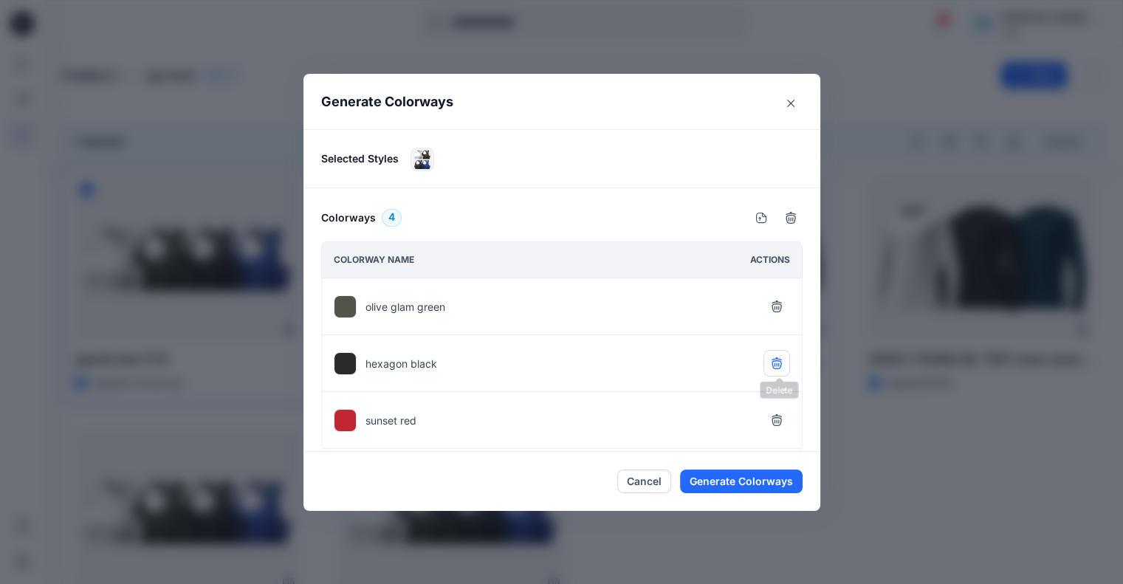
click at [781, 368] on button "button" at bounding box center [776, 363] width 27 height 27
click at [780, 414] on icon "button" at bounding box center [777, 420] width 12 height 12
click at [758, 487] on button "Generate Colorways" at bounding box center [741, 482] width 123 height 24
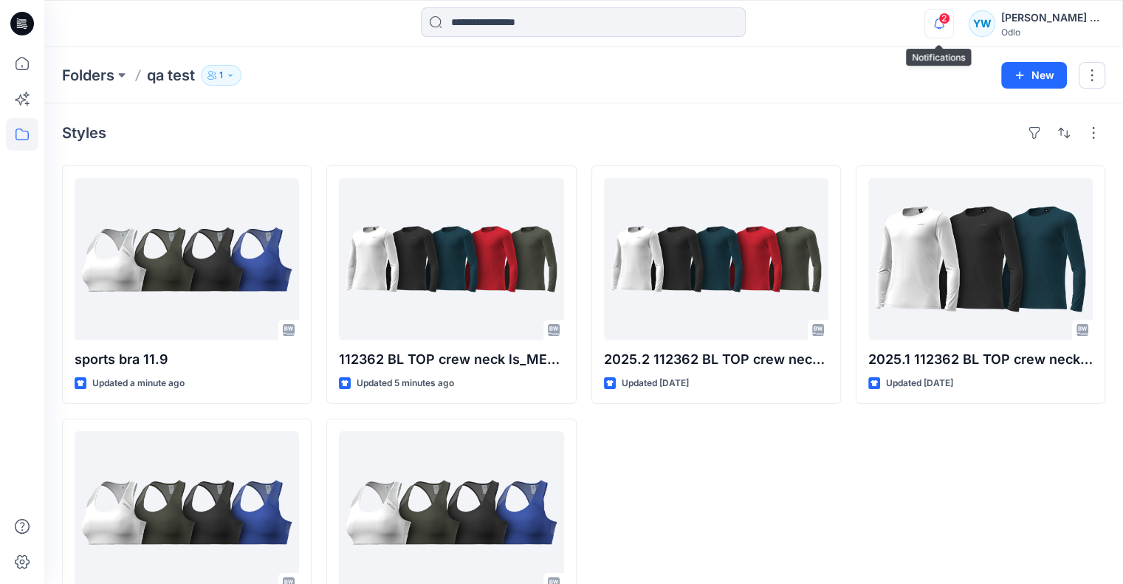
click at [944, 26] on icon "button" at bounding box center [939, 24] width 28 height 30
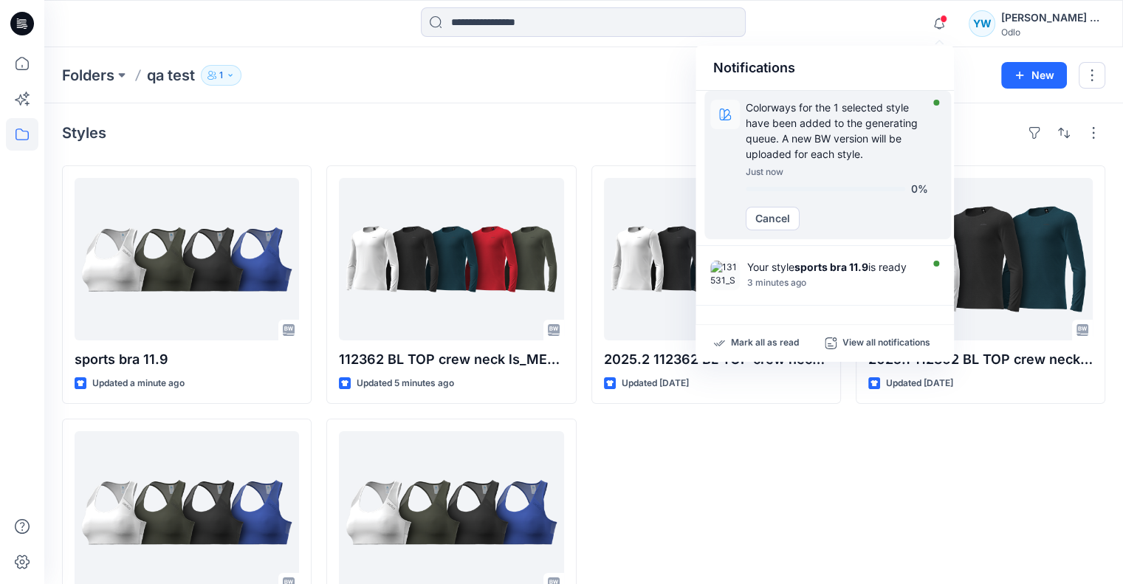
click at [842, 140] on p "Colorways for the 1 selected style have been added to the generating queue. A n…" at bounding box center [837, 131] width 182 height 62
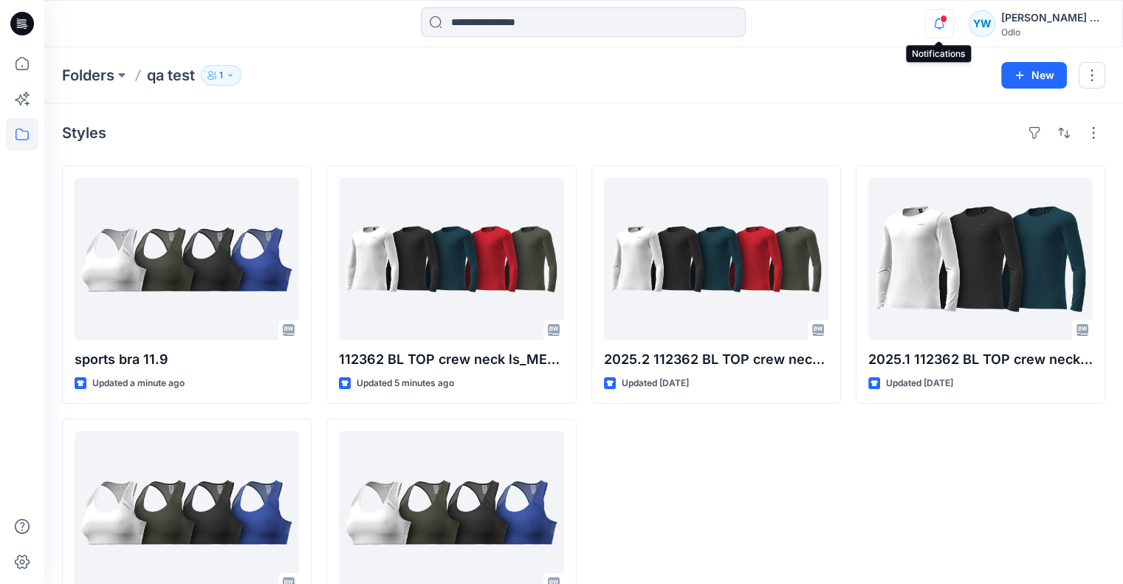
click at [930, 21] on icon "button" at bounding box center [939, 24] width 28 height 30
click at [939, 23] on icon "button" at bounding box center [939, 24] width 28 height 30
click at [921, 29] on div "Notifications Colorways for the 1 selected style have been added to the generat…" at bounding box center [583, 23] width 1078 height 32
click at [932, 30] on icon "button" at bounding box center [939, 24] width 28 height 30
click at [936, 24] on icon "button" at bounding box center [939, 24] width 28 height 30
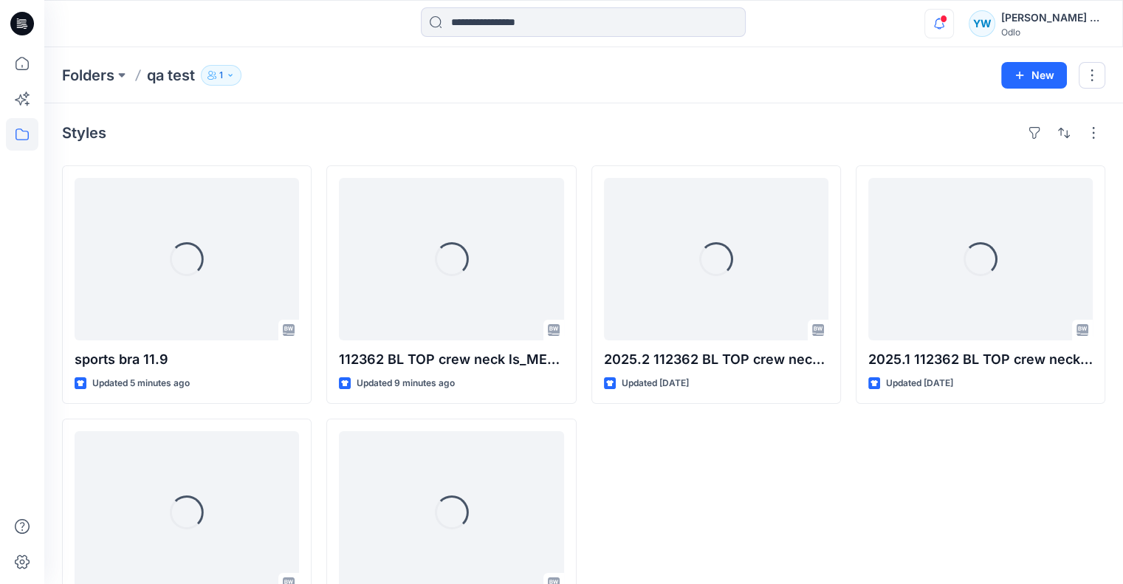
click at [958, 32] on div "Notifications Colorways for the 1 selected style have been added to the generat…" at bounding box center [1014, 23] width 180 height 32
click at [940, 33] on icon "button" at bounding box center [939, 24] width 28 height 30
click at [941, 21] on span at bounding box center [943, 19] width 7 height 8
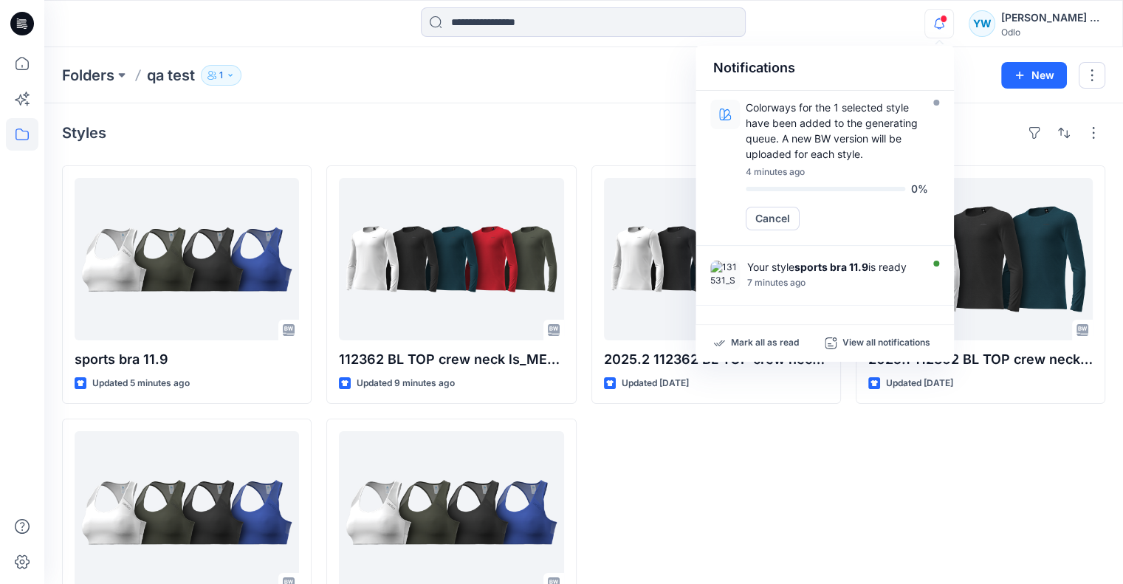
click at [554, 116] on div "Styles sports bra 11.9 Updated 5 minutes ago 2025.1 131531_Sport bra MEDIUM SUP…" at bounding box center [583, 388] width 1079 height 571
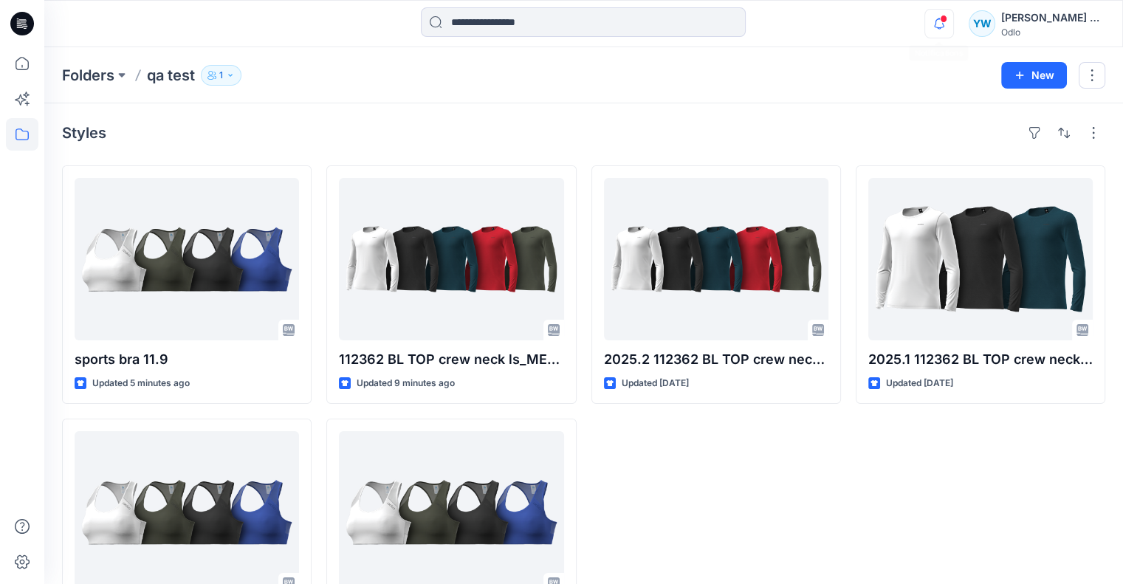
click at [932, 17] on icon "button" at bounding box center [939, 24] width 28 height 30
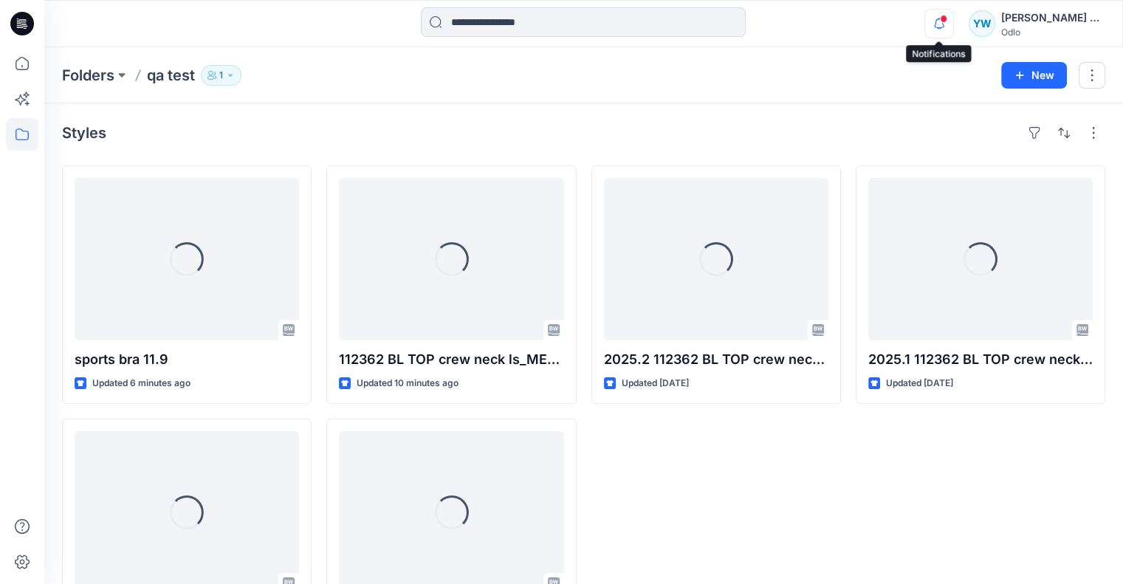
click at [952, 22] on icon "button" at bounding box center [939, 24] width 28 height 30
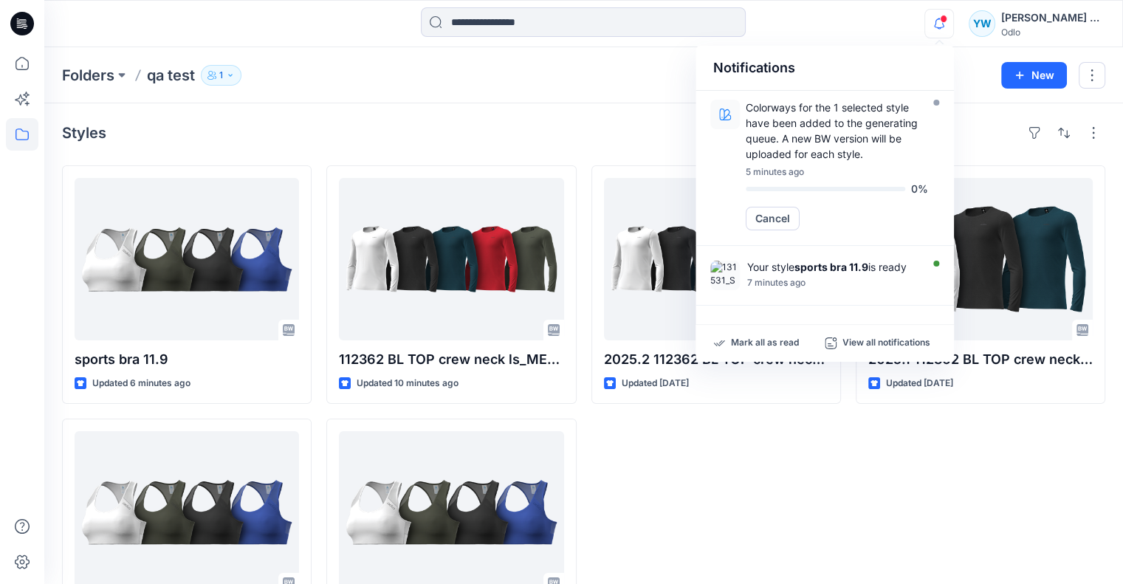
click at [631, 117] on div "Styles sports bra 11.9 Updated 6 minutes ago 2025.1 131531_Sport bra MEDIUM SUP…" at bounding box center [583, 388] width 1079 height 571
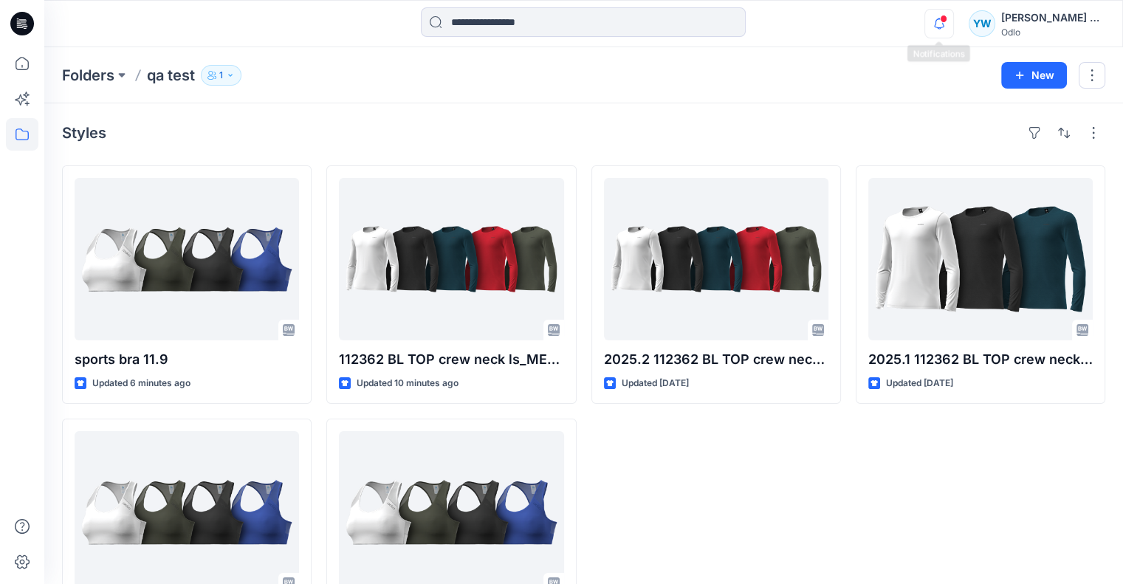
click at [941, 26] on icon "button" at bounding box center [939, 24] width 28 height 30
click at [933, 23] on icon "button" at bounding box center [939, 24] width 28 height 30
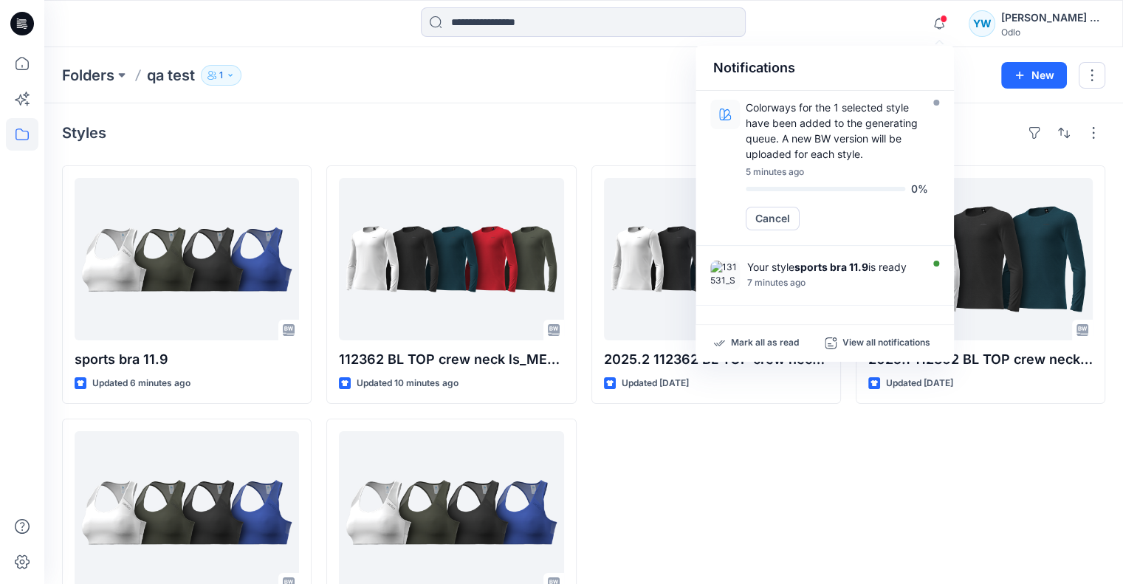
click at [553, 136] on div "Styles" at bounding box center [583, 133] width 1043 height 24
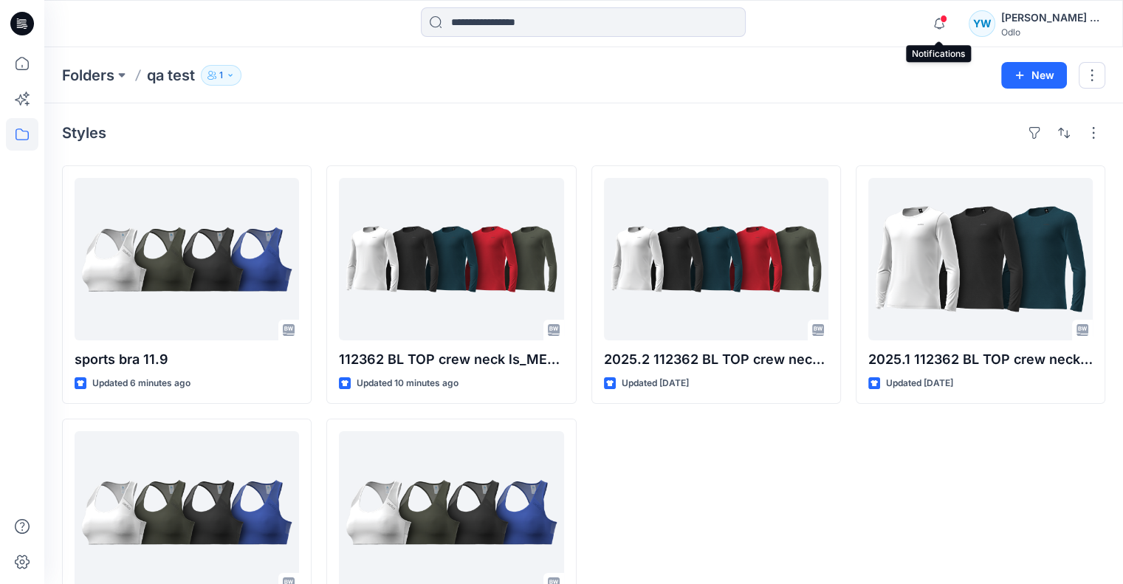
drag, startPoint x: 941, startPoint y: 31, endPoint x: 935, endPoint y: 52, distance: 22.2
click at [941, 32] on icon "button" at bounding box center [939, 24] width 28 height 30
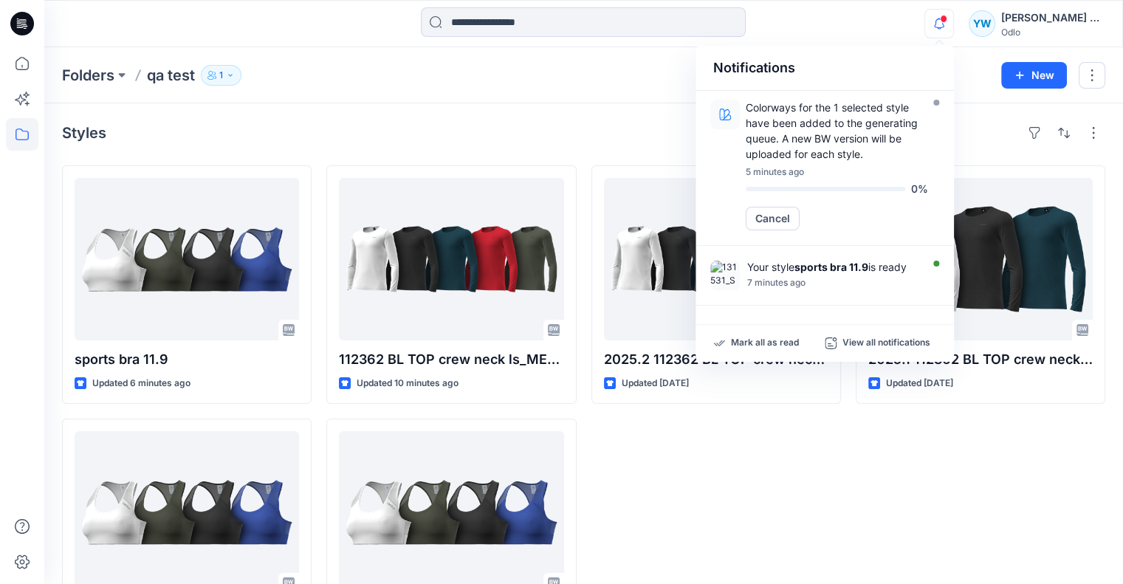
click at [600, 114] on div "Styles sports bra 11.9 Updated 6 minutes ago 2025.1 131531_Sport bra MEDIUM SUP…" at bounding box center [583, 388] width 1079 height 571
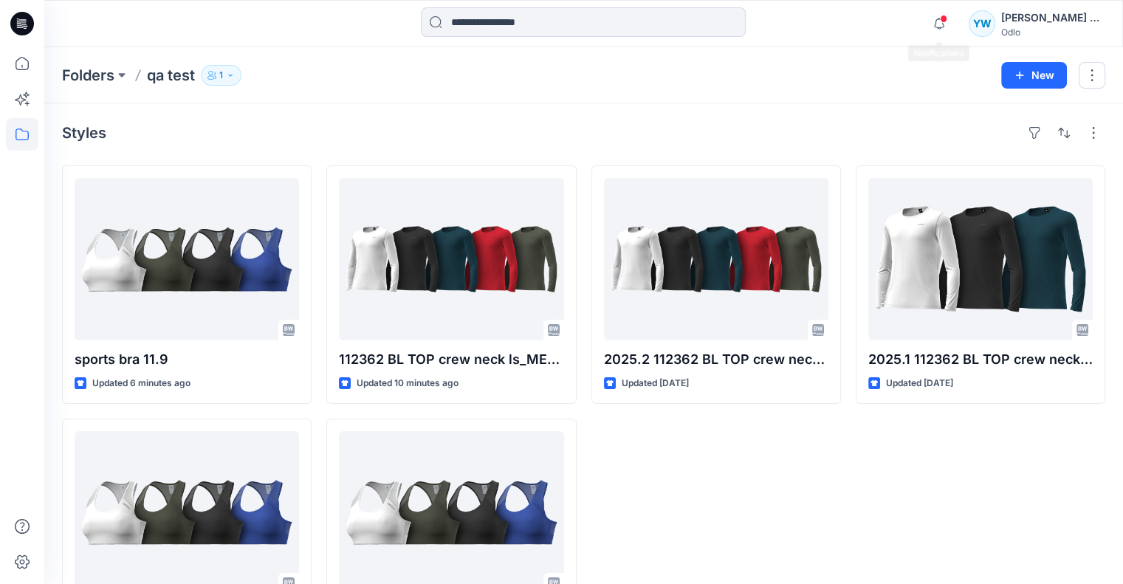
drag, startPoint x: 938, startPoint y: 28, endPoint x: 927, endPoint y: 43, distance: 18.5
click at [938, 27] on icon "button" at bounding box center [939, 24] width 28 height 30
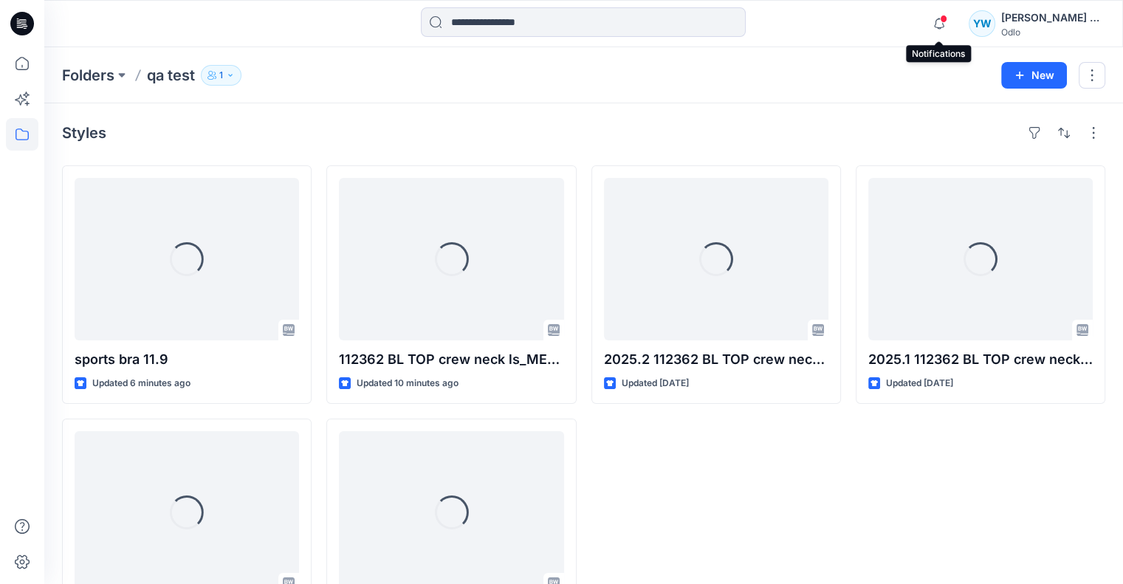
click at [943, 18] on span at bounding box center [943, 19] width 7 height 8
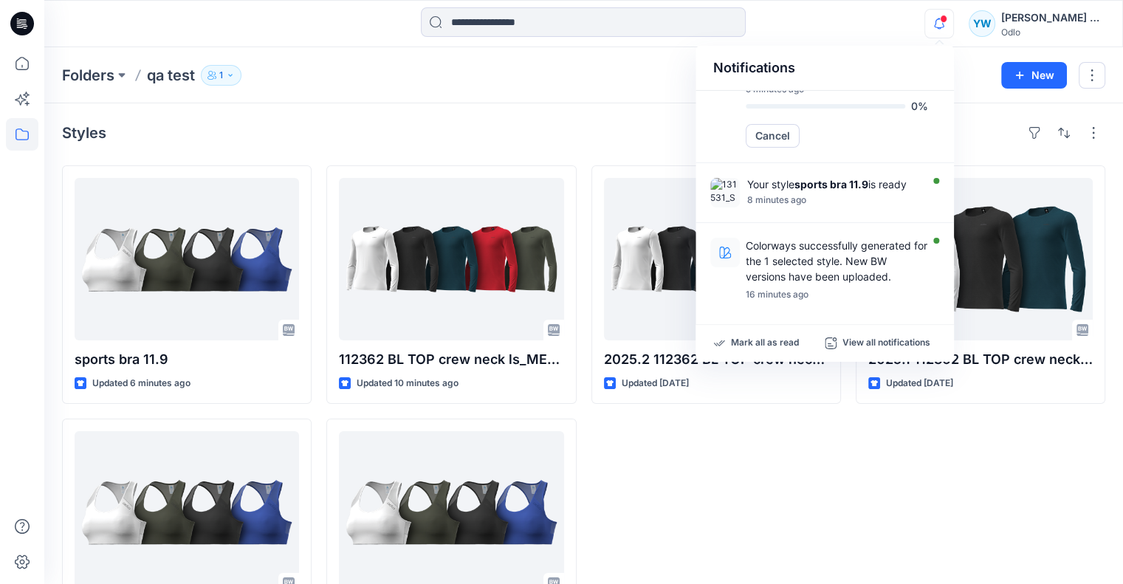
scroll to position [74, 0]
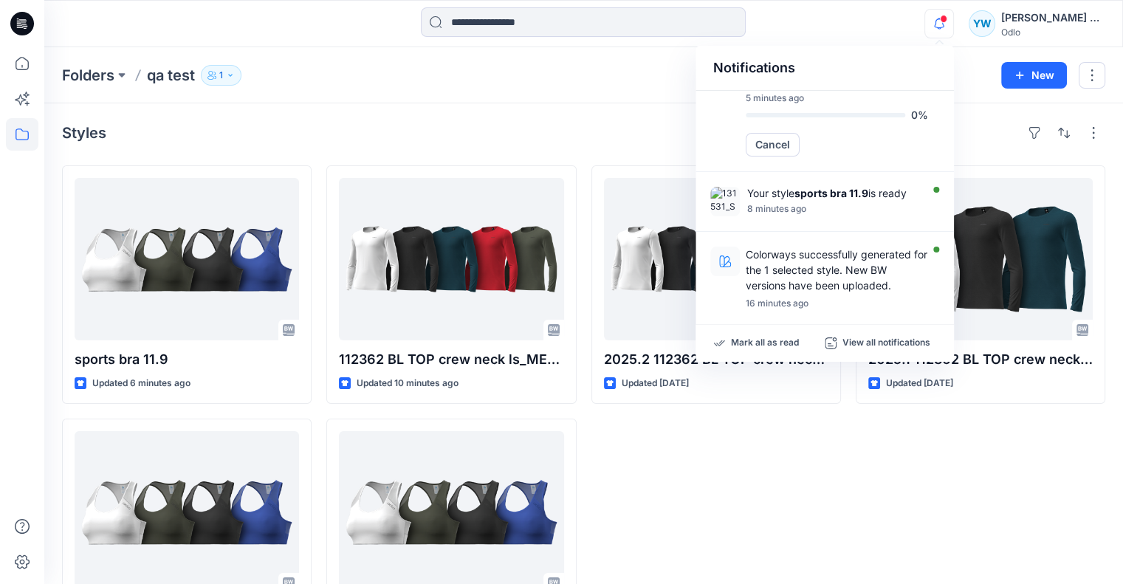
click at [600, 122] on div "Styles" at bounding box center [583, 133] width 1043 height 24
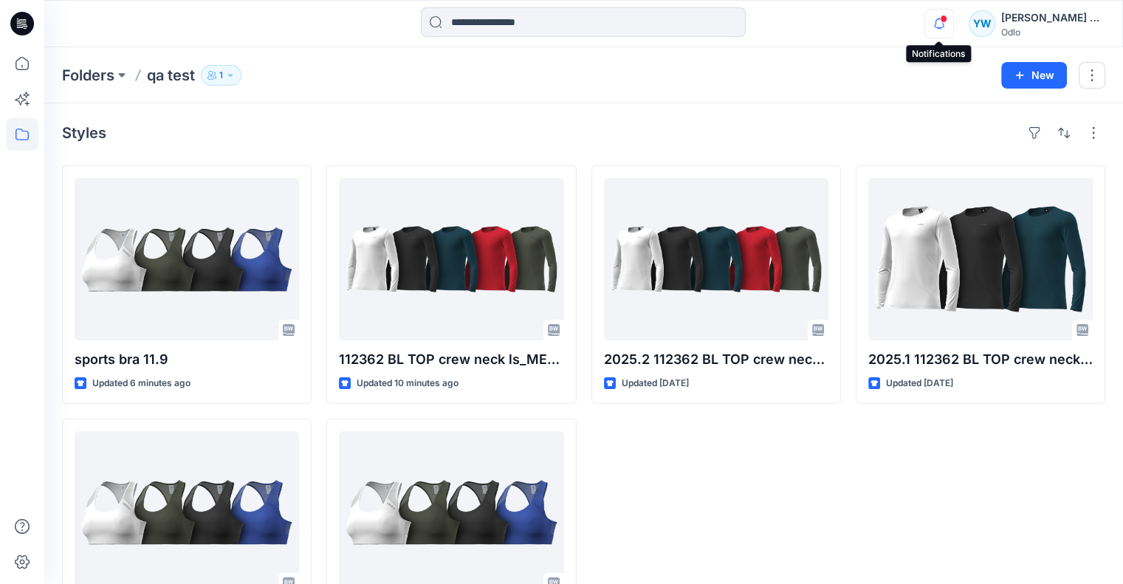
click at [941, 14] on icon "button" at bounding box center [939, 24] width 28 height 30
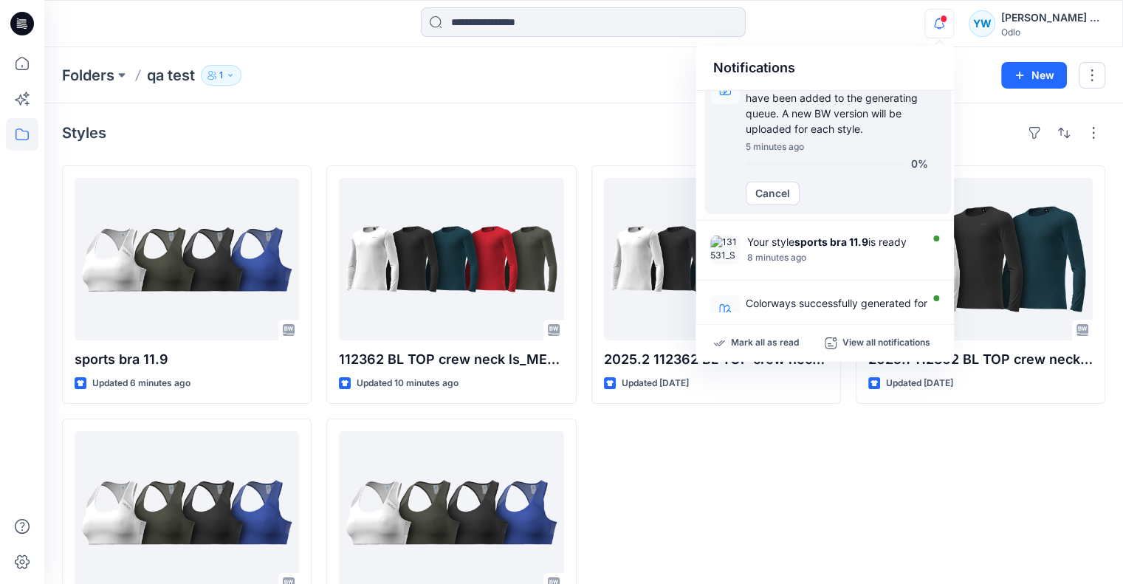
scroll to position [0, 0]
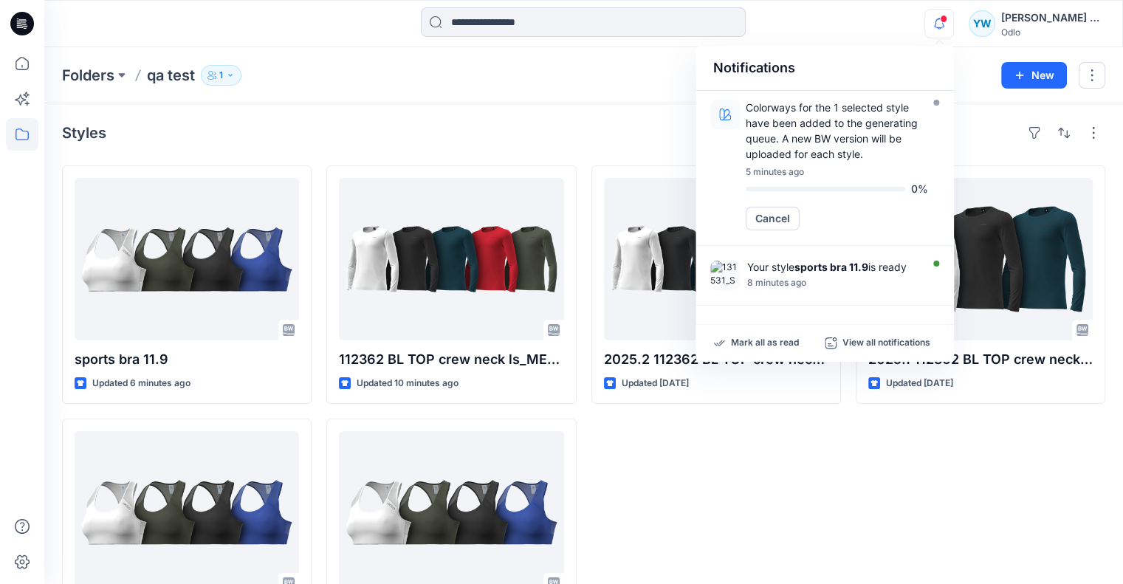
click at [664, 109] on div "Styles sports bra 11.9 Updated 6 minutes ago 2025.1 131531_Sport bra MEDIUM SUP…" at bounding box center [583, 388] width 1079 height 571
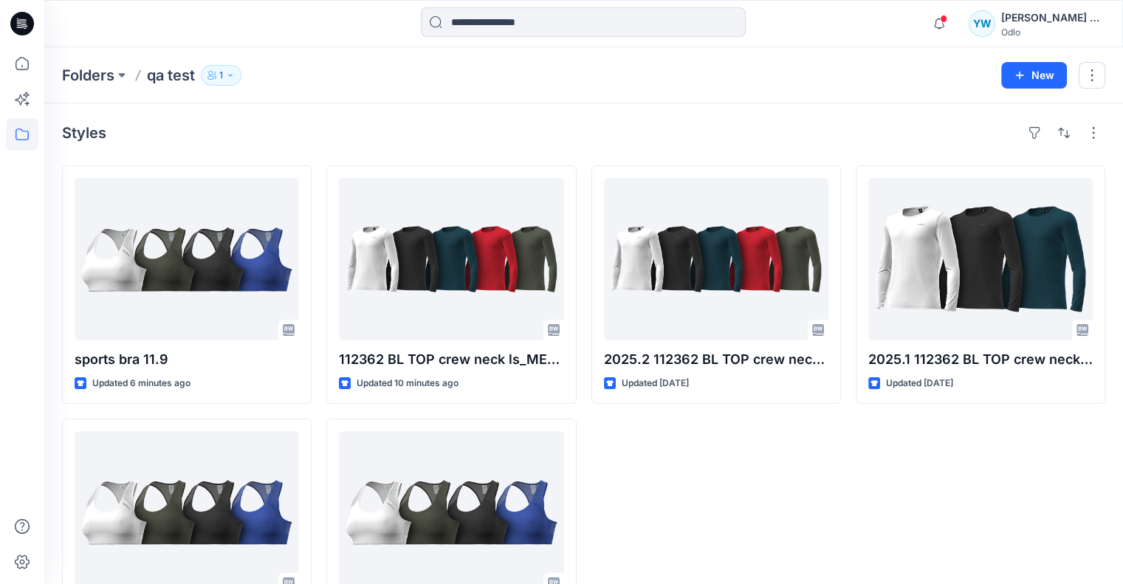
click at [947, 20] on span at bounding box center [943, 19] width 7 height 8
click at [956, 29] on div "Notifications Colorways for the 1 selected style have been added to the generat…" at bounding box center [1014, 23] width 180 height 32
click at [952, 28] on icon "button" at bounding box center [939, 24] width 28 height 30
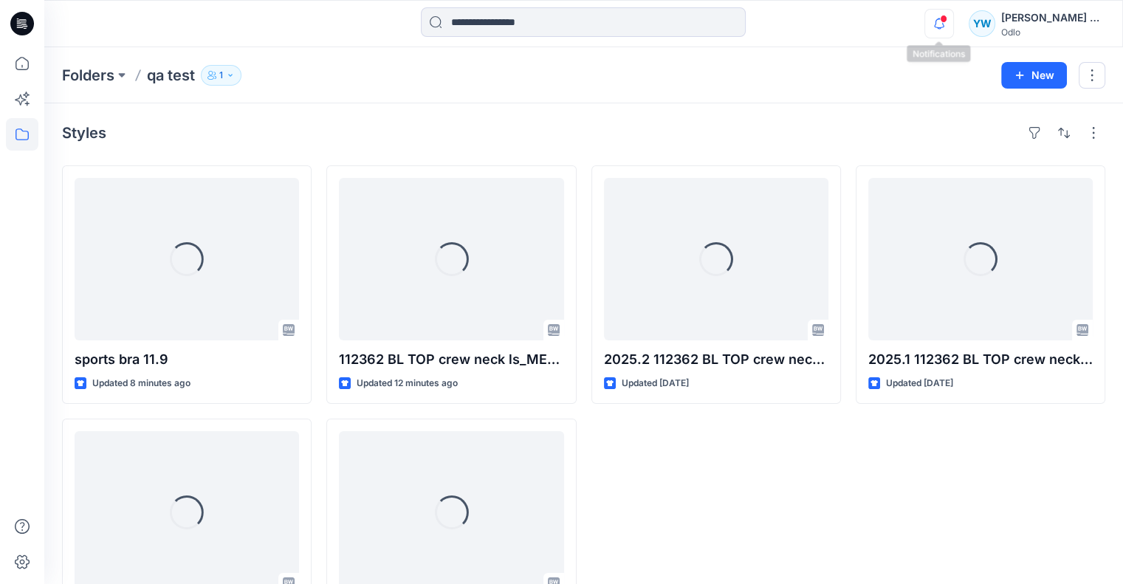
click at [933, 24] on icon "button" at bounding box center [939, 24] width 28 height 30
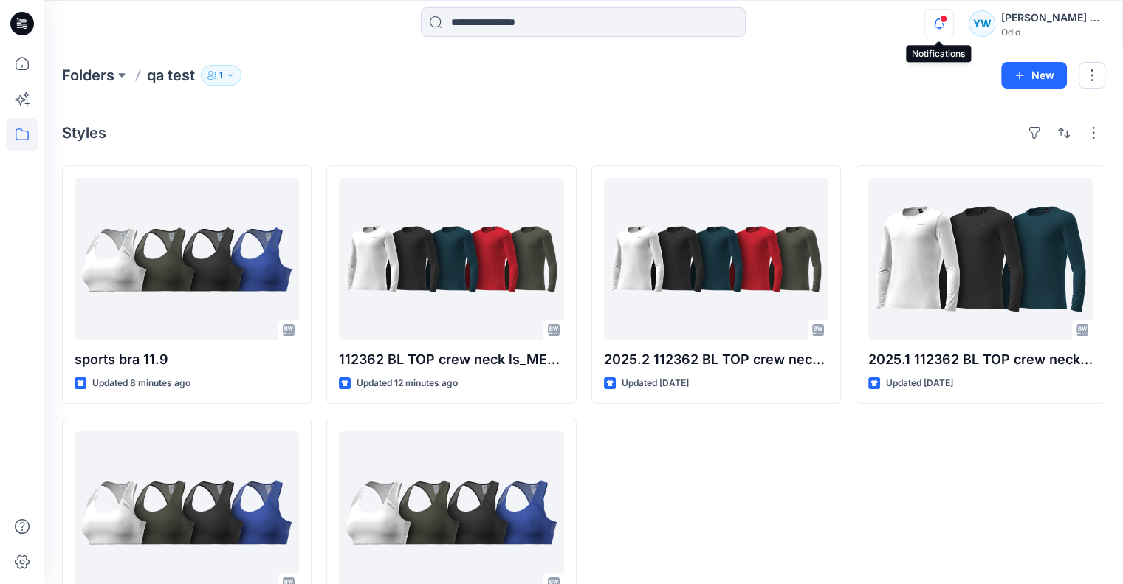
click at [948, 23] on icon "button" at bounding box center [939, 24] width 28 height 30
drag, startPoint x: 934, startPoint y: 22, endPoint x: 921, endPoint y: 31, distance: 15.4
click at [934, 21] on icon "button" at bounding box center [939, 24] width 28 height 30
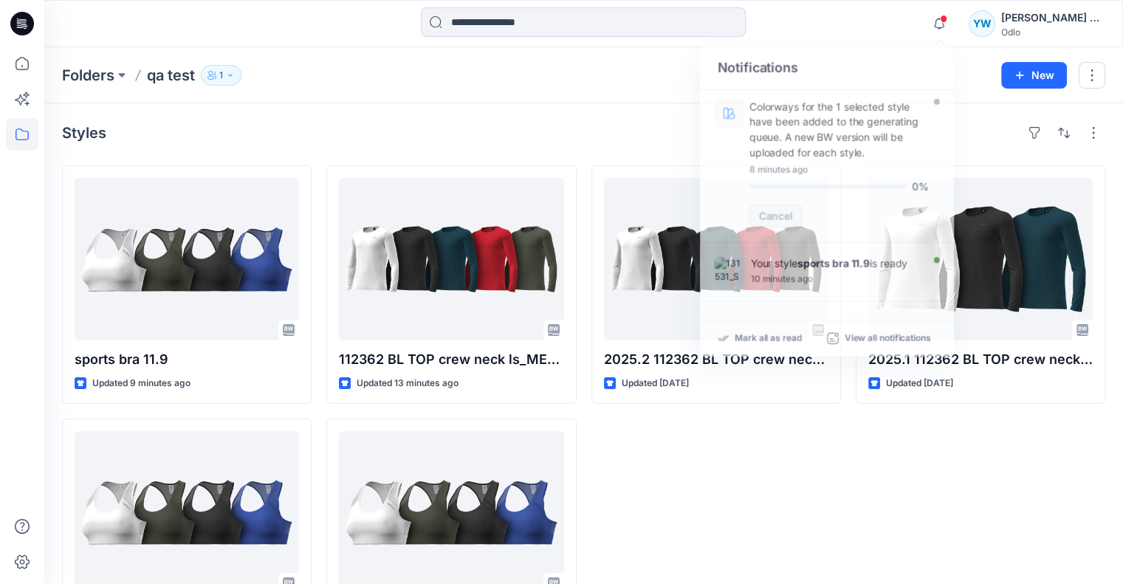
click at [646, 123] on div "Styles" at bounding box center [583, 133] width 1043 height 24
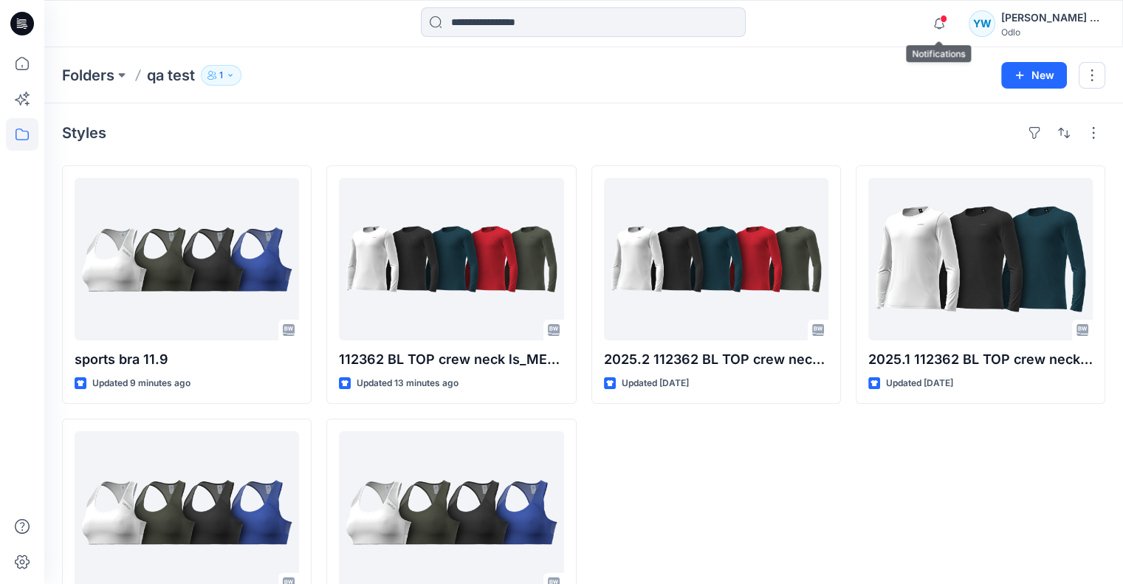
click at [943, 14] on icon "button" at bounding box center [939, 24] width 28 height 30
click at [943, 24] on icon "button" at bounding box center [939, 24] width 28 height 30
click at [941, 20] on span at bounding box center [943, 19] width 7 height 8
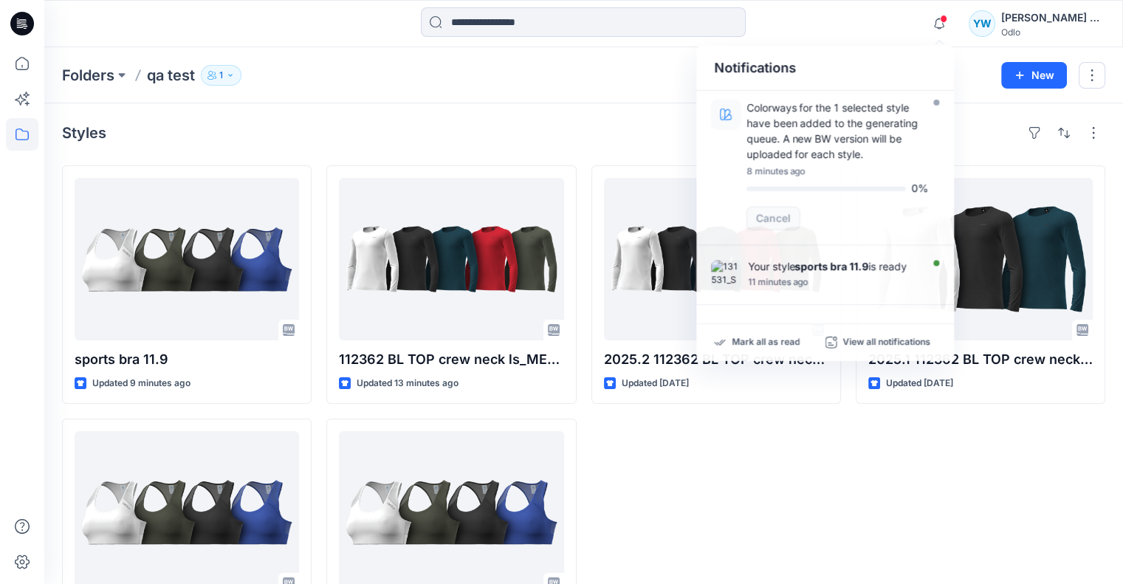
click at [635, 120] on div "Styles sports bra 11.9 Updated 9 minutes ago 2025.1 131531_Sport bra MEDIUM SUP…" at bounding box center [583, 388] width 1079 height 571
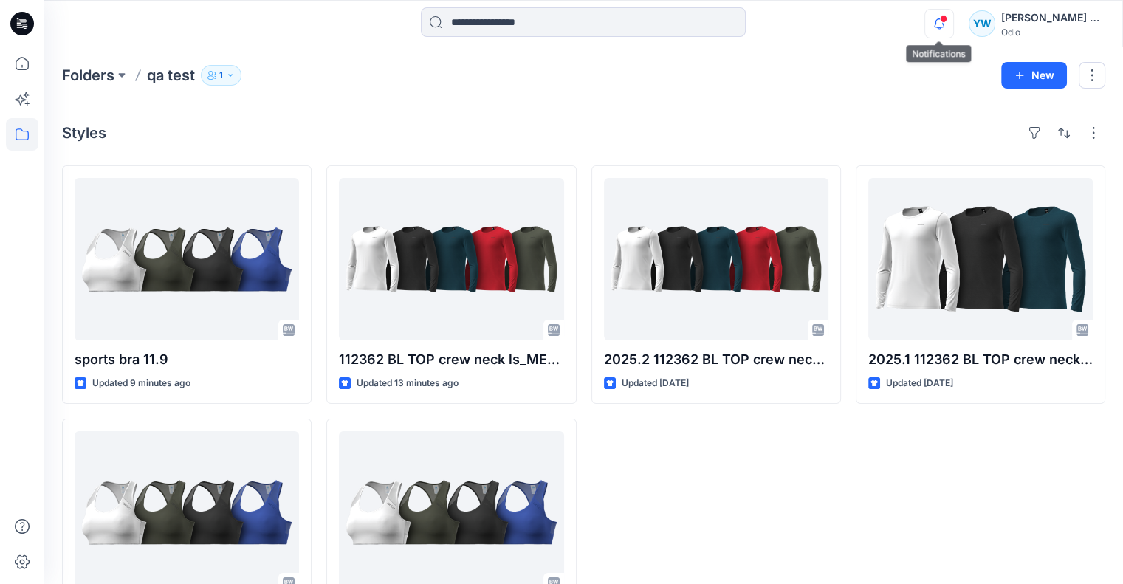
click at [935, 18] on icon "button" at bounding box center [939, 24] width 28 height 30
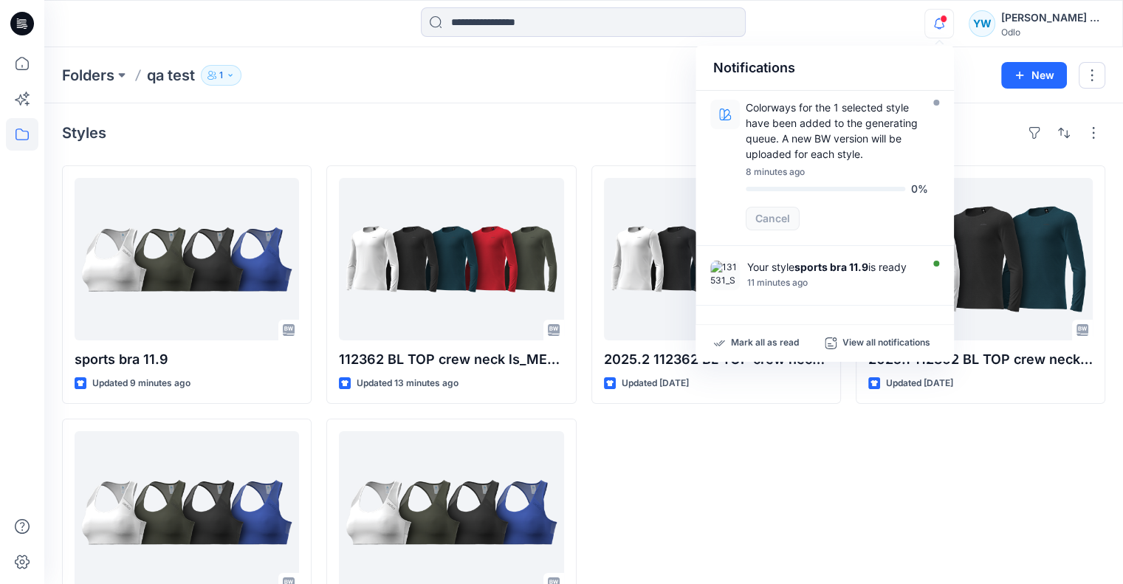
click at [560, 111] on div "Styles sports bra 11.9 Updated 9 minutes ago 2025.1 131531_Sport bra MEDIUM SUP…" at bounding box center [583, 388] width 1079 height 571
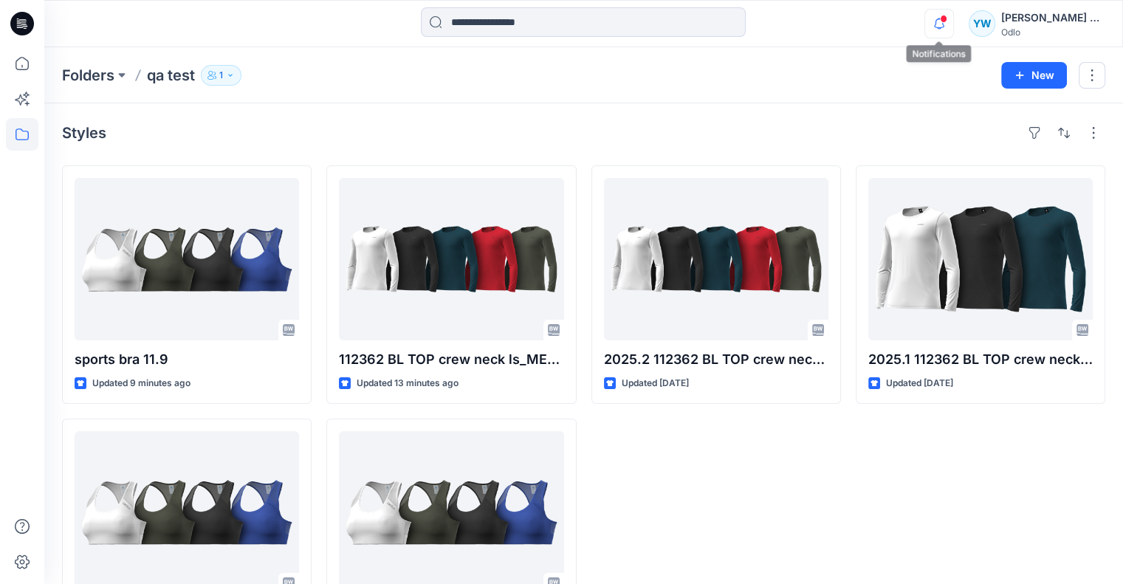
click at [940, 18] on span at bounding box center [943, 19] width 7 height 8
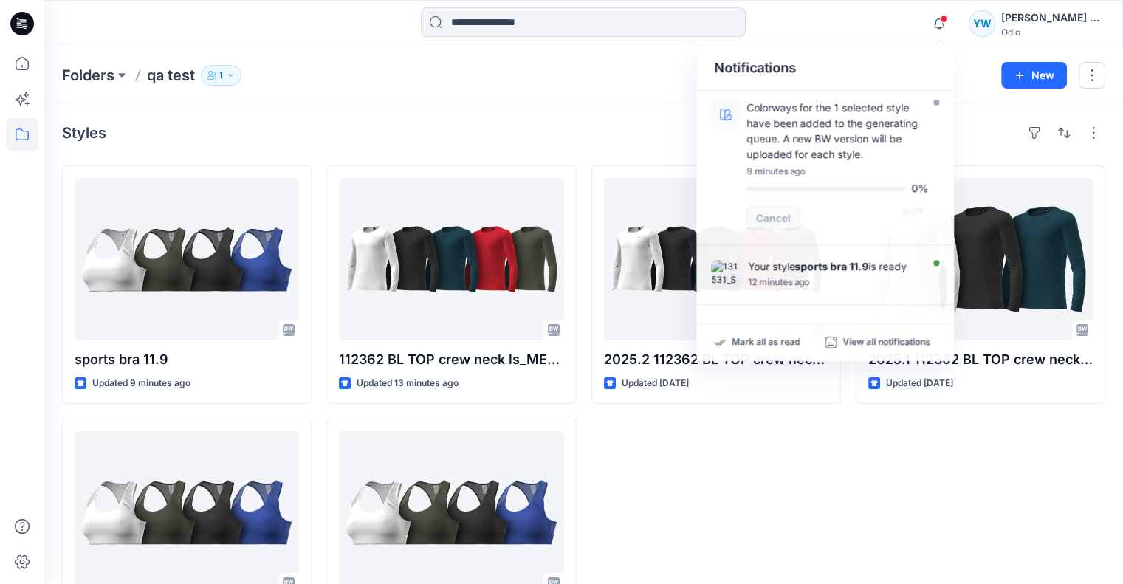
click at [597, 127] on div "Styles" at bounding box center [583, 133] width 1043 height 24
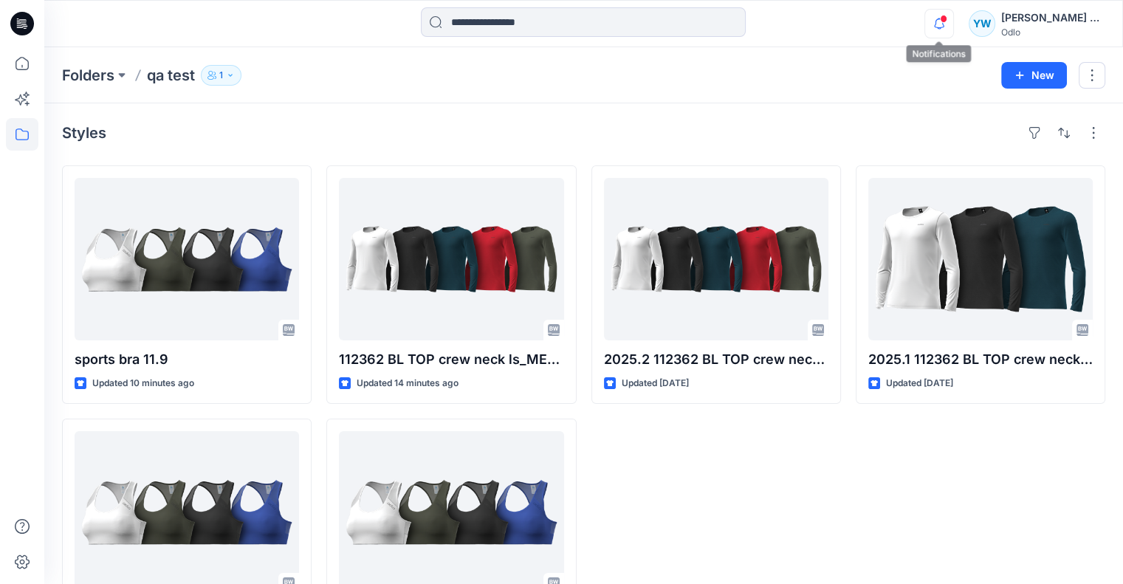
click at [942, 29] on icon "button" at bounding box center [939, 24] width 28 height 30
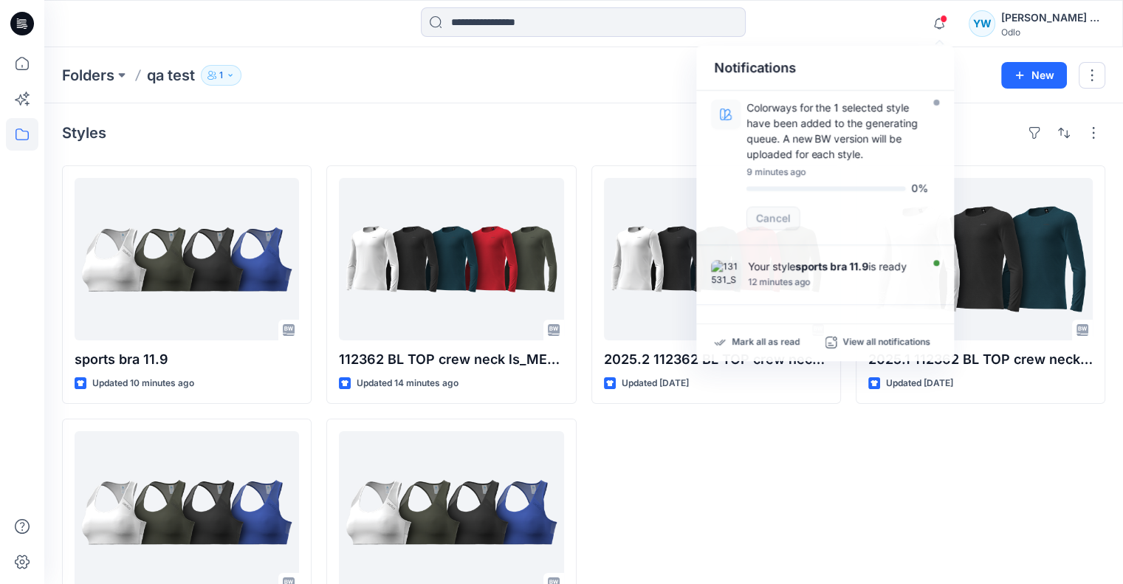
click at [631, 141] on div "Styles" at bounding box center [583, 133] width 1043 height 24
